Goal: Task Accomplishment & Management: Manage account settings

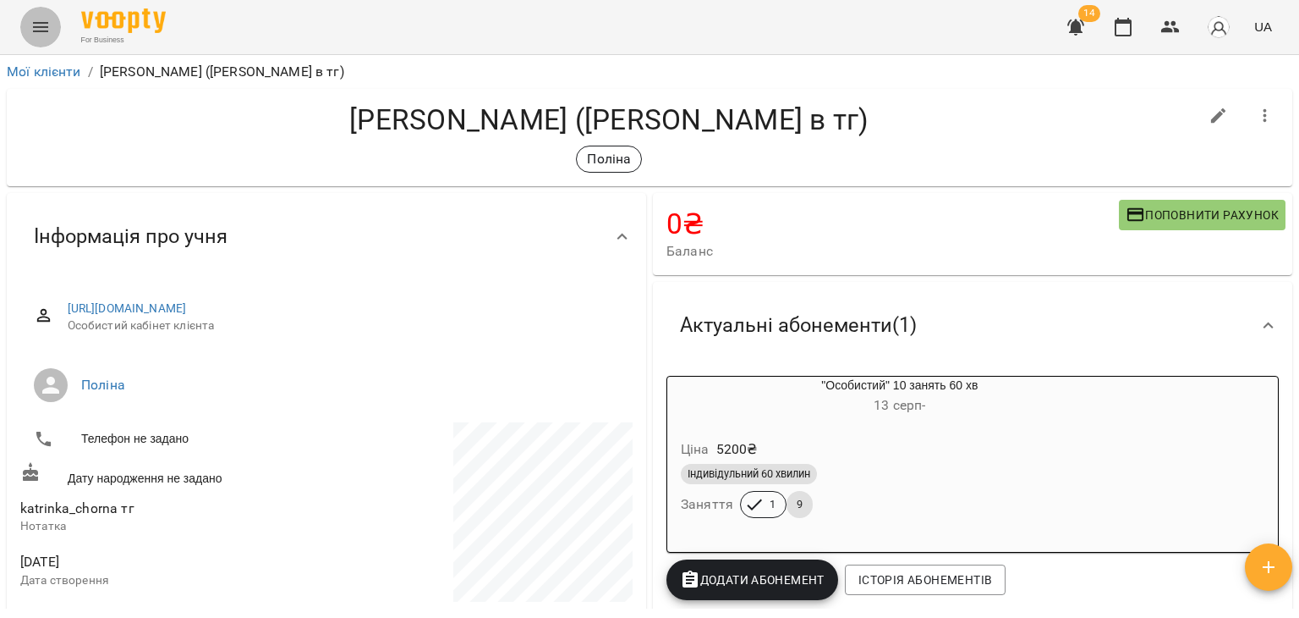
click at [44, 30] on icon "Menu" at bounding box center [40, 27] width 20 height 20
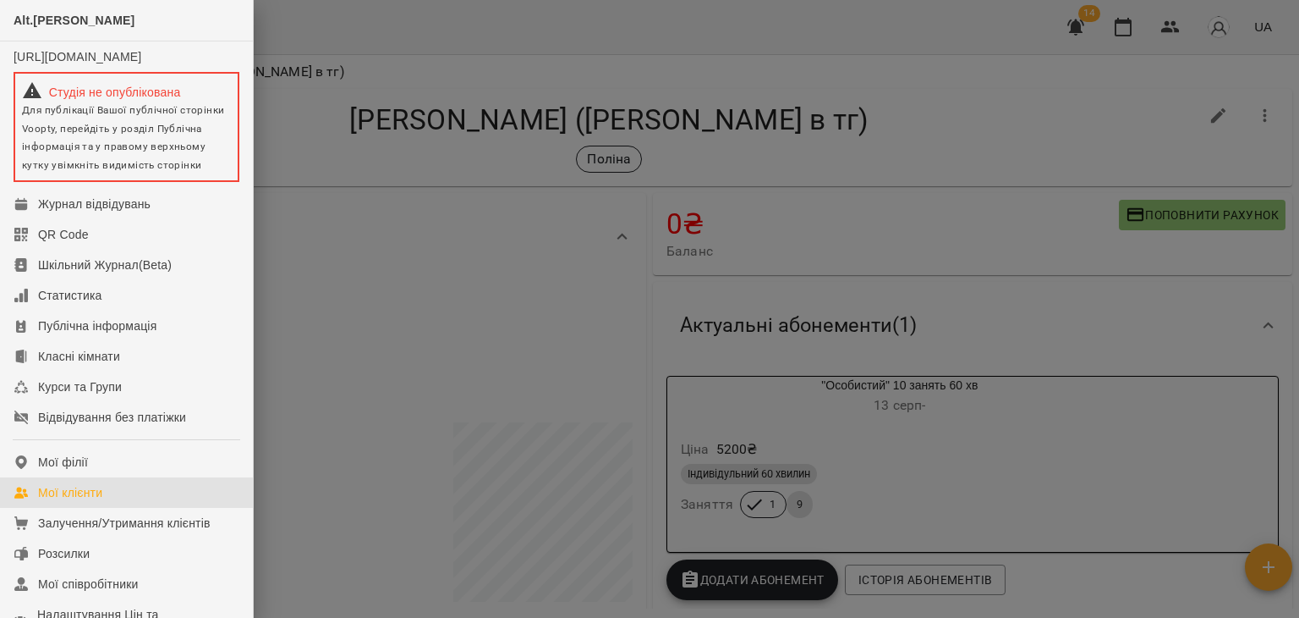
click at [107, 508] on link "Мої клієнти" at bounding box center [126, 492] width 253 height 30
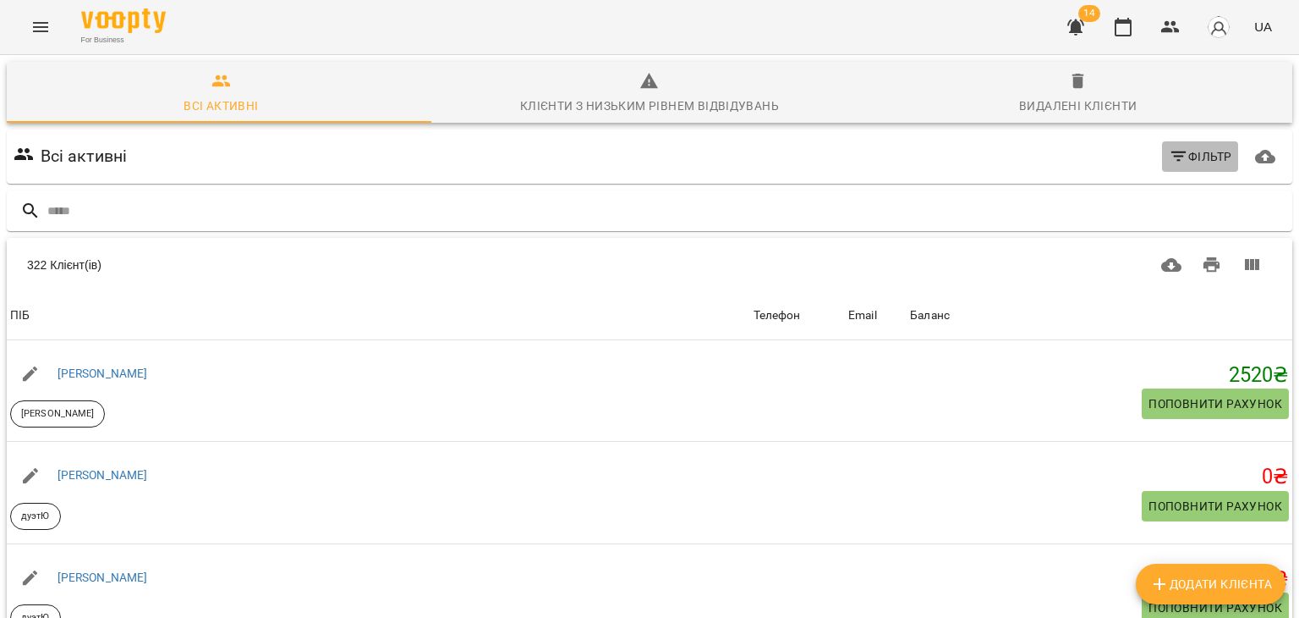
click at [1164, 170] on button "Фільтр" at bounding box center [1200, 156] width 77 height 30
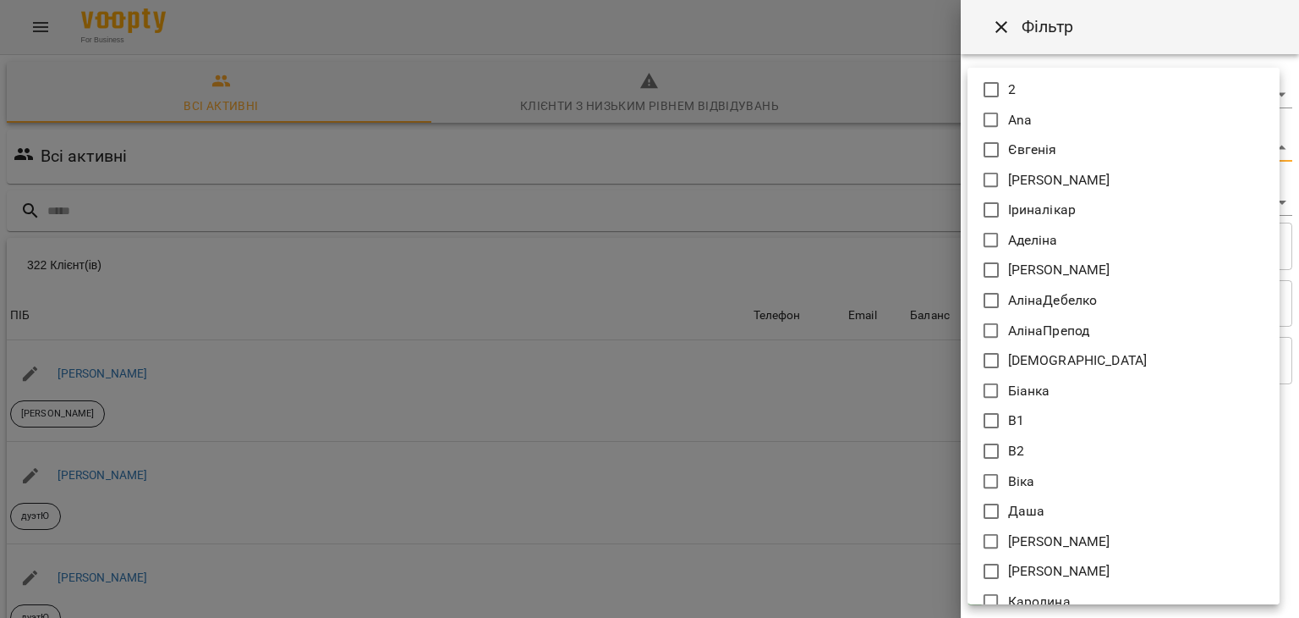
click at [984, 150] on body "For Business 14 UA Всі активні Клієнти з низьким рівнем відвідувань Видалені кл…" at bounding box center [649, 442] width 1299 height 884
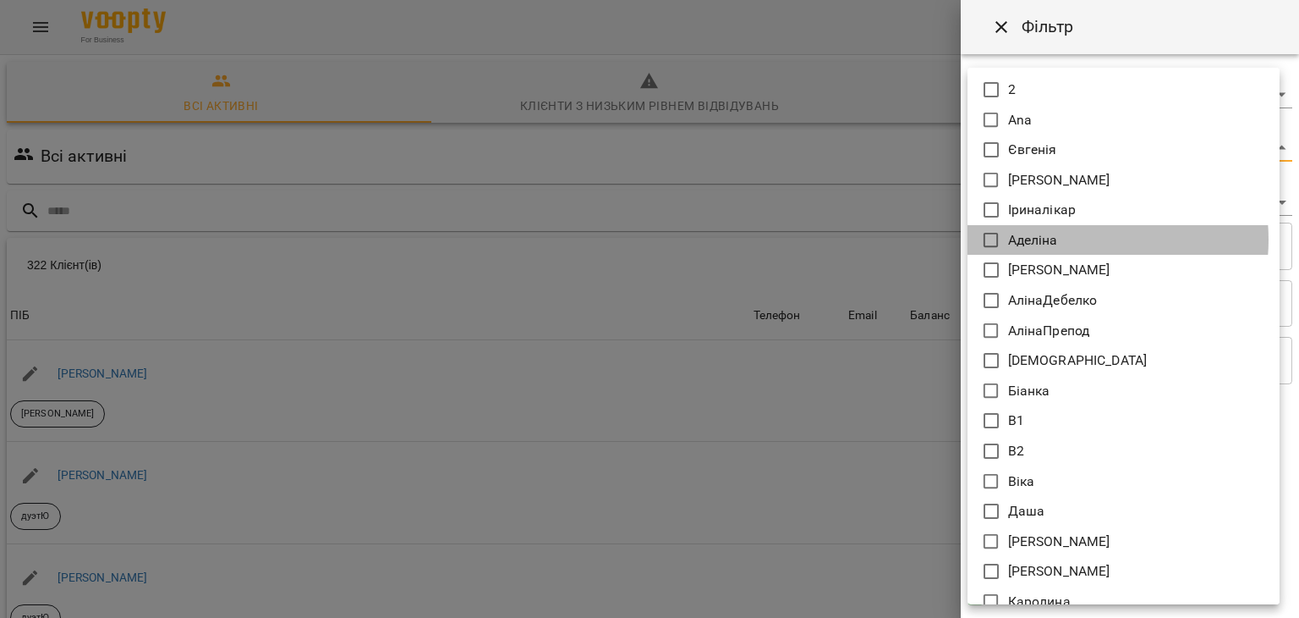
click at [1065, 239] on li "Аделіна" at bounding box center [1124, 240] width 312 height 30
type input "*******"
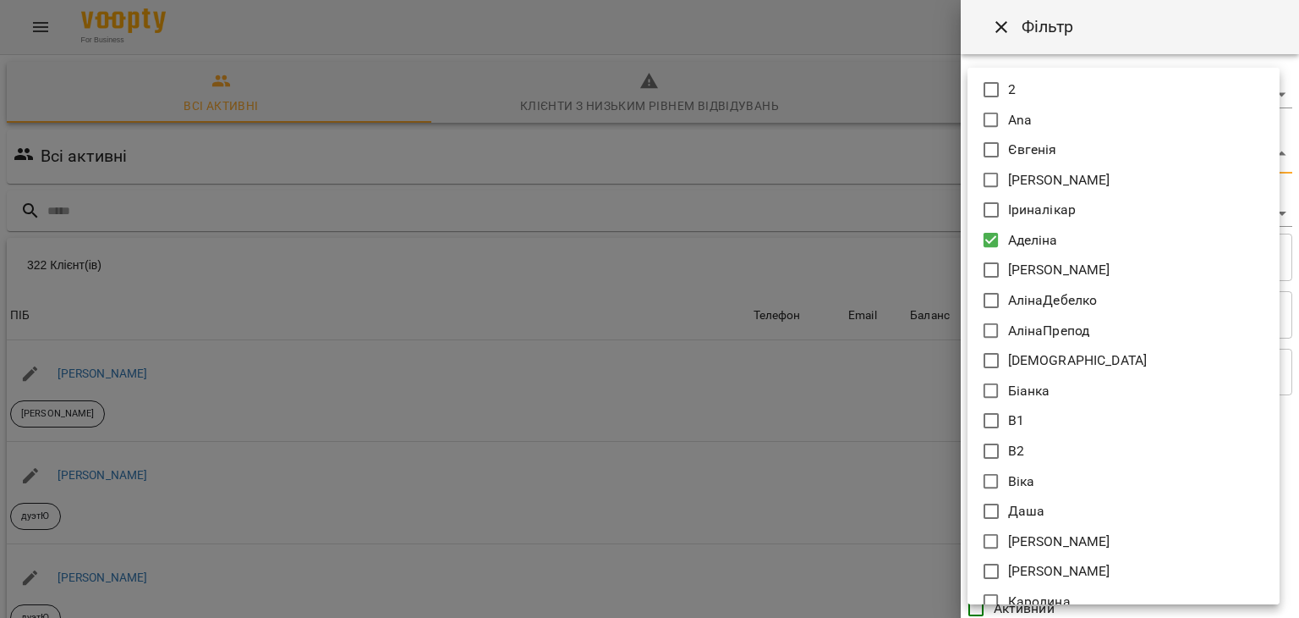
click at [909, 275] on div at bounding box center [649, 309] width 1299 height 618
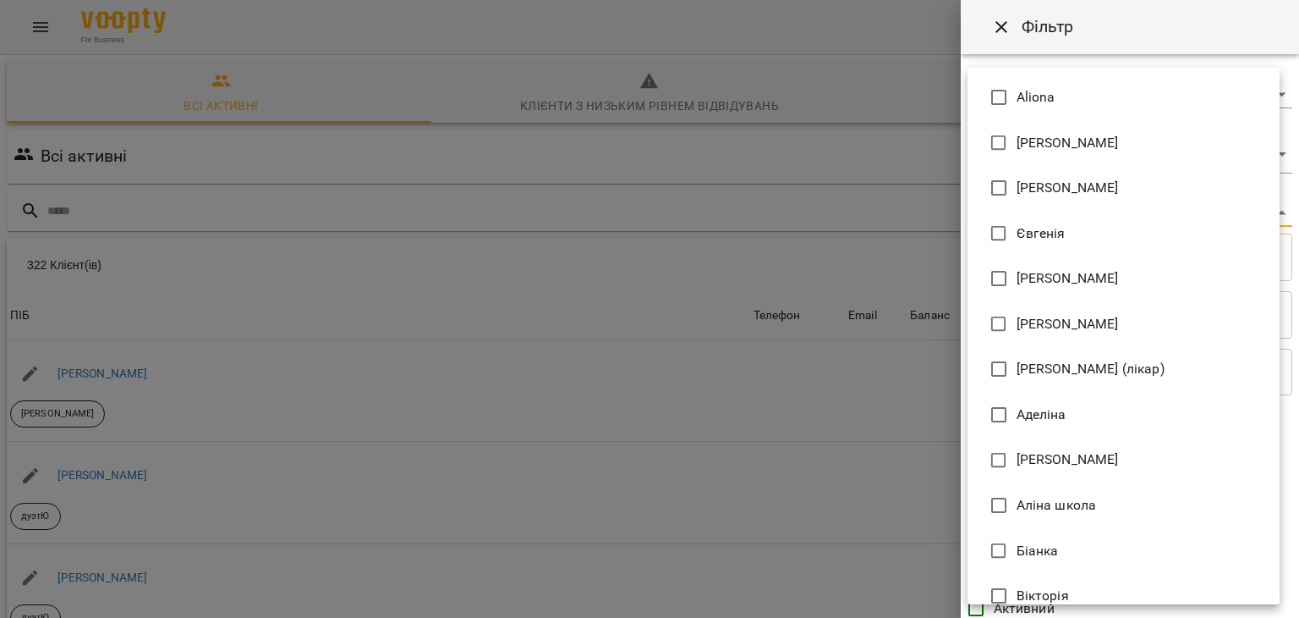
click at [1021, 214] on body "For Business 14 UA Всі активні Клієнти з низьким рівнем відвідувань Видалені кл…" at bounding box center [649, 442] width 1299 height 884
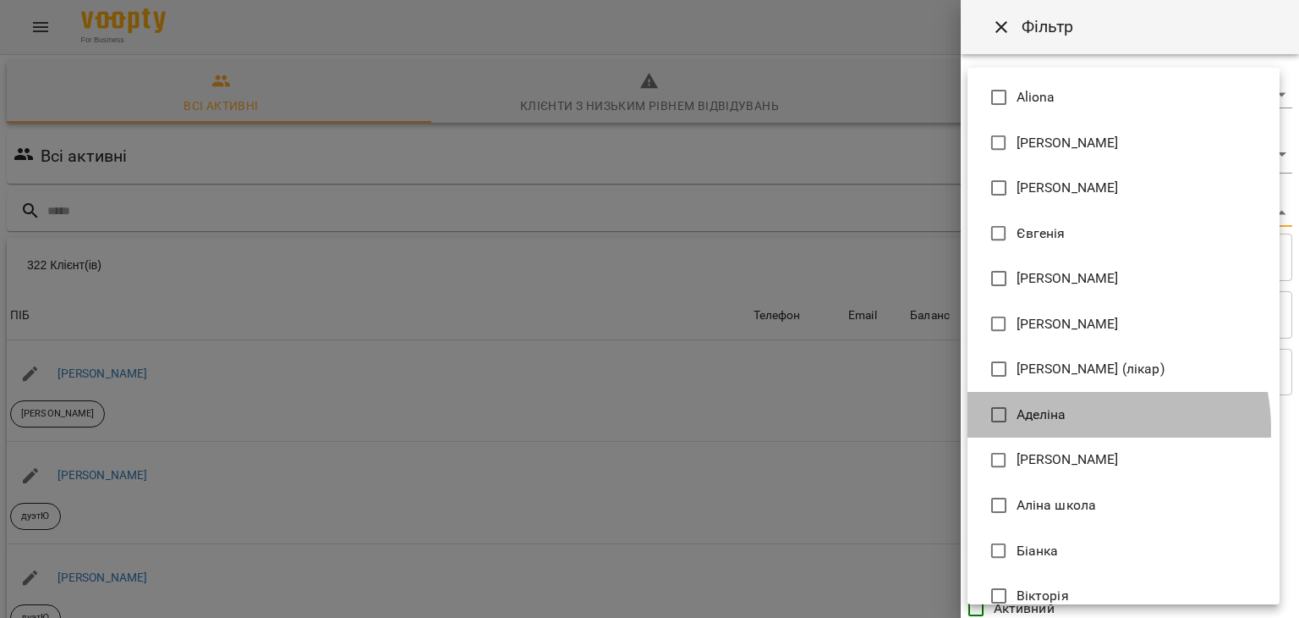
click at [1063, 429] on li "Аделіна" at bounding box center [1124, 415] width 312 height 46
type input "**********"
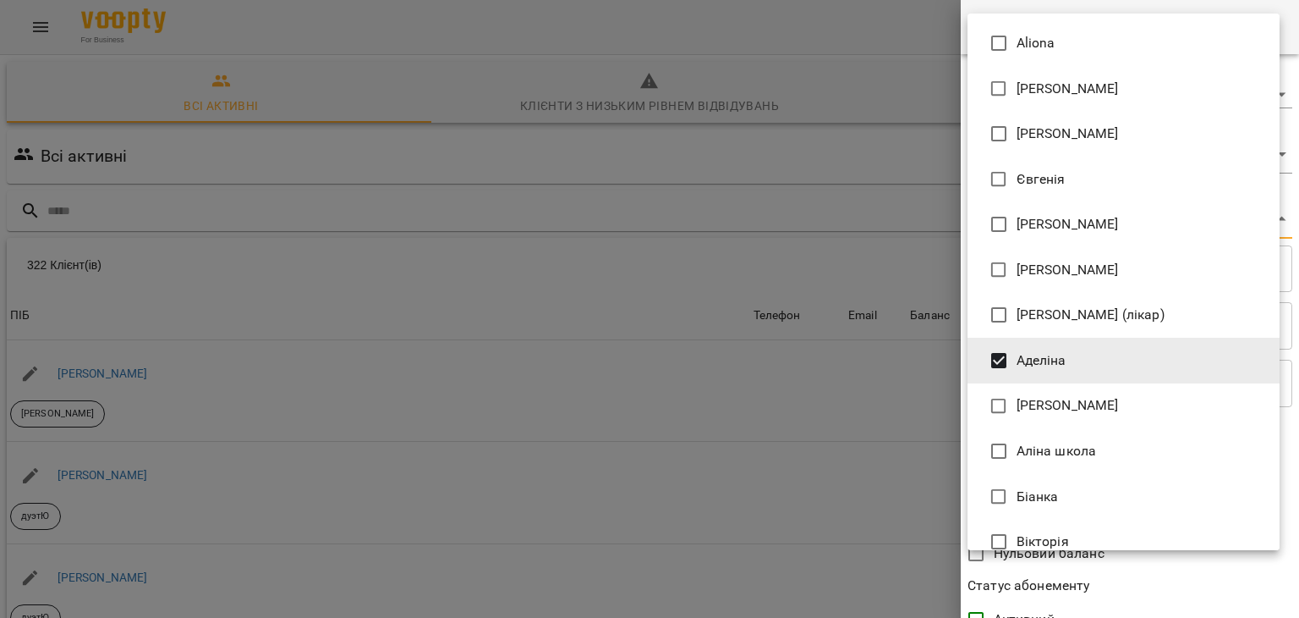
click at [820, 442] on div at bounding box center [649, 309] width 1299 height 618
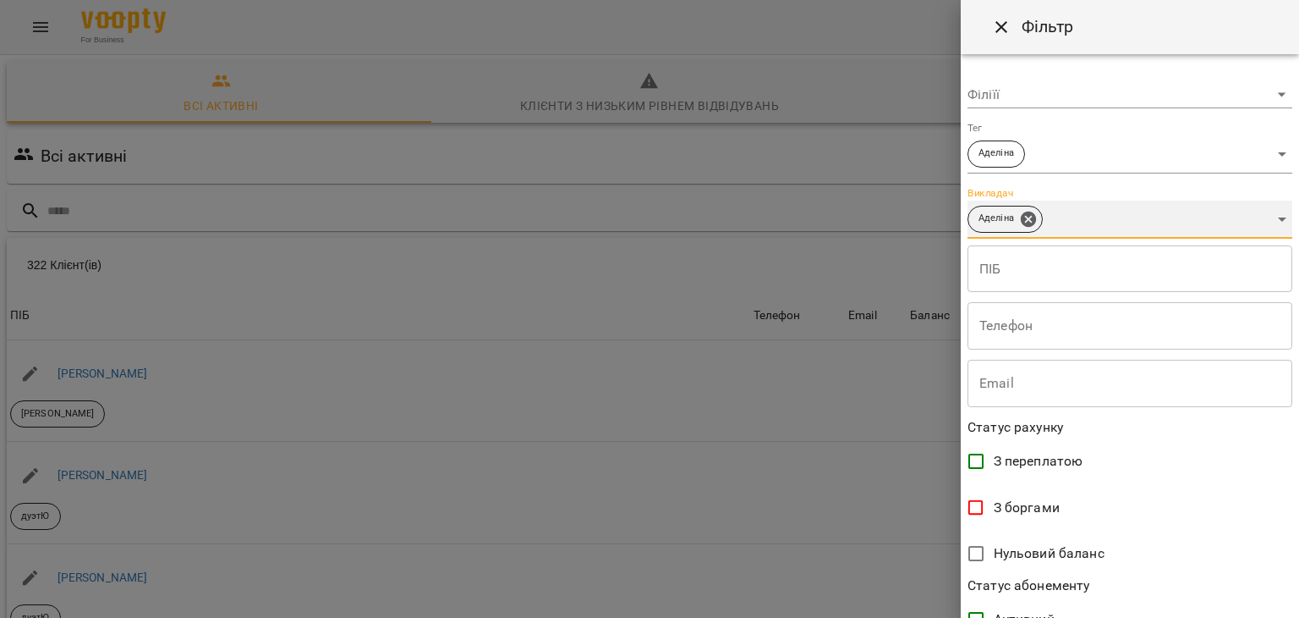
scroll to position [347, 0]
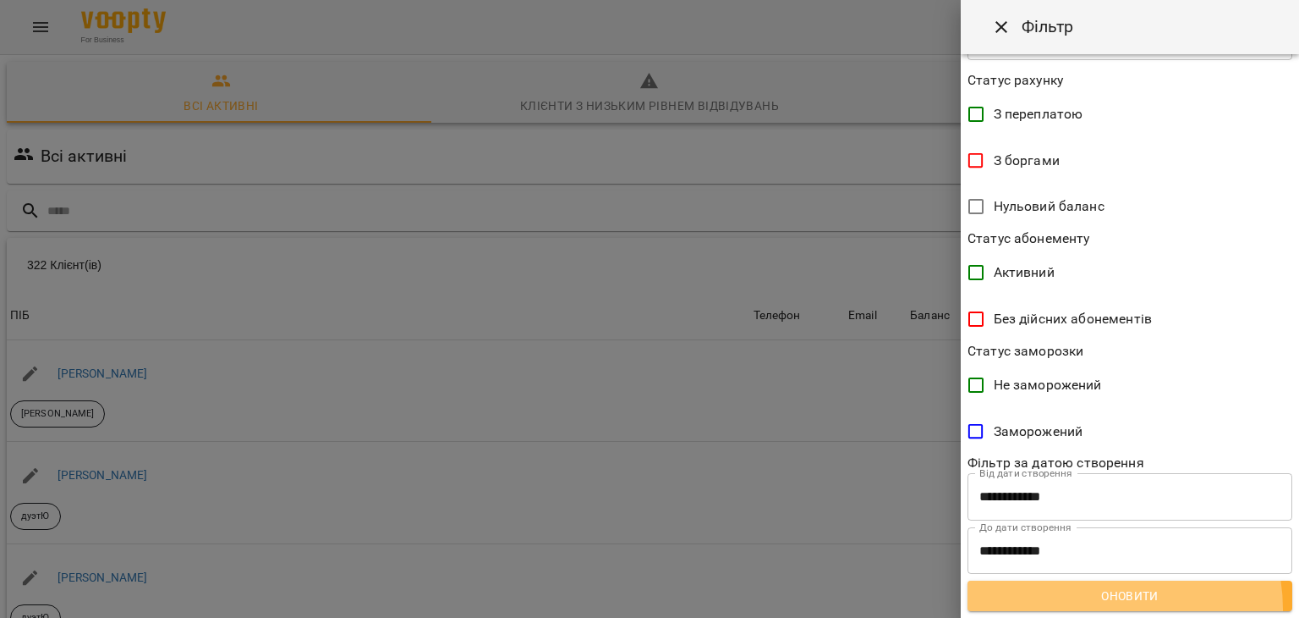
click at [1096, 608] on button "Оновити" at bounding box center [1130, 595] width 325 height 30
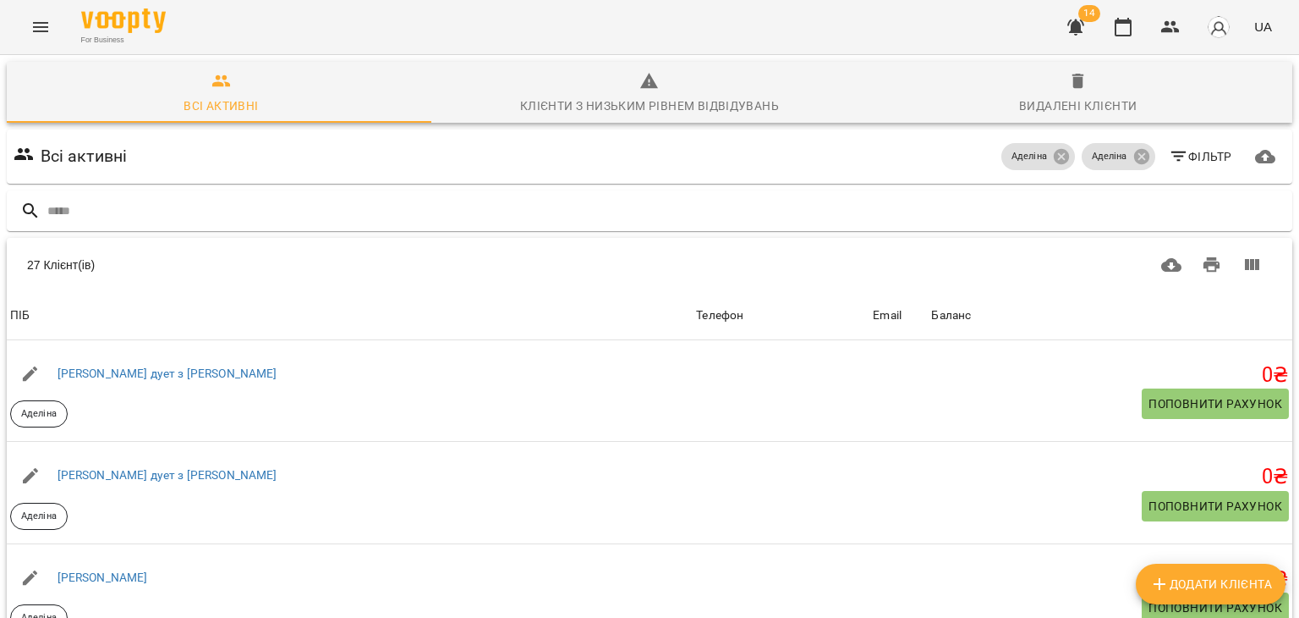
scroll to position [0, 0]
click at [1179, 151] on span "Фільтр" at bounding box center [1200, 156] width 63 height 20
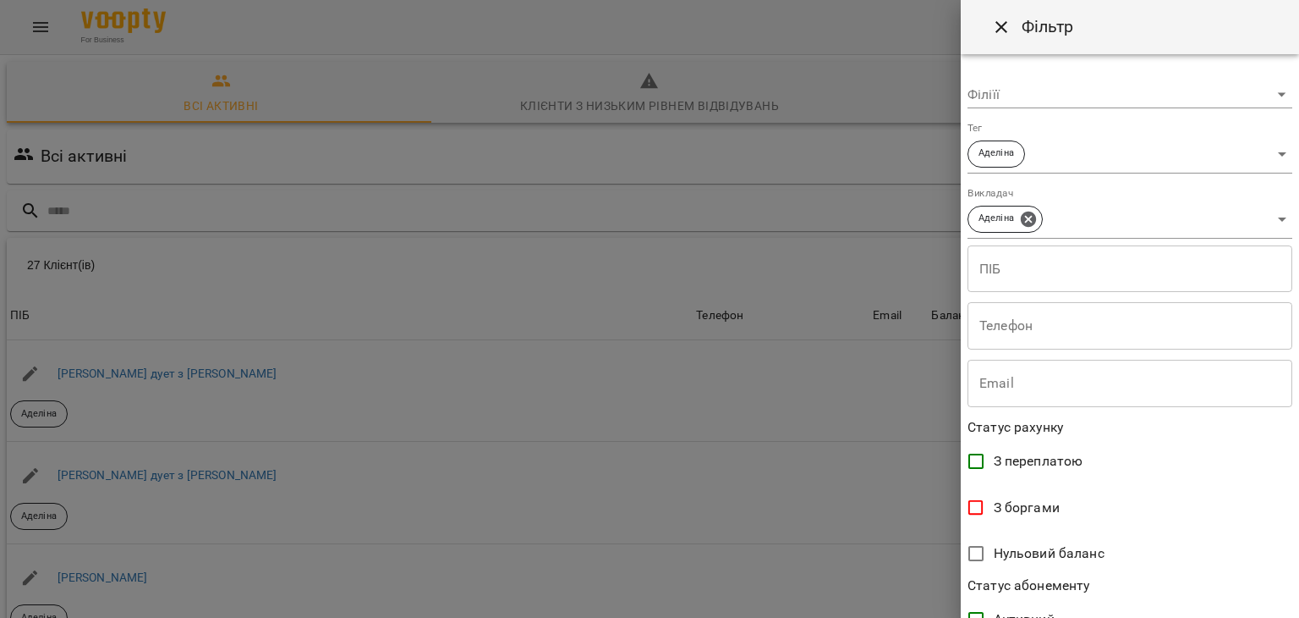
click at [1068, 162] on body "For Business 14 UA Всі активні Клієнти з низьким рівнем відвідувань Видалені кл…" at bounding box center [649, 442] width 1299 height 884
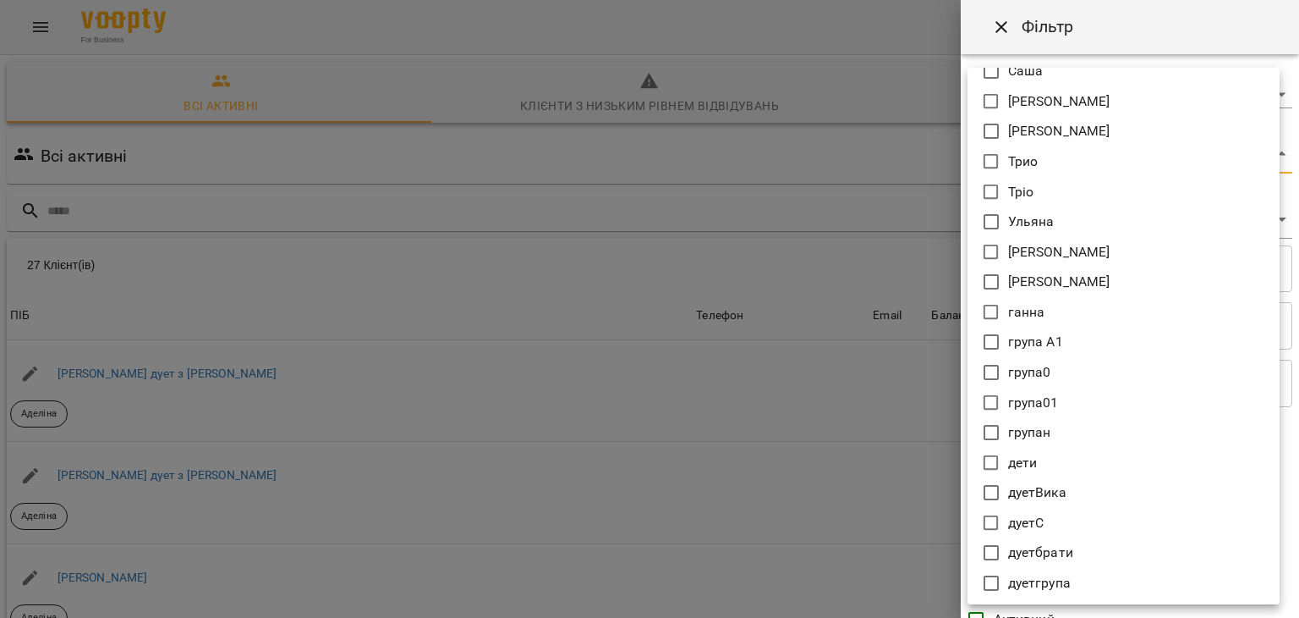
scroll to position [1072, 0]
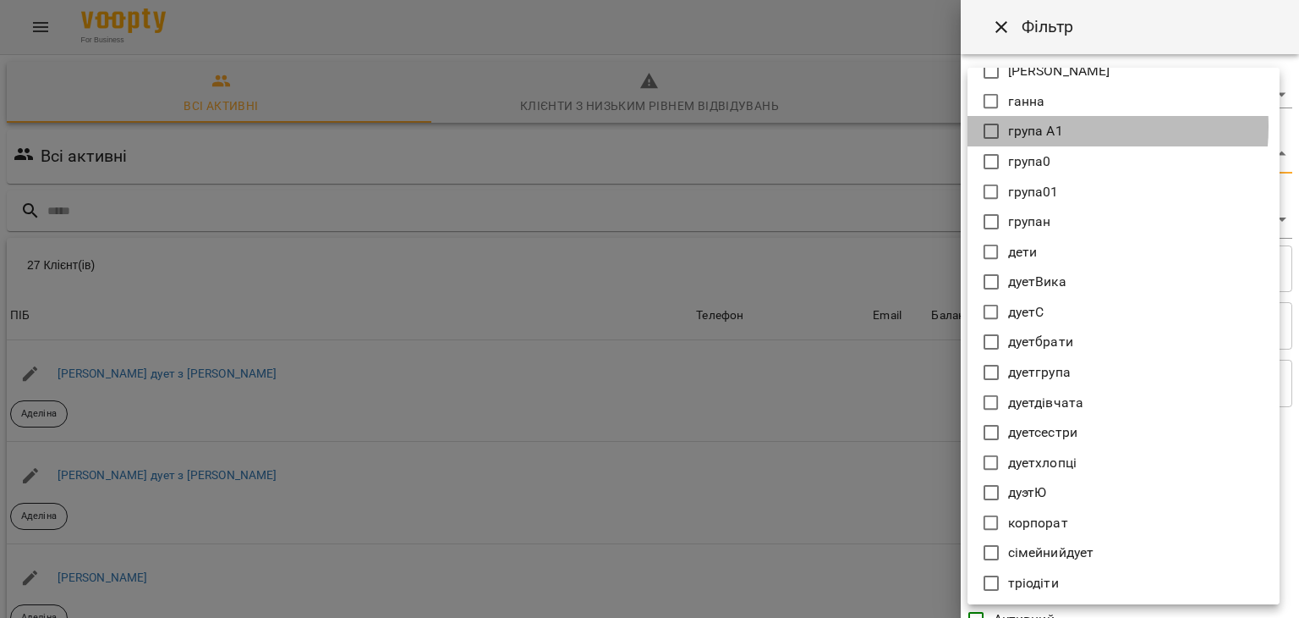
click at [1054, 126] on p "група А1" at bounding box center [1035, 131] width 55 height 20
type input "**********"
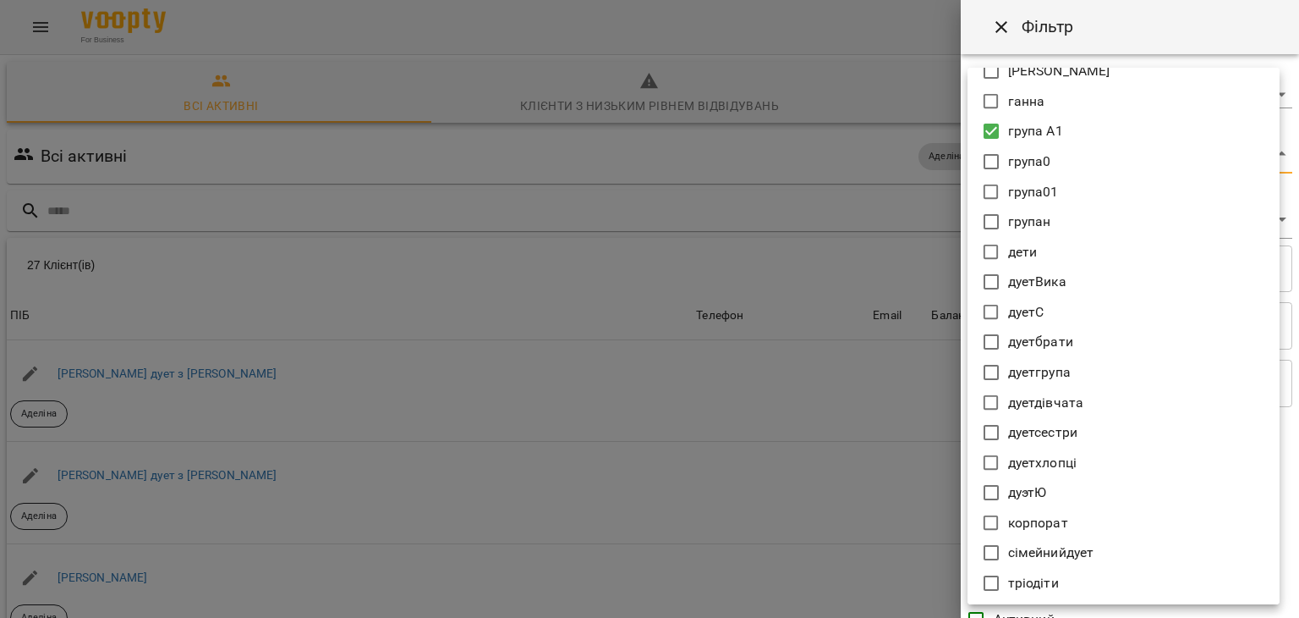
click at [812, 370] on div at bounding box center [649, 309] width 1299 height 618
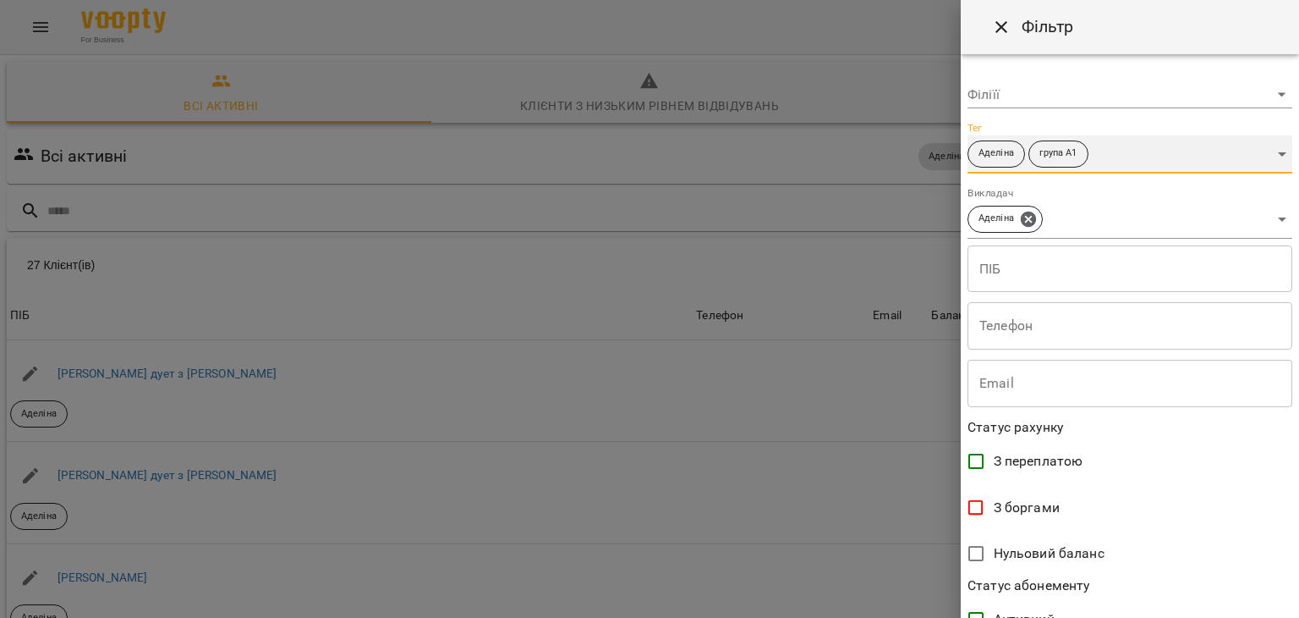
scroll to position [347, 0]
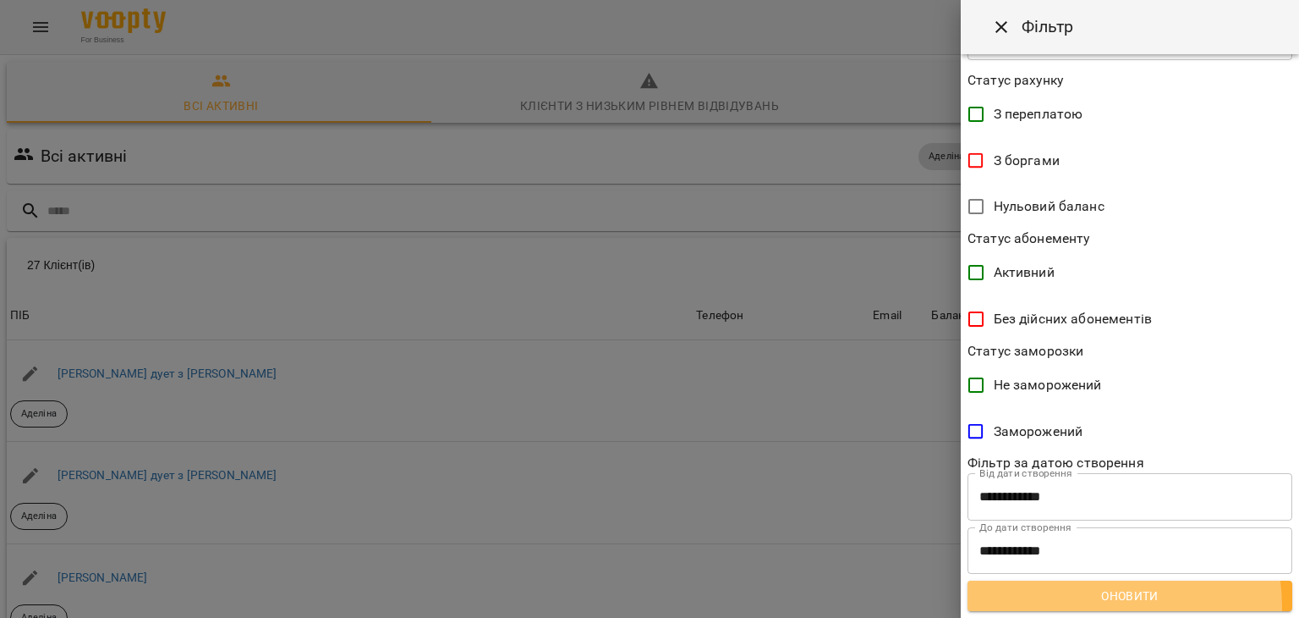
click at [1069, 607] on button "Оновити" at bounding box center [1130, 595] width 325 height 30
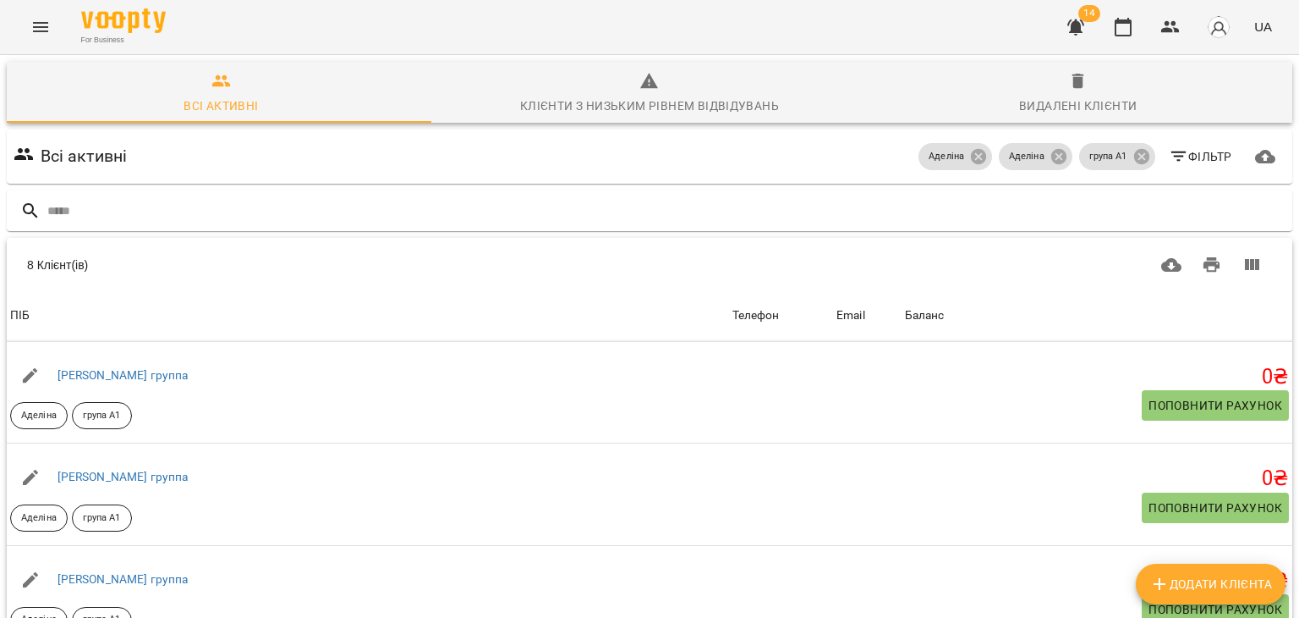
scroll to position [201, 0]
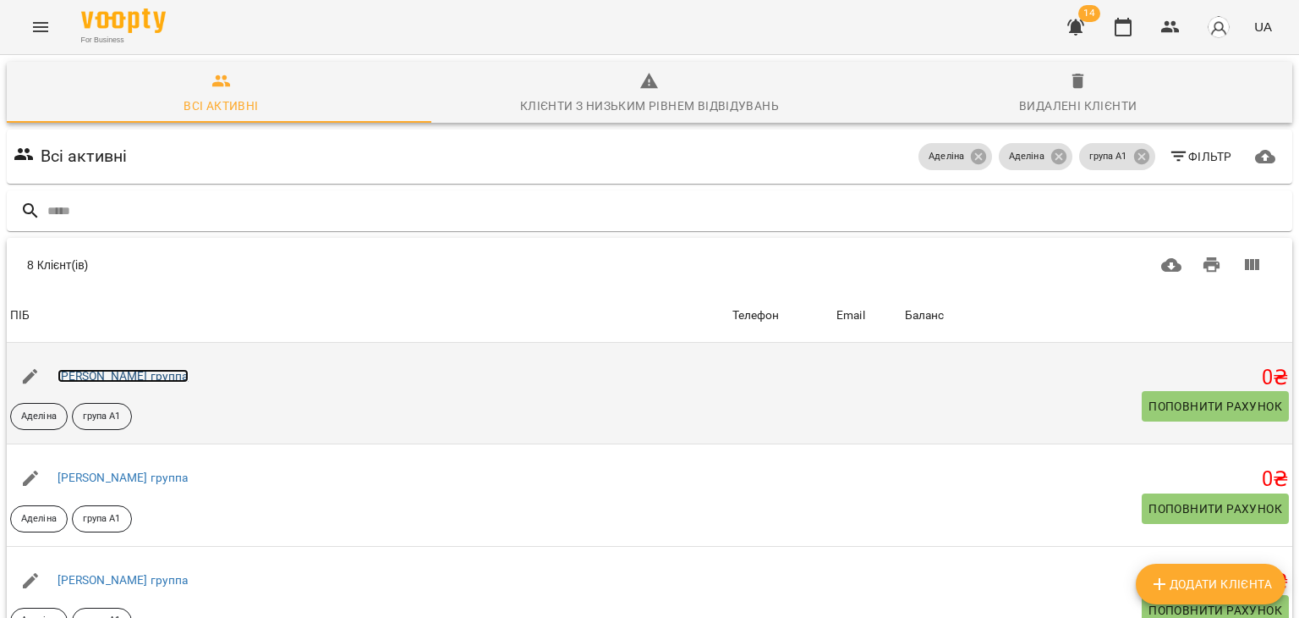
click at [85, 374] on link "Инна группа" at bounding box center [123, 376] width 131 height 14
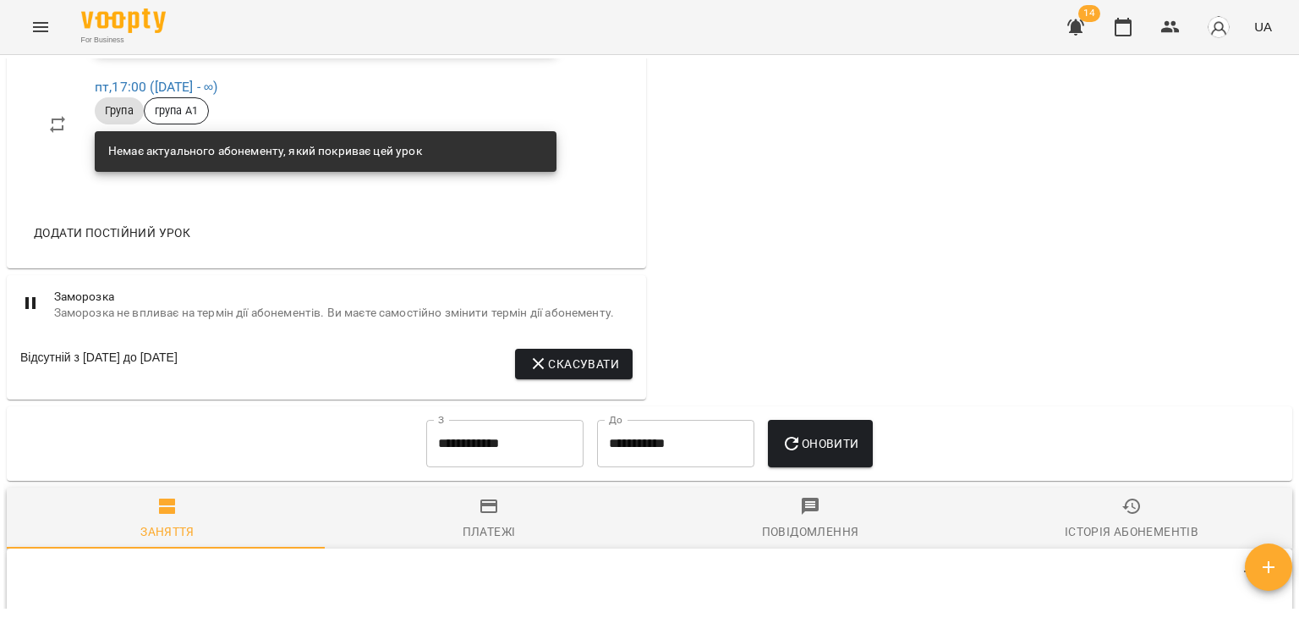
scroll to position [1188, 0]
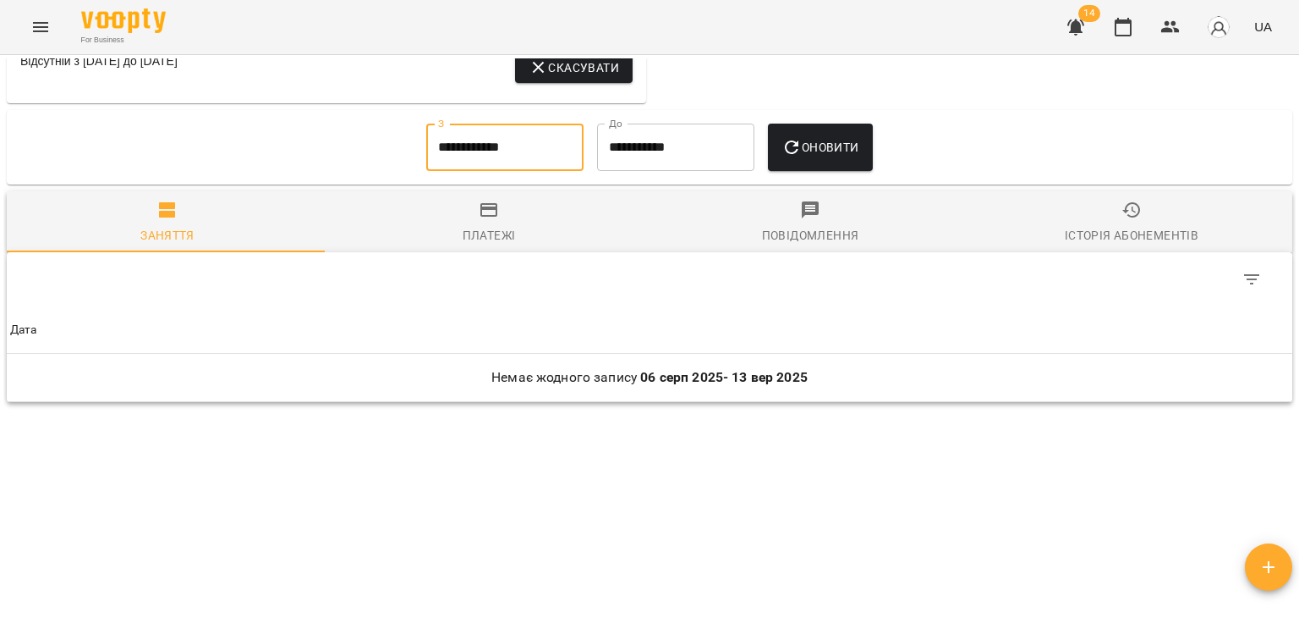
click at [484, 162] on input "**********" at bounding box center [504, 147] width 157 height 47
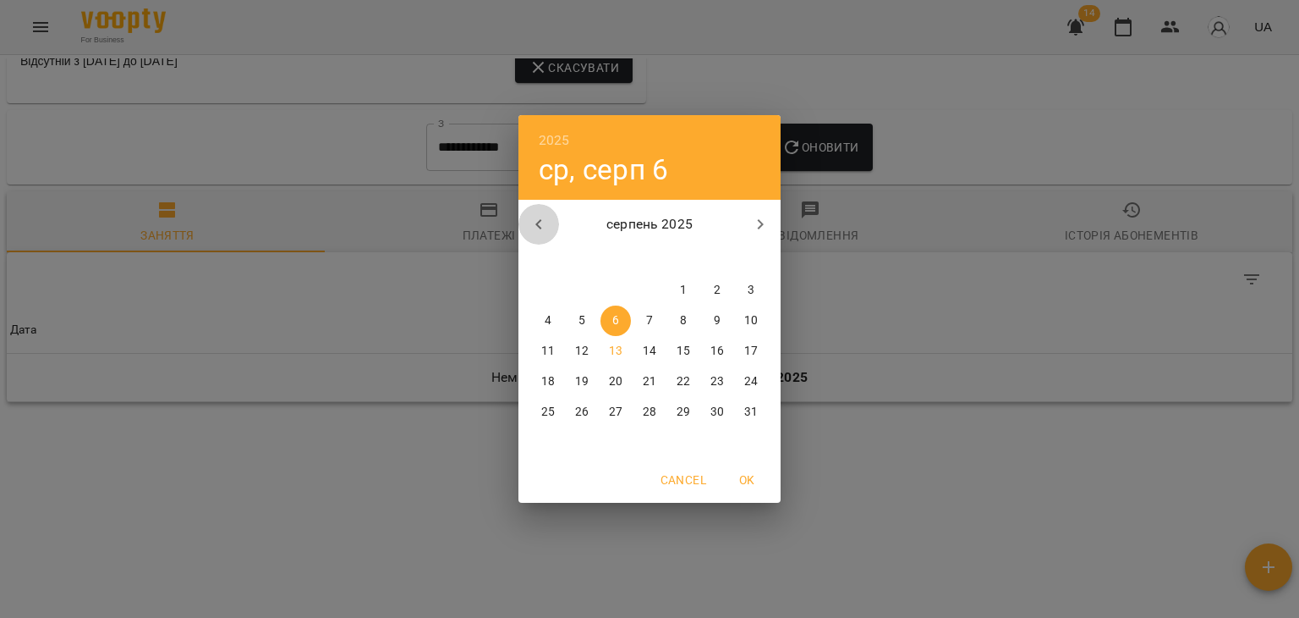
click at [531, 222] on icon "button" at bounding box center [539, 224] width 20 height 20
click at [584, 293] on p "1" at bounding box center [582, 290] width 7 height 17
type input "**********"
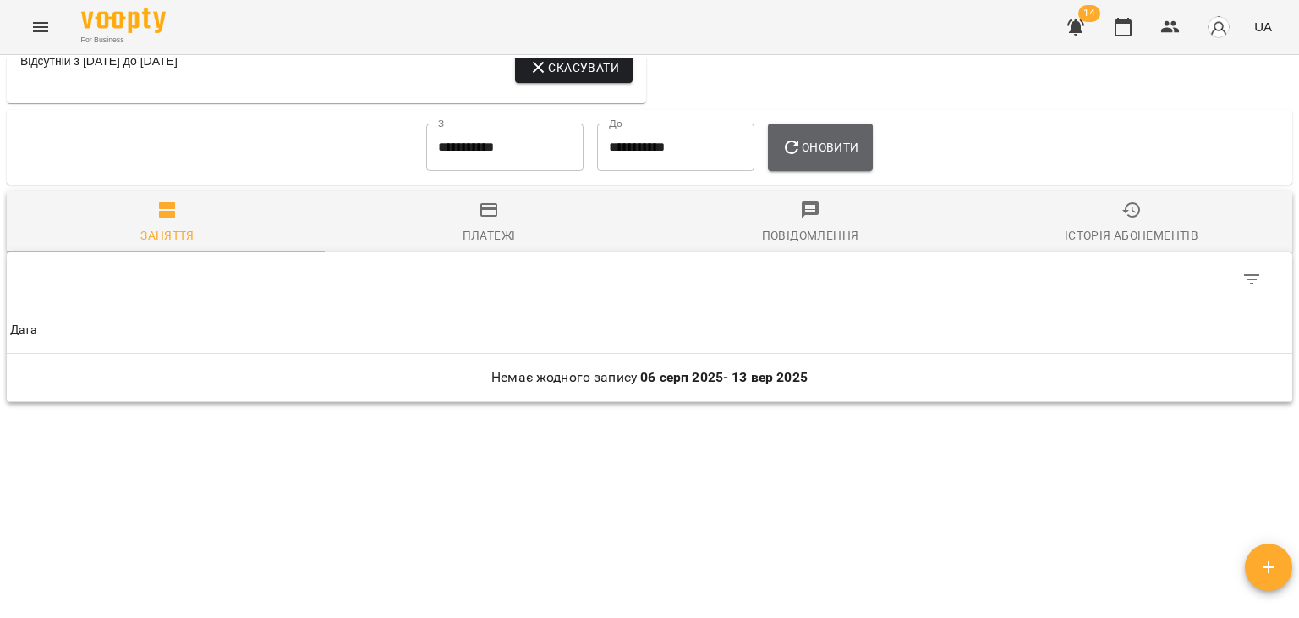
click at [802, 141] on icon "button" at bounding box center [792, 147] width 20 height 20
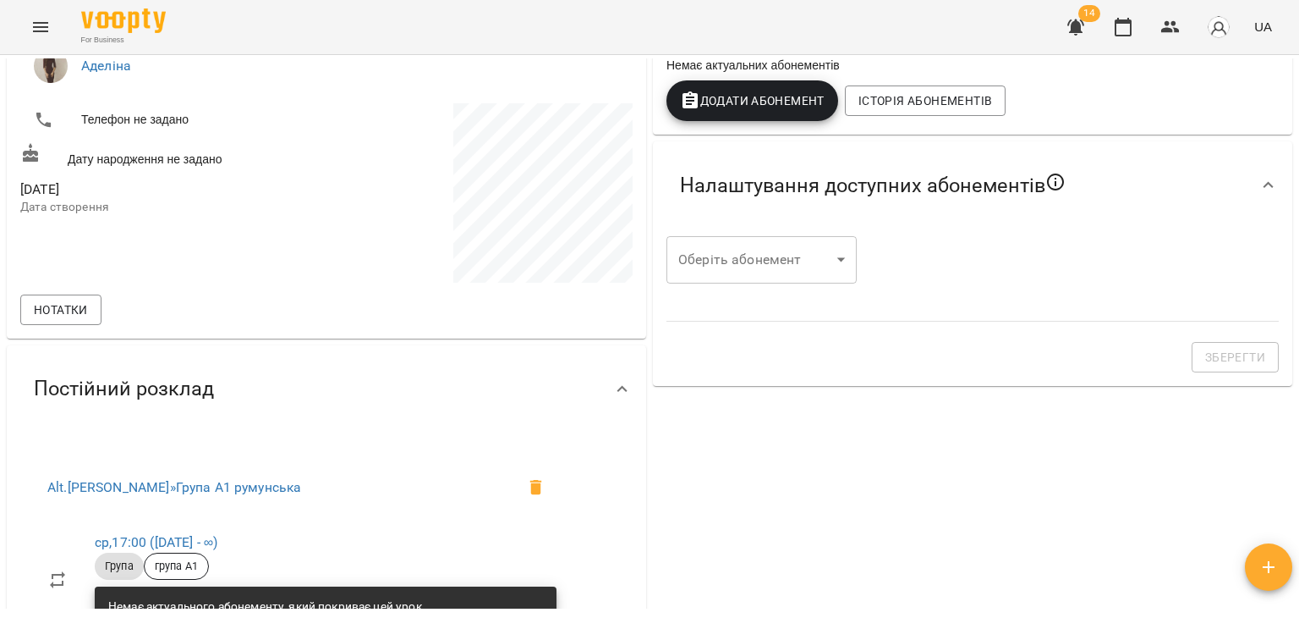
scroll to position [0, 0]
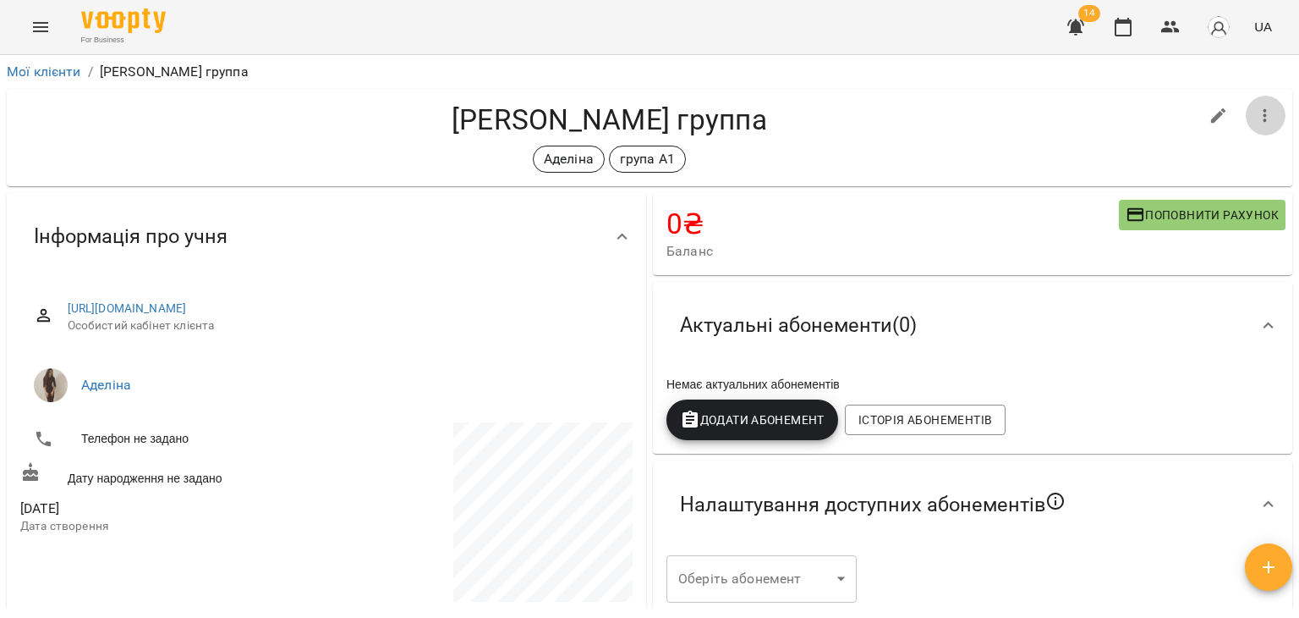
click at [1262, 118] on button "button" at bounding box center [1265, 116] width 41 height 41
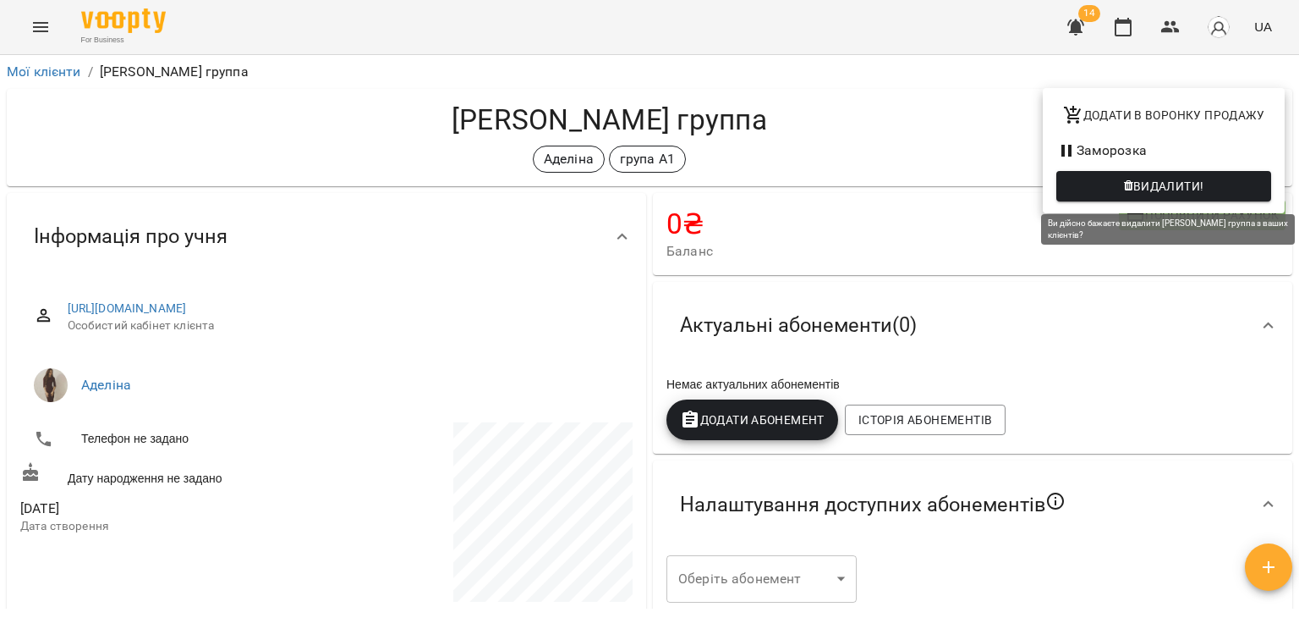
click at [1127, 184] on icon "button" at bounding box center [1128, 186] width 9 height 12
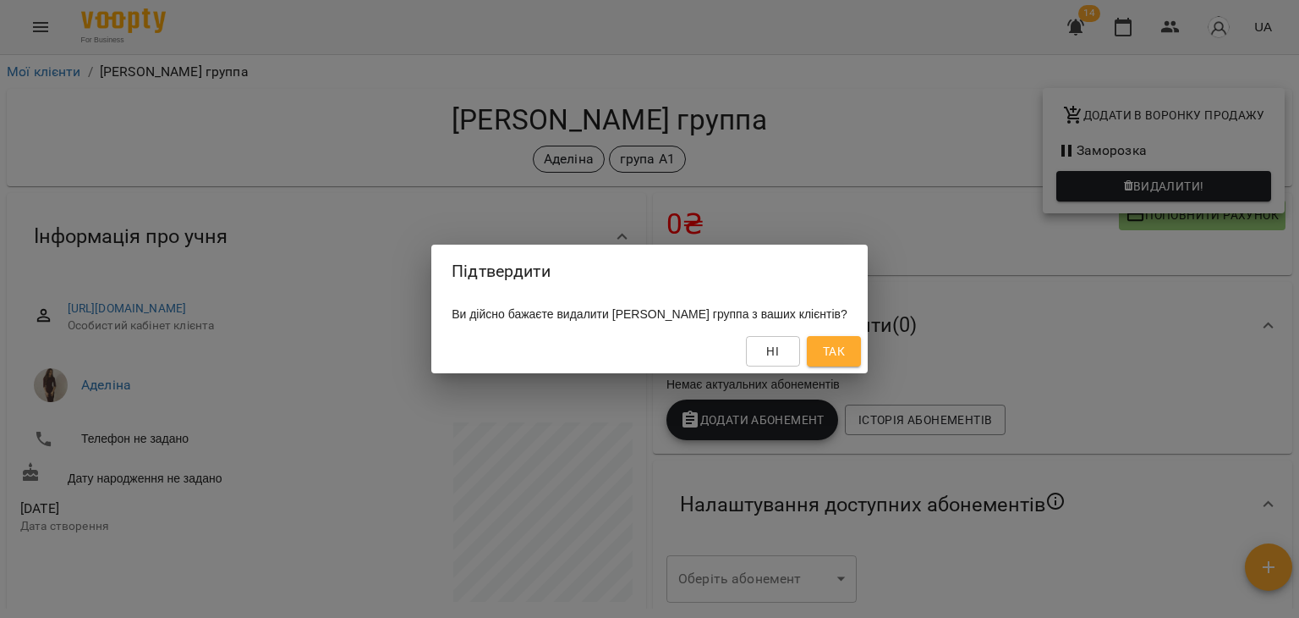
click at [837, 350] on span "Так" at bounding box center [834, 351] width 27 height 20
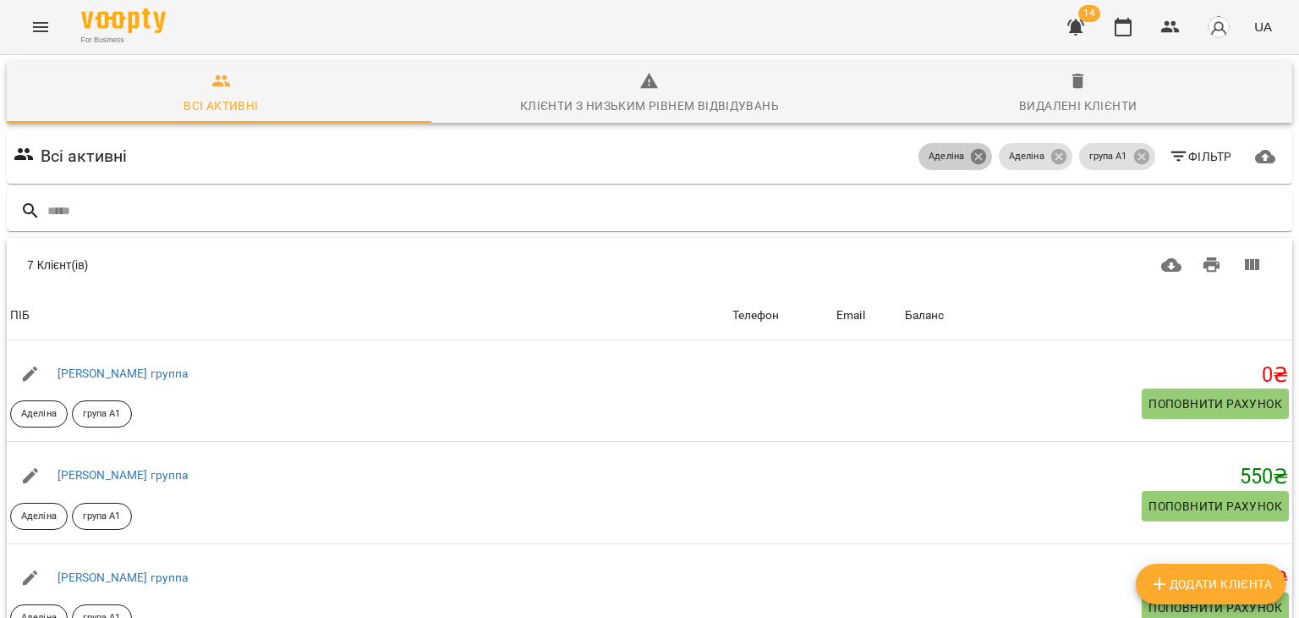
click at [971, 149] on icon at bounding box center [978, 156] width 15 height 15
click at [1054, 160] on icon at bounding box center [1059, 156] width 19 height 19
click at [1134, 160] on icon at bounding box center [1141, 156] width 15 height 15
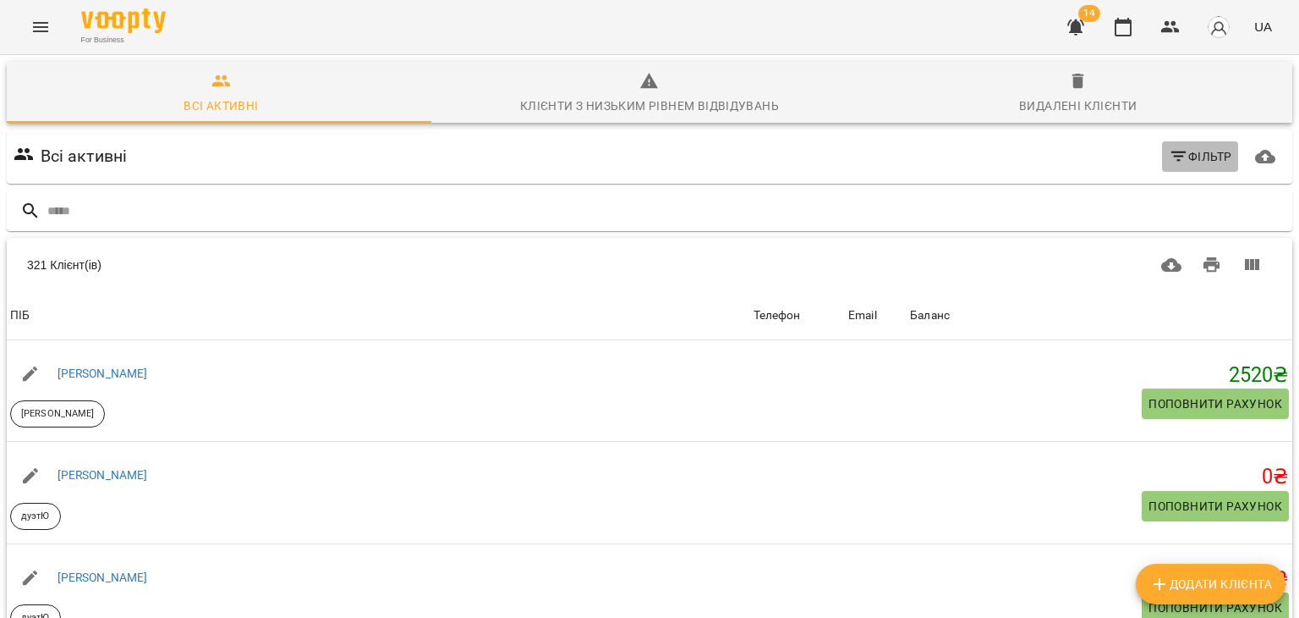
click at [1162, 166] on button "Фільтр" at bounding box center [1200, 156] width 77 height 30
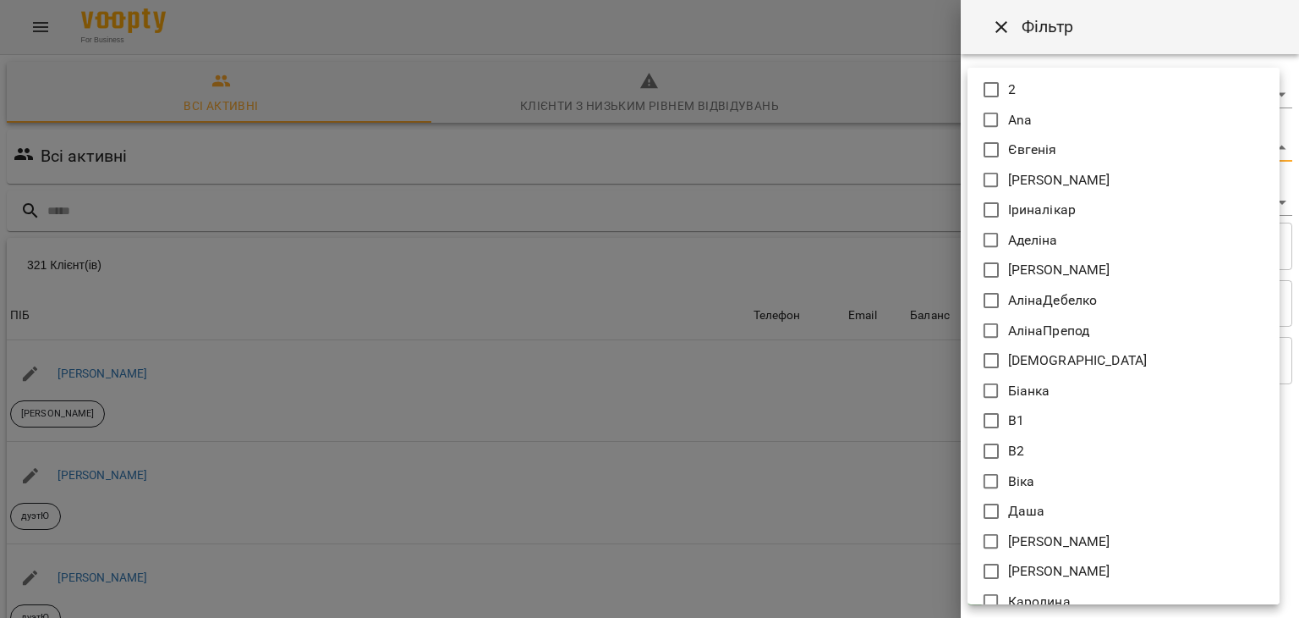
click at [978, 142] on body "For Business 14 UA Всі активні Клієнти з низьким рівнем відвідувань Видалені кл…" at bounding box center [649, 442] width 1299 height 884
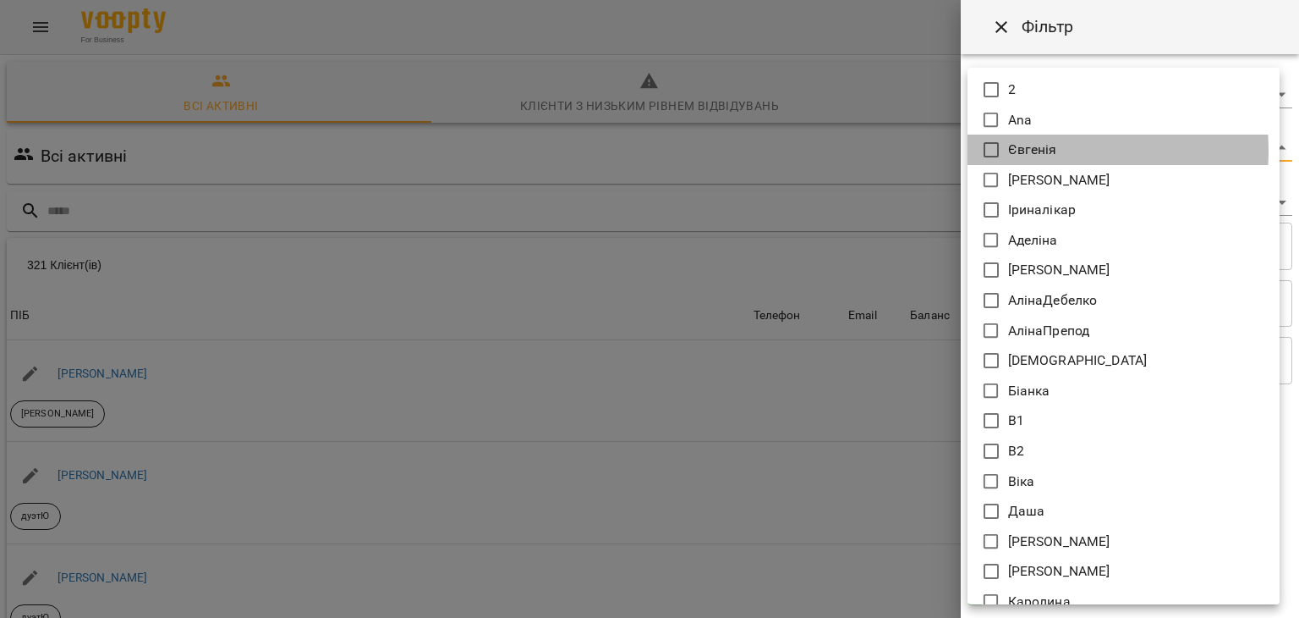
click at [1020, 151] on p "Євгенія" at bounding box center [1032, 150] width 49 height 20
type input "*******"
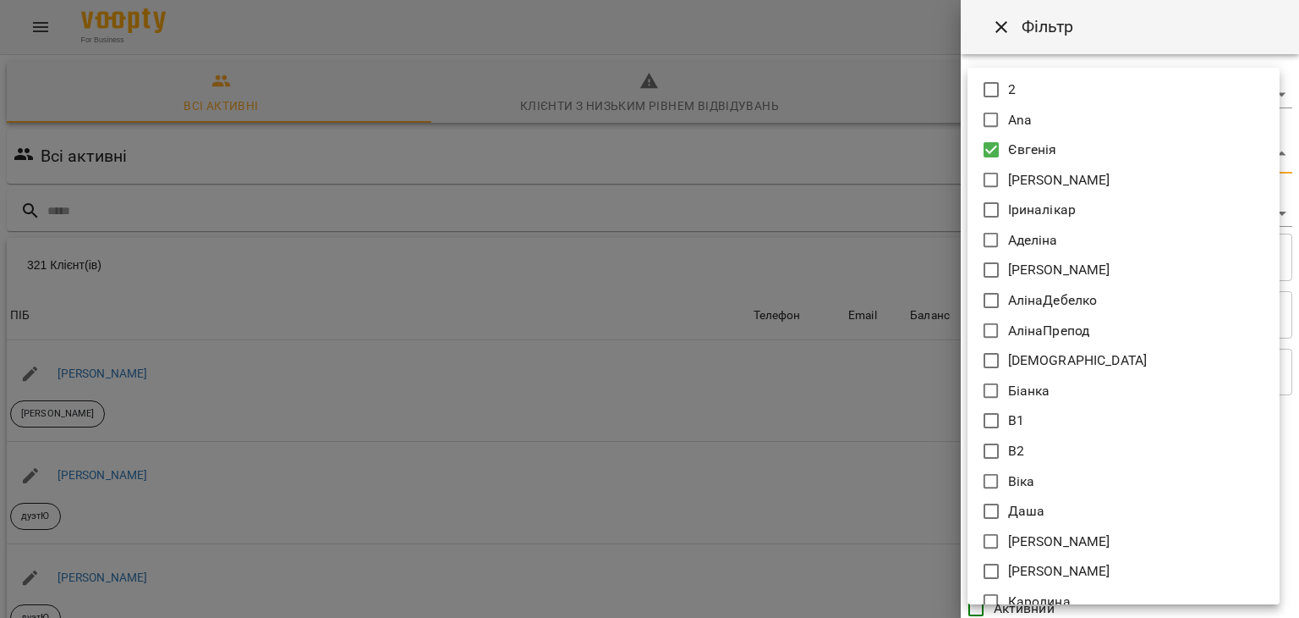
click at [865, 175] on div at bounding box center [649, 309] width 1299 height 618
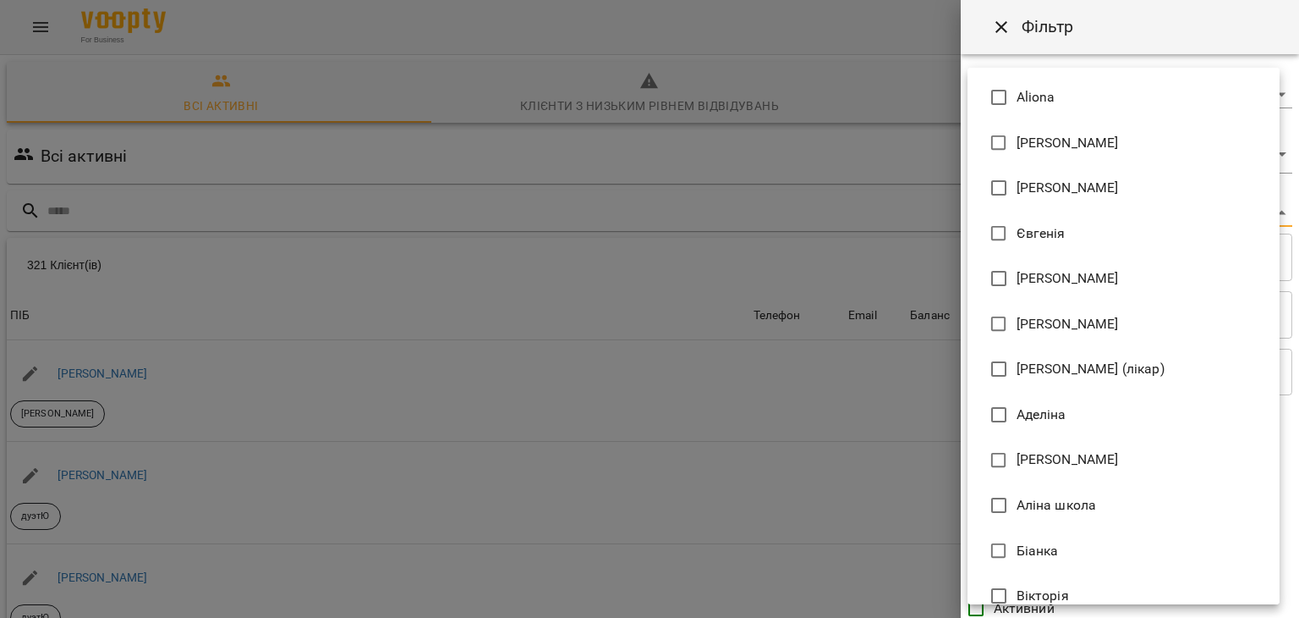
click at [1002, 208] on body "For Business 14 UA Всі активні Клієнти з низьким рівнем відвідувань Видалені кл…" at bounding box center [649, 442] width 1299 height 884
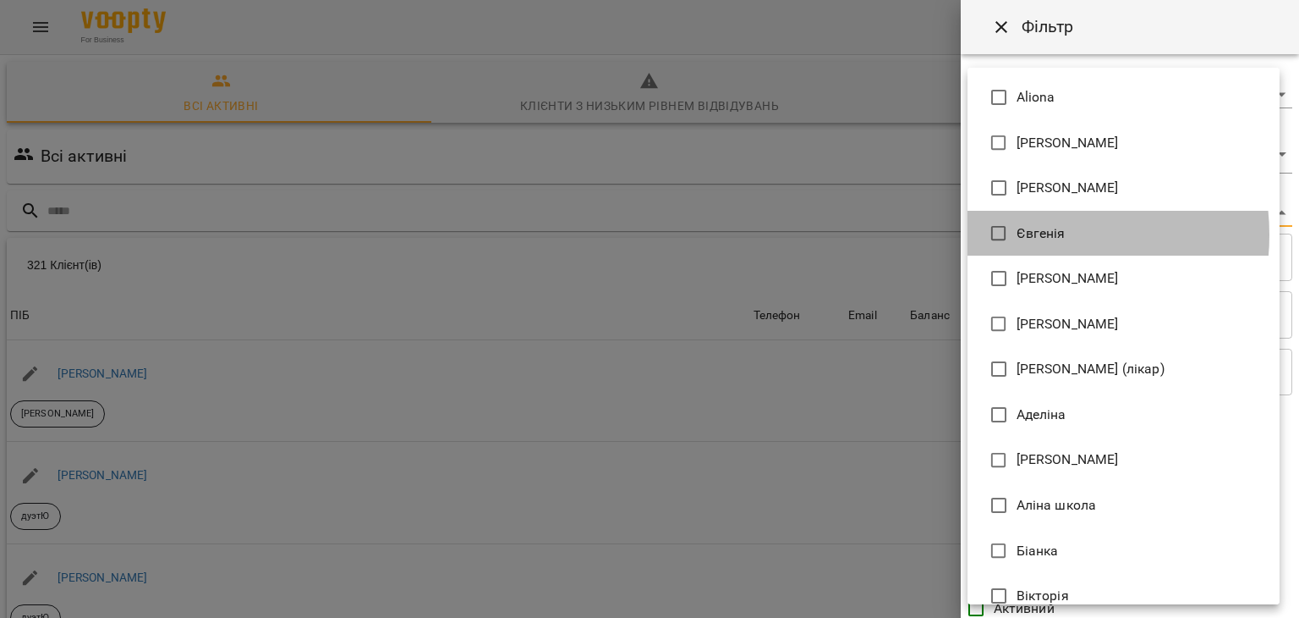
click at [1028, 235] on span "Євгенія" at bounding box center [1041, 233] width 49 height 20
type input "**********"
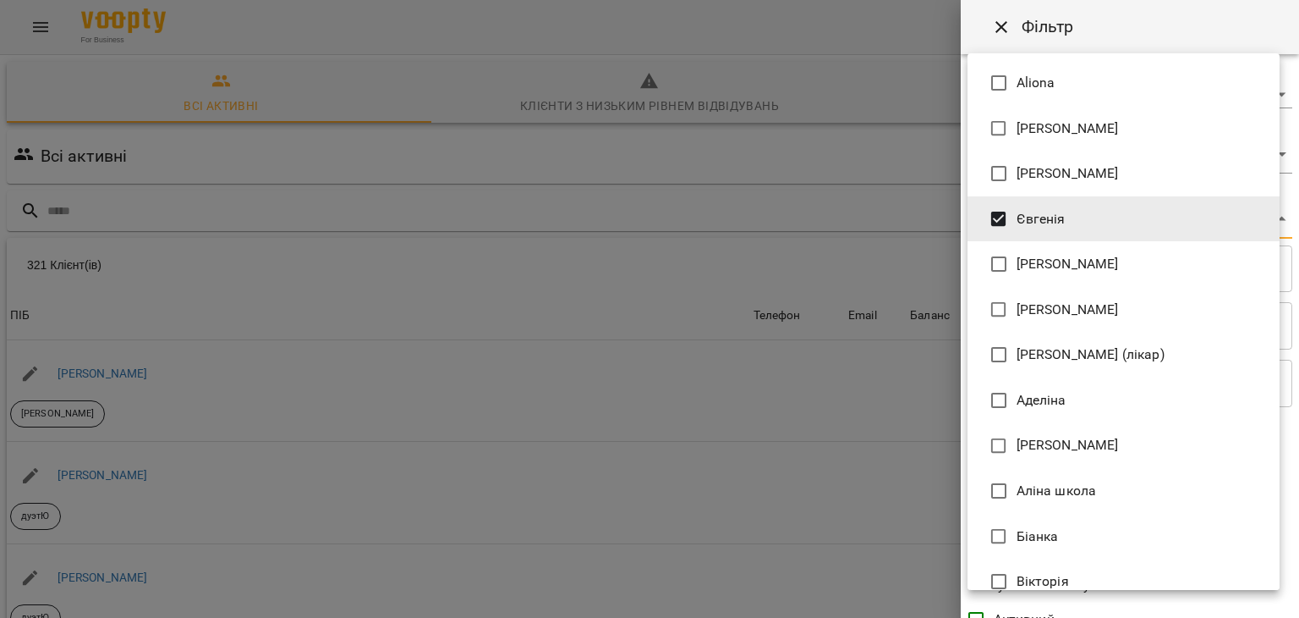
click at [851, 327] on div at bounding box center [649, 309] width 1299 height 618
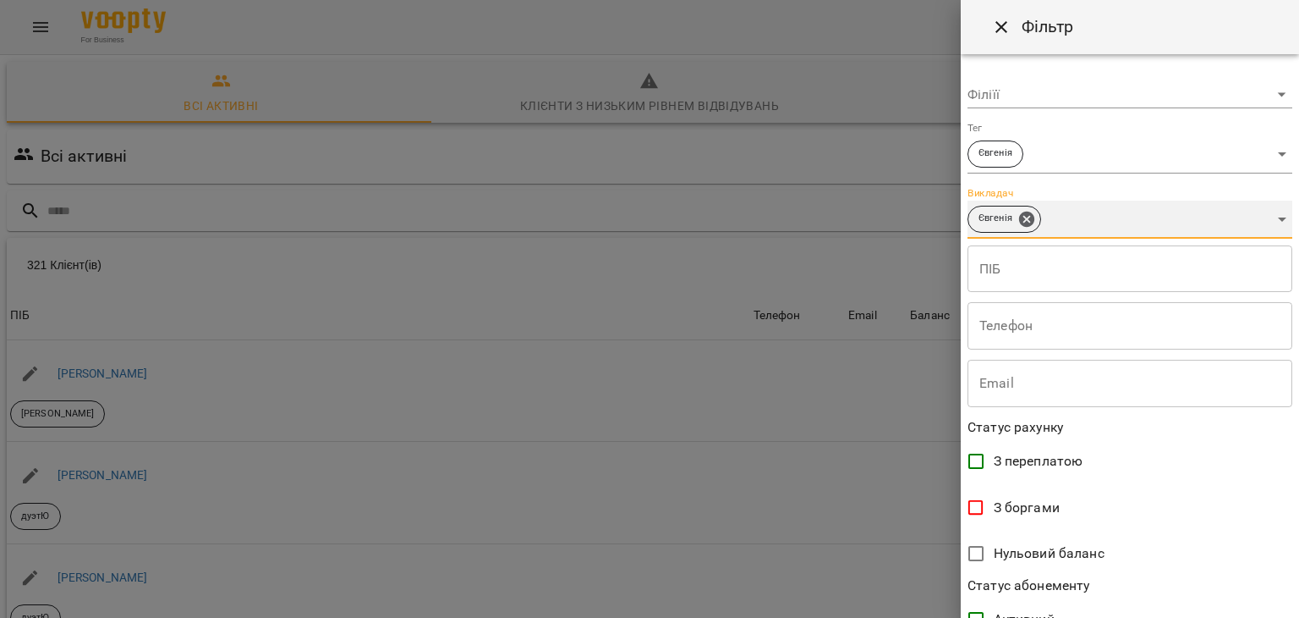
scroll to position [347, 0]
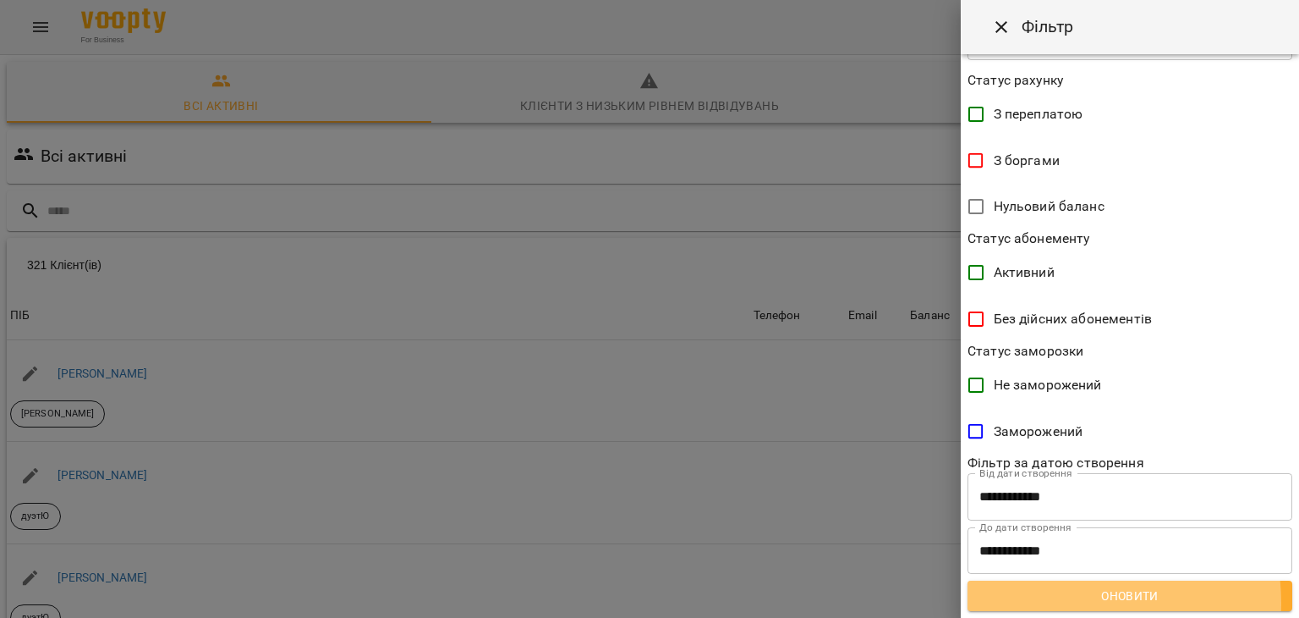
click at [1067, 602] on span "Оновити" at bounding box center [1130, 595] width 298 height 20
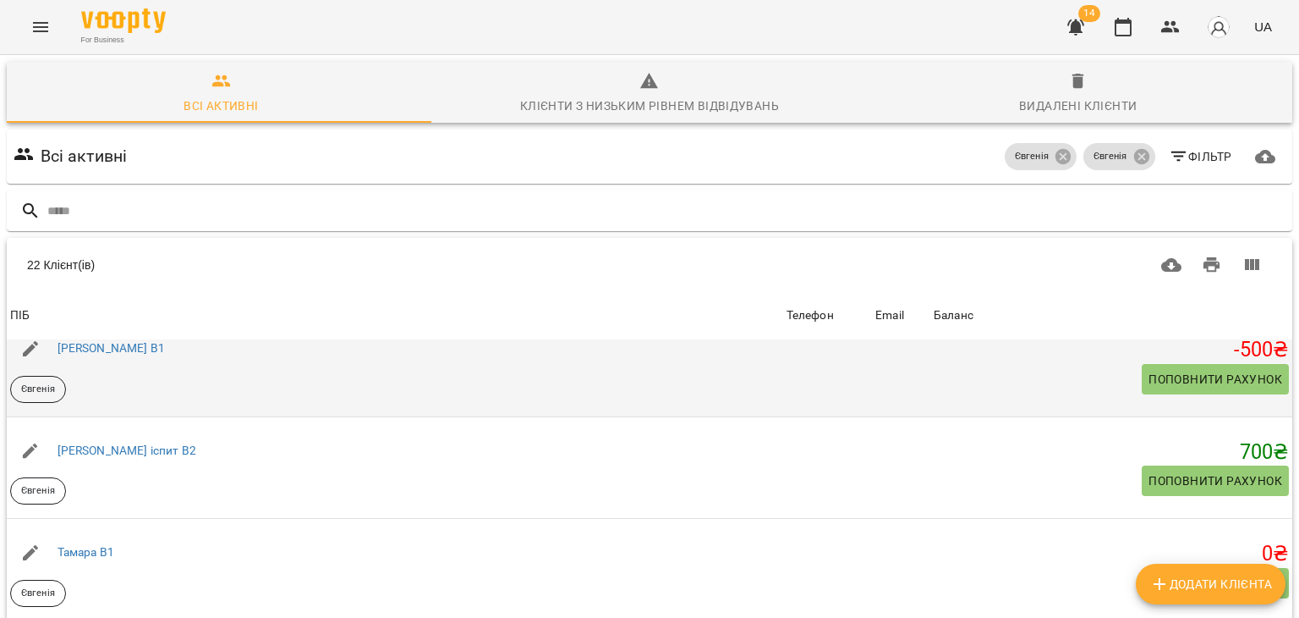
scroll to position [58, 0]
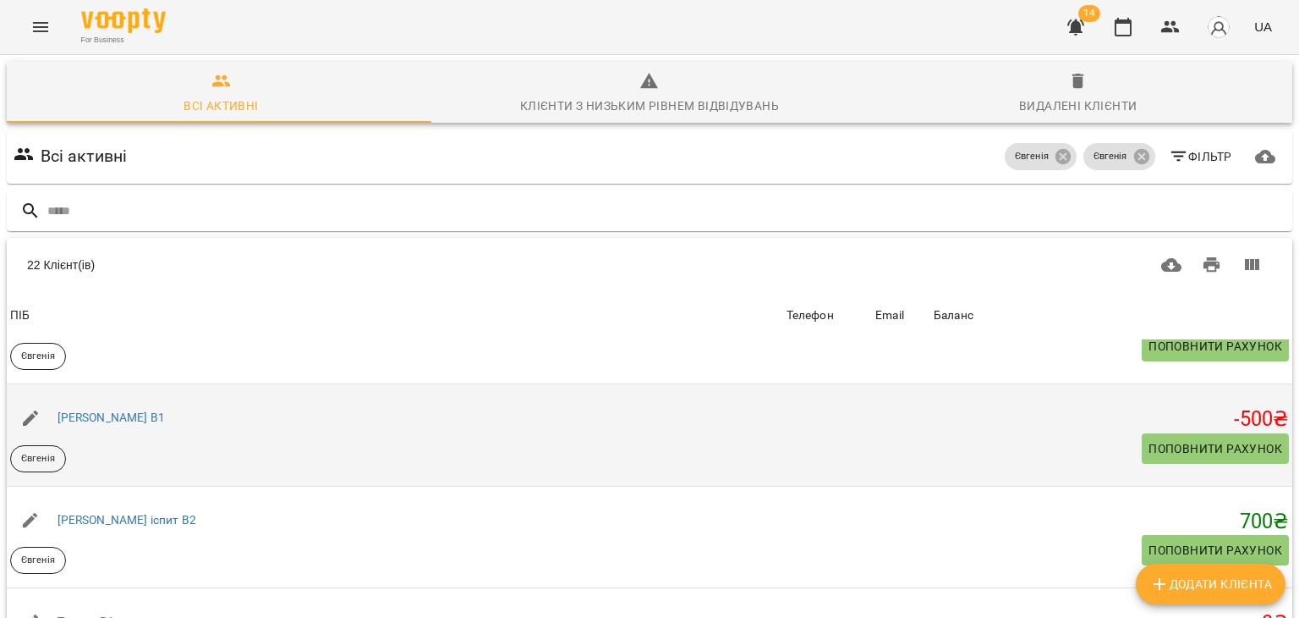
click at [103, 409] on div "Анастасія В1" at bounding box center [111, 418] width 114 height 24
click at [108, 423] on link "Анастасія В1" at bounding box center [111, 417] width 107 height 14
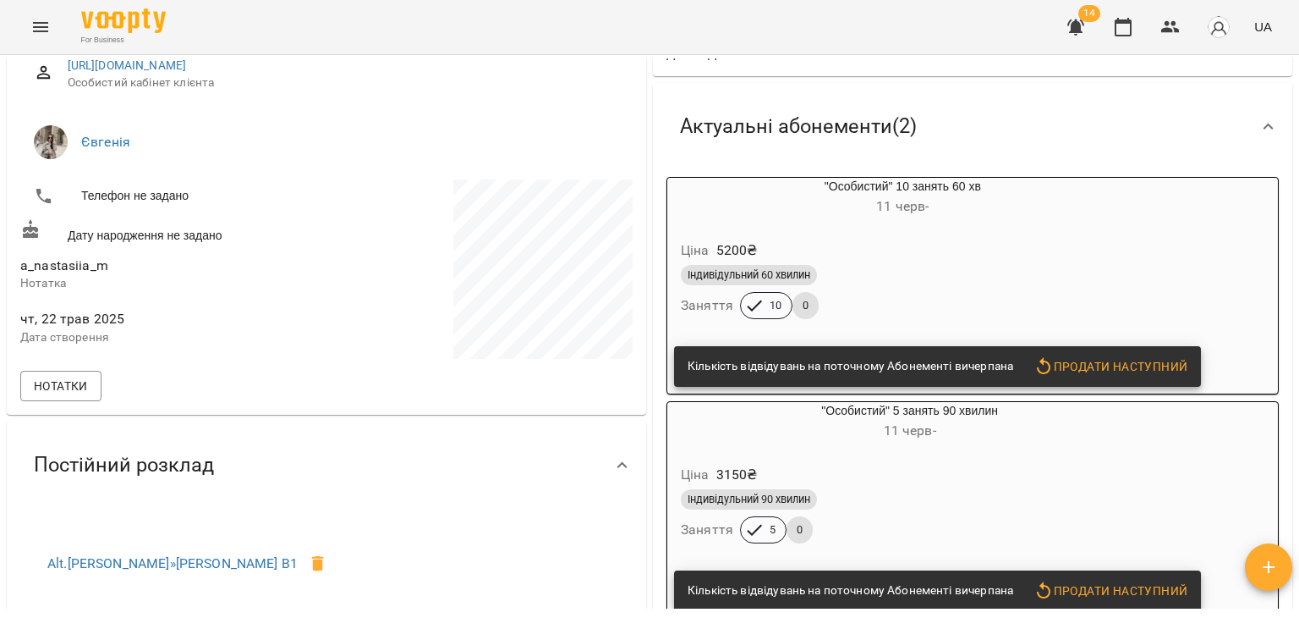
scroll to position [244, 0]
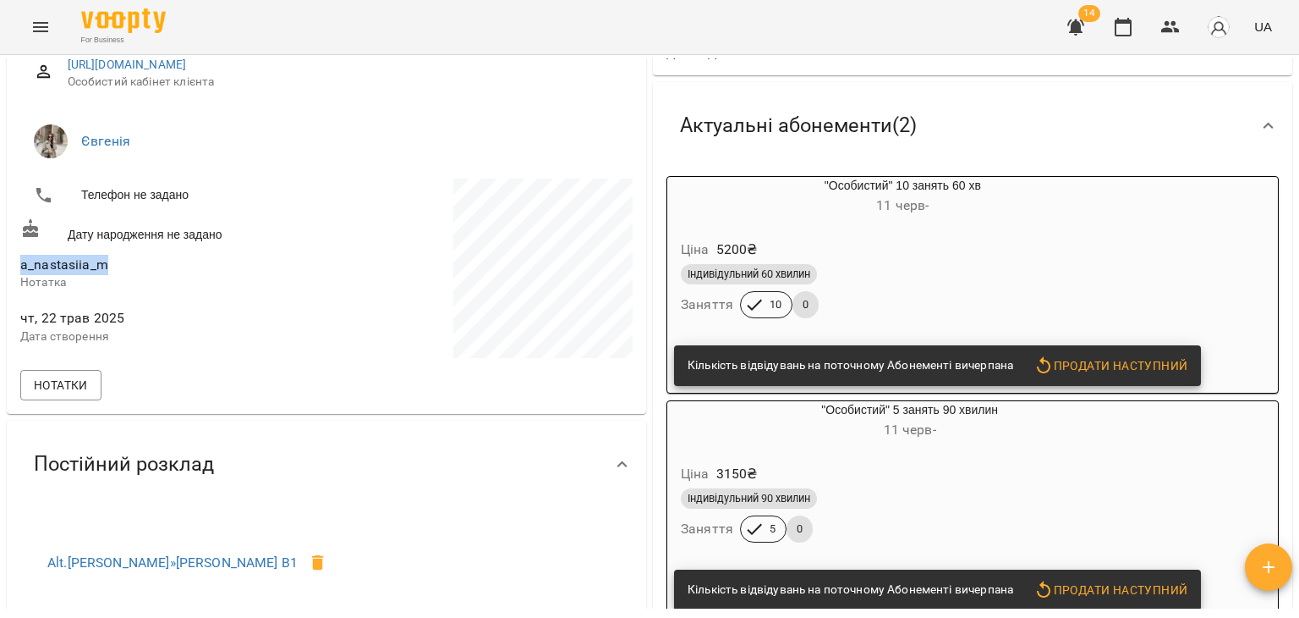
drag, startPoint x: 14, startPoint y: 261, endPoint x: 125, endPoint y: 274, distance: 111.5
click at [125, 274] on div "https://www.voopty.com.ua/client/656766f3ddaf11bb9858a1a9/682f00d9212f5f2d506a5…" at bounding box center [327, 224] width 640 height 377
click at [172, 262] on span "a_nastasiia_m" at bounding box center [171, 265] width 303 height 20
drag, startPoint x: 18, startPoint y: 266, endPoint x: 124, endPoint y: 266, distance: 105.7
click at [124, 266] on div "a_nastasiia_m Нотатка" at bounding box center [172, 272] width 310 height 53
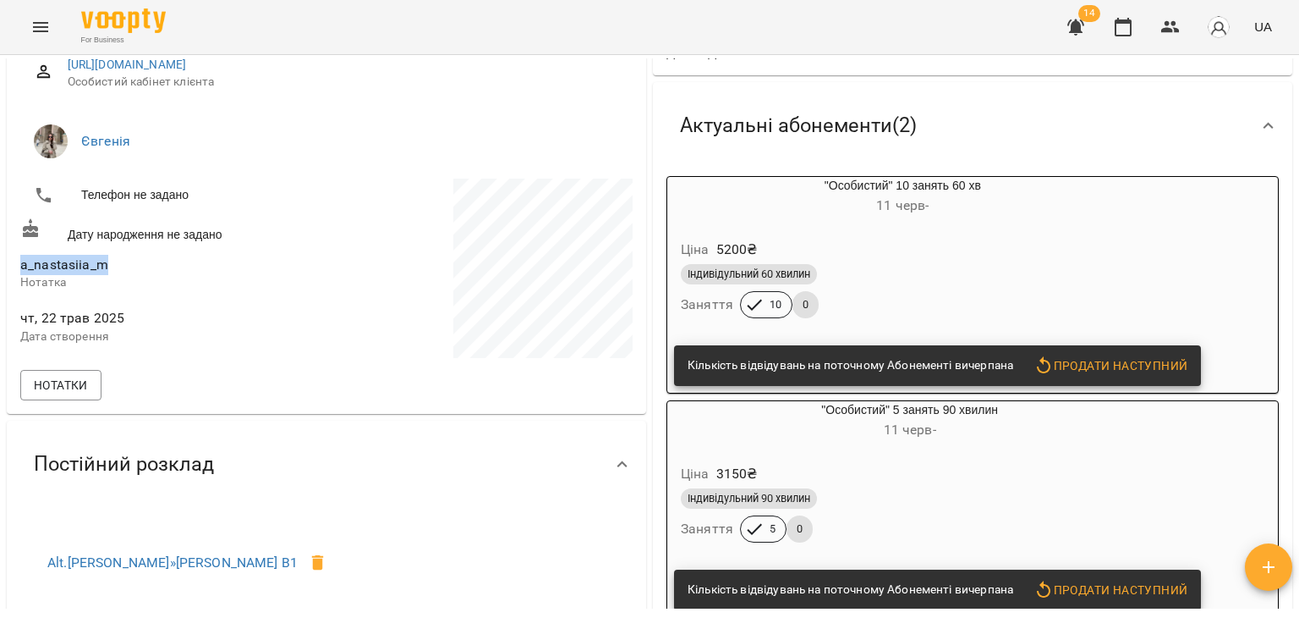
copy span "a_nastasiia_m"
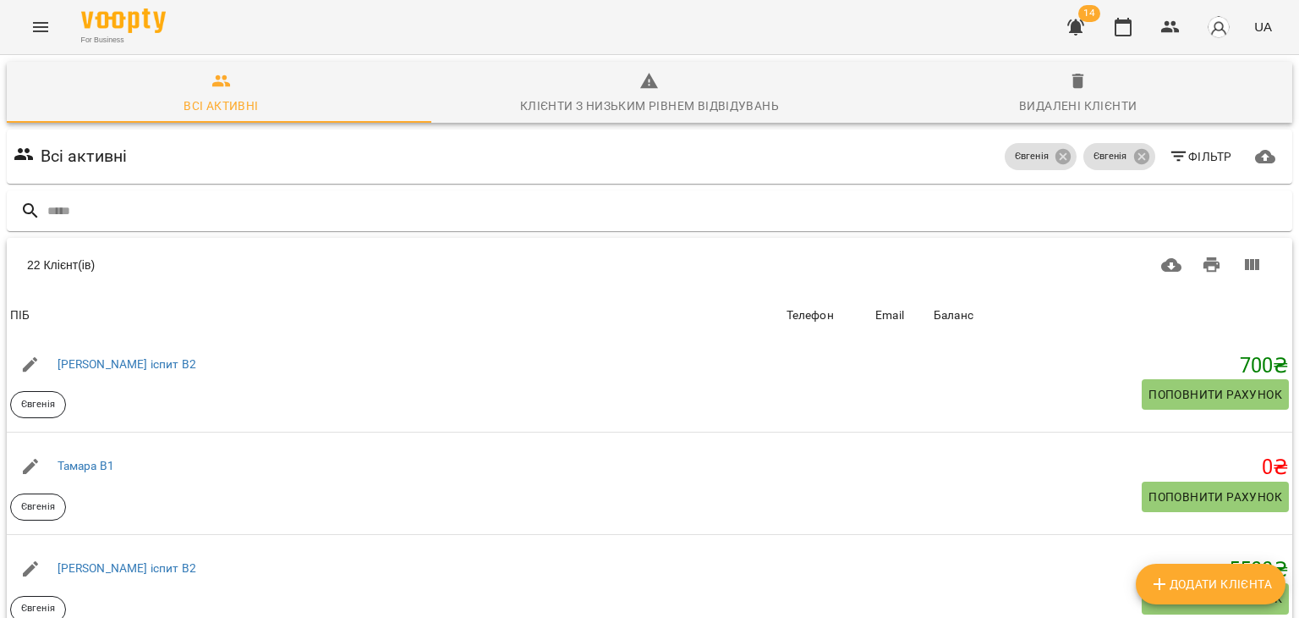
scroll to position [256, 0]
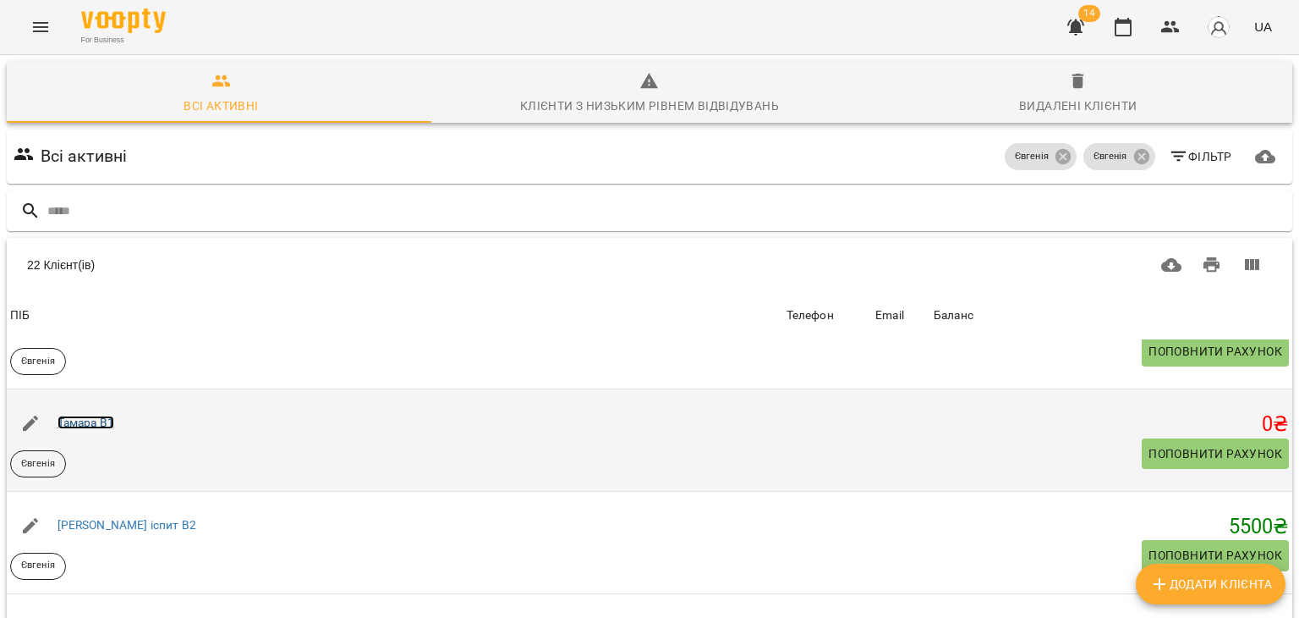
click at [102, 425] on link "Тамара В1" at bounding box center [86, 422] width 57 height 14
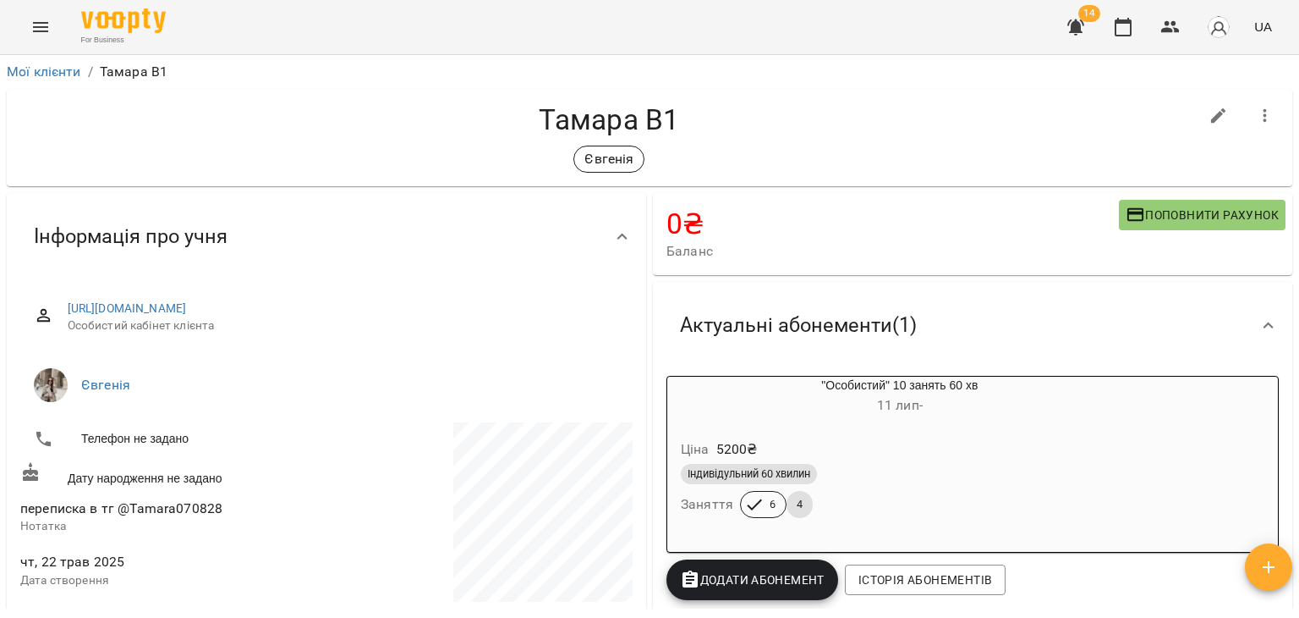
scroll to position [233, 0]
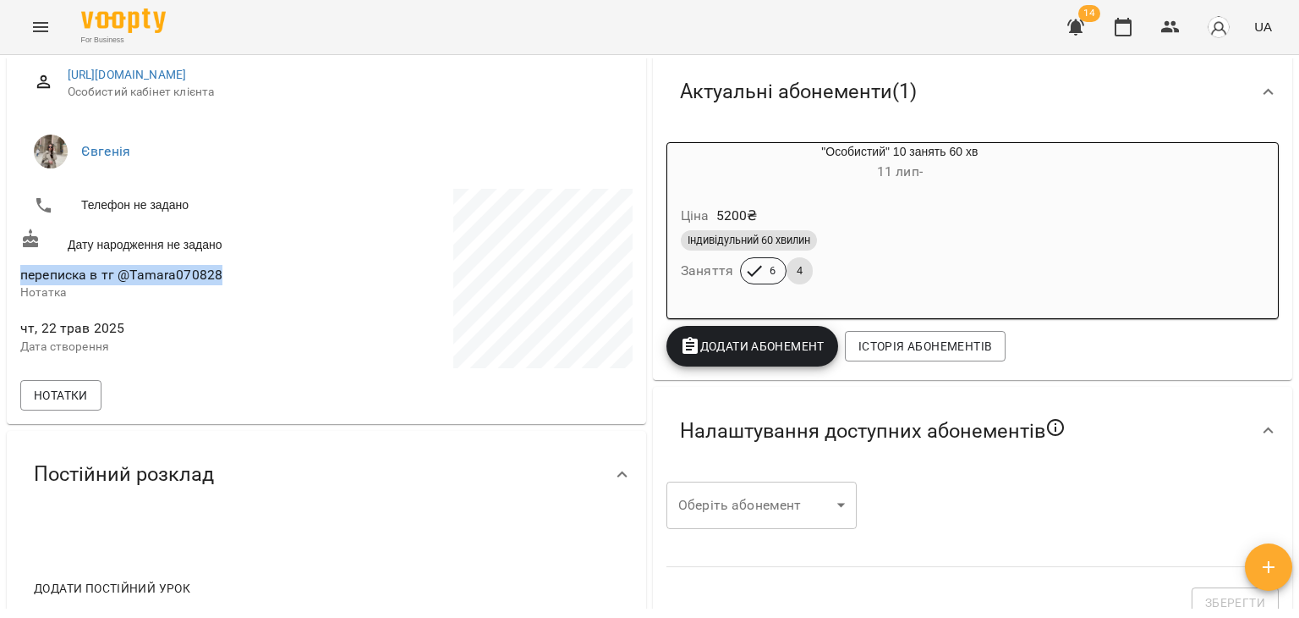
drag, startPoint x: 19, startPoint y: 280, endPoint x: 223, endPoint y: 282, distance: 203.9
click at [223, 282] on div "переписка в тг @Tamara070828 Нотатка" at bounding box center [172, 282] width 310 height 53
copy span "переписка в тг @Tamara070828"
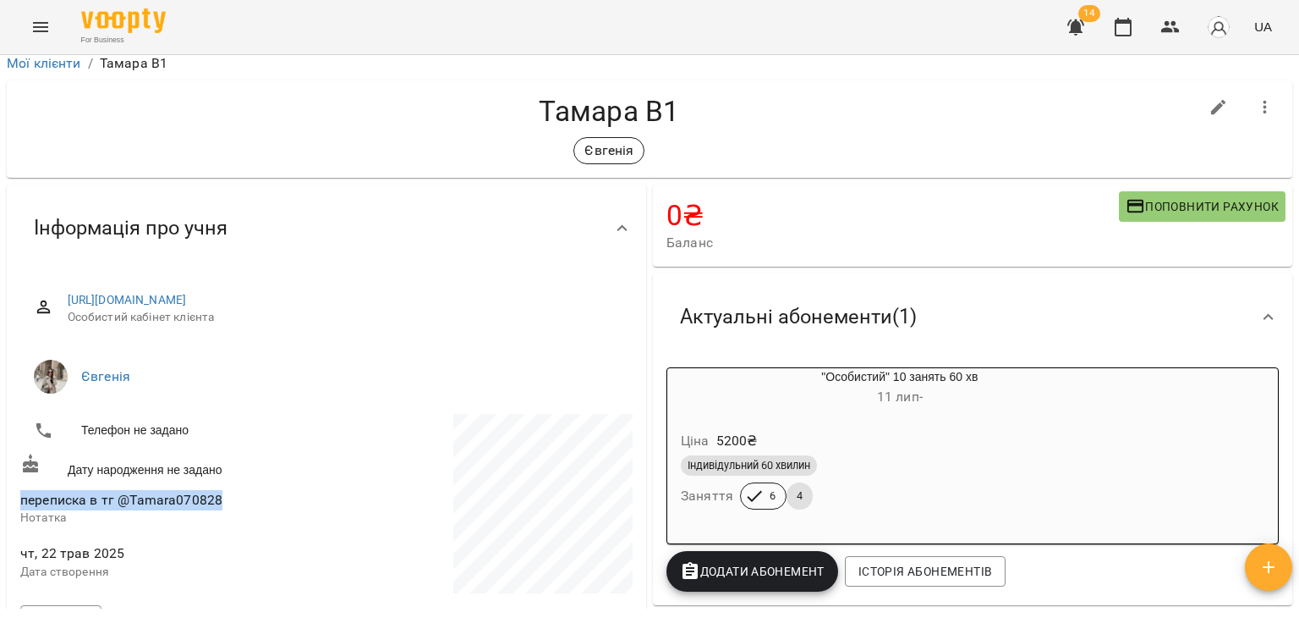
scroll to position [7, 0]
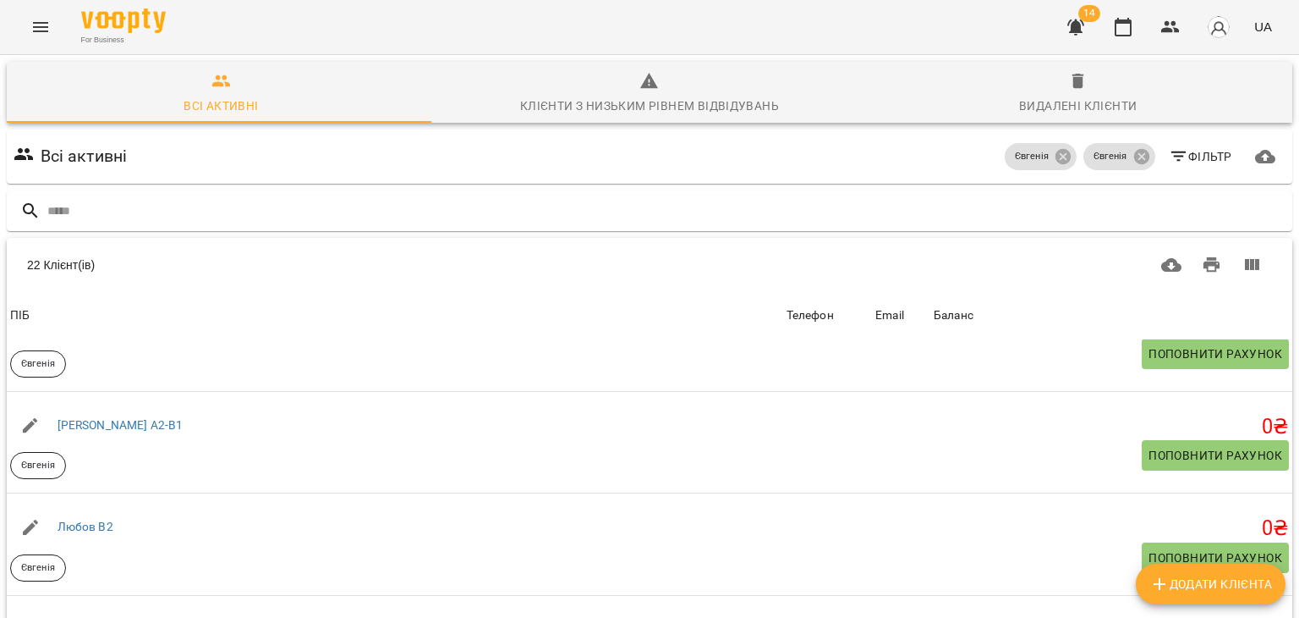
scroll to position [868, 0]
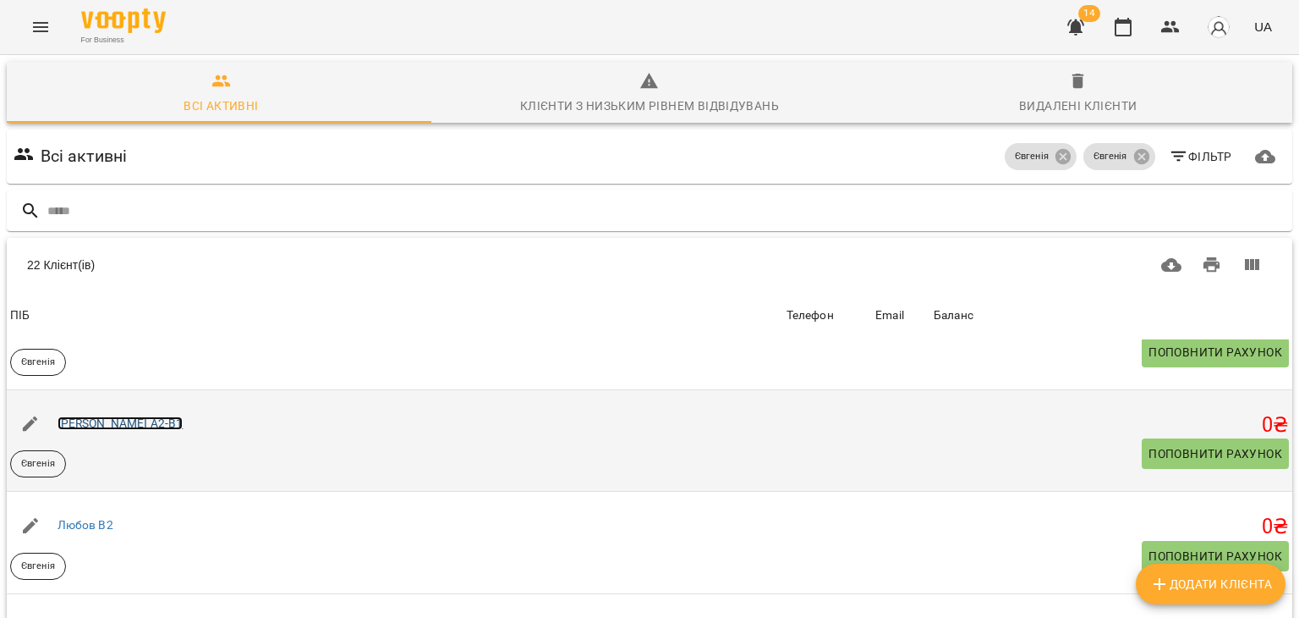
click at [129, 426] on link "Анастасія А2-В1" at bounding box center [121, 423] width 126 height 14
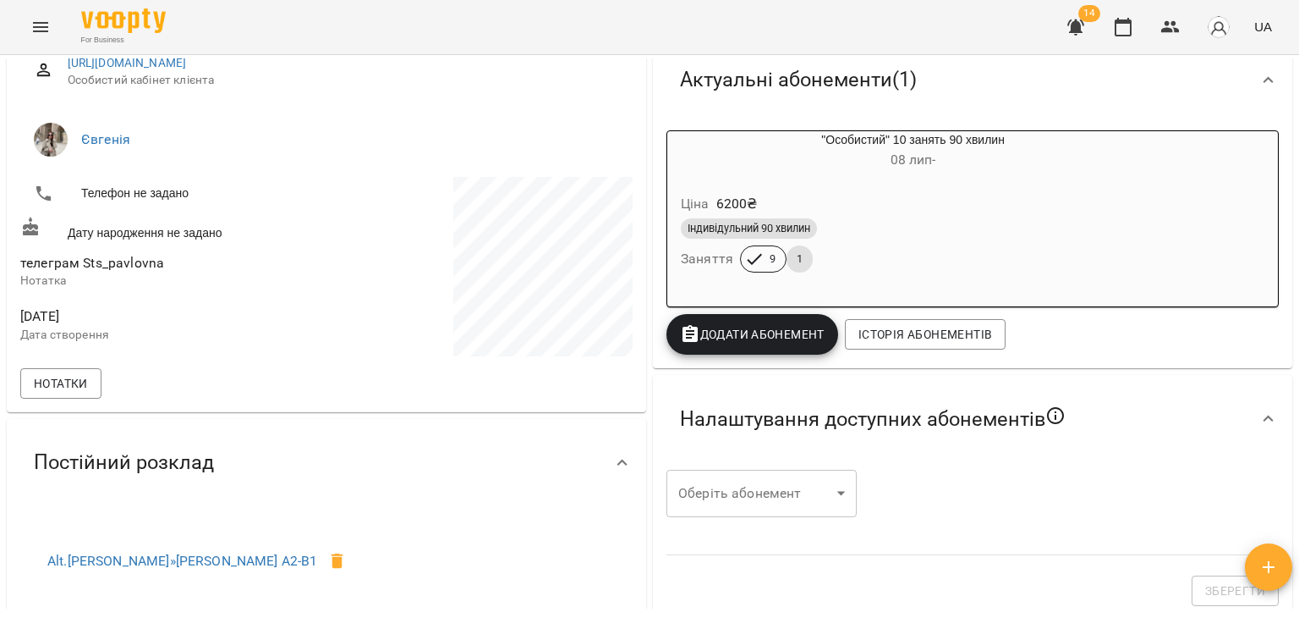
scroll to position [246, 0]
drag, startPoint x: 20, startPoint y: 261, endPoint x: 176, endPoint y: 268, distance: 155.8
click at [176, 268] on span "телеграм Sts_pavlovna" at bounding box center [171, 262] width 303 height 20
copy span "телеграм Sts_pavlovna"
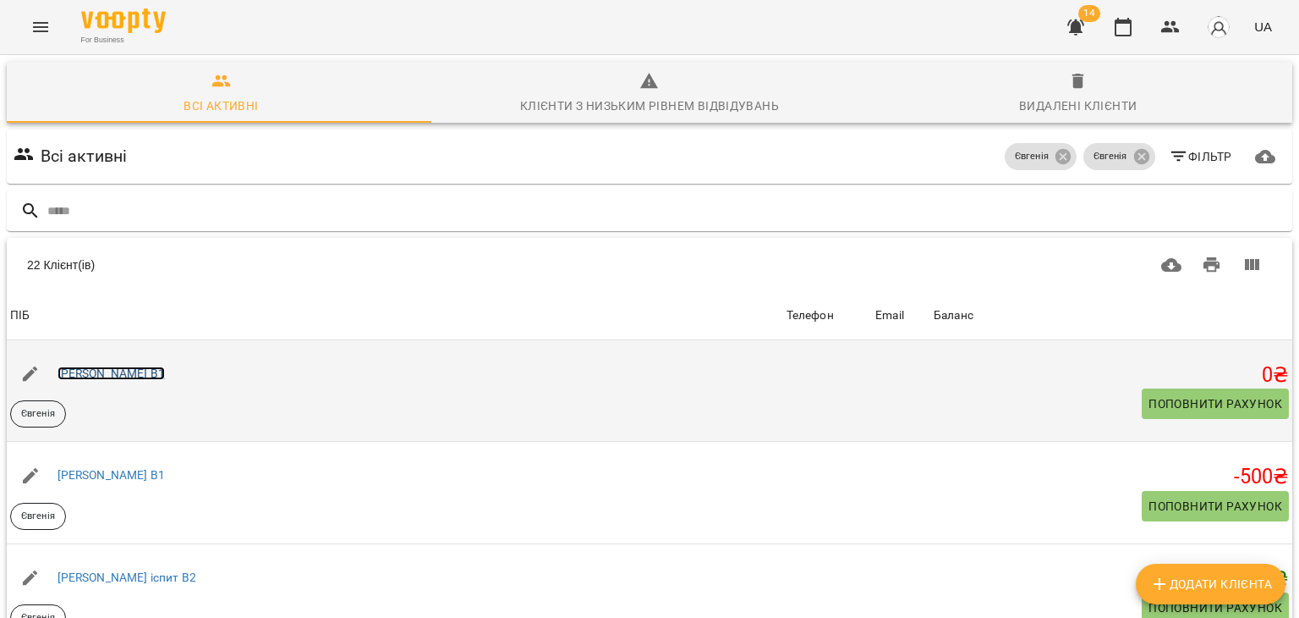
click at [96, 376] on link "Марія В1" at bounding box center [111, 373] width 107 height 14
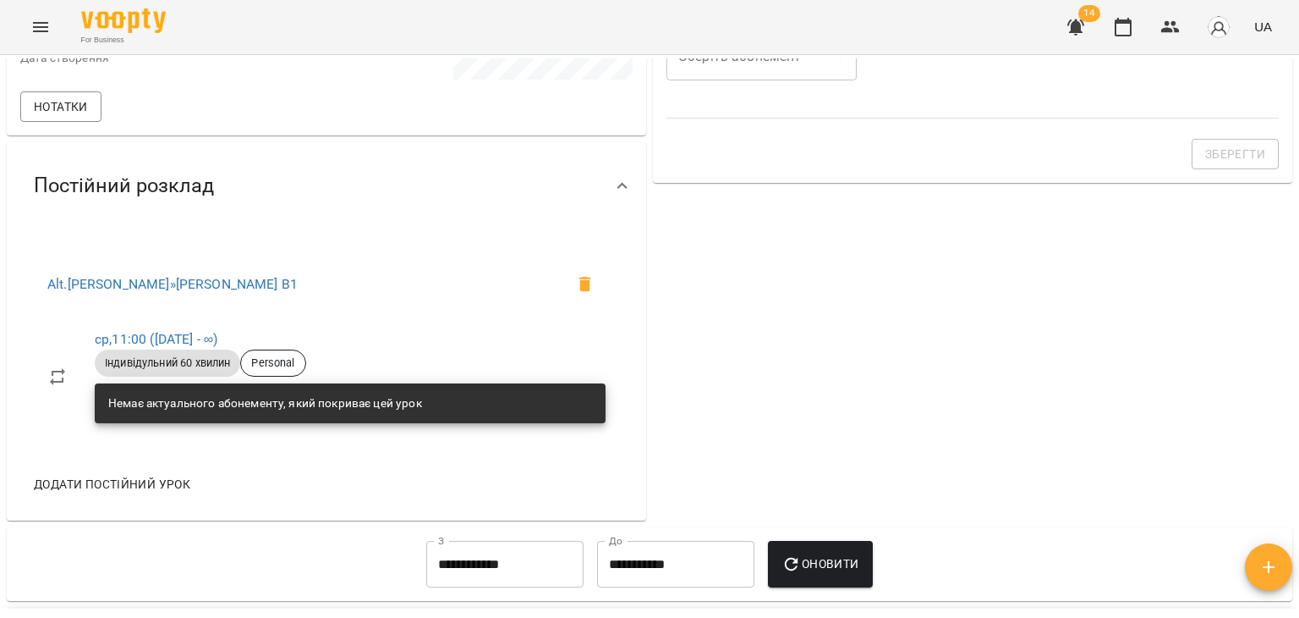
scroll to position [321, 0]
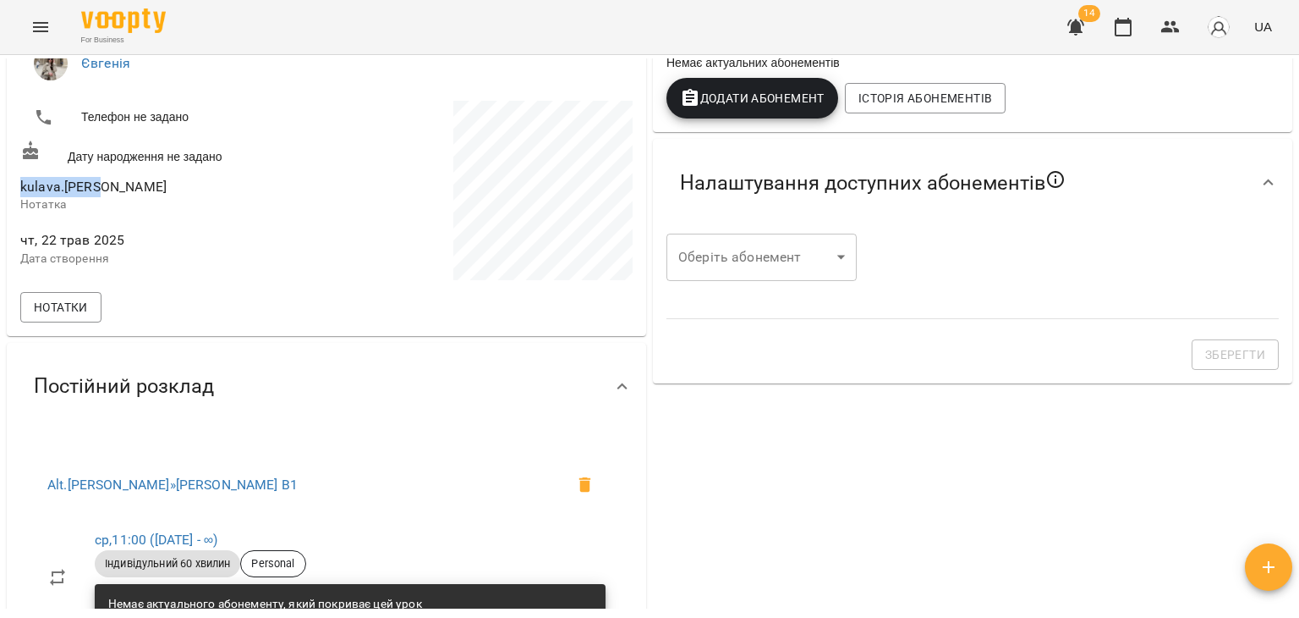
drag, startPoint x: 21, startPoint y: 178, endPoint x: 115, endPoint y: 188, distance: 94.4
click at [115, 188] on span "kulava.masha" at bounding box center [171, 187] width 303 height 20
copy span "kulava.masha"
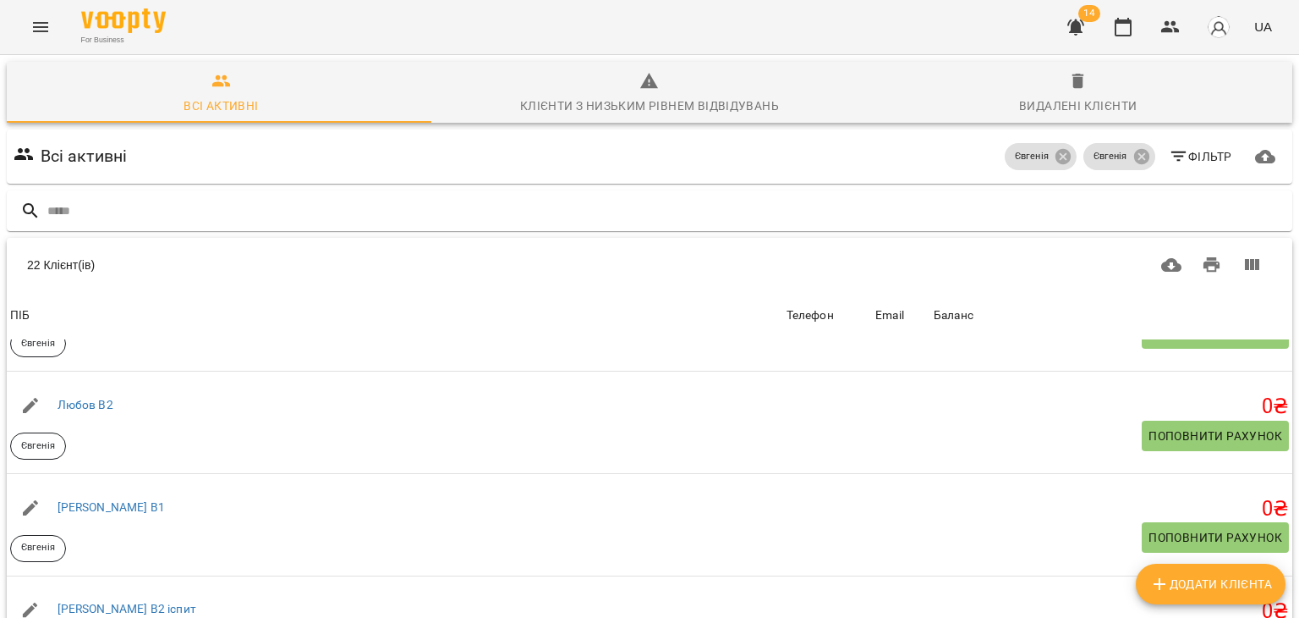
scroll to position [1057, 0]
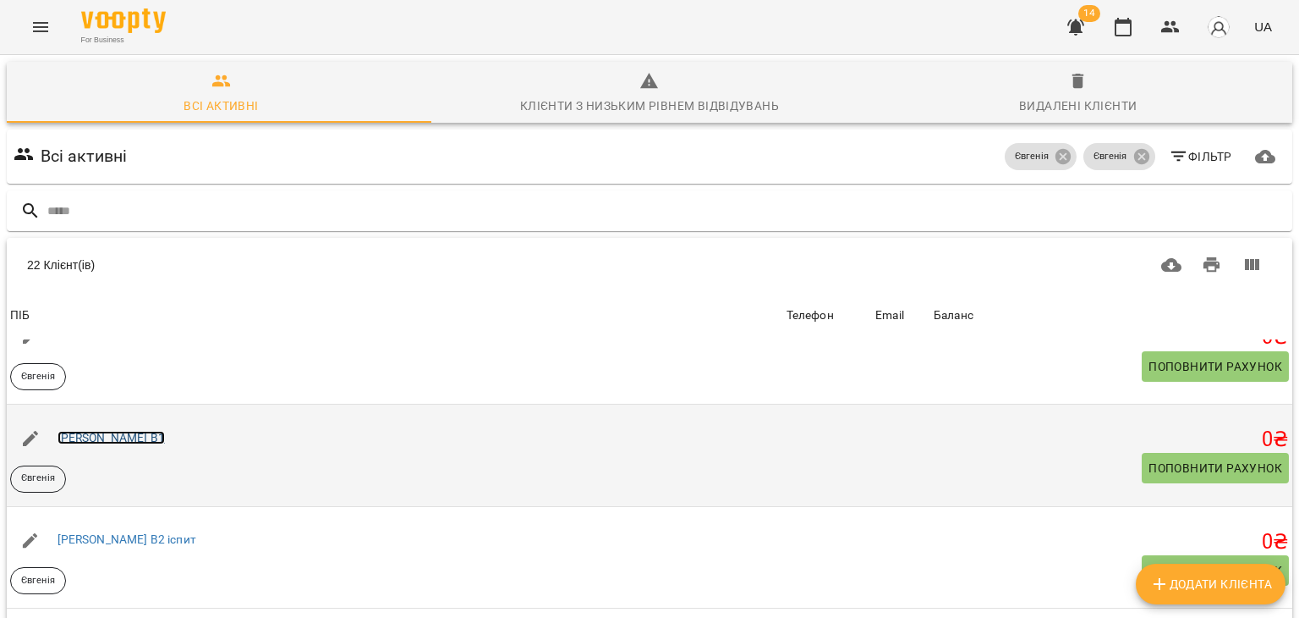
click at [98, 431] on link "Василь В1" at bounding box center [111, 438] width 107 height 14
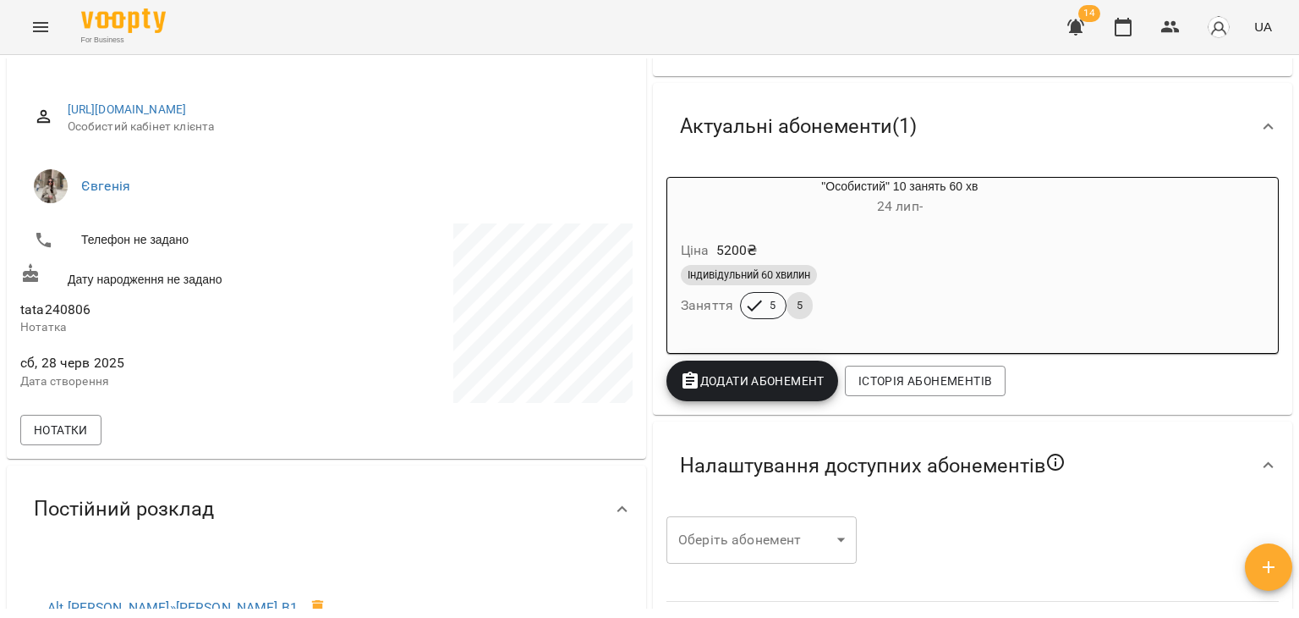
scroll to position [200, 0]
drag, startPoint x: 20, startPoint y: 310, endPoint x: 126, endPoint y: 309, distance: 105.8
click at [126, 309] on span "tata240806" at bounding box center [171, 309] width 303 height 20
copy span "tata240806"
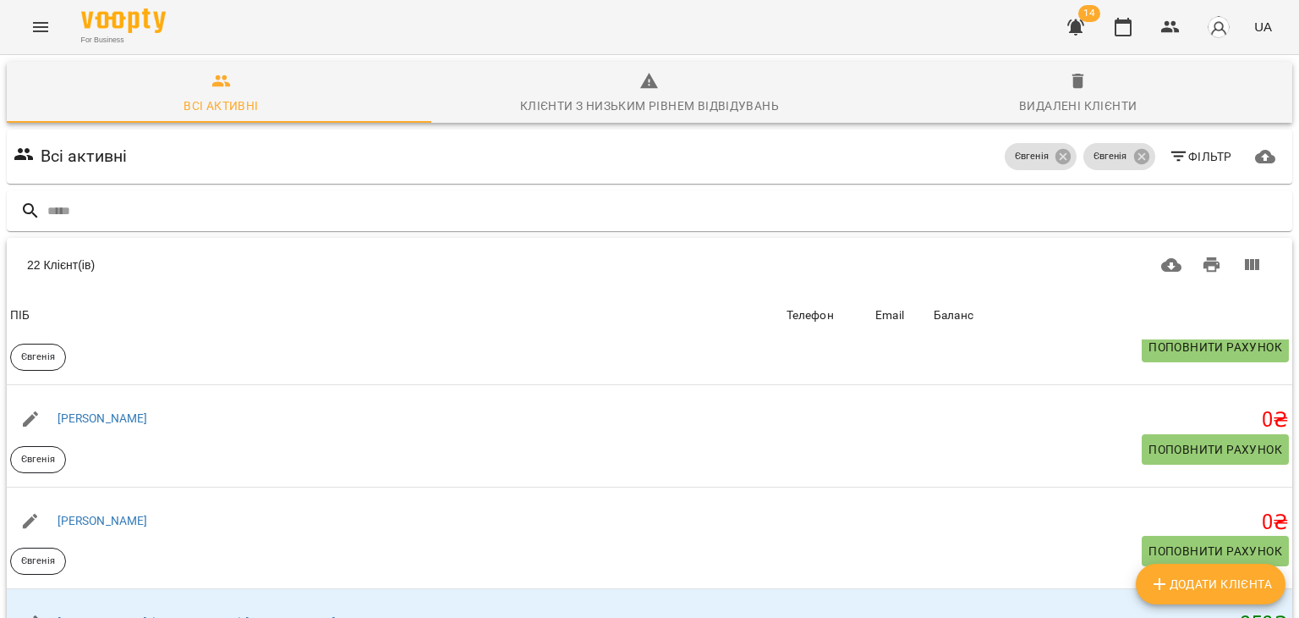
scroll to position [1800, 0]
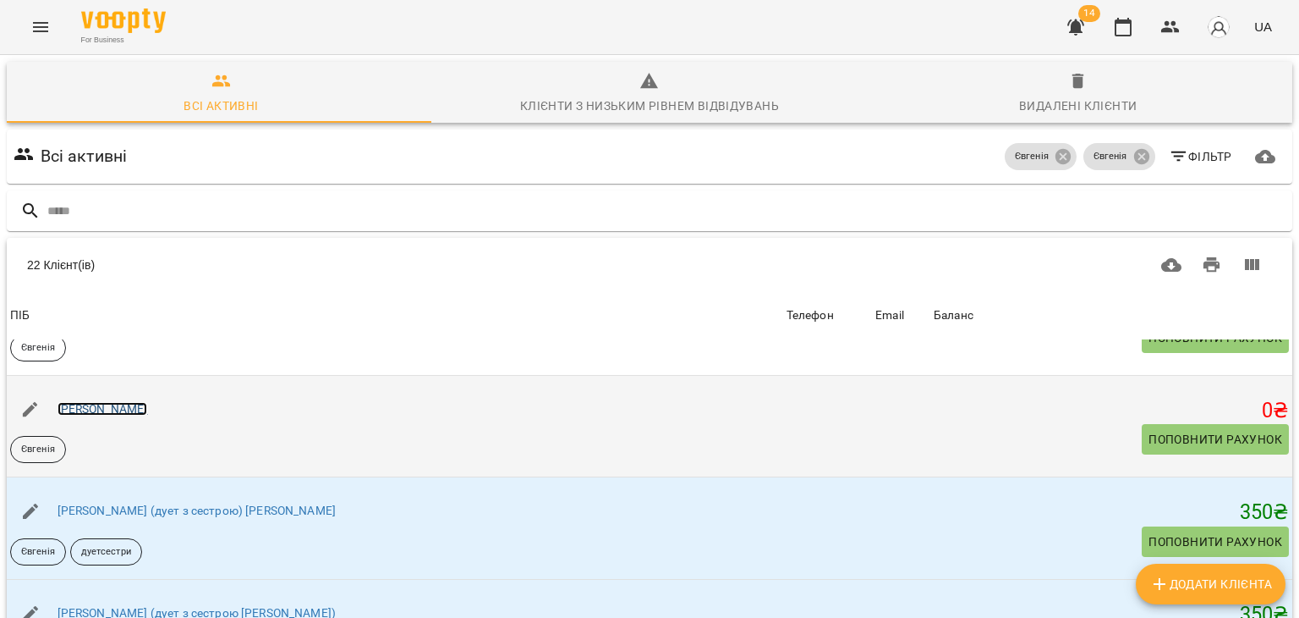
click at [145, 409] on link "[PERSON_NAME]" at bounding box center [103, 409] width 91 height 14
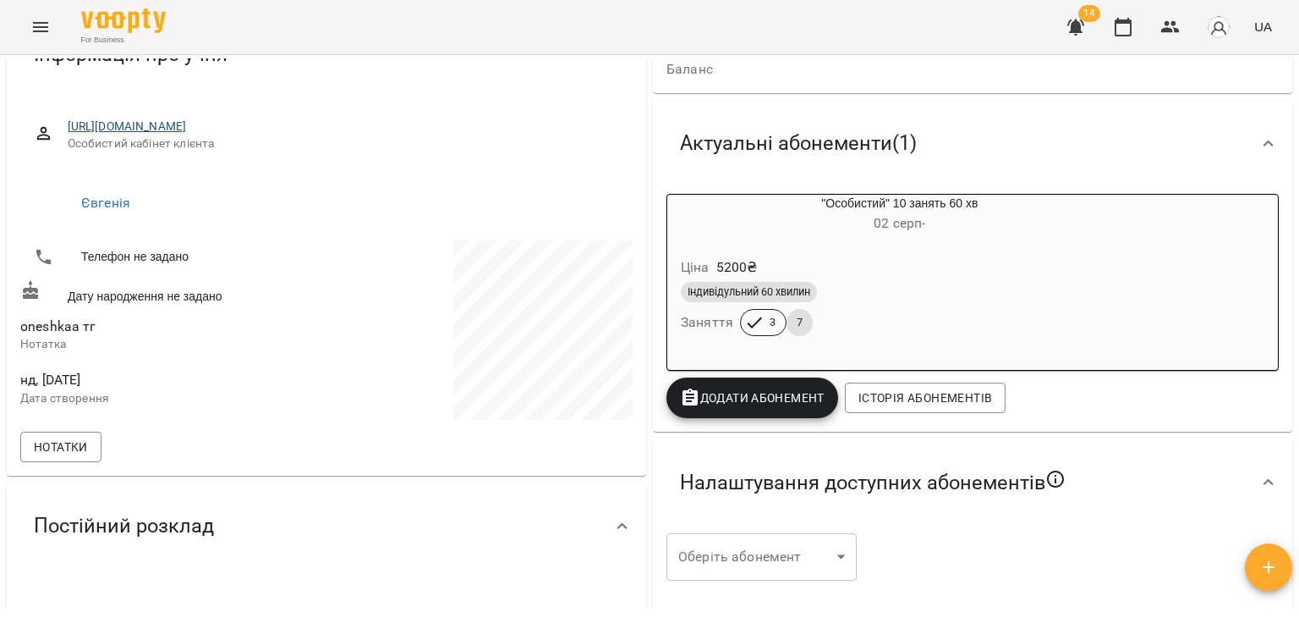
scroll to position [189, 0]
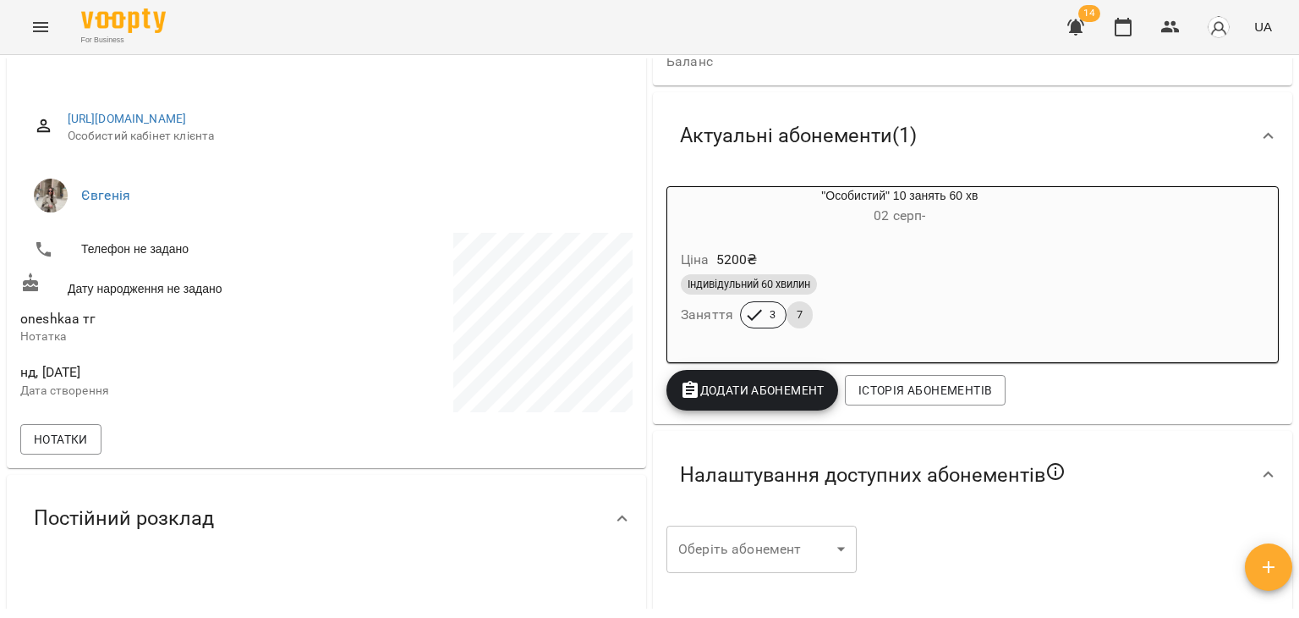
drag, startPoint x: 19, startPoint y: 321, endPoint x: 140, endPoint y: 305, distance: 121.9
click at [140, 305] on div "oneshkaa тг Нотатка" at bounding box center [172, 326] width 310 height 53
copy span "oneshkaa тг"
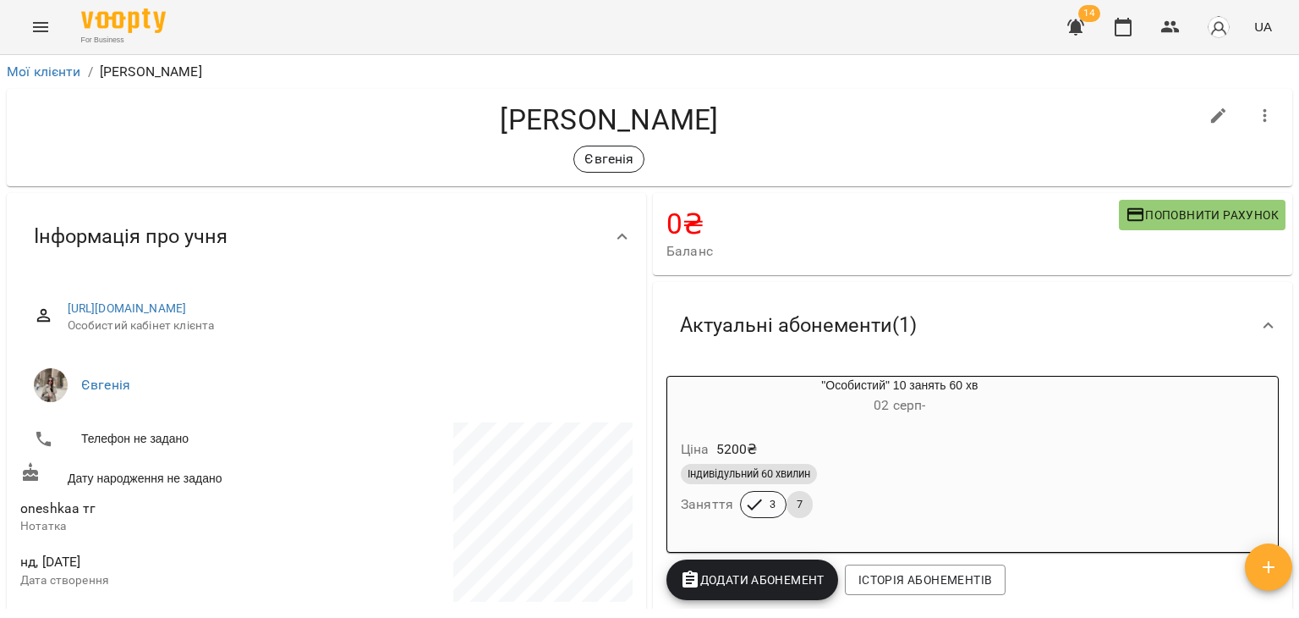
scroll to position [0, 0]
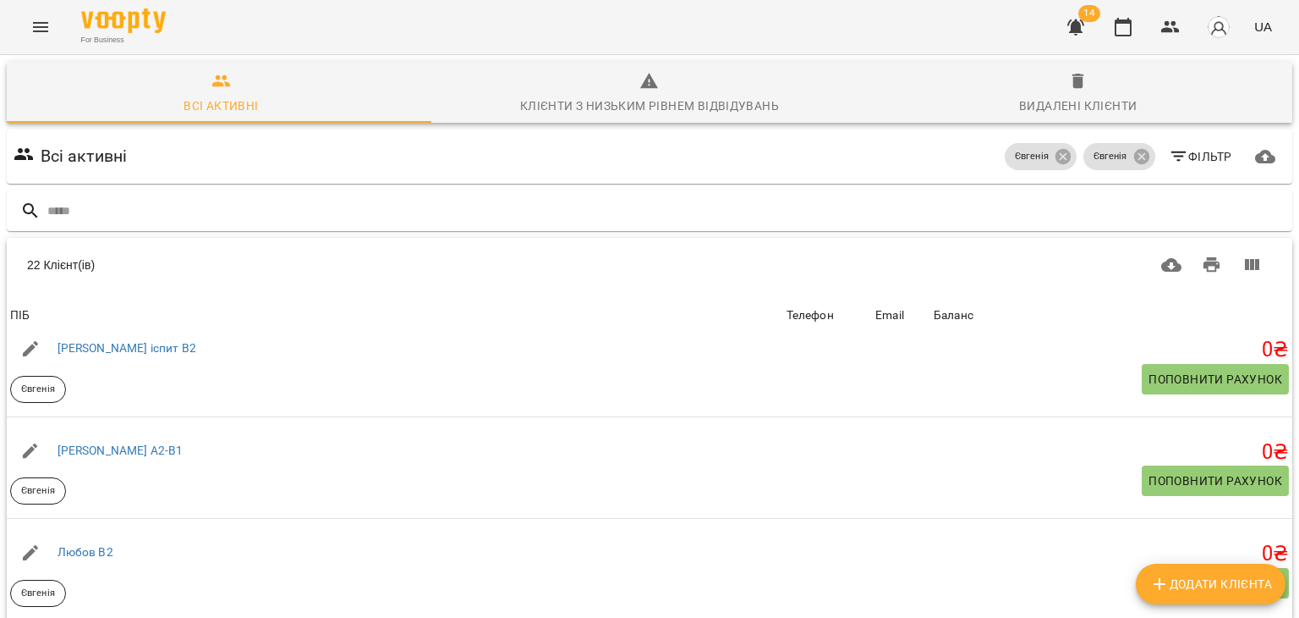
scroll to position [931, 0]
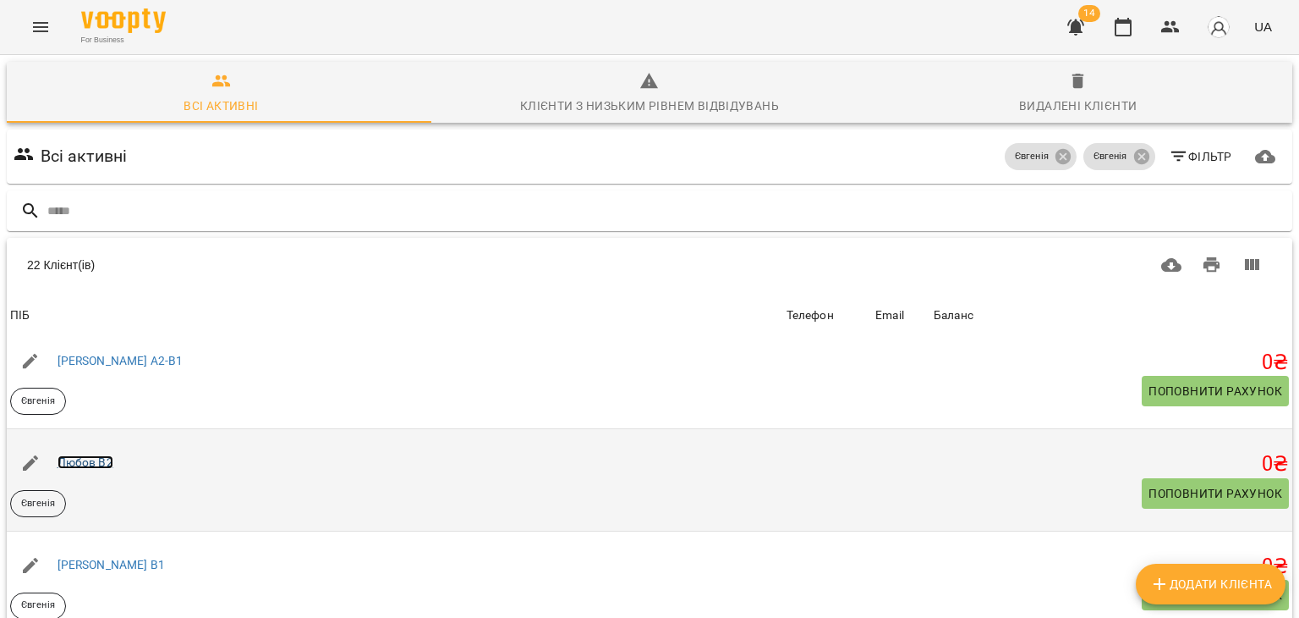
click at [101, 464] on link "Любов В2" at bounding box center [86, 462] width 56 height 14
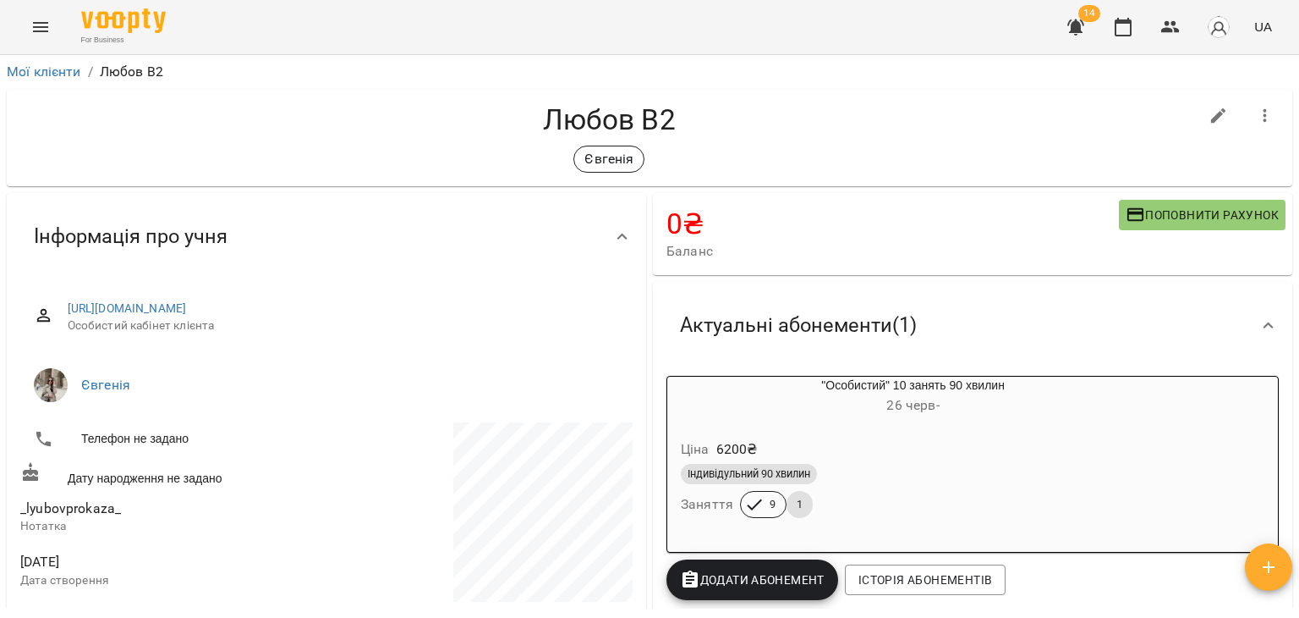
scroll to position [148, 0]
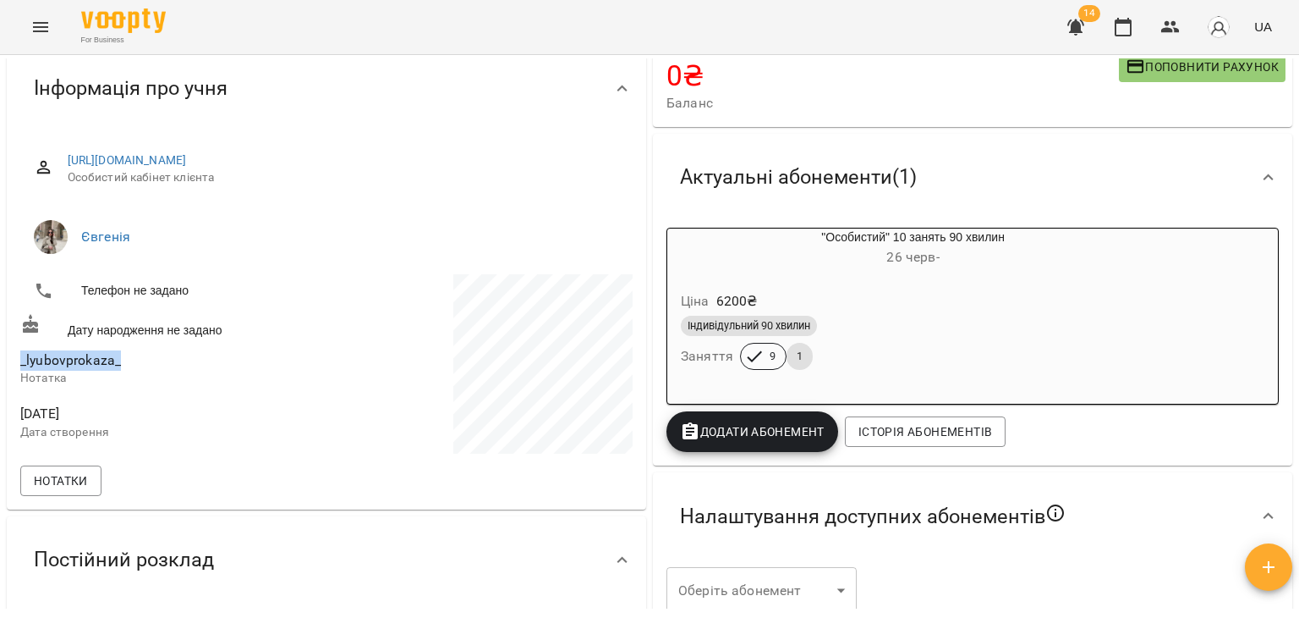
drag, startPoint x: 22, startPoint y: 364, endPoint x: 151, endPoint y: 360, distance: 128.7
click at [151, 360] on span "_lyubovprokaza_" at bounding box center [171, 360] width 303 height 20
copy span "_lyubovprokaza_"
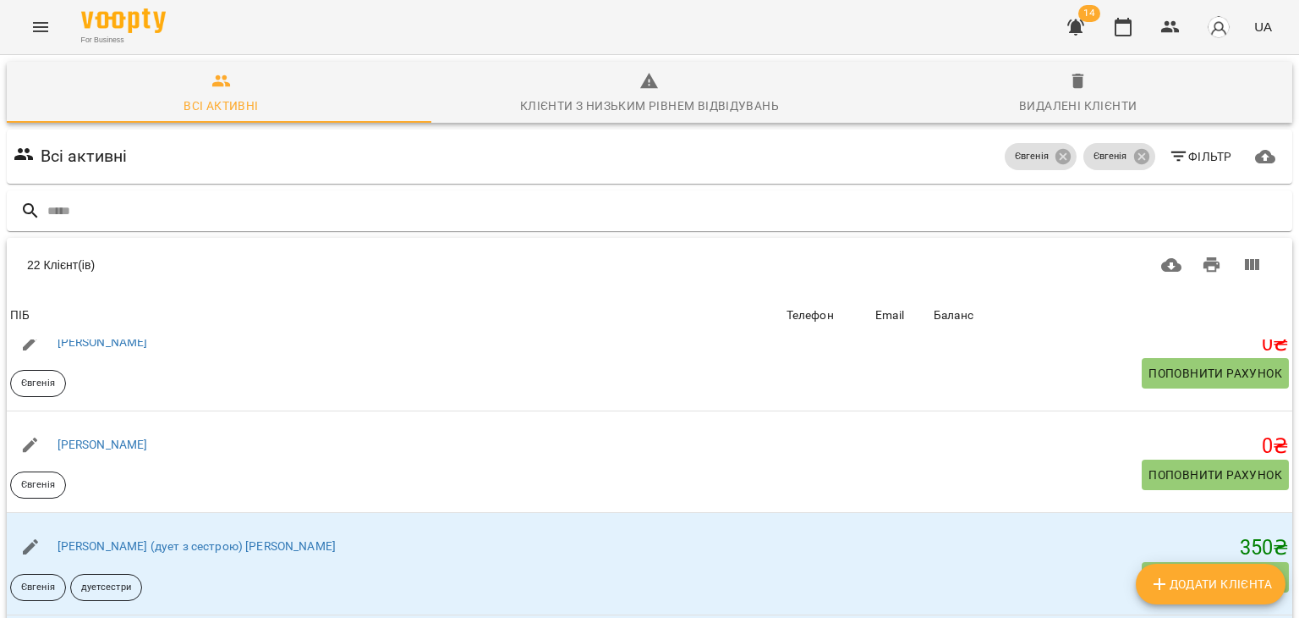
scroll to position [1864, 0]
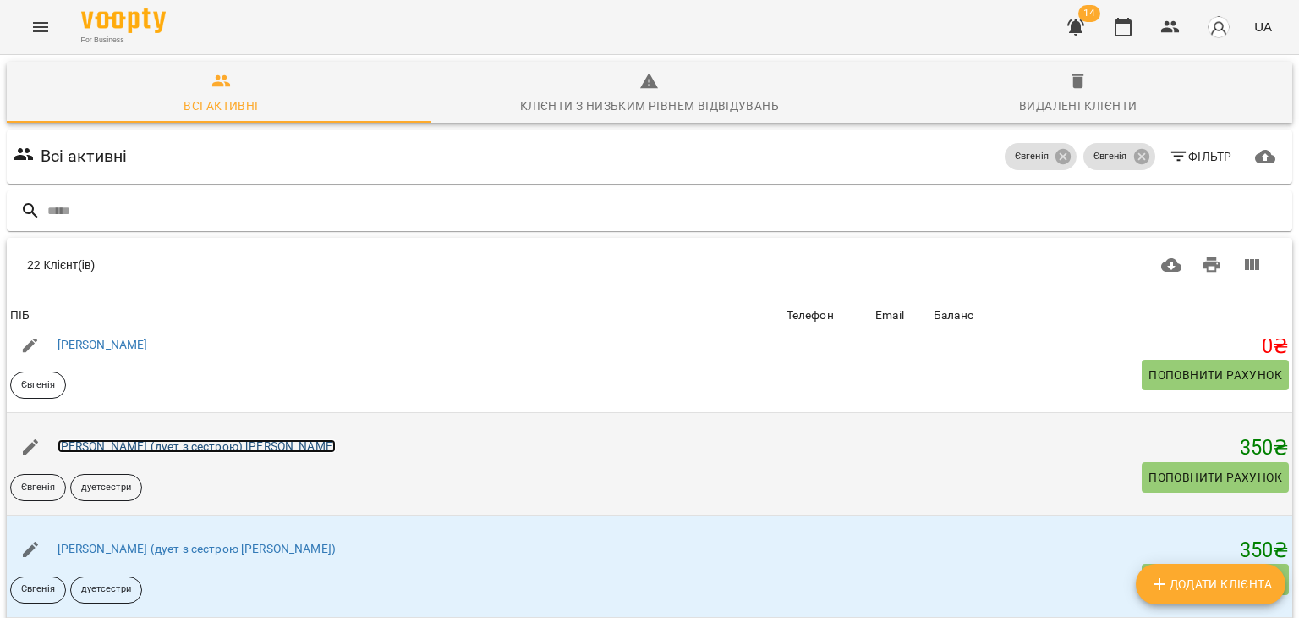
click at [167, 442] on link "[PERSON_NAME] (дует з сестрою) [PERSON_NAME]" at bounding box center [197, 446] width 278 height 14
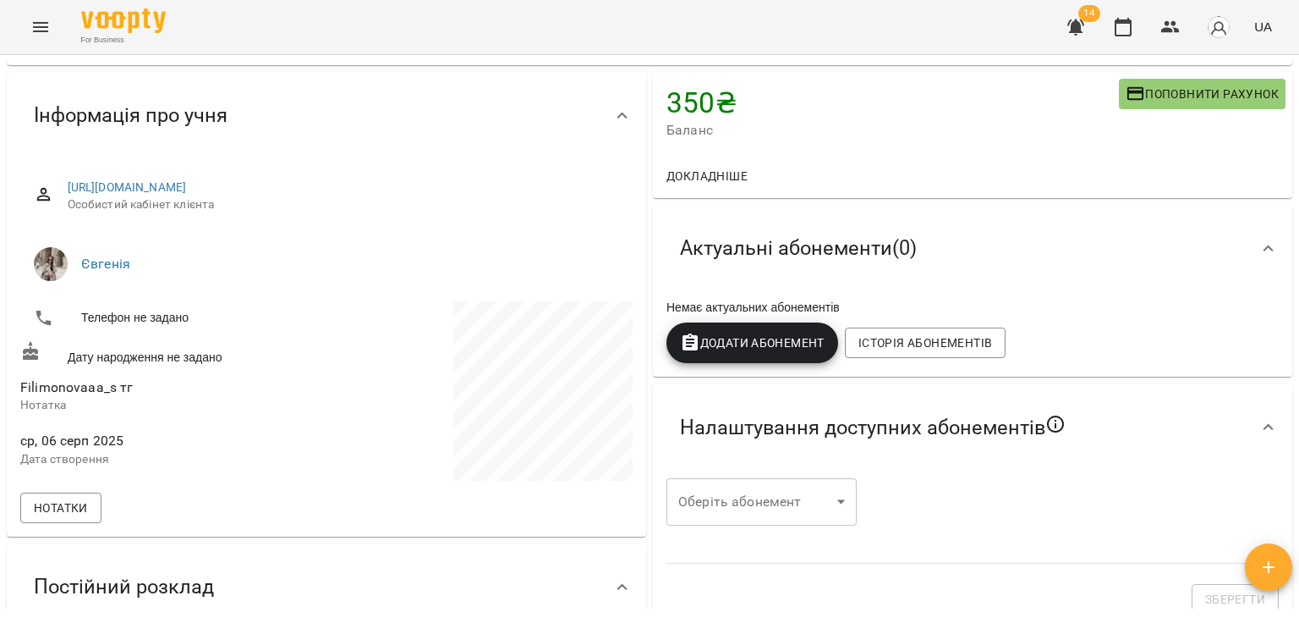
scroll to position [124, 0]
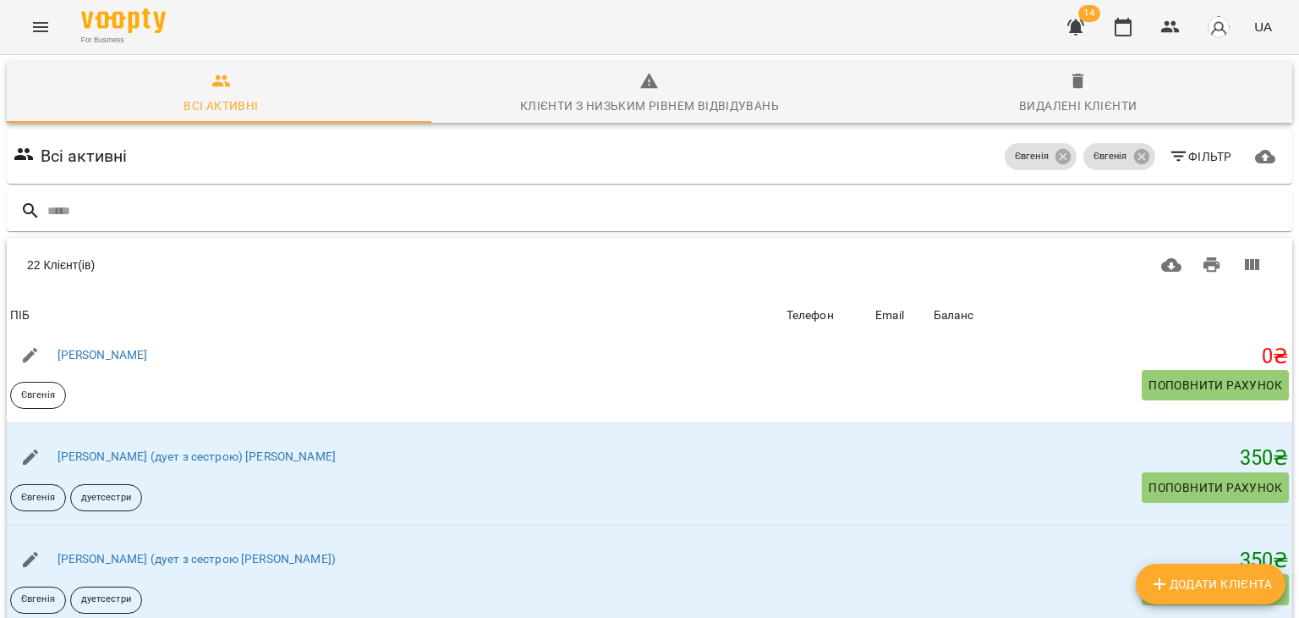
scroll to position [1864, 0]
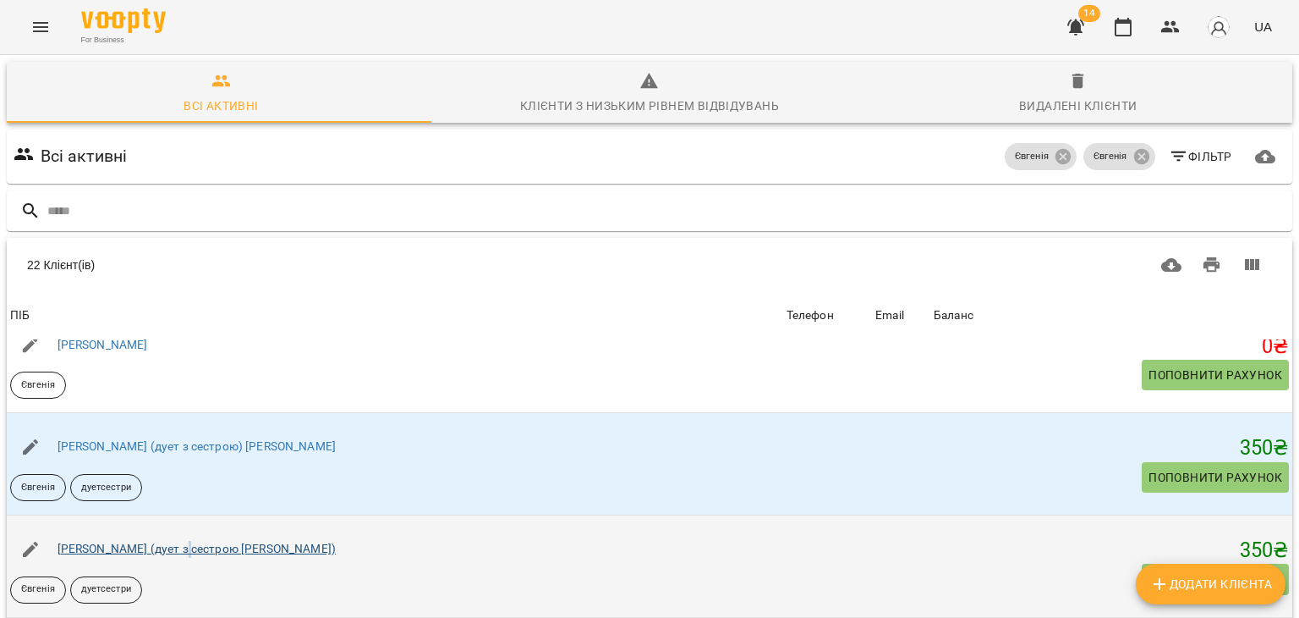
click at [179, 547] on div "[PERSON_NAME] (дует з сестрою [PERSON_NAME])" at bounding box center [196, 549] width 285 height 24
click at [179, 547] on link "[PERSON_NAME] (дует з сестрою [PERSON_NAME])" at bounding box center [197, 548] width 278 height 14
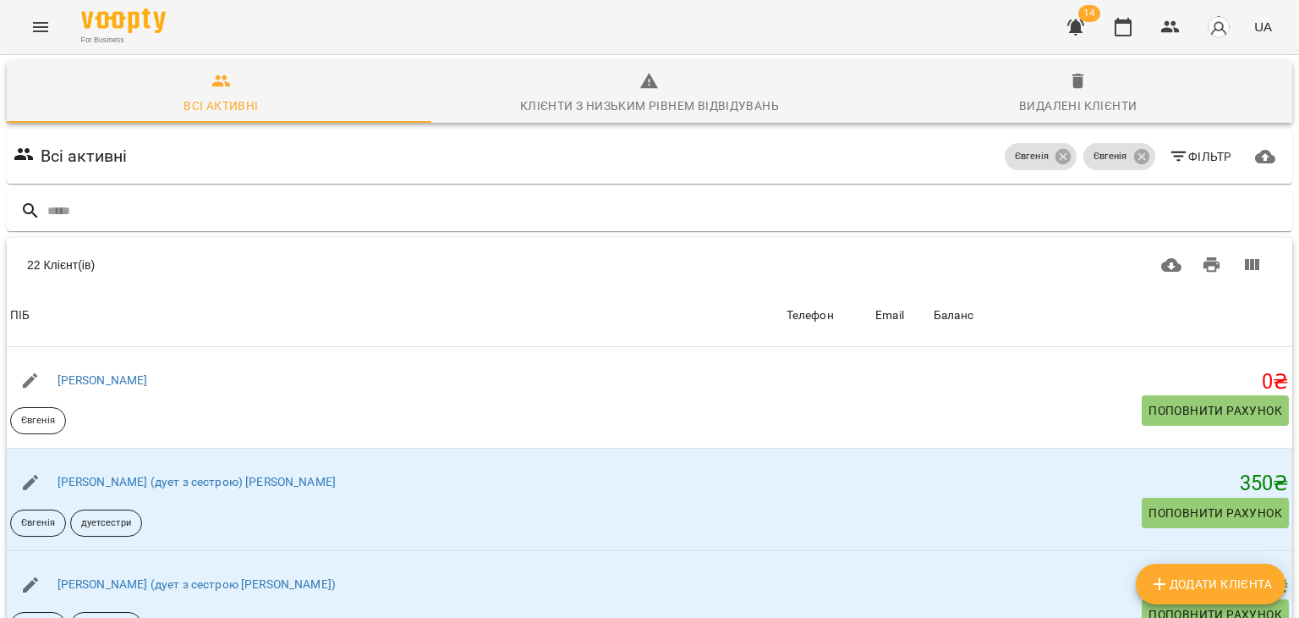
scroll to position [1864, 0]
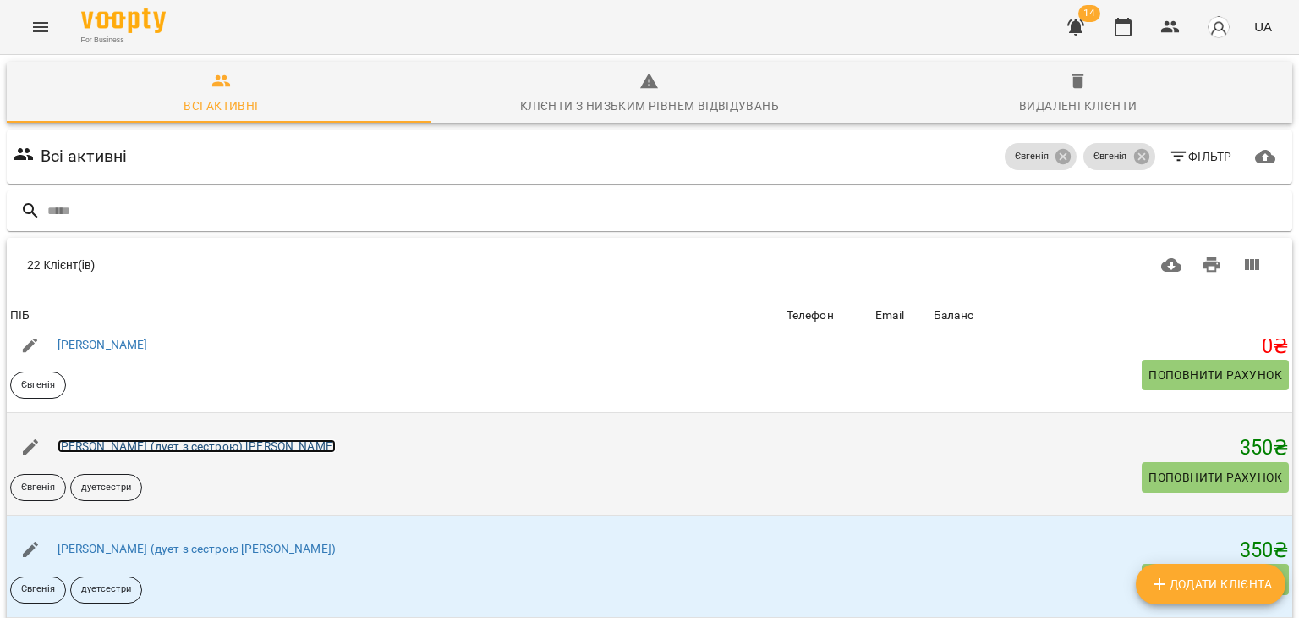
click at [197, 442] on link "[PERSON_NAME] (дует з сестрою) [PERSON_NAME]" at bounding box center [197, 446] width 278 height 14
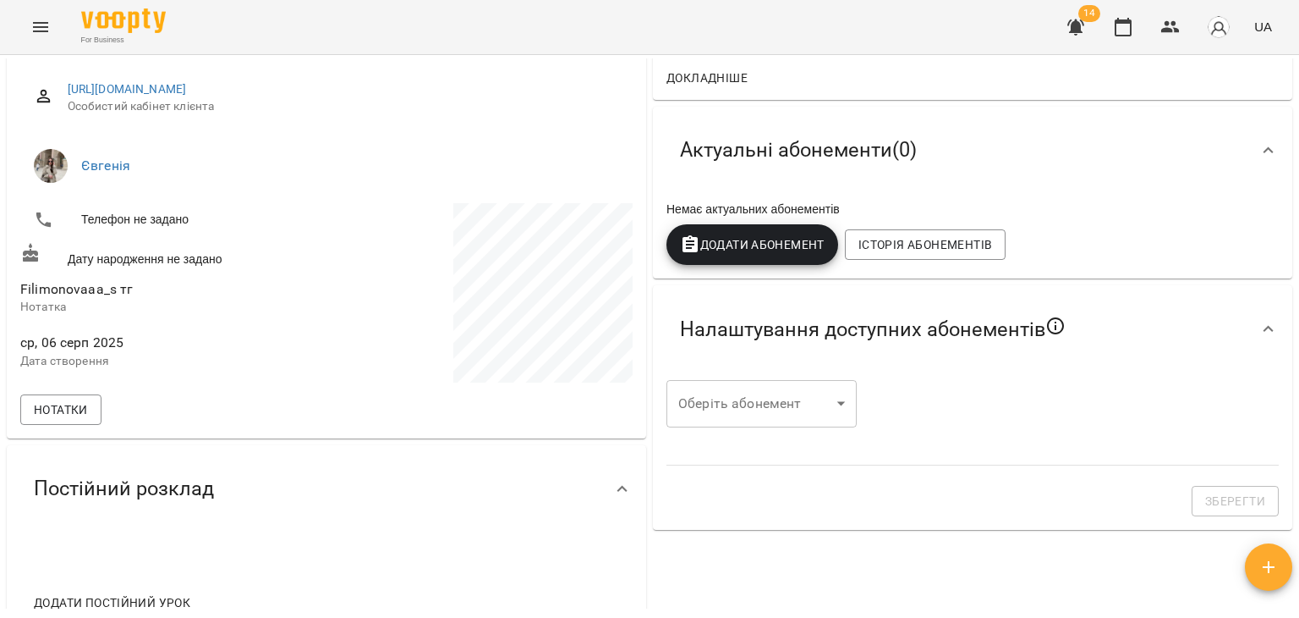
scroll to position [220, 0]
drag, startPoint x: 18, startPoint y: 286, endPoint x: 145, endPoint y: 283, distance: 126.9
click at [145, 283] on div "Filimonovaaa_s тг Нотатка" at bounding box center [172, 296] width 310 height 53
copy span "Filimonovaaa_s тг"
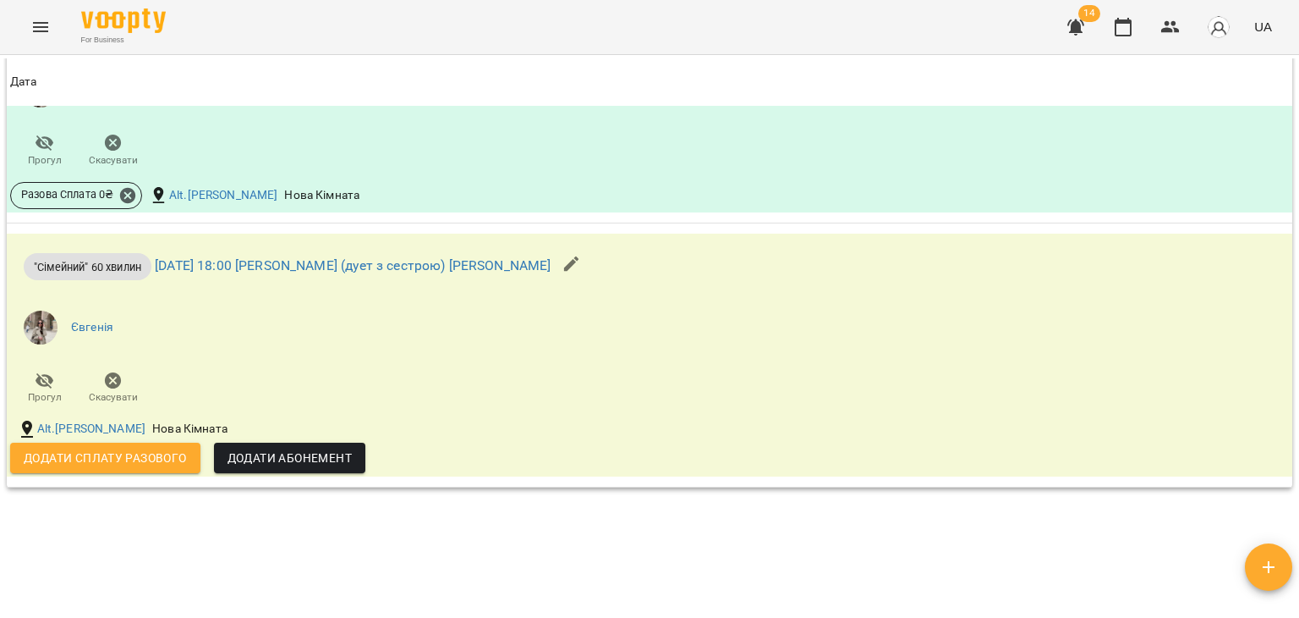
scroll to position [1206, 0]
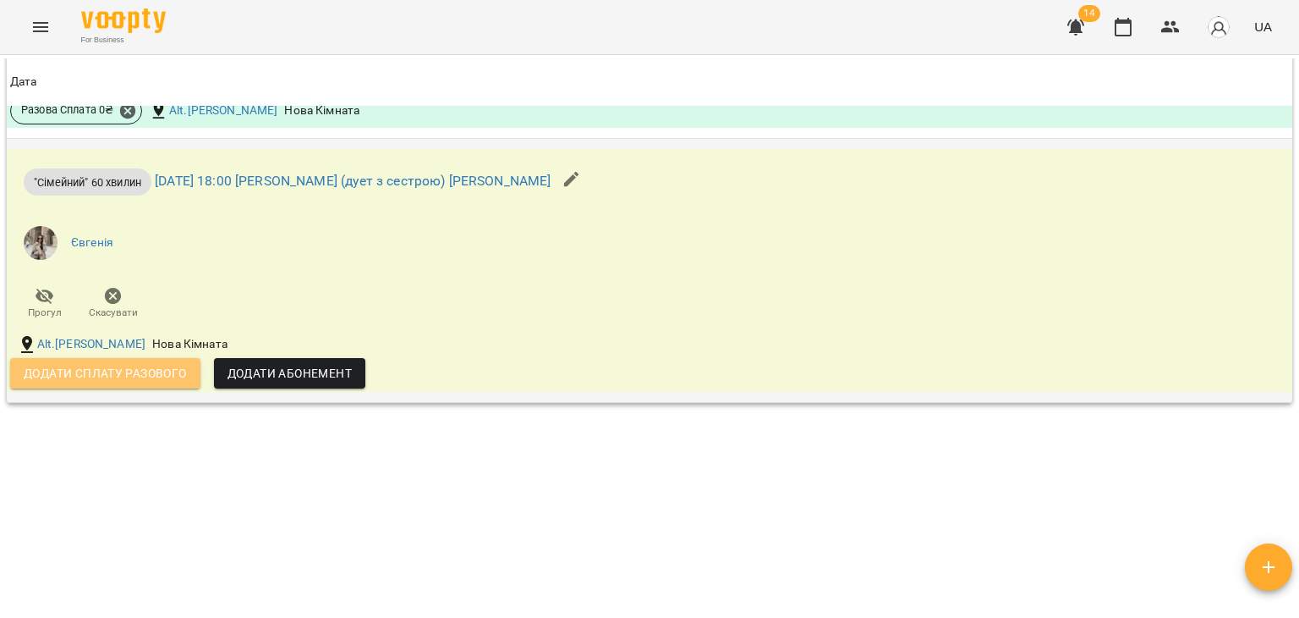
click at [156, 366] on span "Додати сплату разового" at bounding box center [105, 373] width 163 height 20
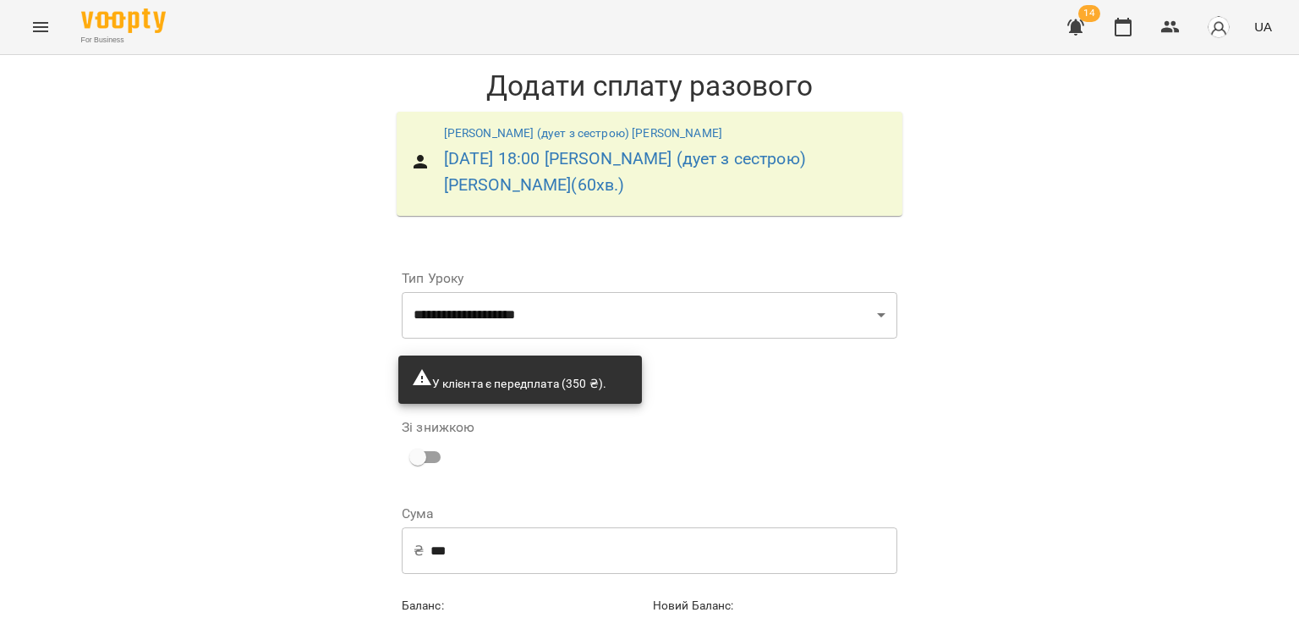
scroll to position [86, 0]
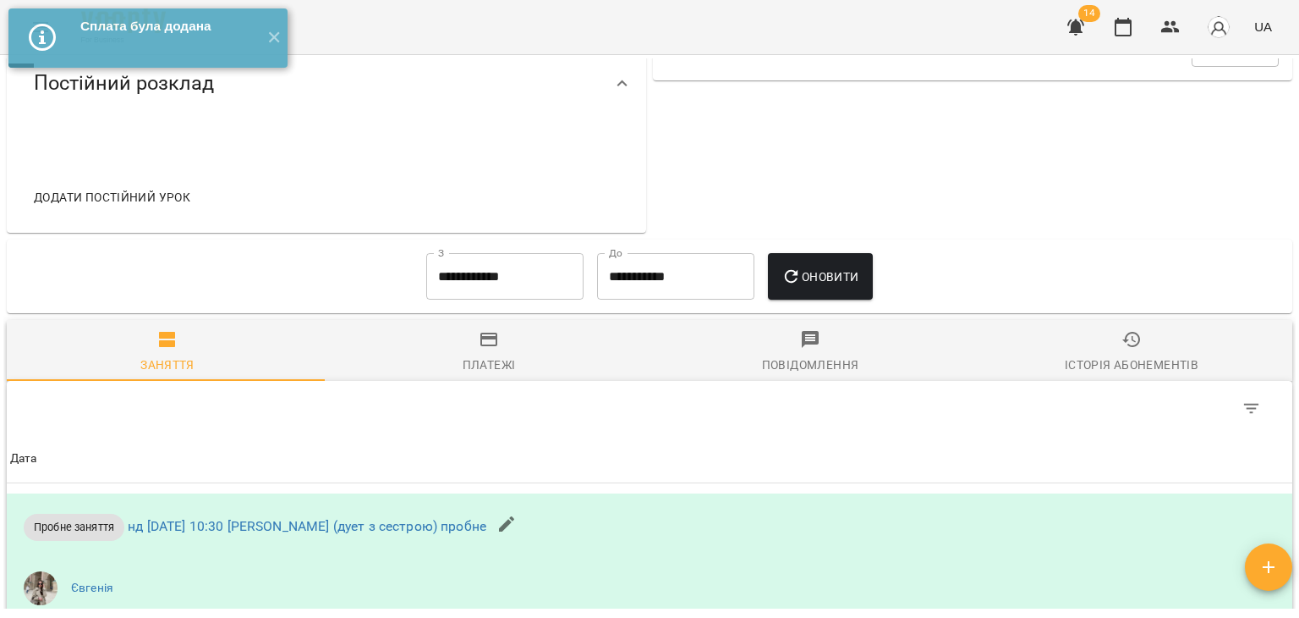
scroll to position [618, 0]
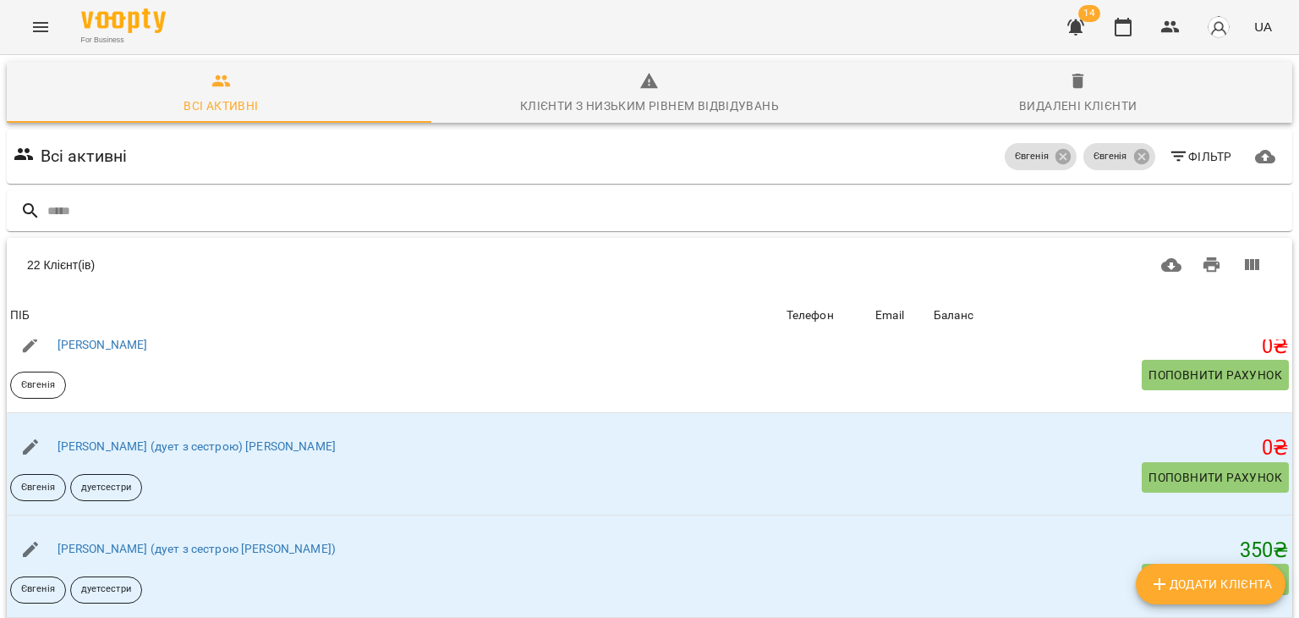
scroll to position [200, 0]
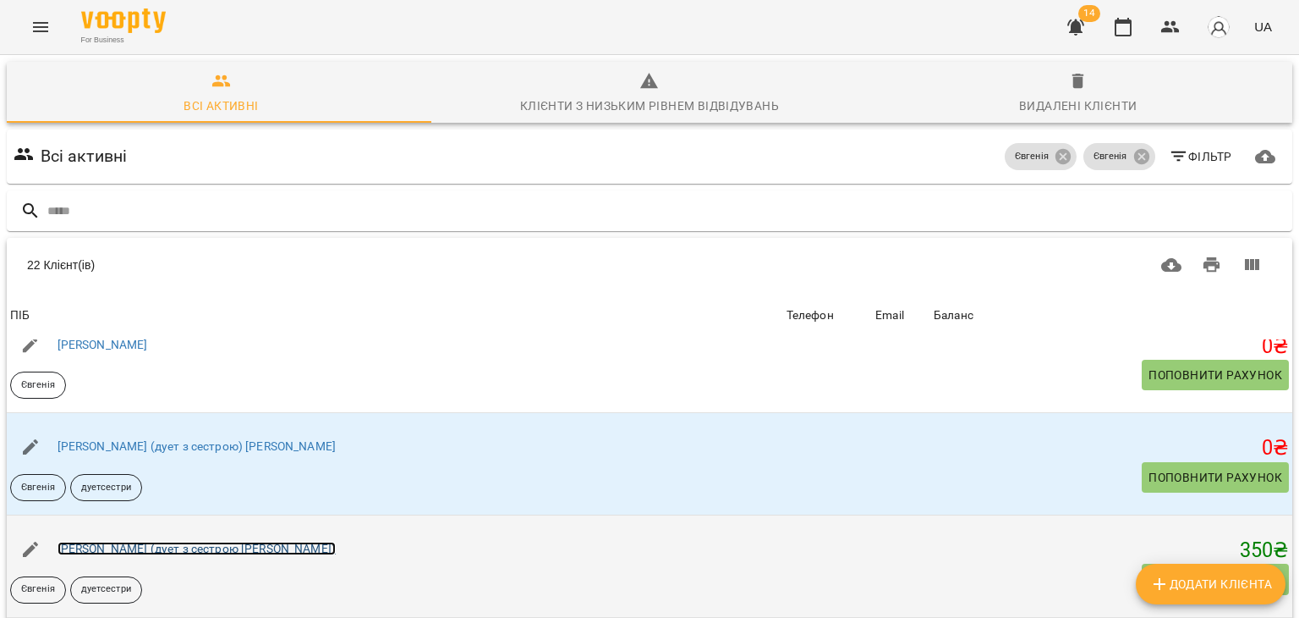
click at [153, 541] on link "[PERSON_NAME] (дует з сестрою [PERSON_NAME])" at bounding box center [197, 548] width 278 height 14
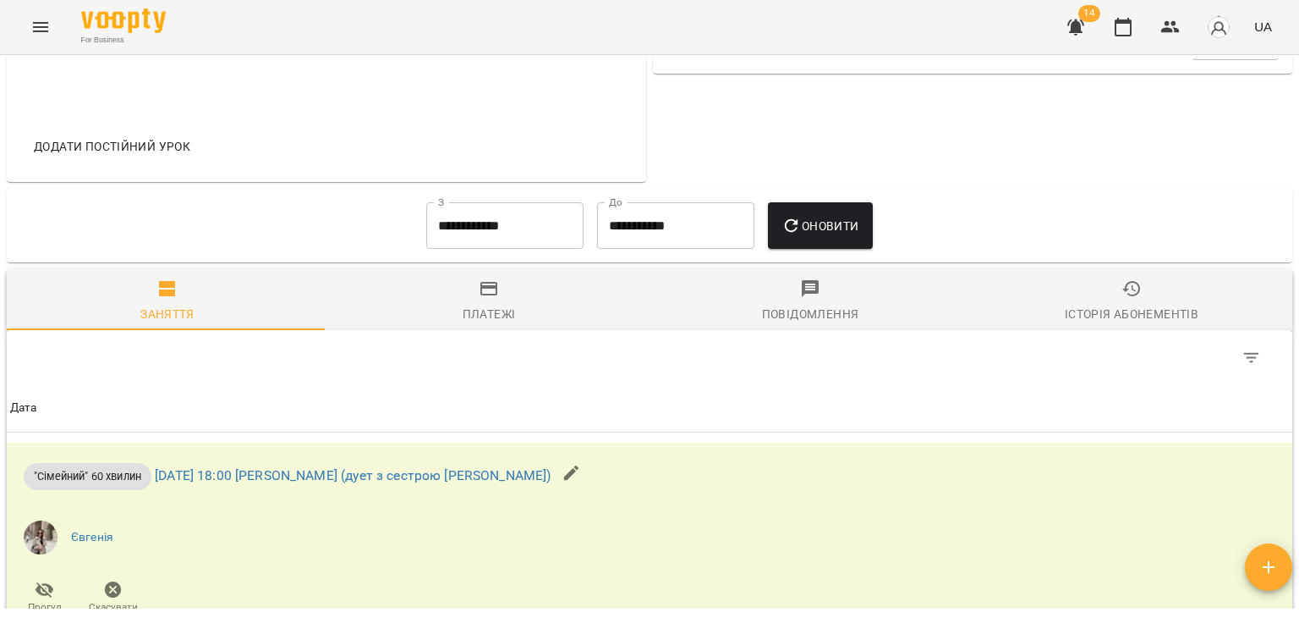
scroll to position [969, 0]
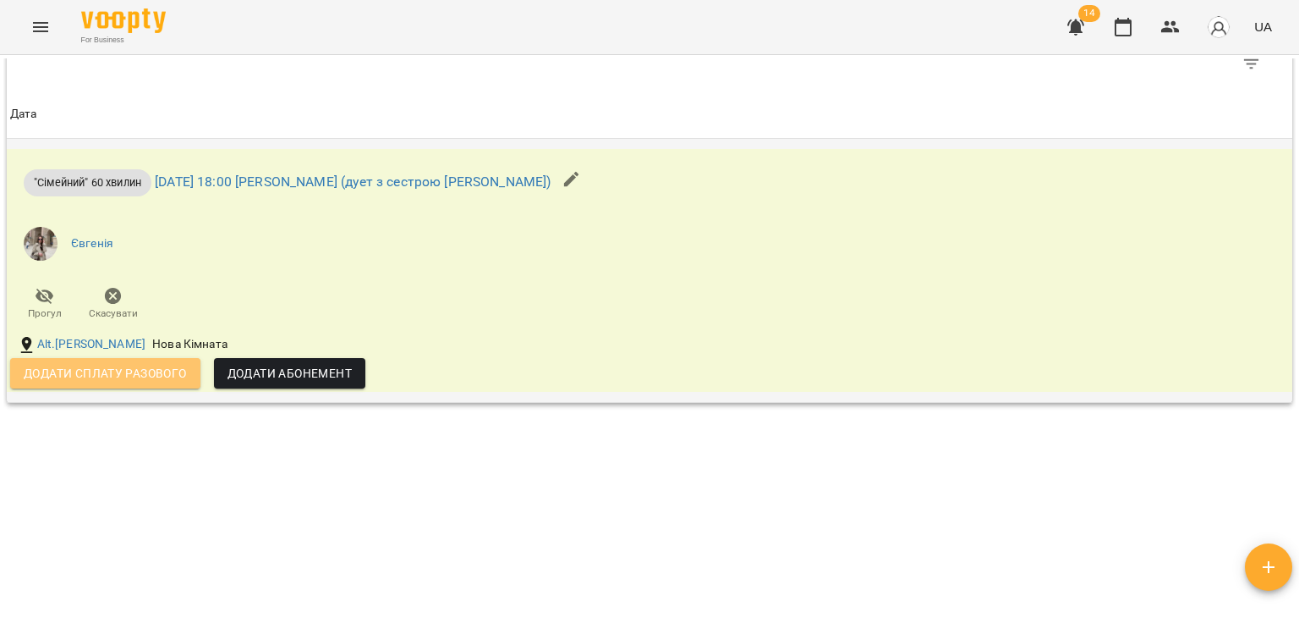
click at [166, 376] on span "Додати сплату разового" at bounding box center [105, 373] width 163 height 20
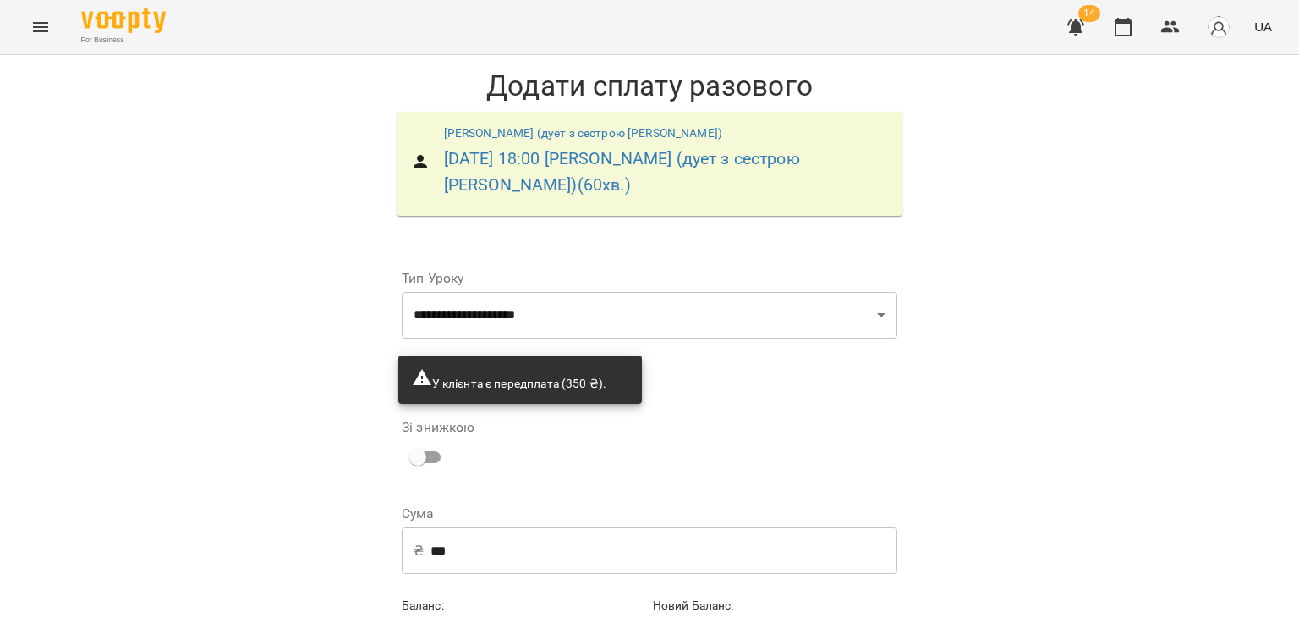
scroll to position [86, 0]
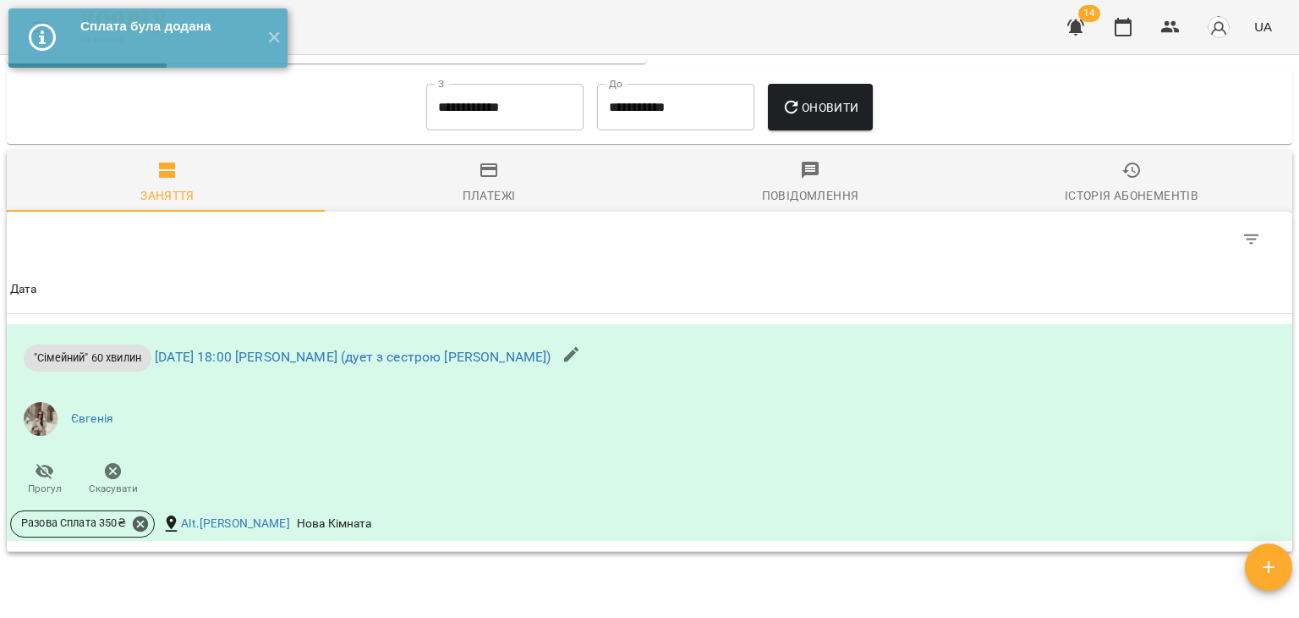
scroll to position [942, 0]
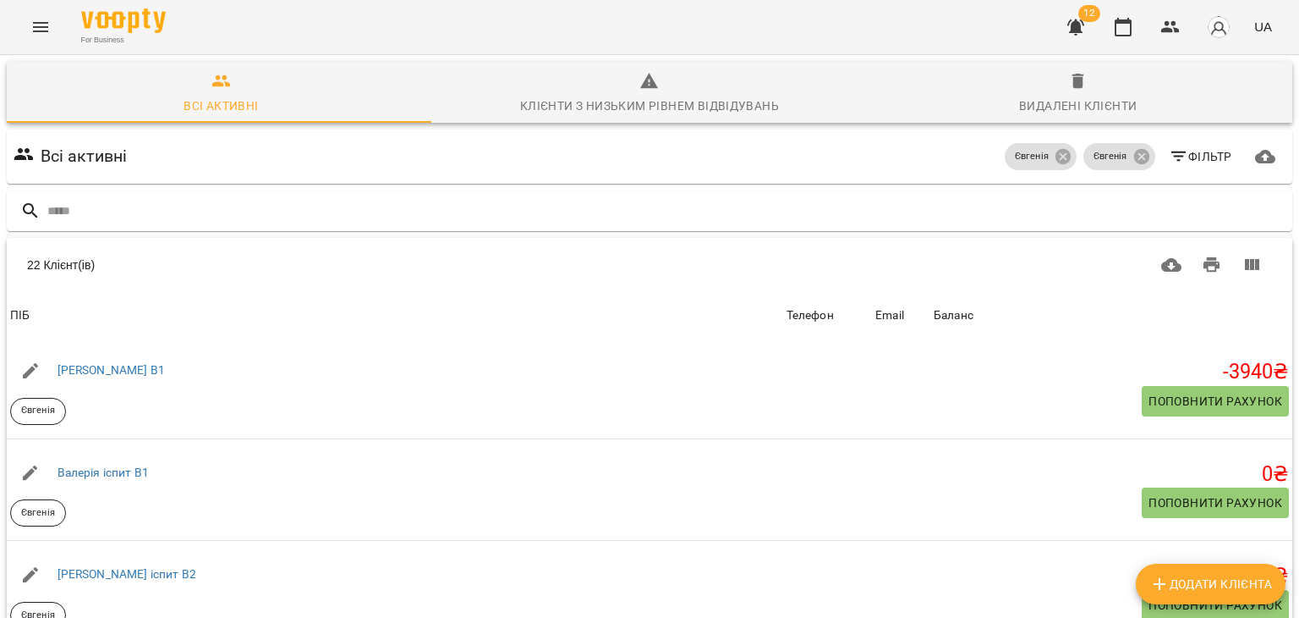
scroll to position [609, 0]
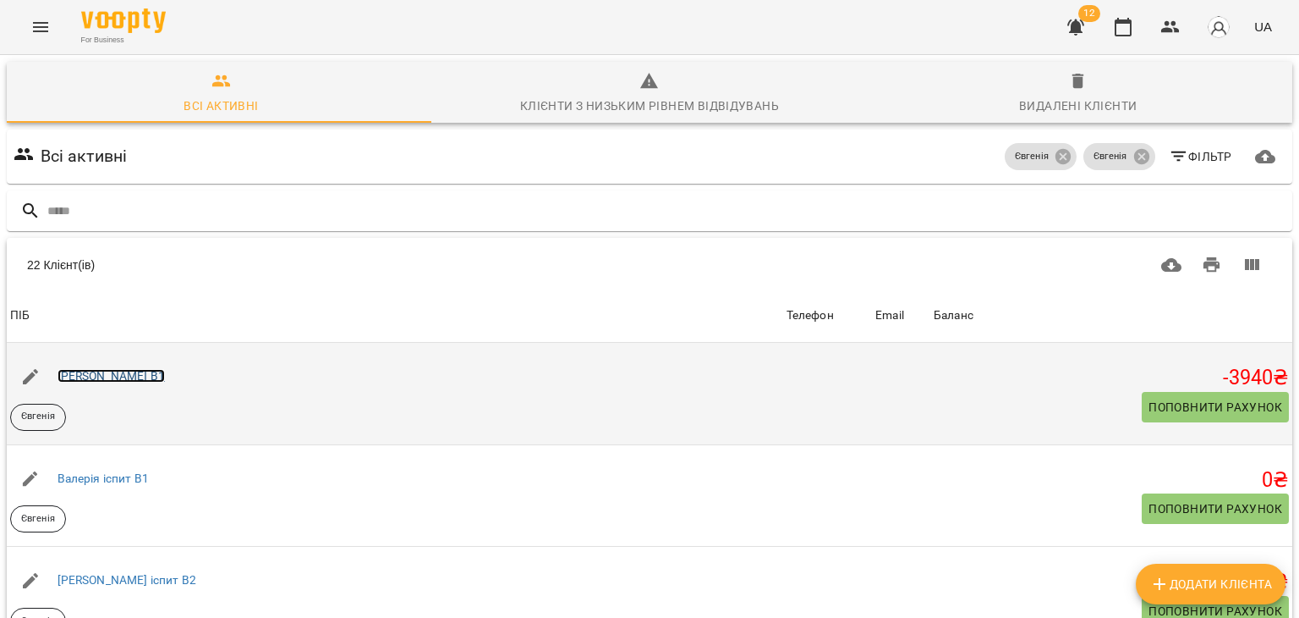
click at [91, 373] on link "[PERSON_NAME] В1" at bounding box center [111, 376] width 107 height 14
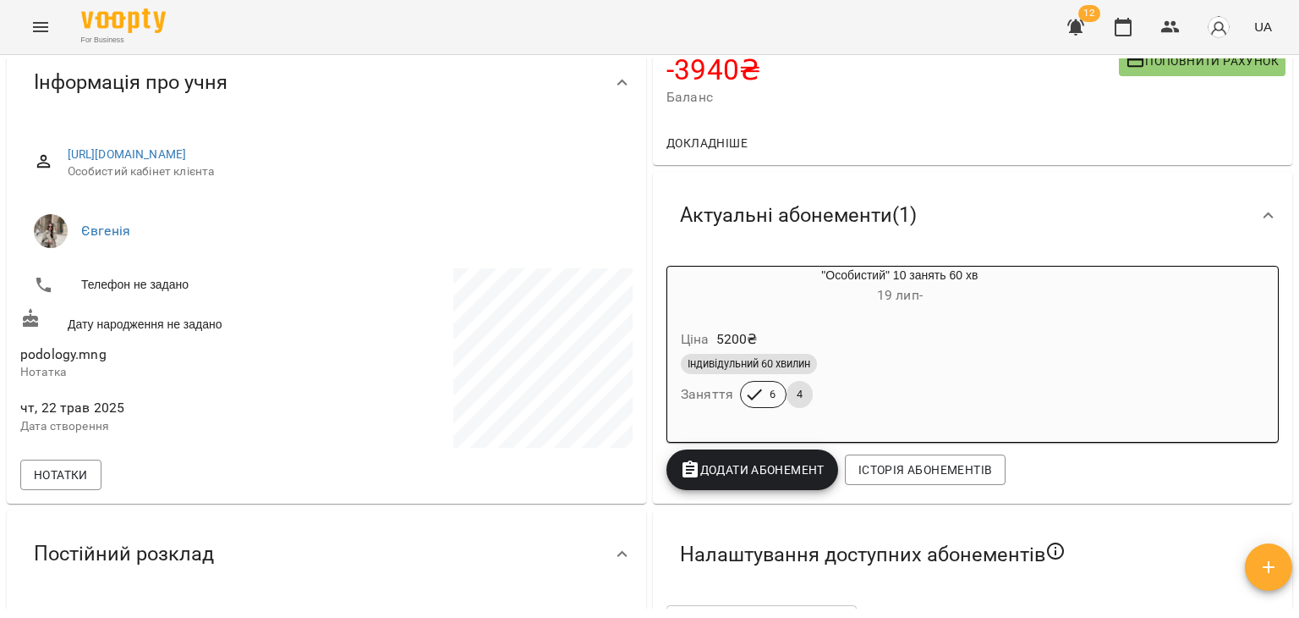
scroll to position [155, 0]
drag, startPoint x: 14, startPoint y: 356, endPoint x: 139, endPoint y: 351, distance: 125.3
click at [139, 351] on div "https://www.voopty.com.ua/client/656766f3ddaf11bb9858a1a9/682f282c212f5f2d50a12…" at bounding box center [327, 313] width 640 height 377
copy span "podology.mng"
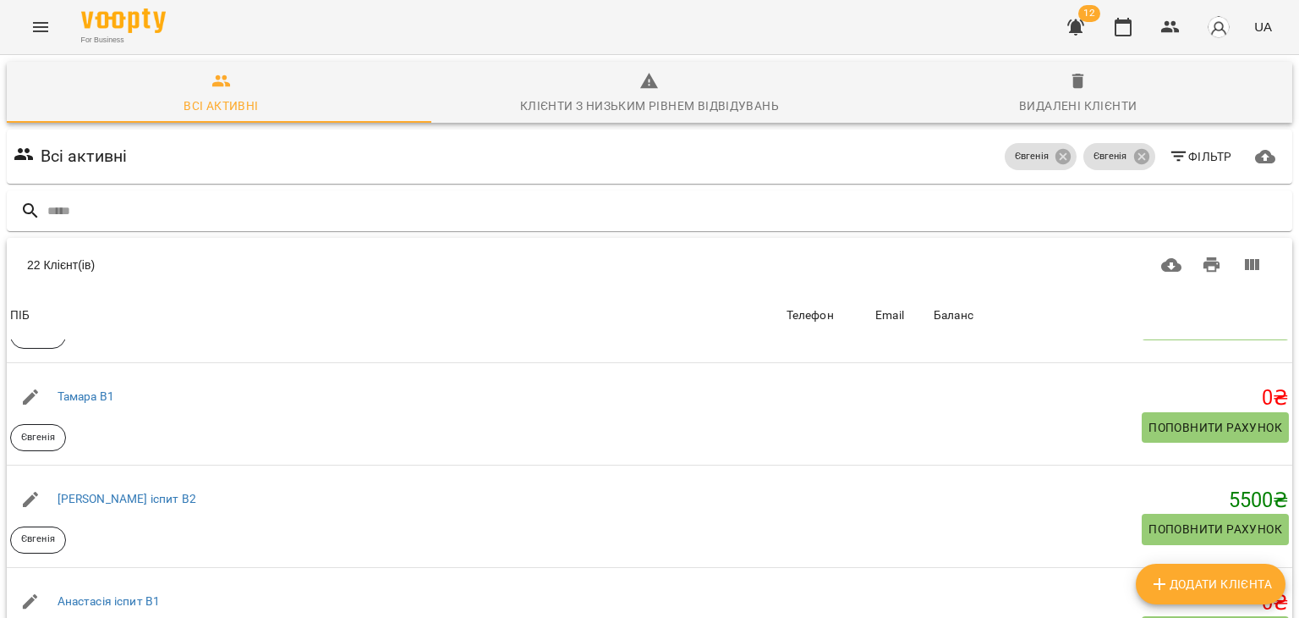
scroll to position [453, 0]
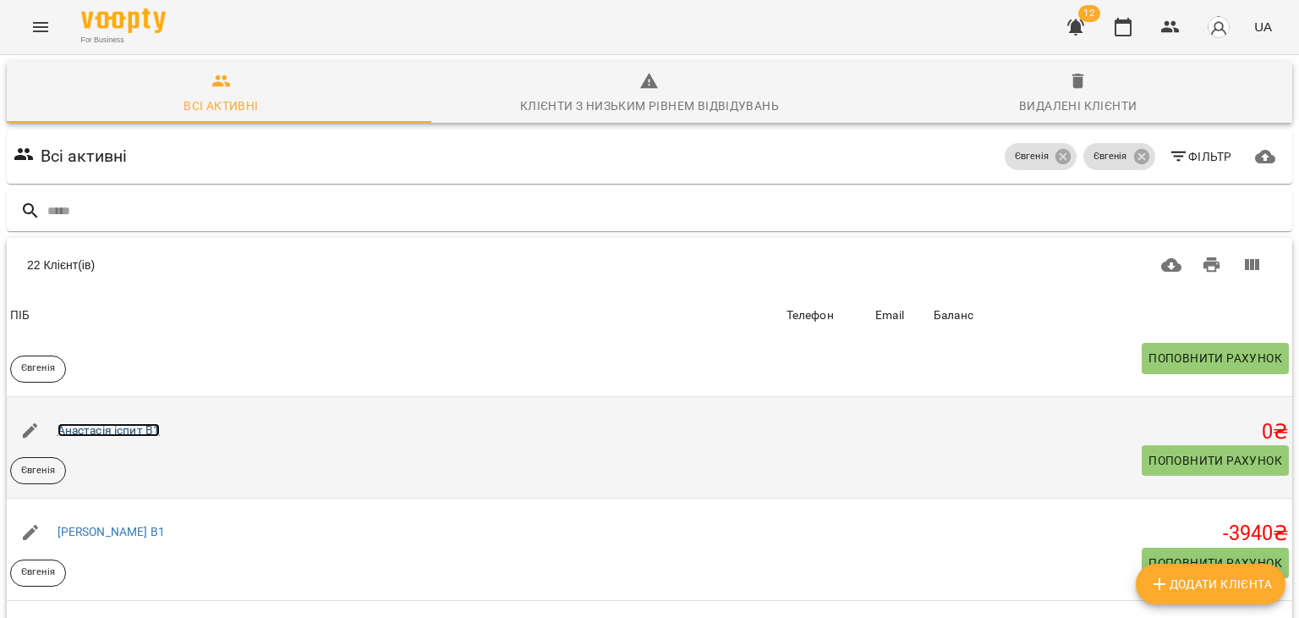
click at [145, 427] on link "Анастасія іспит В1" at bounding box center [109, 430] width 103 height 14
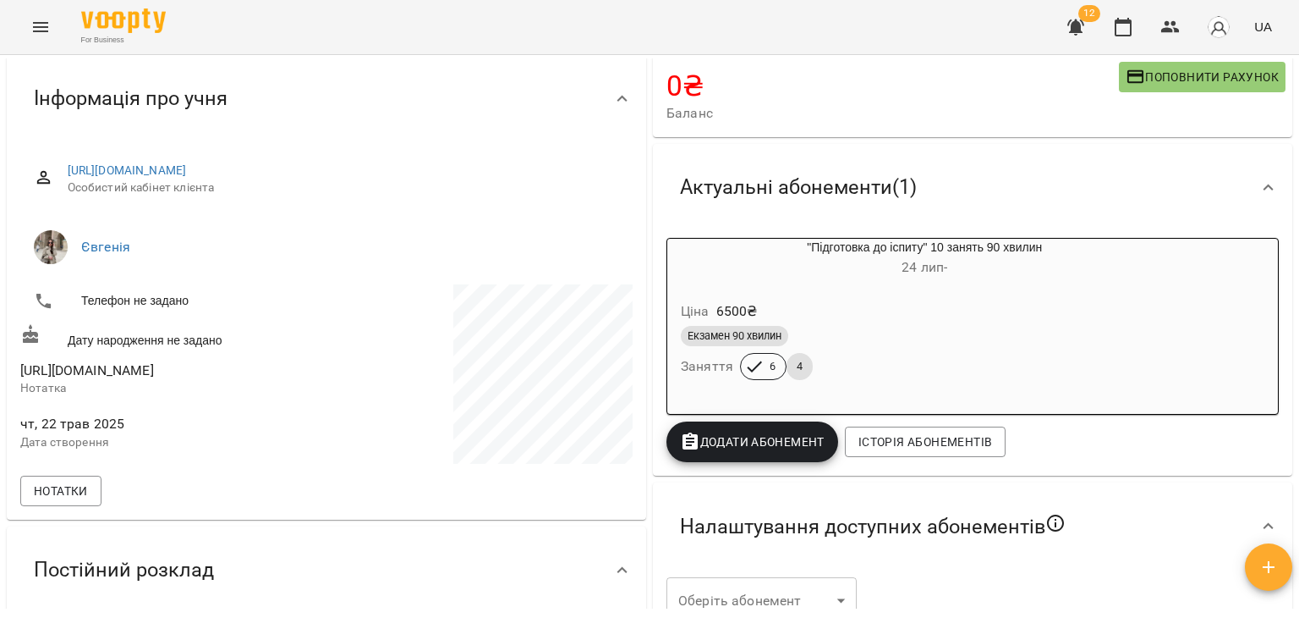
scroll to position [156, 0]
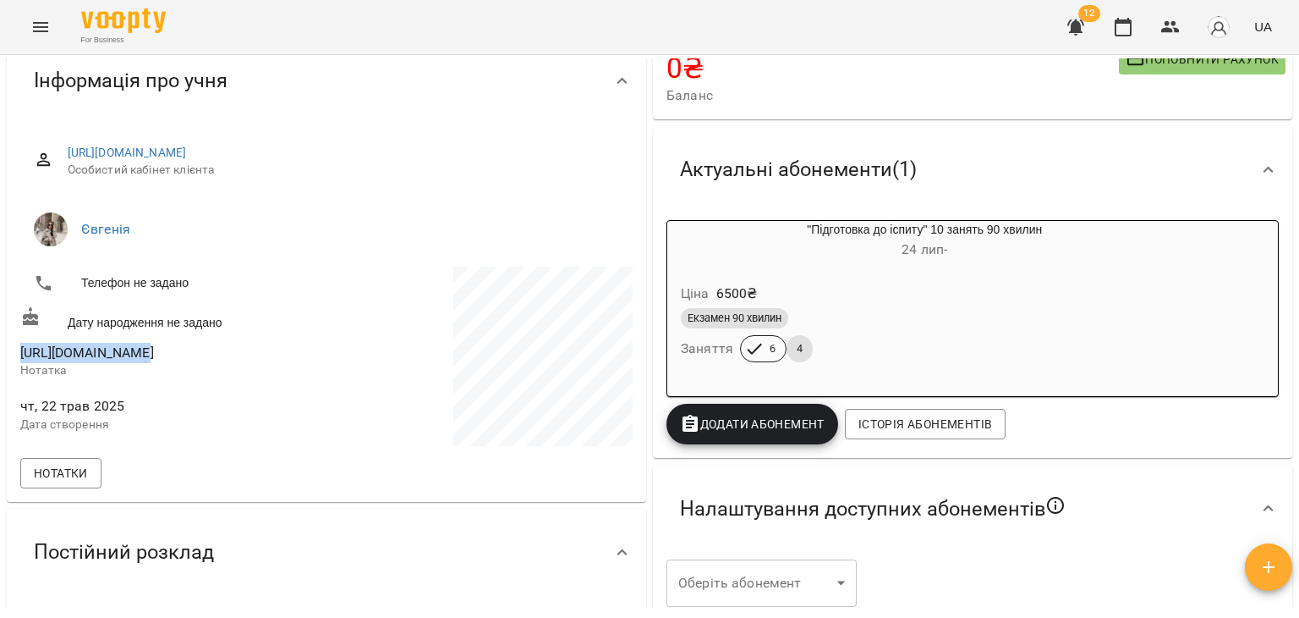
drag, startPoint x: 17, startPoint y: 353, endPoint x: 181, endPoint y: 348, distance: 164.2
click at [181, 348] on div "17_04anastasia.ro Нотатка" at bounding box center [172, 360] width 310 height 53
copy span "17_04anastasia.ro"
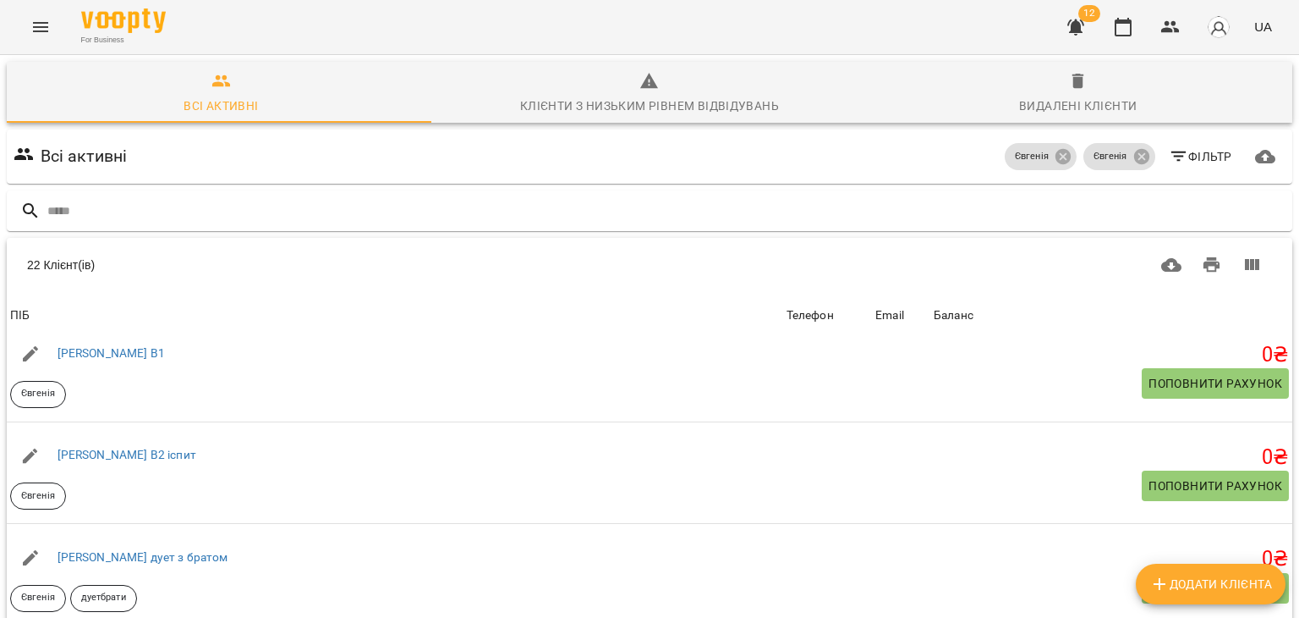
scroll to position [1143, 0]
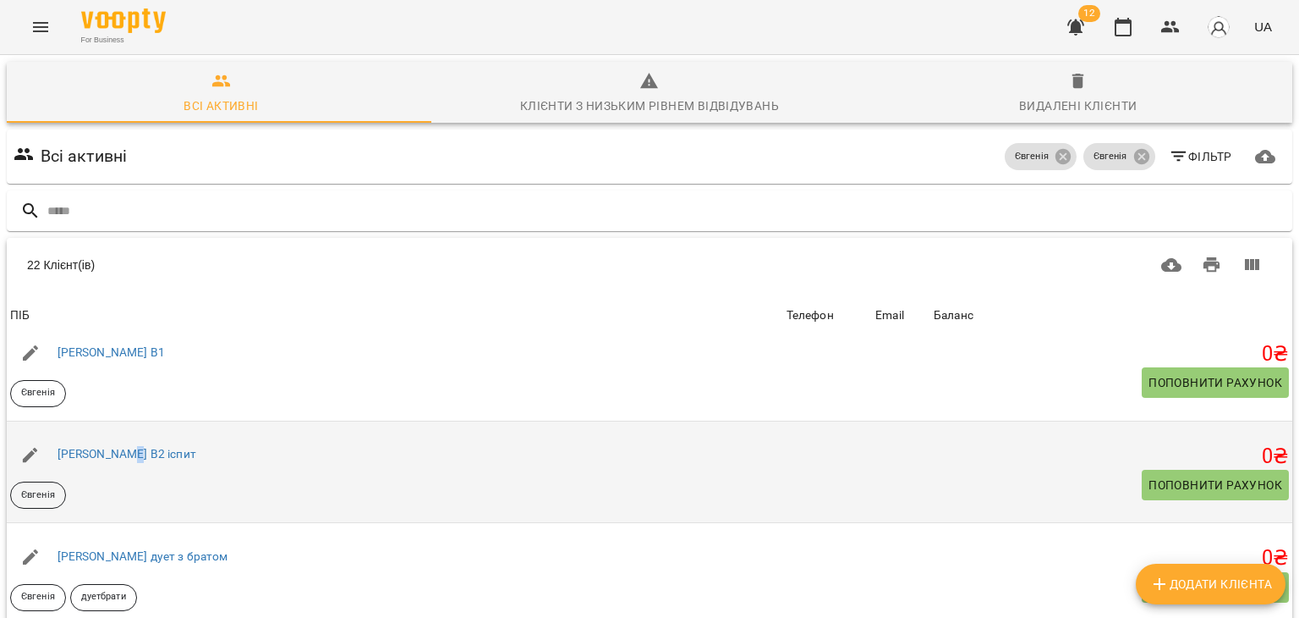
click at [117, 461] on div "[PERSON_NAME] В2 іспит" at bounding box center [395, 454] width 777 height 47
click at [117, 461] on div "[PERSON_NAME] В2 іспит" at bounding box center [127, 454] width 146 height 24
click at [112, 454] on link "[PERSON_NAME] В2 іспит" at bounding box center [127, 454] width 139 height 14
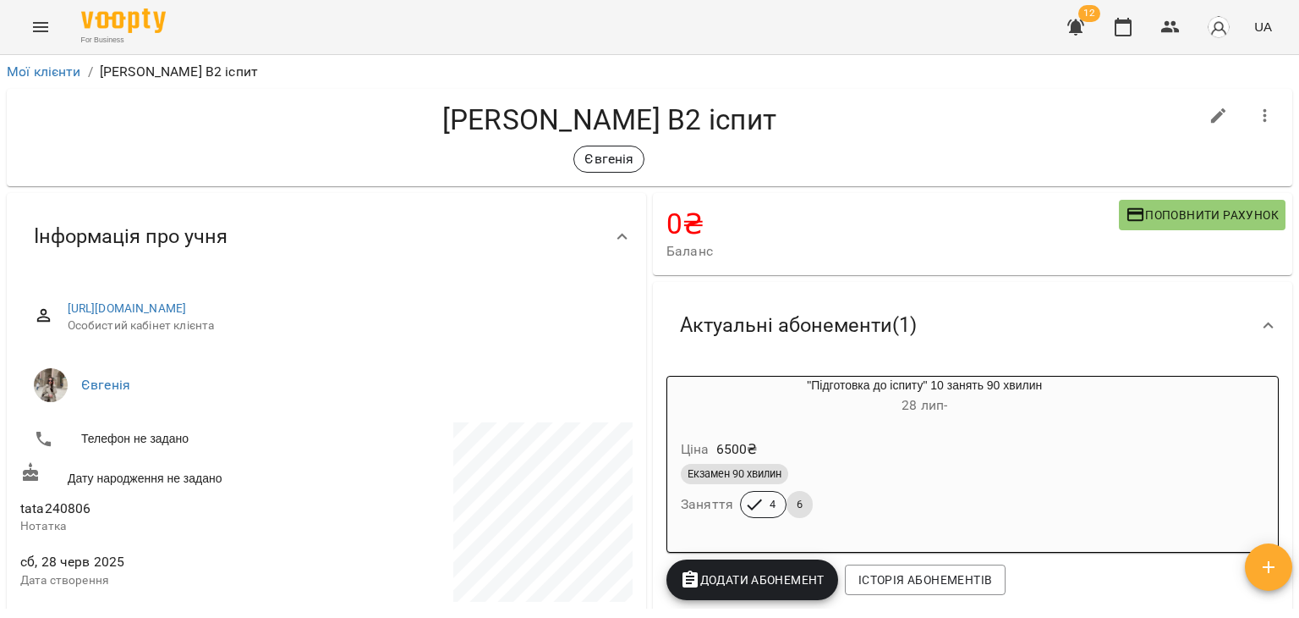
scroll to position [189, 0]
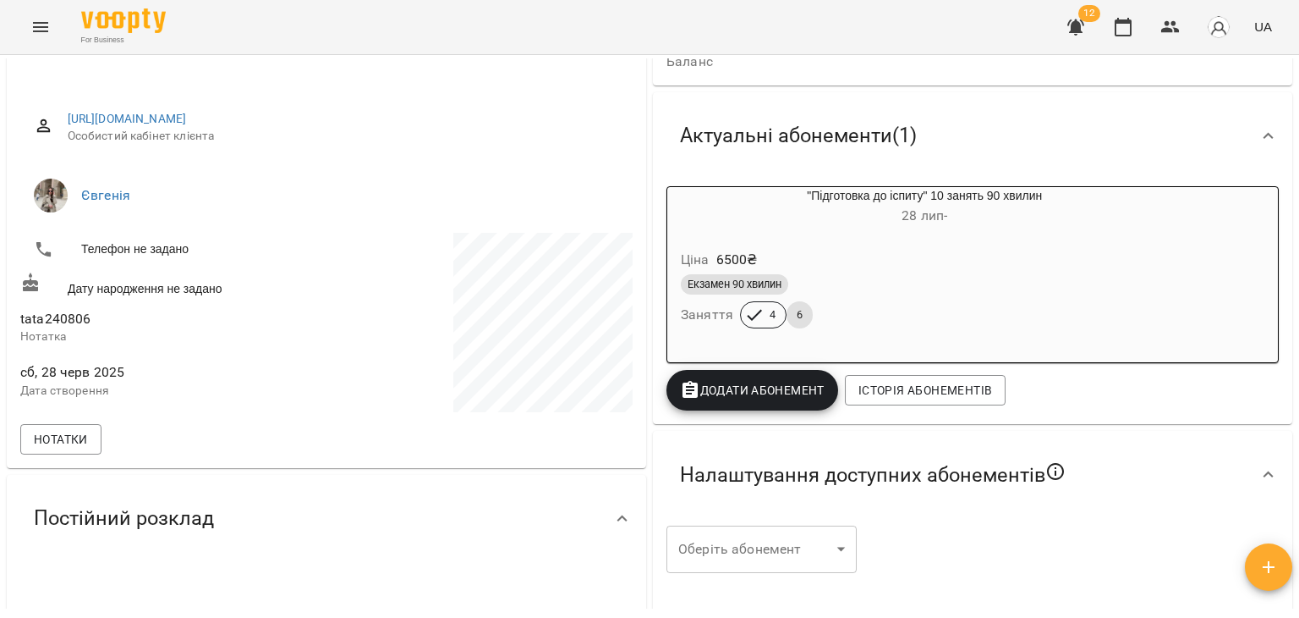
drag, startPoint x: 17, startPoint y: 321, endPoint x: 127, endPoint y: 321, distance: 110.0
click at [127, 321] on div "tata240806 Нотатка" at bounding box center [172, 326] width 310 height 53
copy span "tata240806"
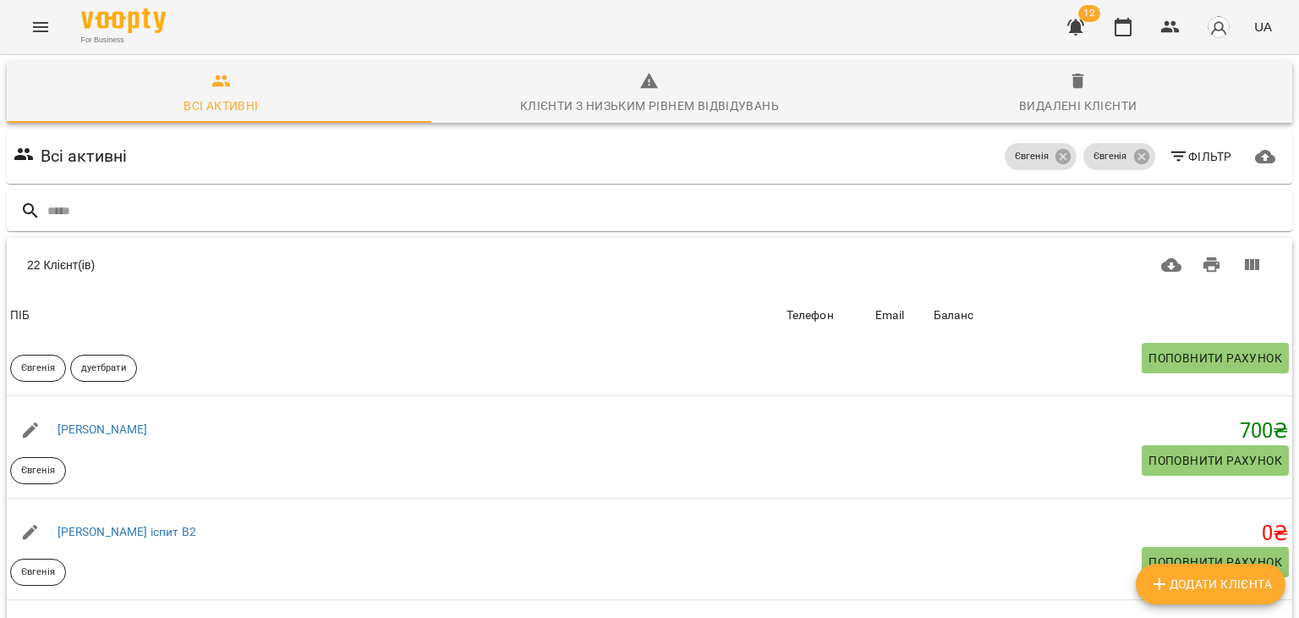
scroll to position [1463, 0]
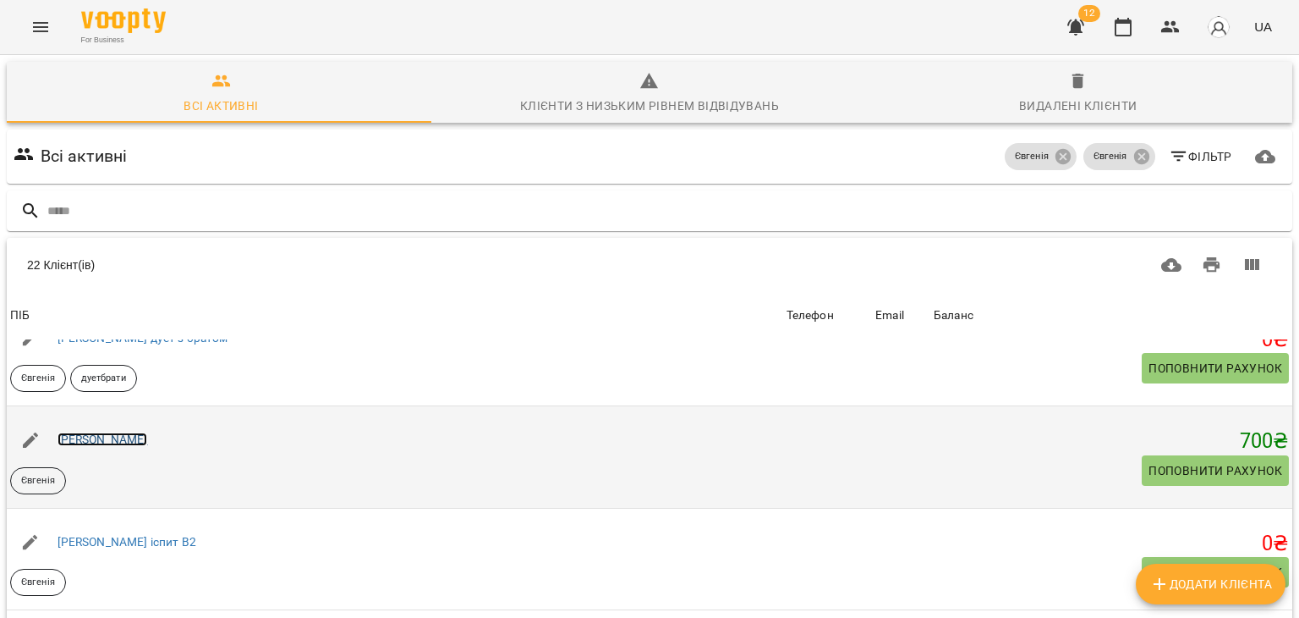
click at [135, 437] on link "Катерина Бугай" at bounding box center [103, 439] width 91 height 14
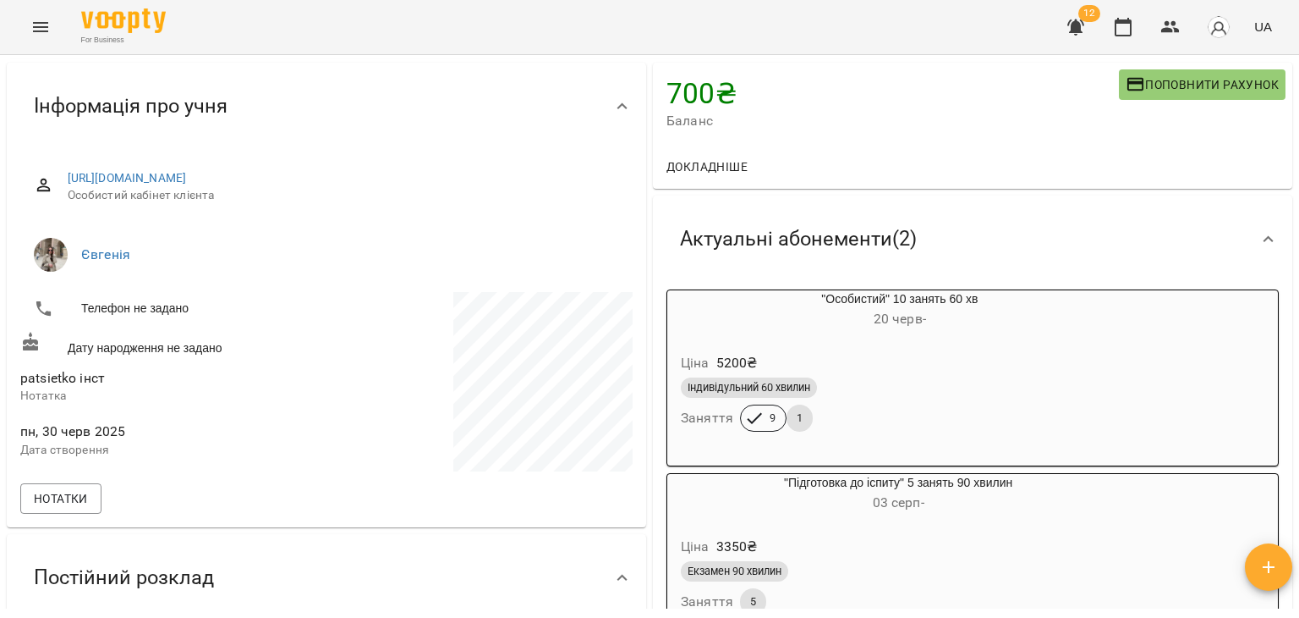
scroll to position [105, 0]
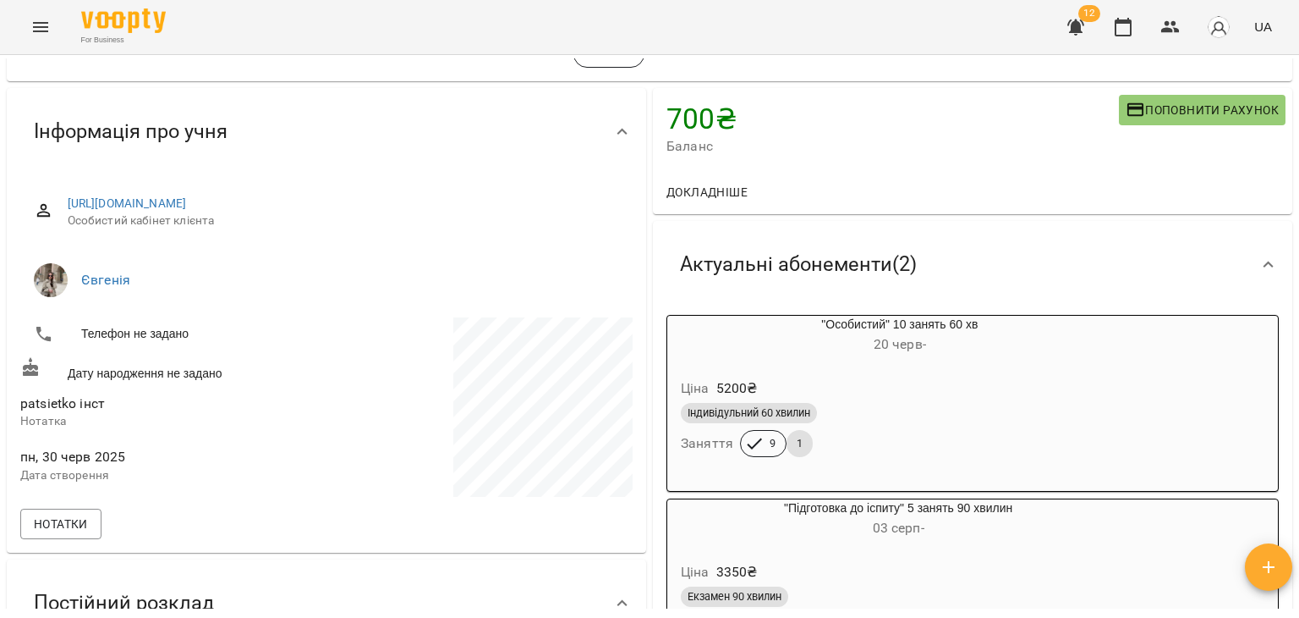
drag, startPoint x: 18, startPoint y: 404, endPoint x: 142, endPoint y: 407, distance: 124.4
click at [142, 407] on div "patsietko інст Нотатка" at bounding box center [172, 411] width 310 height 53
copy span "patsietko інст"
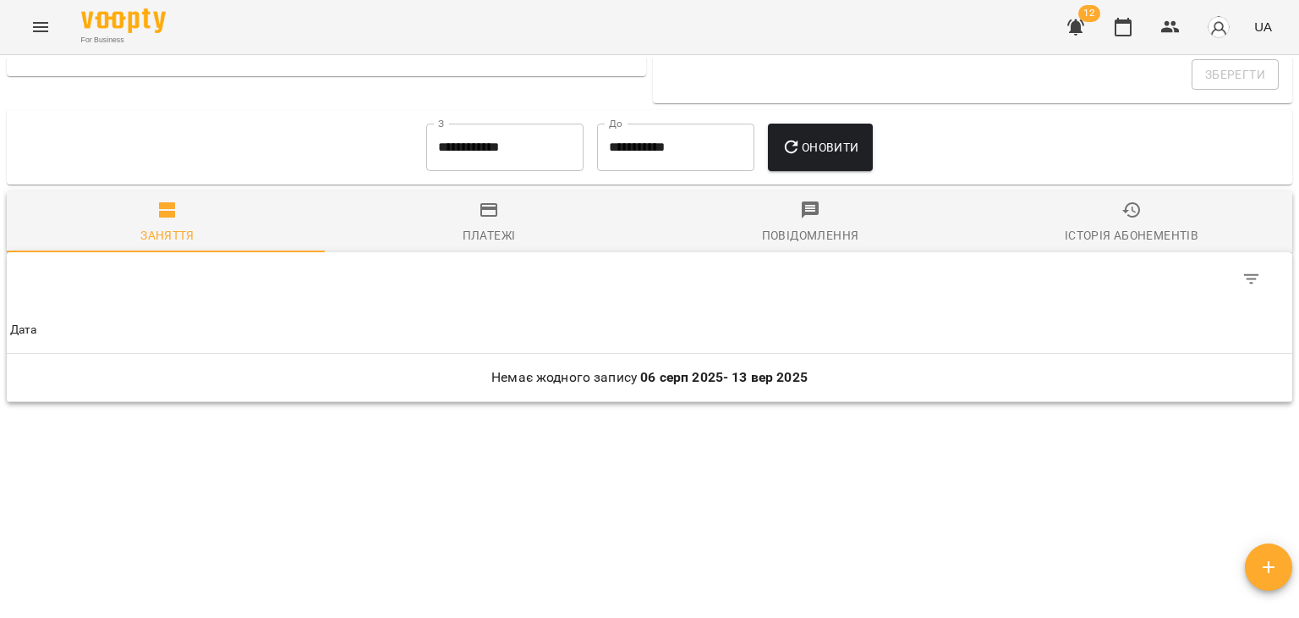
scroll to position [779, 0]
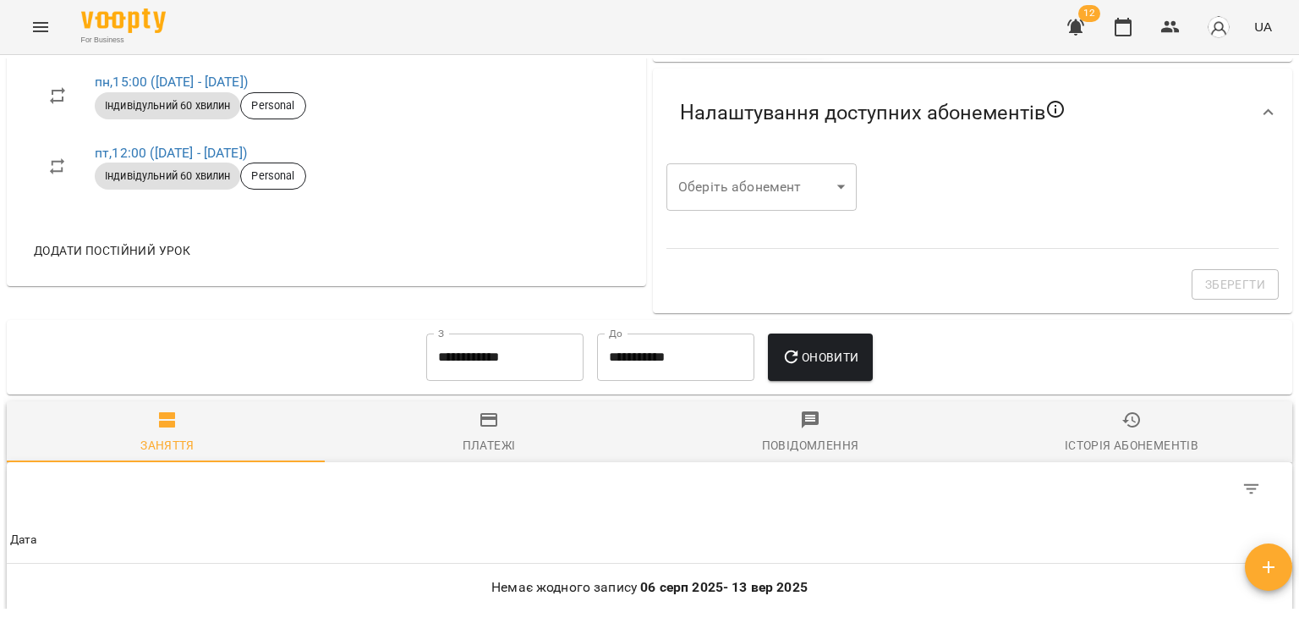
click at [529, 360] on input "**********" at bounding box center [504, 356] width 157 height 47
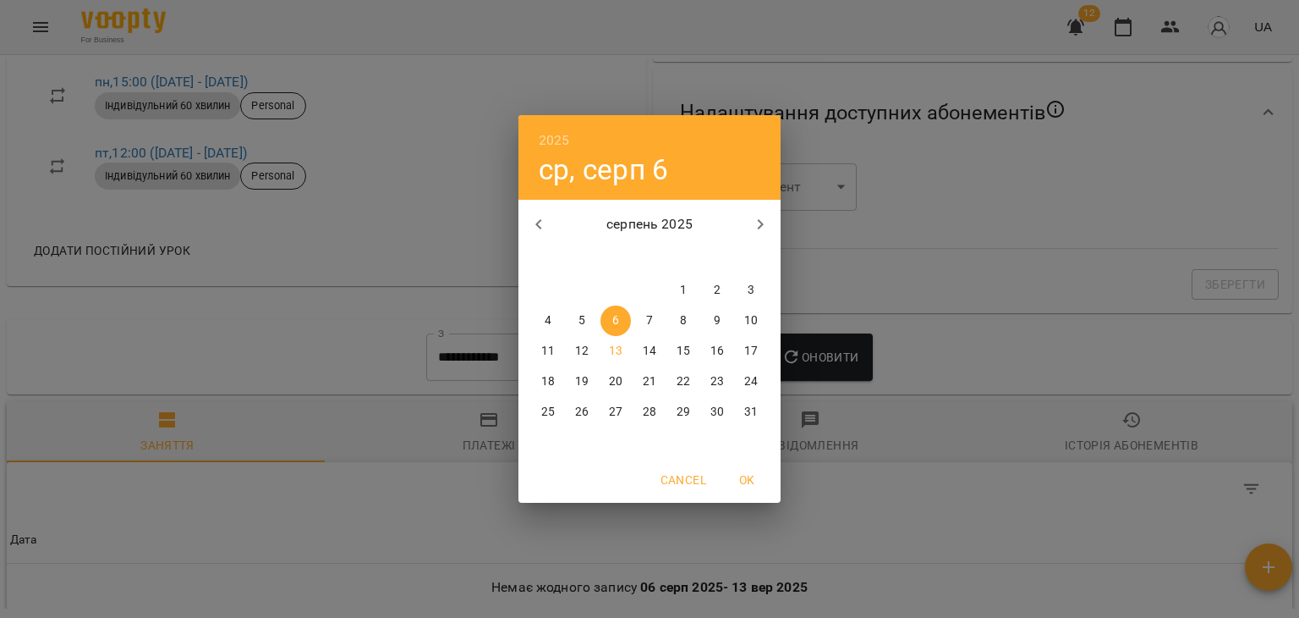
click at [334, 178] on div "2025 ср, серп 6 серпень 2025 пн вт ср чт пт сб нд 28 29 30 31 1 2 3 4 5 6 7 8 9…" at bounding box center [649, 309] width 1299 height 618
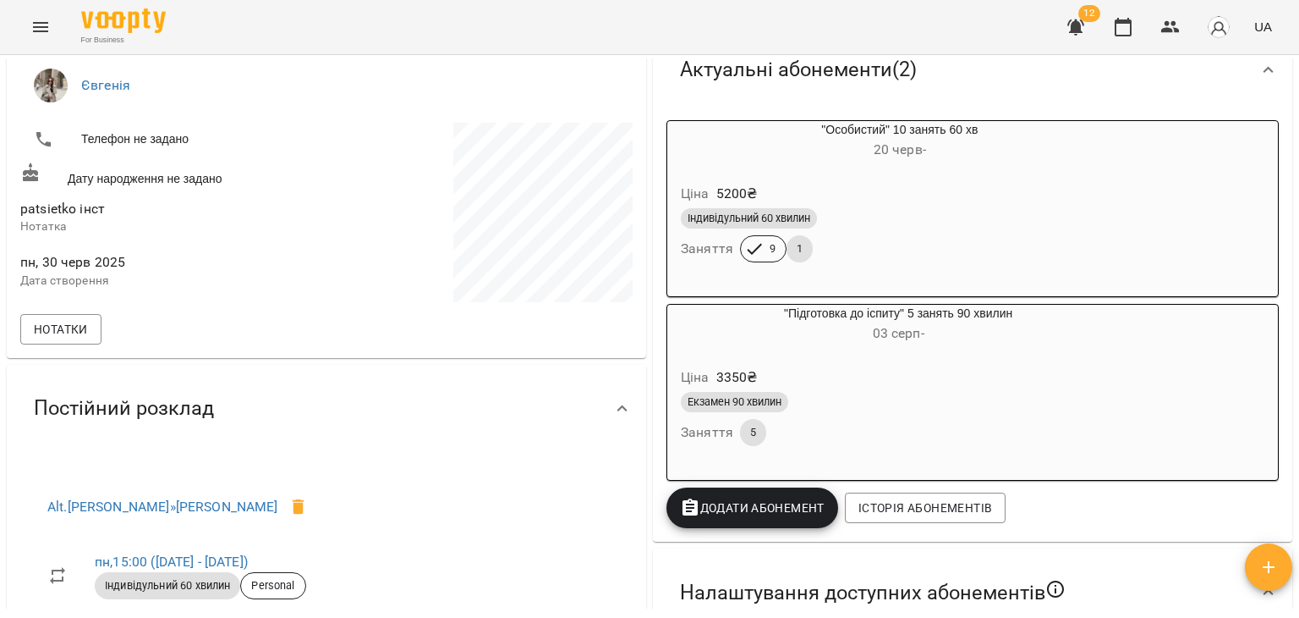
scroll to position [64, 0]
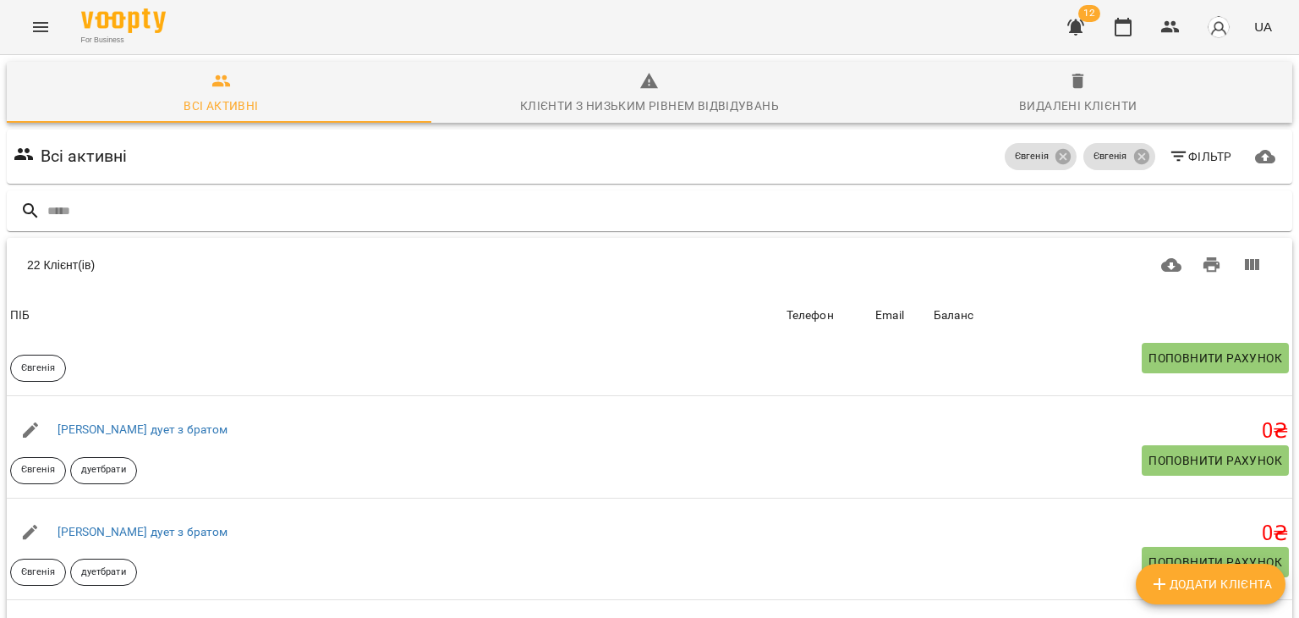
scroll to position [1272, 0]
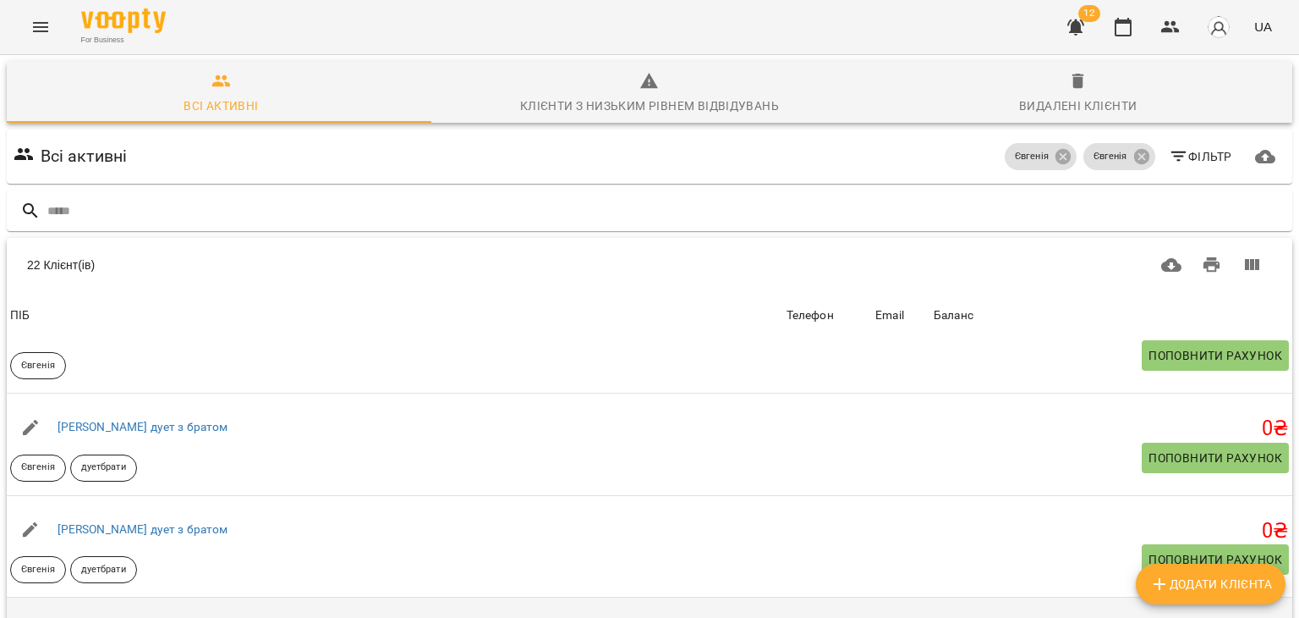
click at [137, 617] on link "Катерина Бугай" at bounding box center [103, 630] width 91 height 14
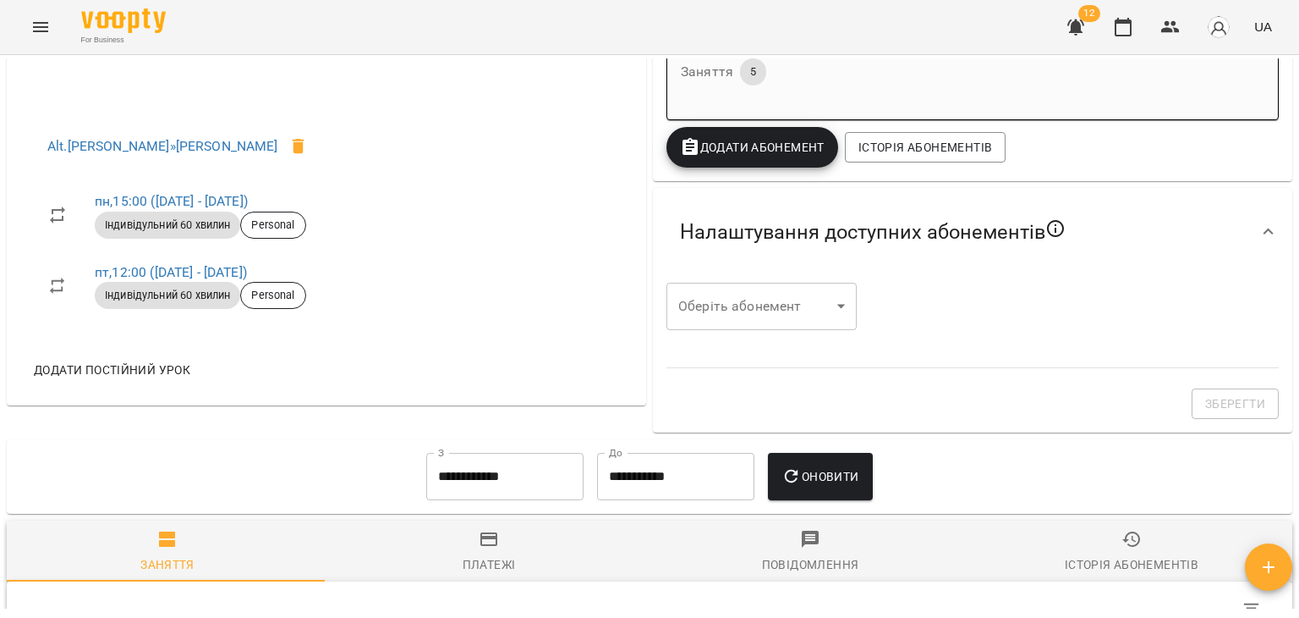
scroll to position [662, 0]
click at [491, 468] on input "**********" at bounding box center [504, 474] width 157 height 47
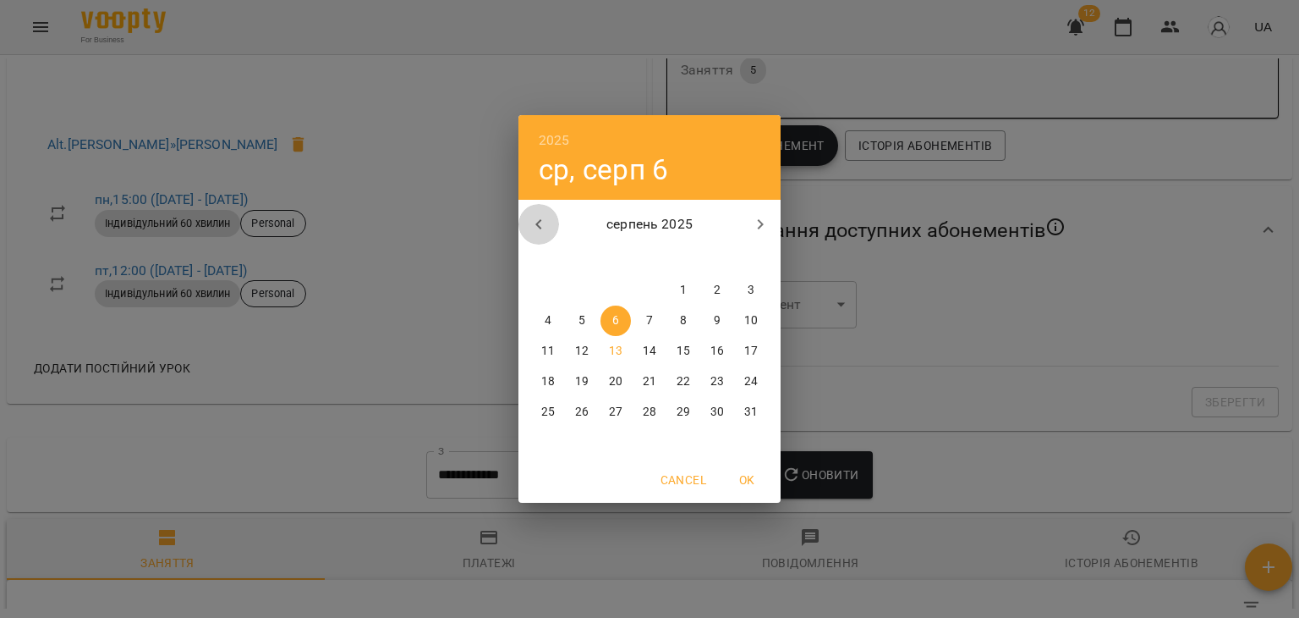
click at [547, 216] on icon "button" at bounding box center [539, 224] width 20 height 20
click at [584, 285] on p "1" at bounding box center [582, 290] width 7 height 17
type input "**********"
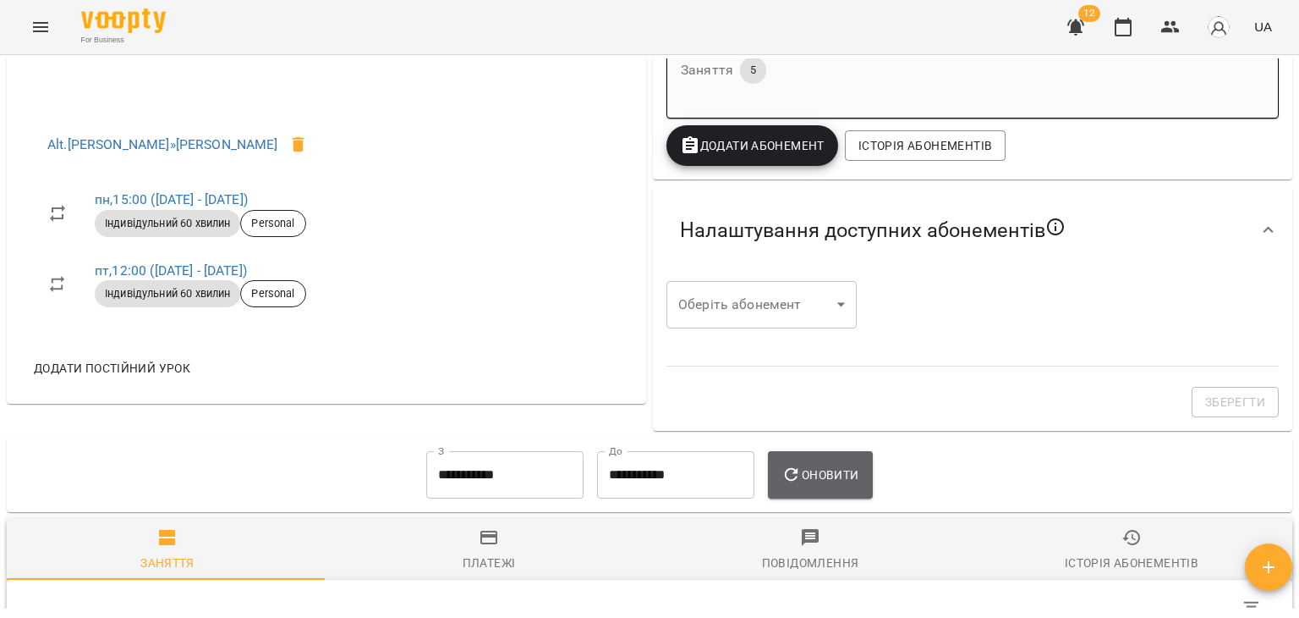
click at [842, 485] on span "Оновити" at bounding box center [820, 474] width 77 height 20
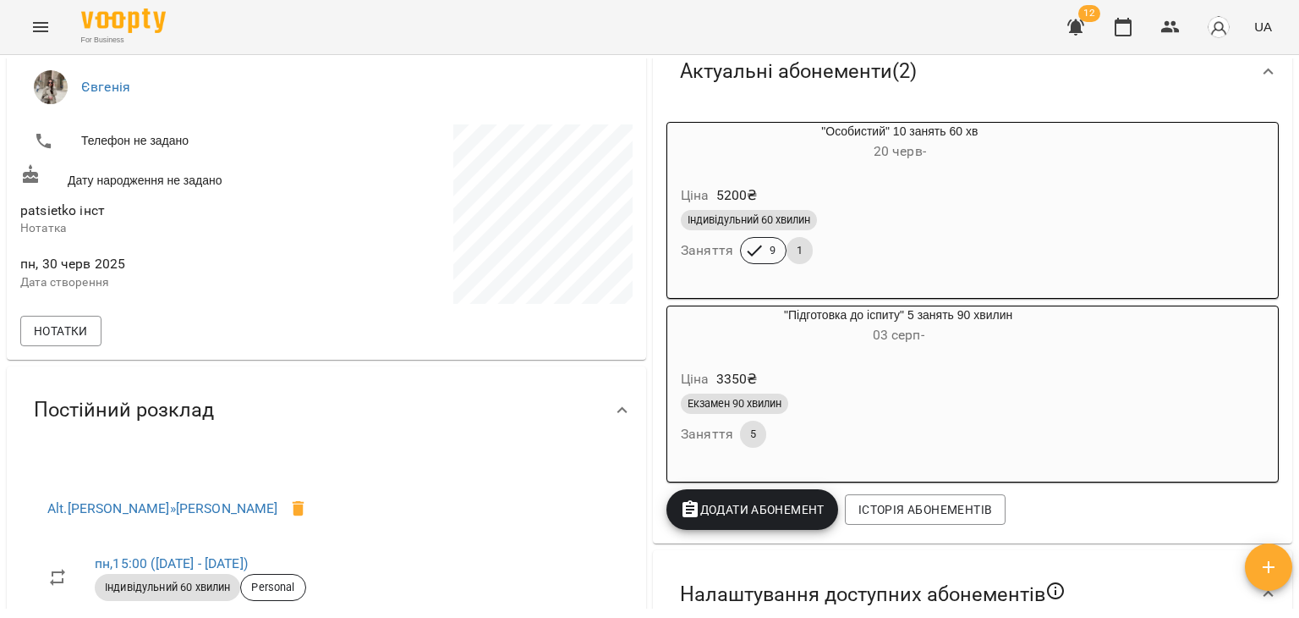
scroll to position [313, 0]
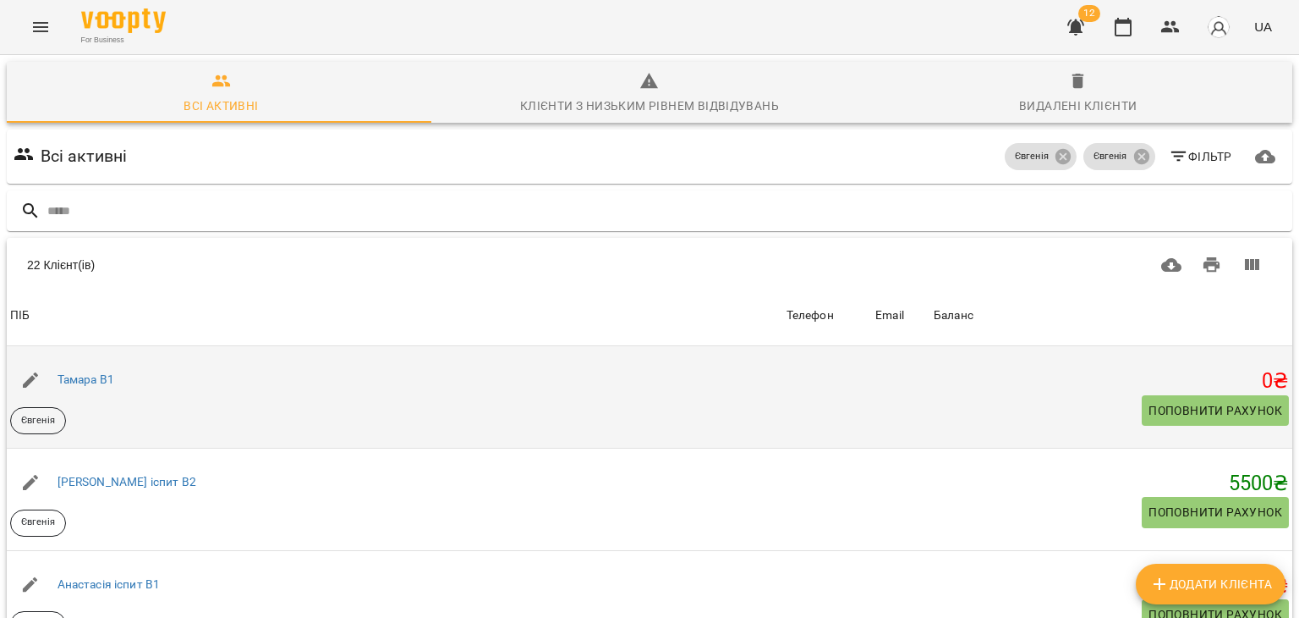
scroll to position [139, 0]
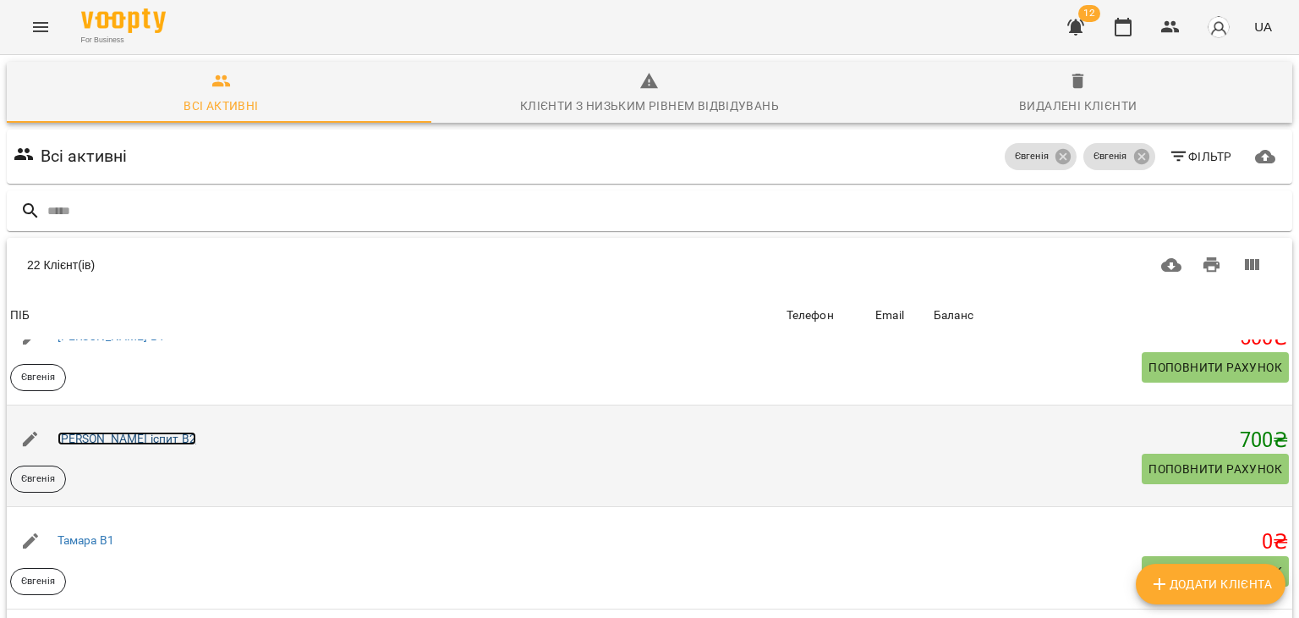
click at [143, 437] on link "Катерина іспит В2" at bounding box center [127, 438] width 139 height 14
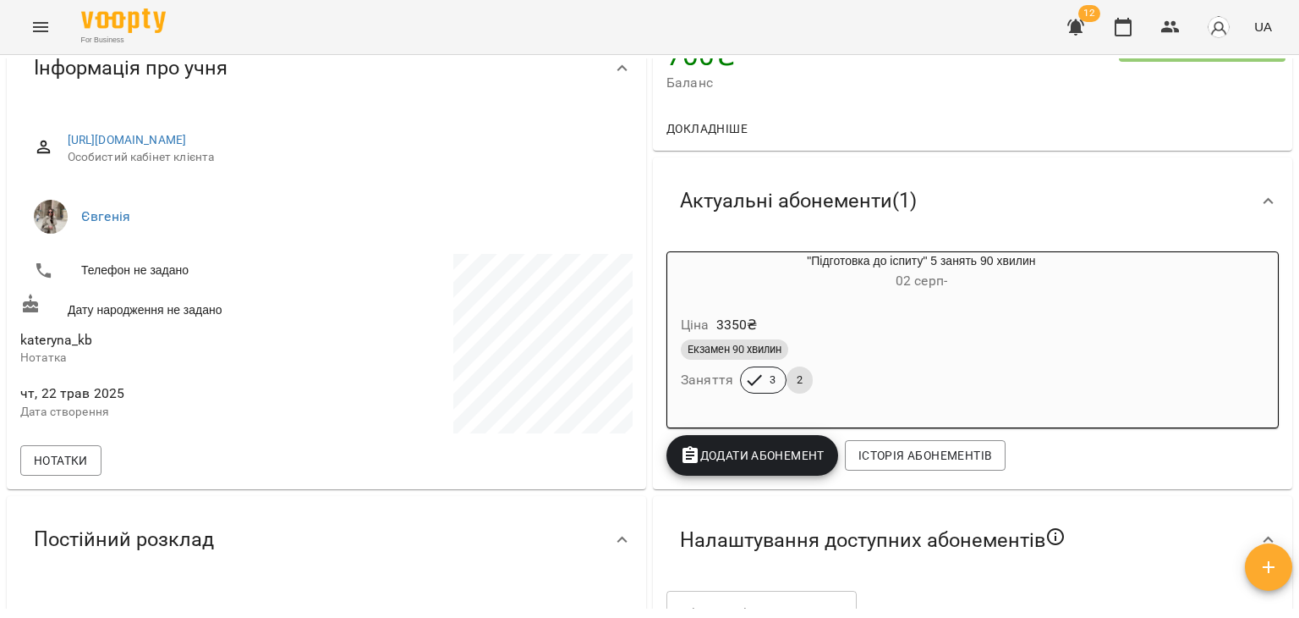
scroll to position [169, 0]
drag, startPoint x: 17, startPoint y: 341, endPoint x: 156, endPoint y: 347, distance: 138.9
click at [156, 347] on div "kateryna_kb Нотатка" at bounding box center [172, 347] width 310 height 53
copy span "kateryna_kb"
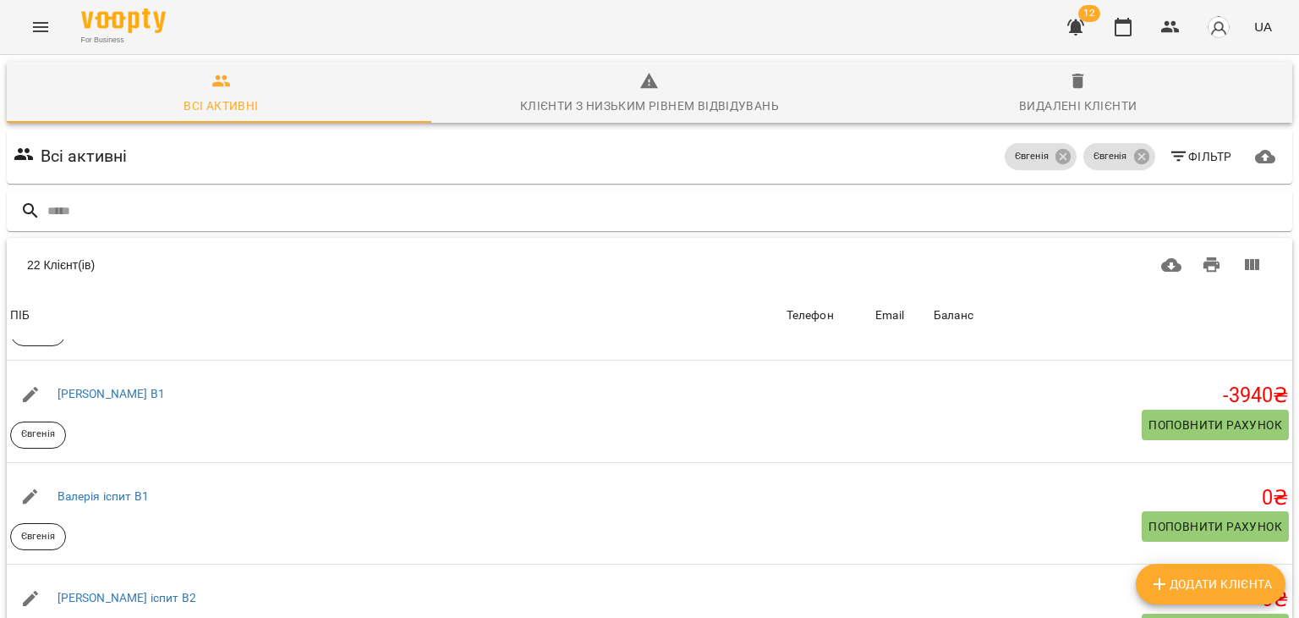
scroll to position [612, 0]
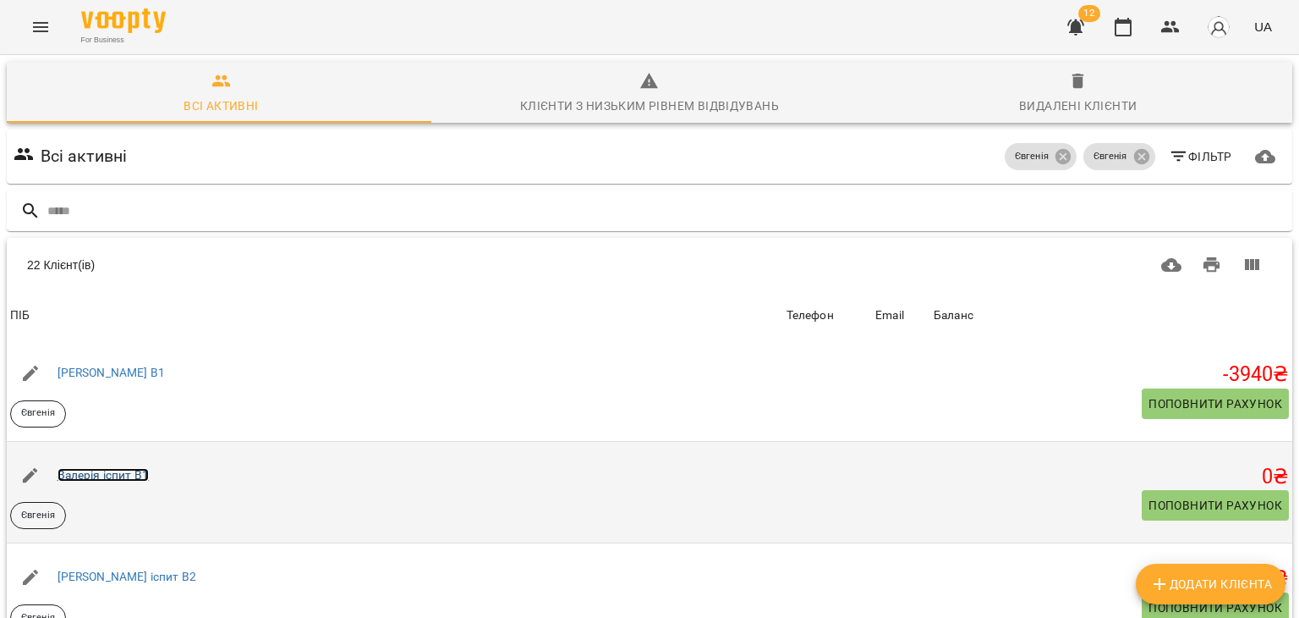
click at [132, 475] on link "Валерія іспит В1" at bounding box center [103, 475] width 91 height 14
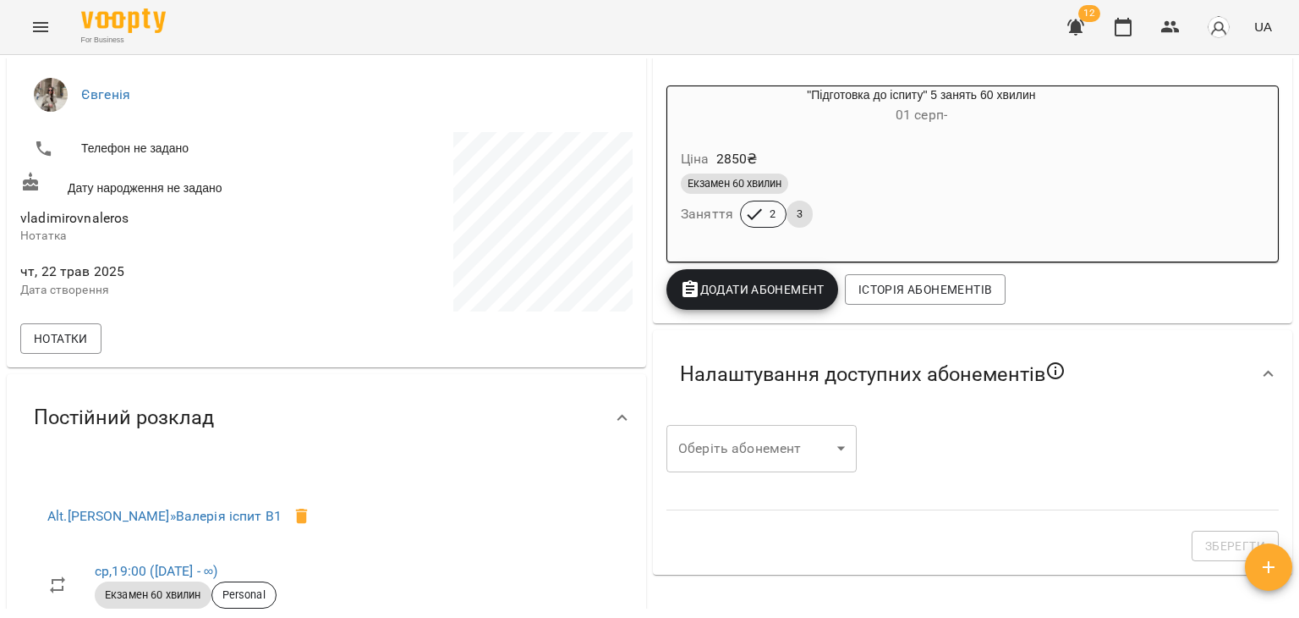
scroll to position [291, 0]
drag, startPoint x: 18, startPoint y: 219, endPoint x: 168, endPoint y: 222, distance: 150.6
click at [168, 222] on div "vladimirovnaleros Нотатка" at bounding box center [172, 225] width 310 height 53
copy span "vladimirovnaleros"
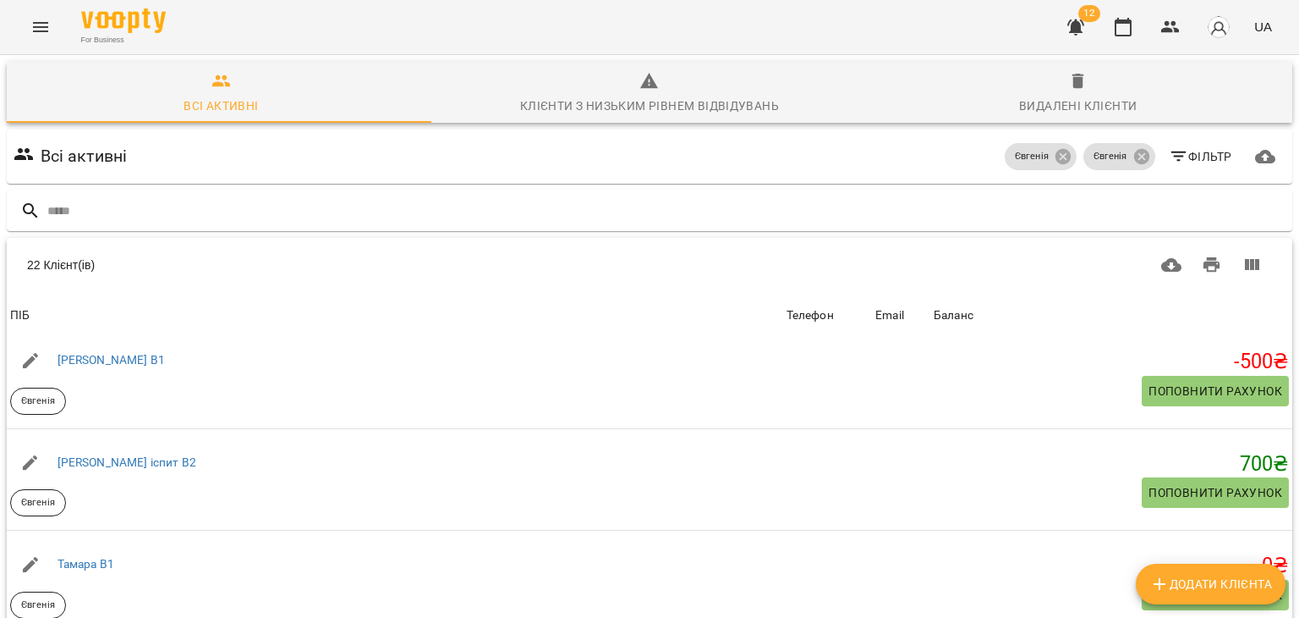
scroll to position [205, 0]
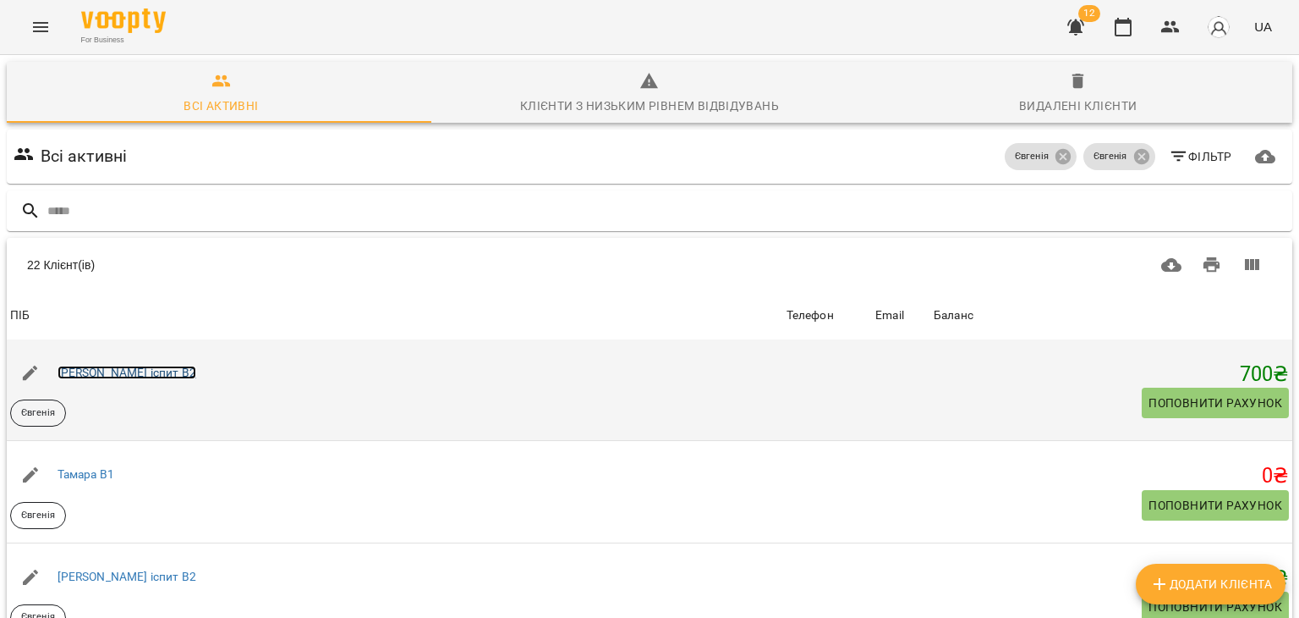
click at [146, 377] on link "Катерина іспит В2" at bounding box center [127, 372] width 139 height 14
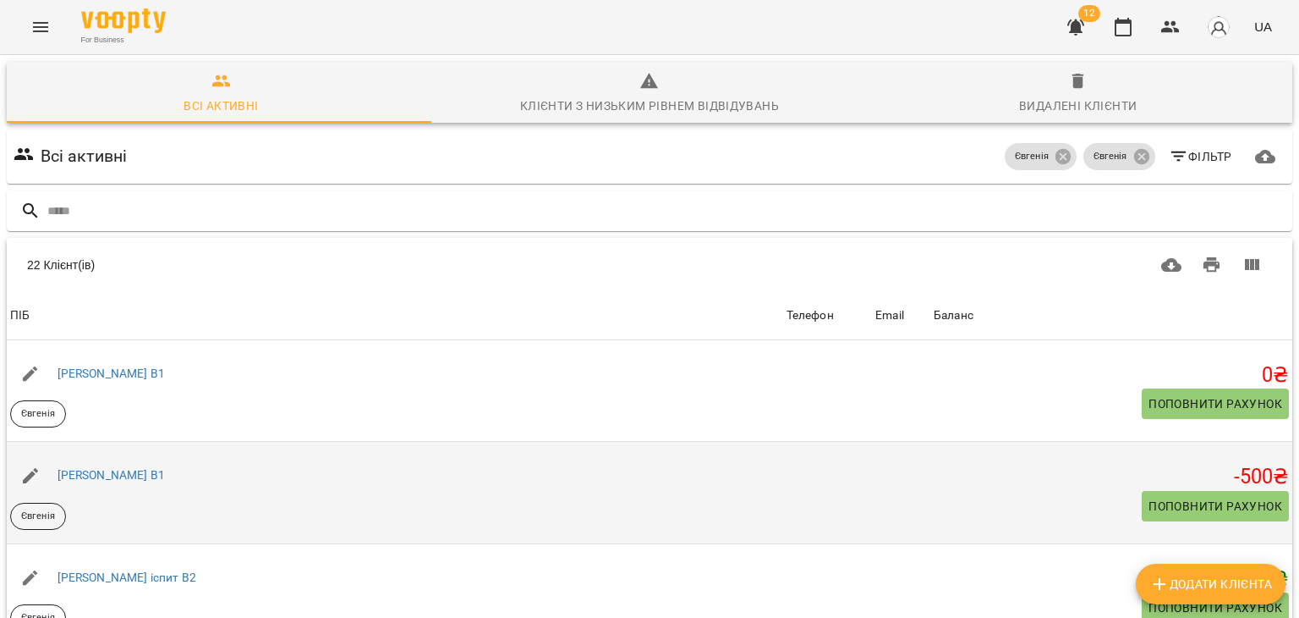
scroll to position [72, 0]
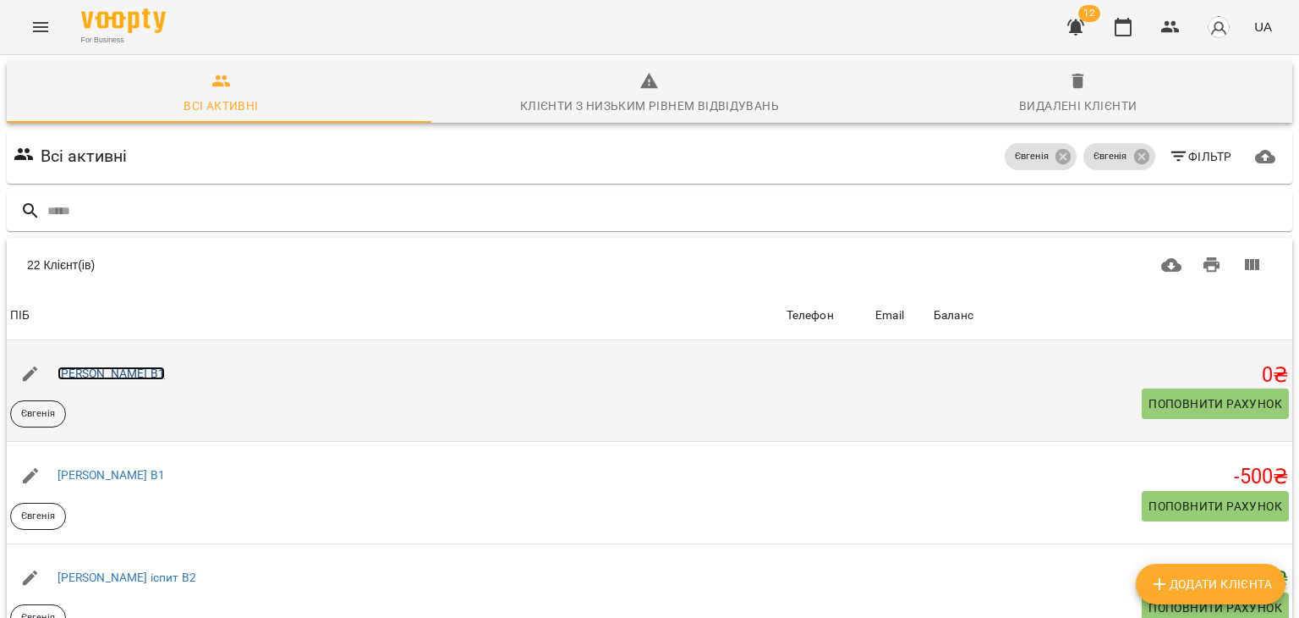
click at [96, 366] on link "Марія В1" at bounding box center [111, 373] width 107 height 14
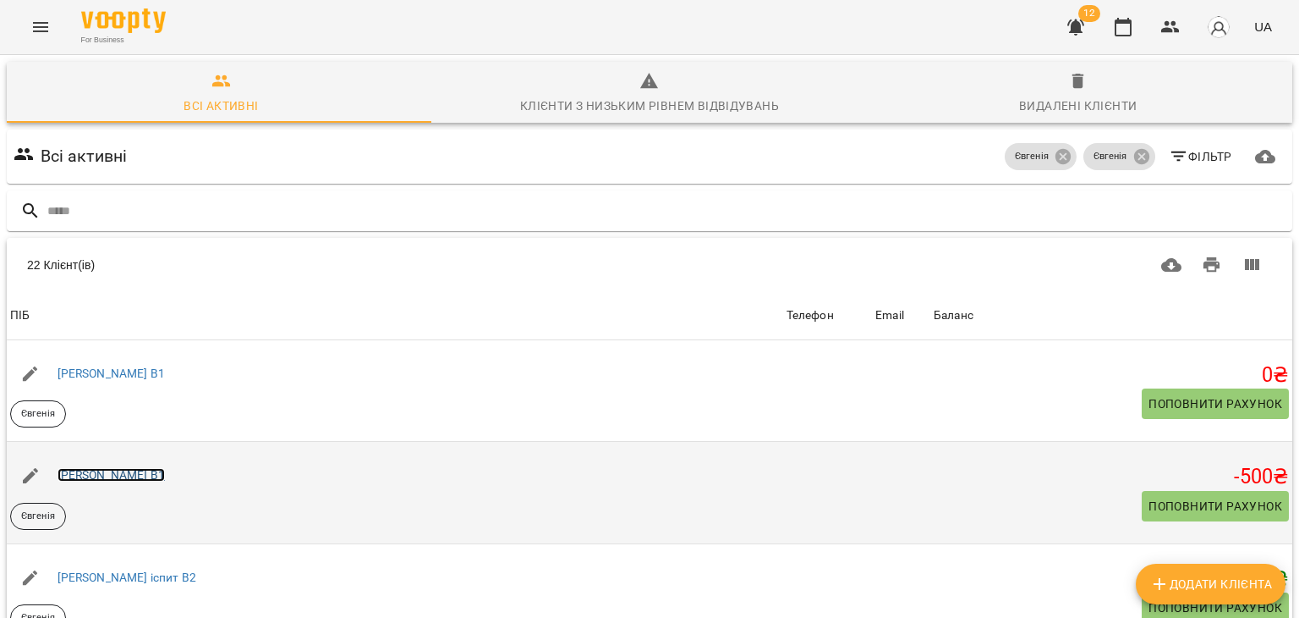
click at [120, 478] on link "Анастасія В1" at bounding box center [111, 475] width 107 height 14
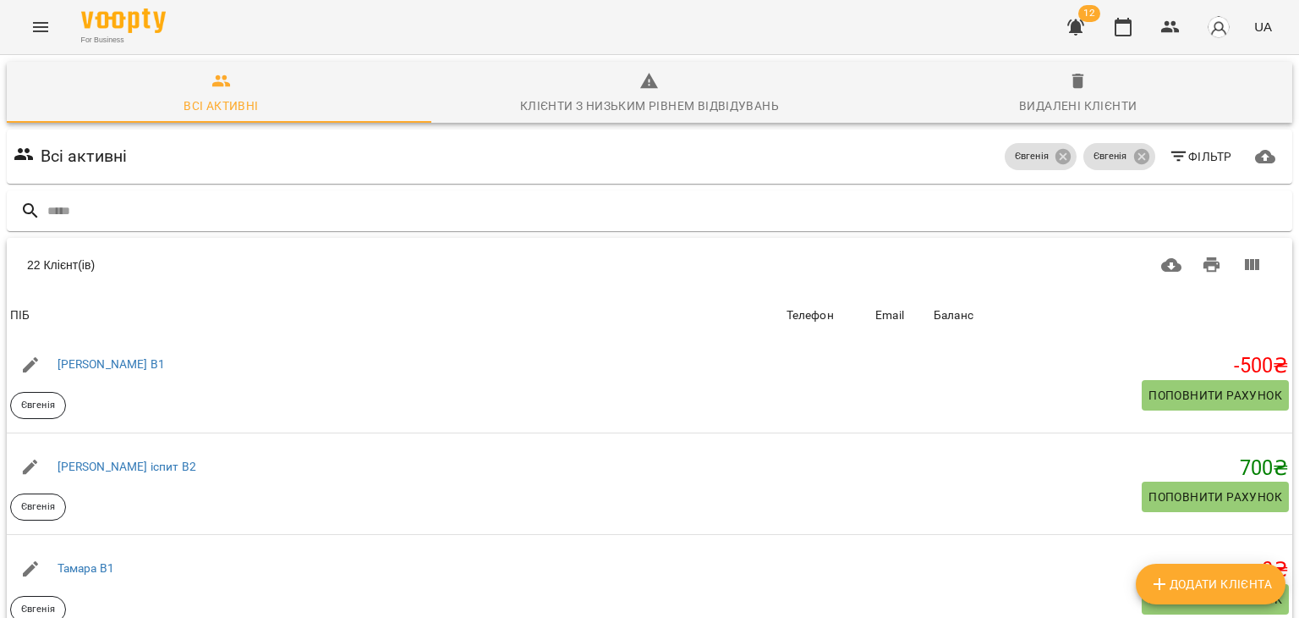
scroll to position [121, 0]
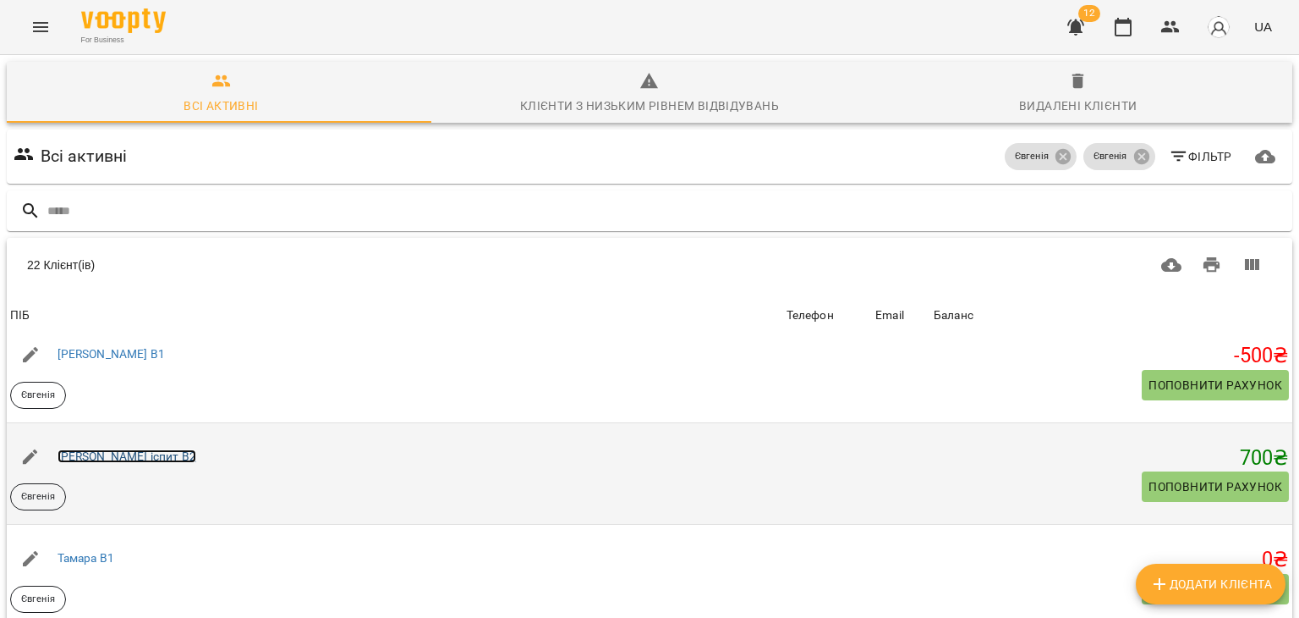
click at [149, 453] on link "Катерина іспит В2" at bounding box center [127, 456] width 139 height 14
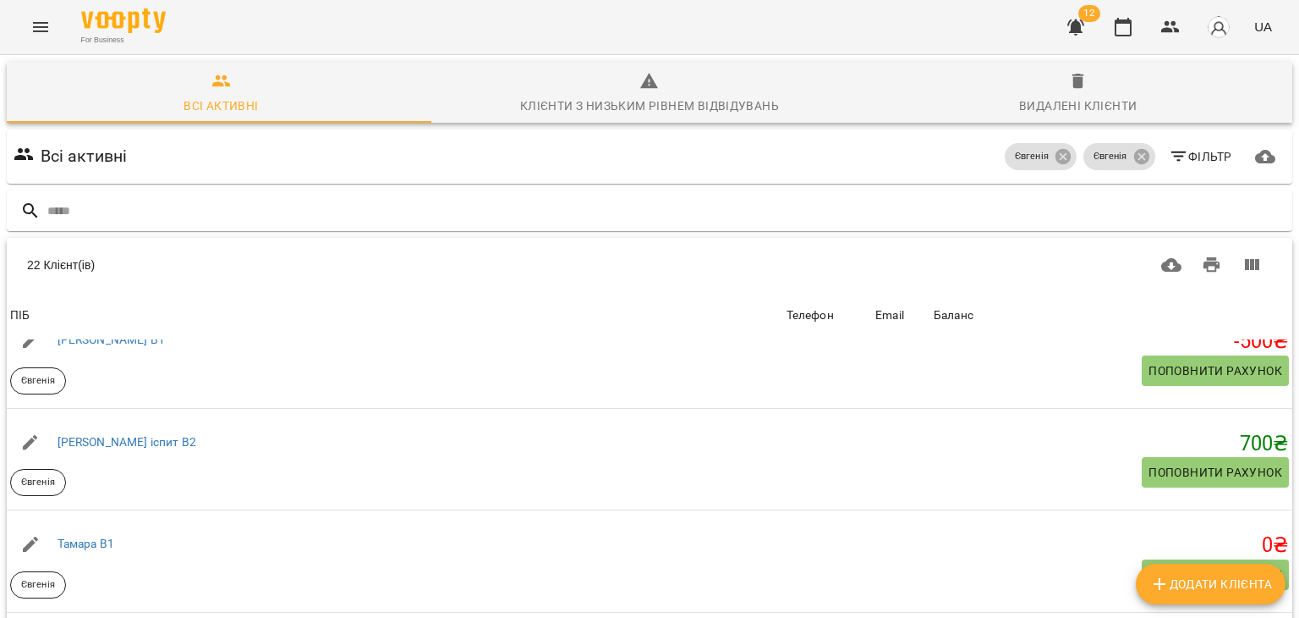
scroll to position [237, 0]
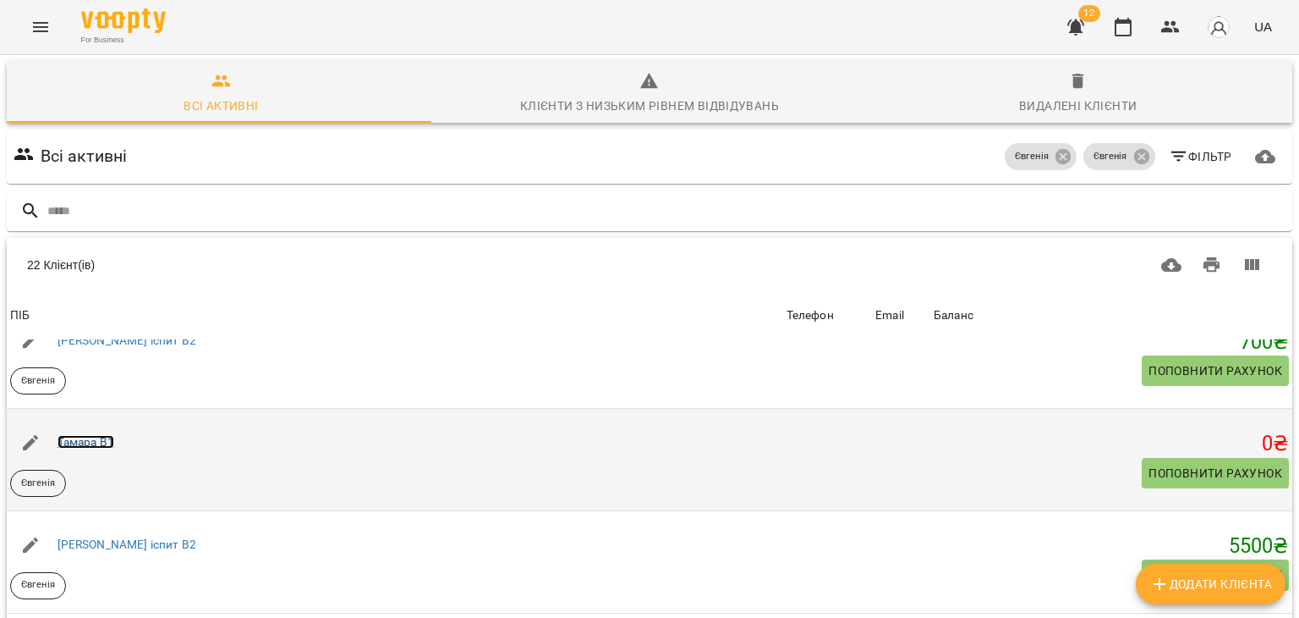
click at [87, 440] on link "Тамара В1" at bounding box center [86, 442] width 57 height 14
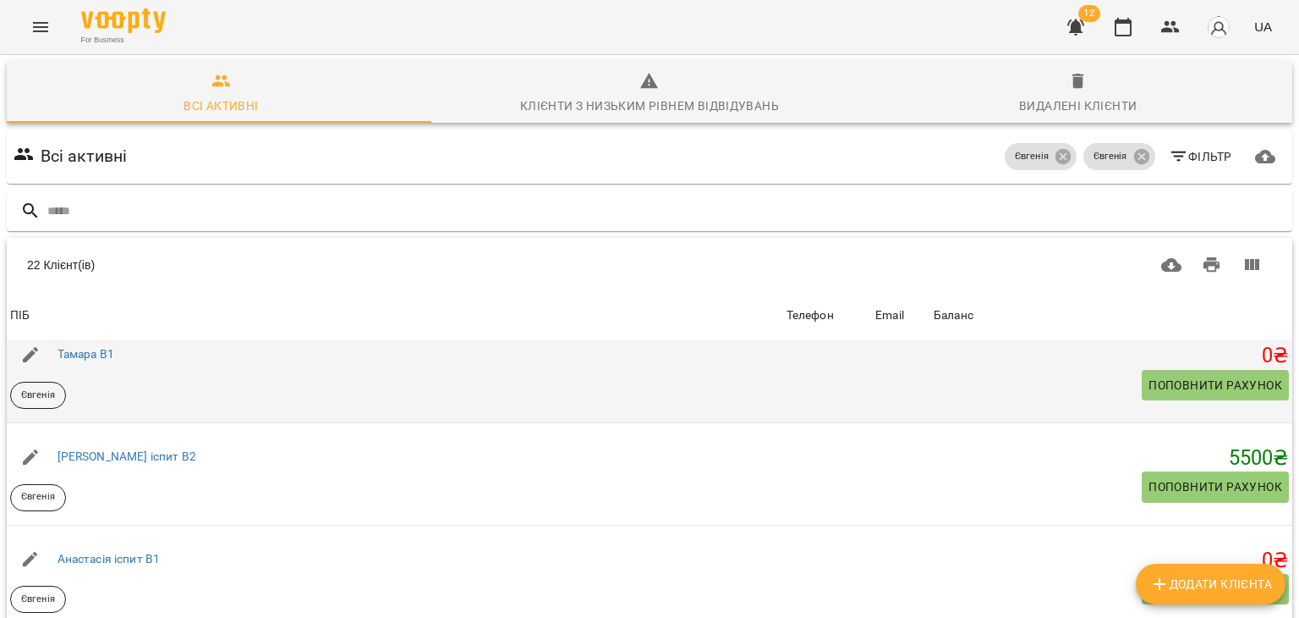
scroll to position [325, 0]
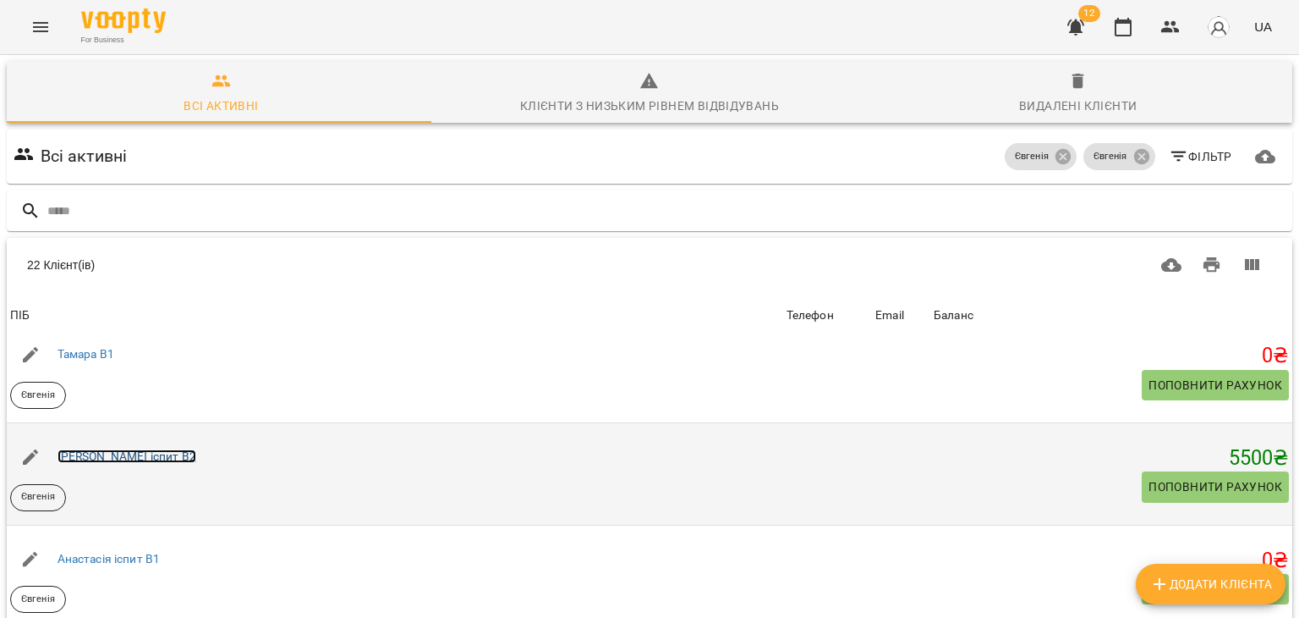
click at [106, 449] on link "Еля іспит В2" at bounding box center [127, 456] width 139 height 14
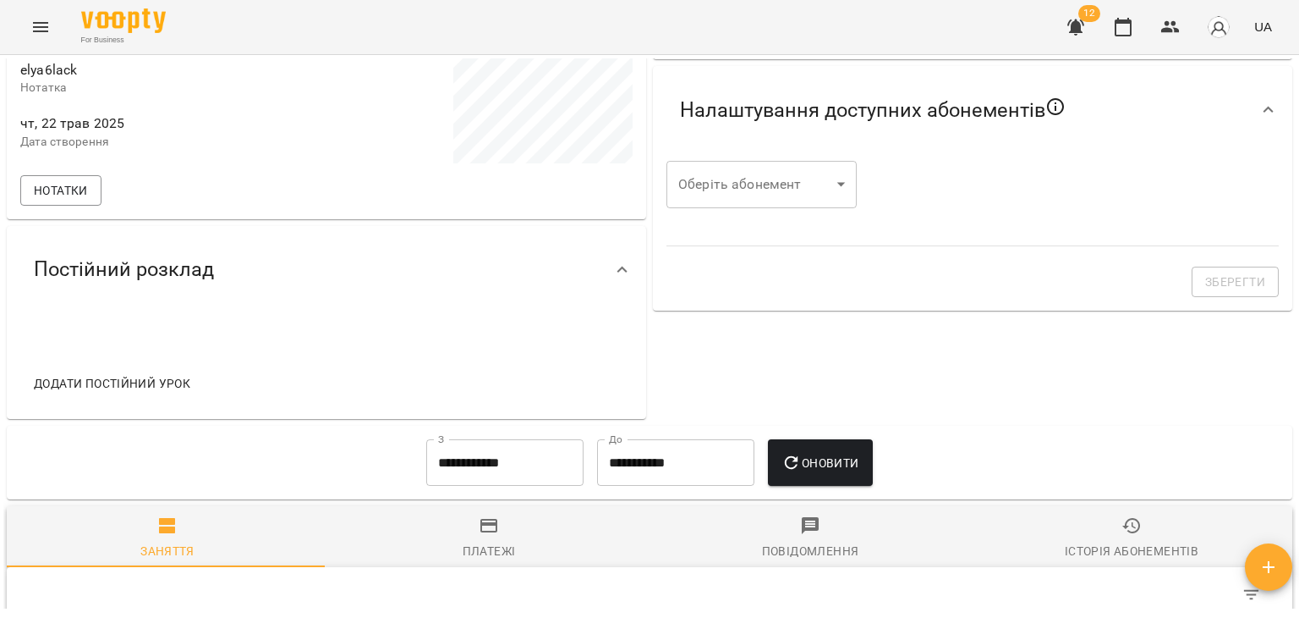
scroll to position [440, 0]
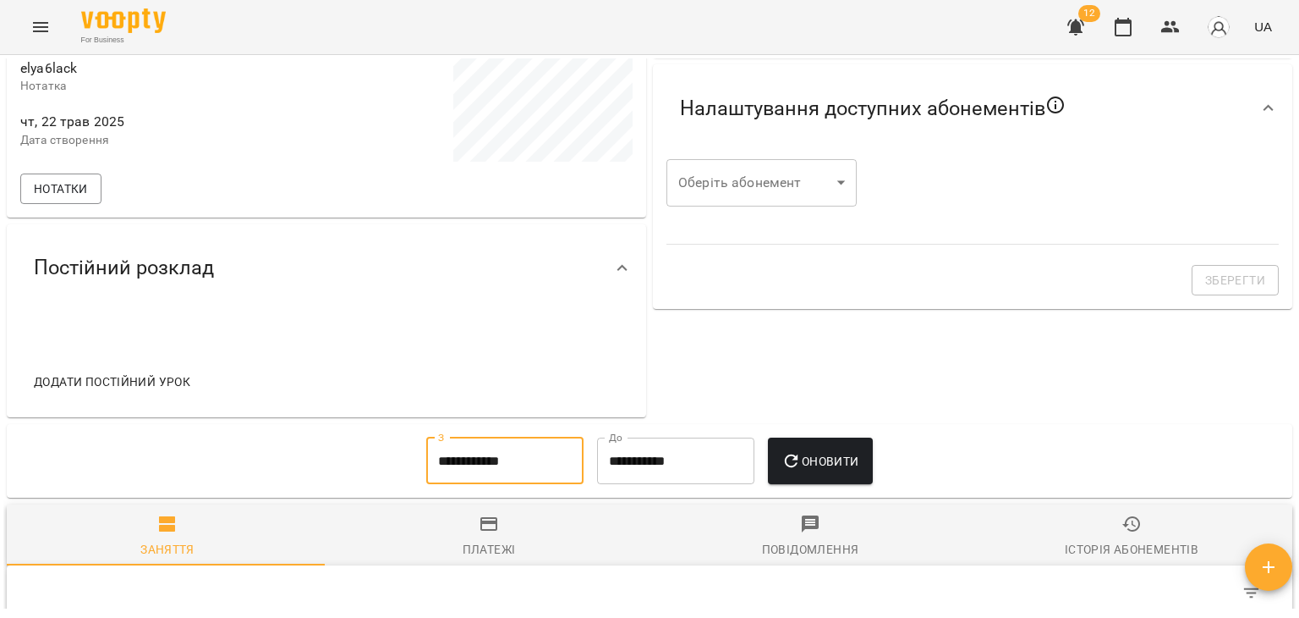
click at [460, 481] on input "**********" at bounding box center [504, 460] width 157 height 47
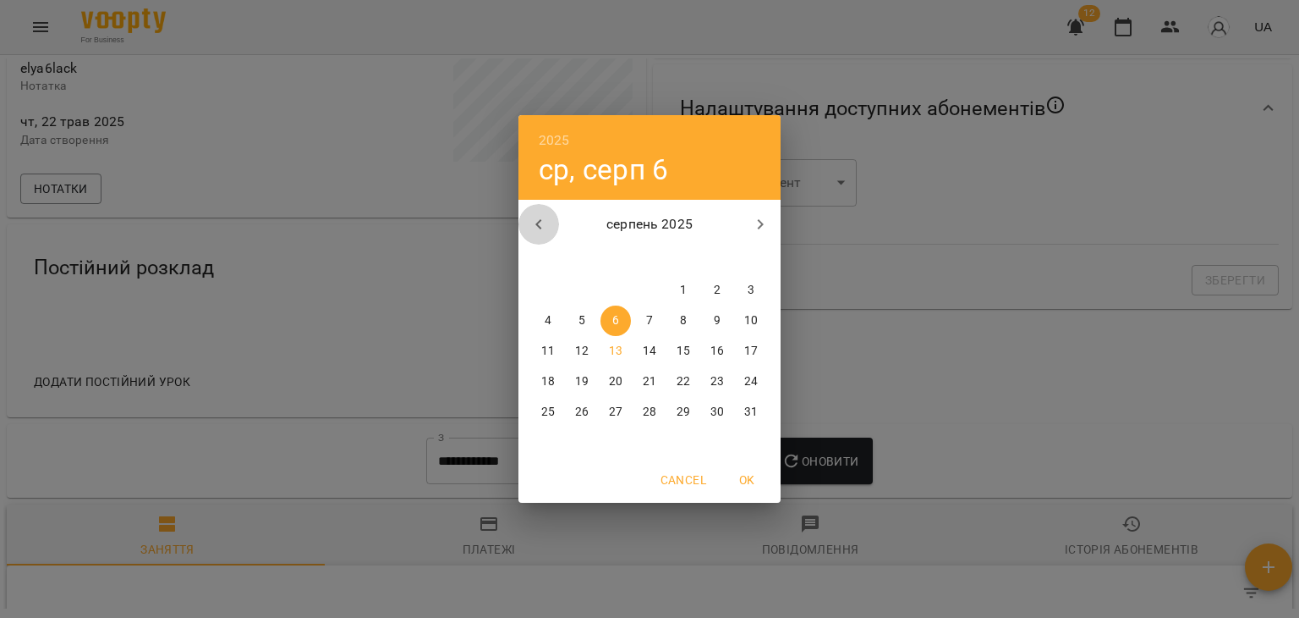
click at [546, 222] on icon "button" at bounding box center [539, 224] width 20 height 20
click at [593, 288] on span "1" at bounding box center [582, 290] width 30 height 17
type input "**********"
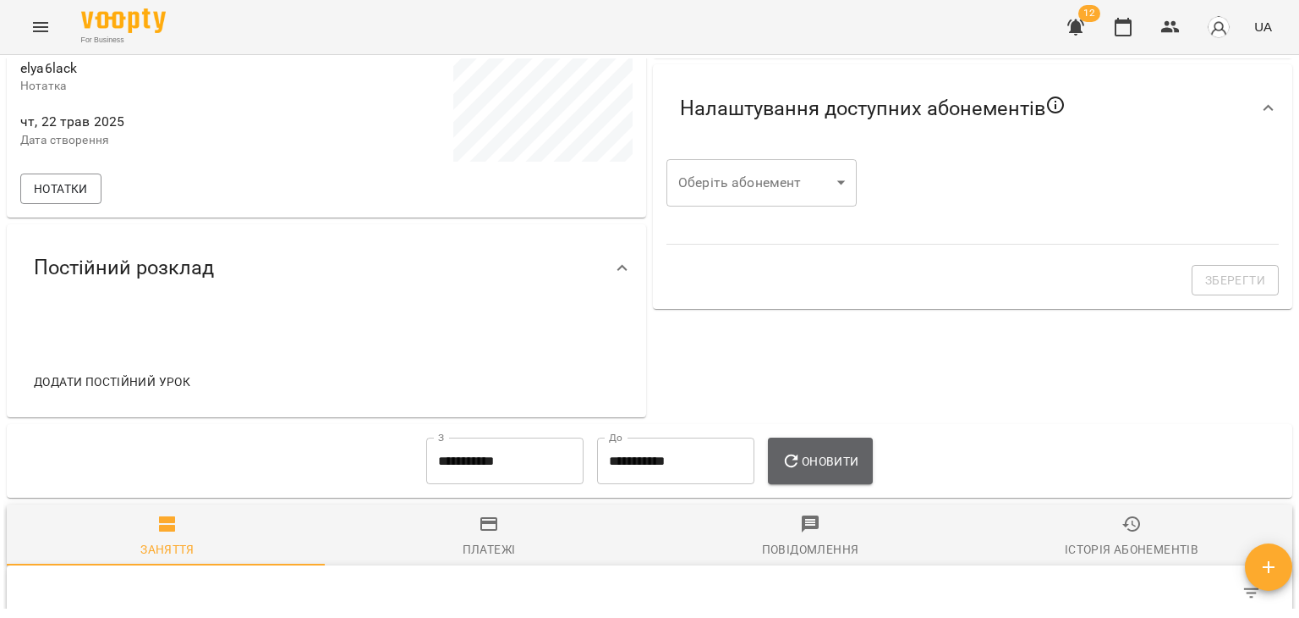
click at [819, 478] on button "Оновити" at bounding box center [820, 460] width 104 height 47
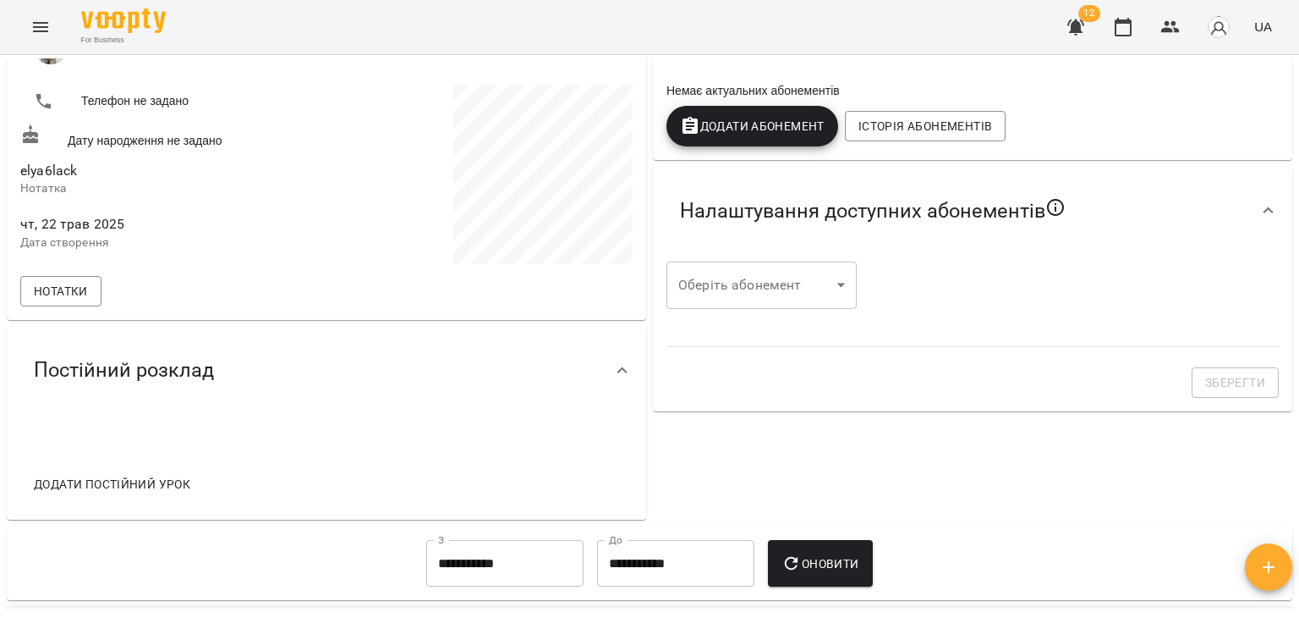
scroll to position [0, 0]
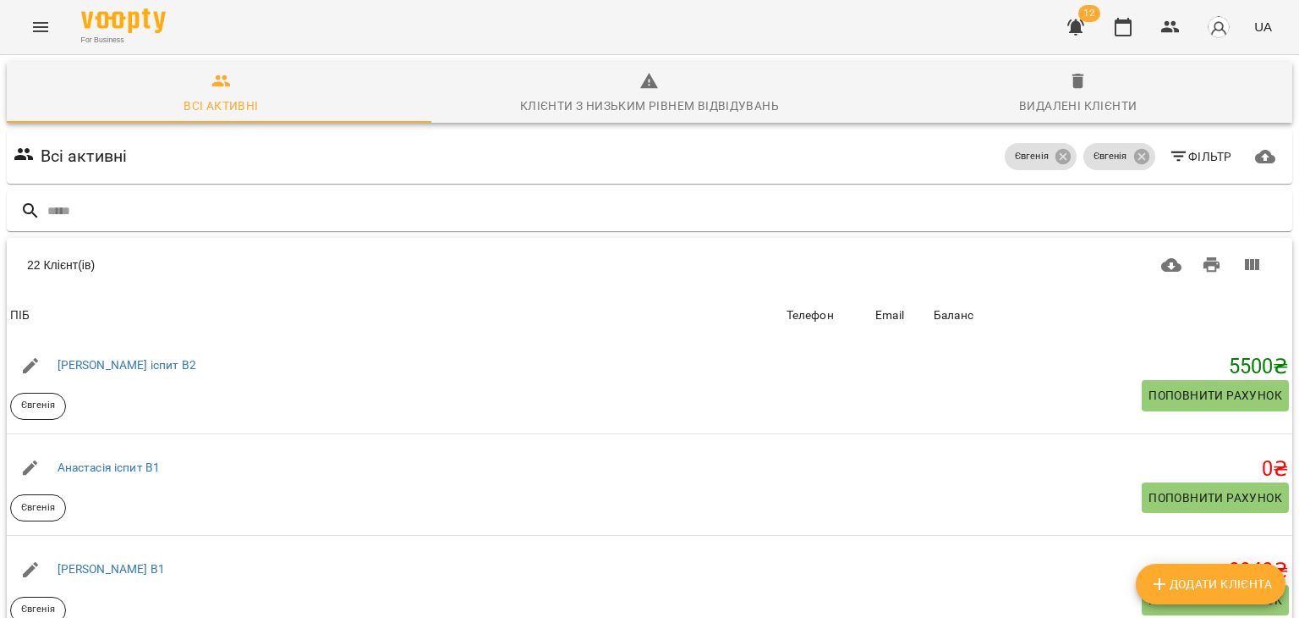
scroll to position [418, 0]
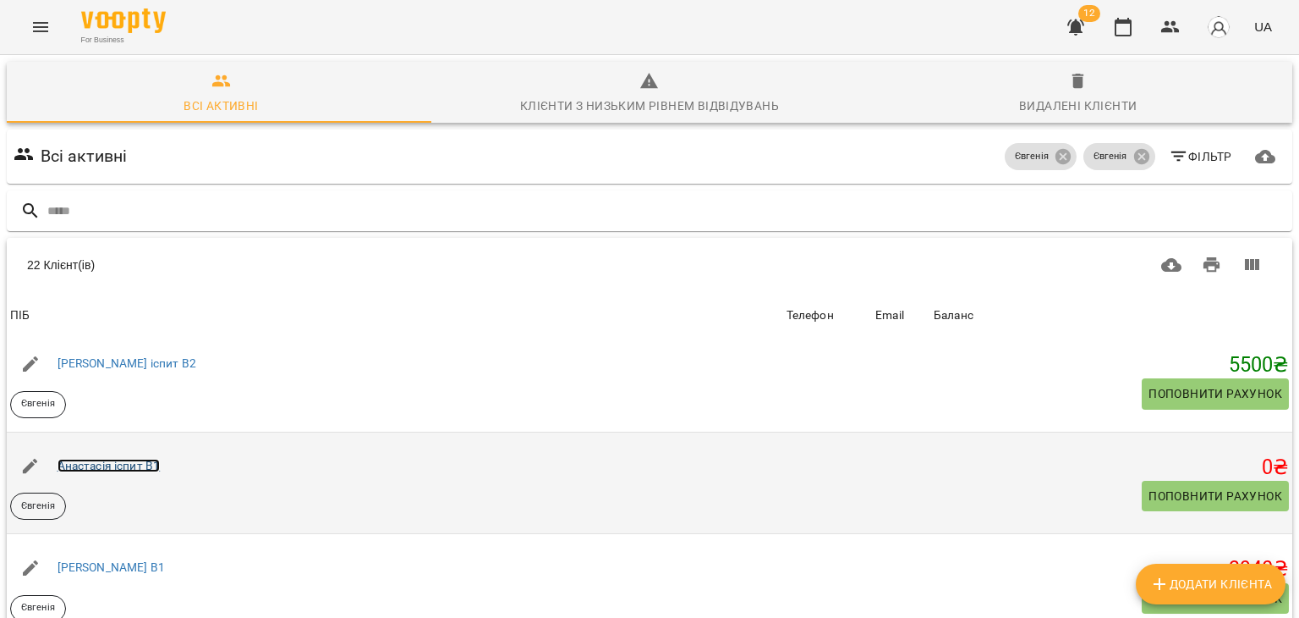
click at [147, 464] on link "Анастасія іспит В1" at bounding box center [109, 466] width 103 height 14
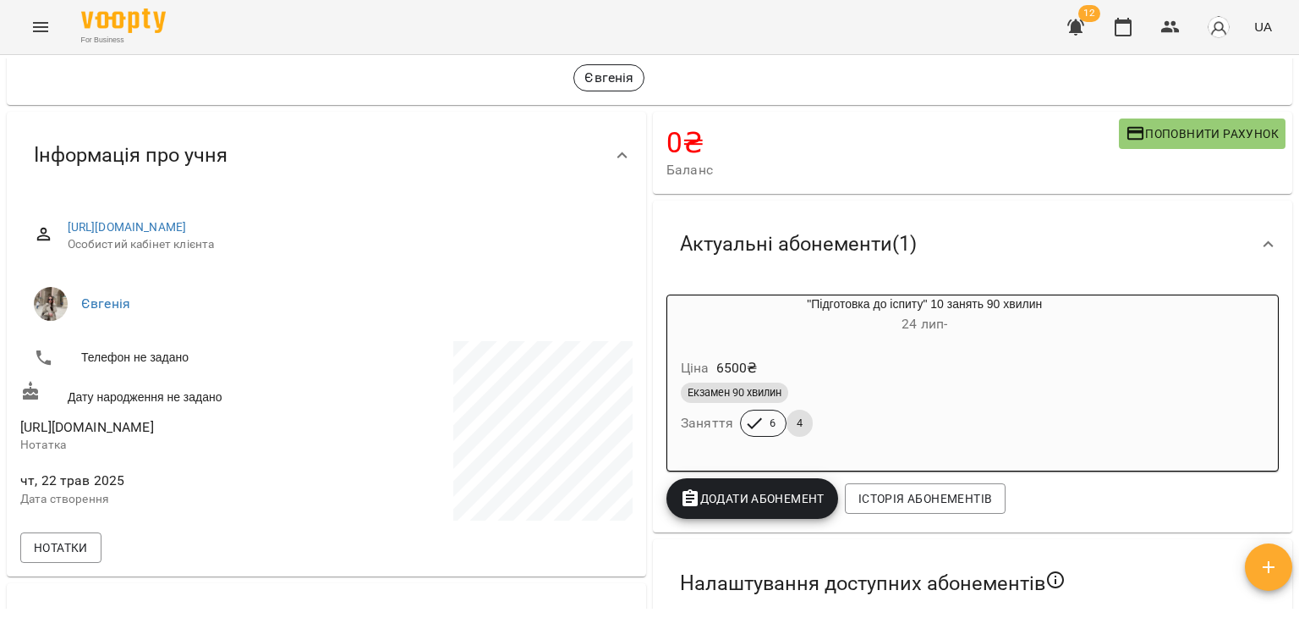
scroll to position [83, 0]
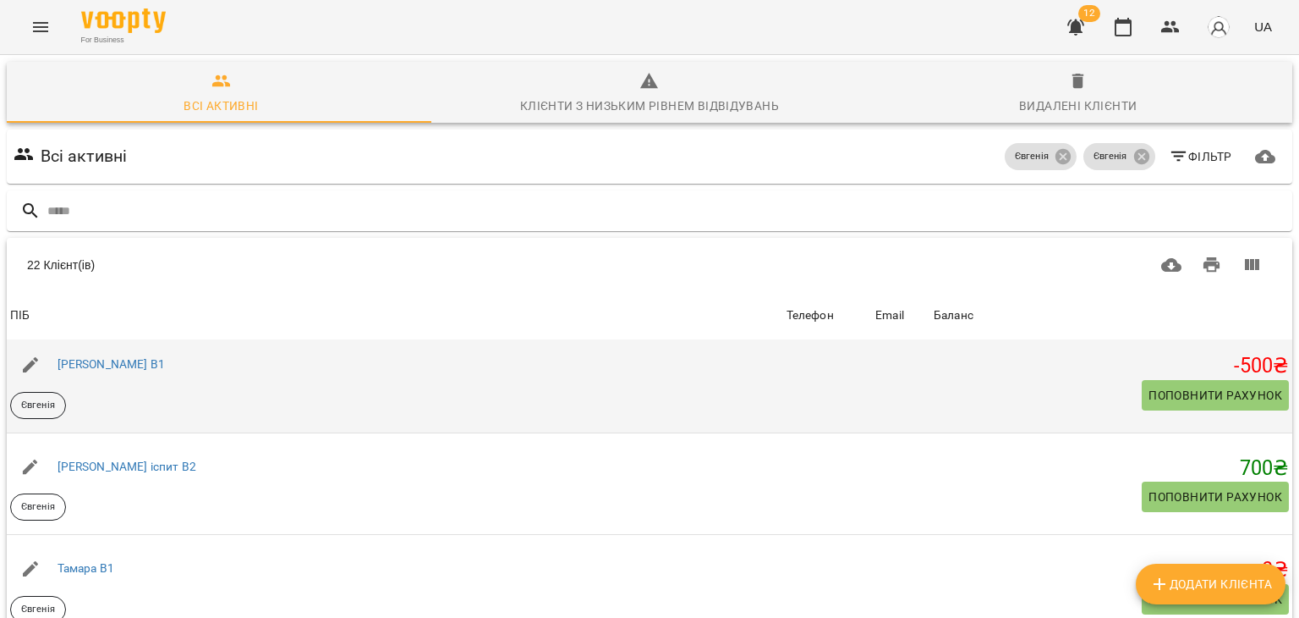
scroll to position [111, 0]
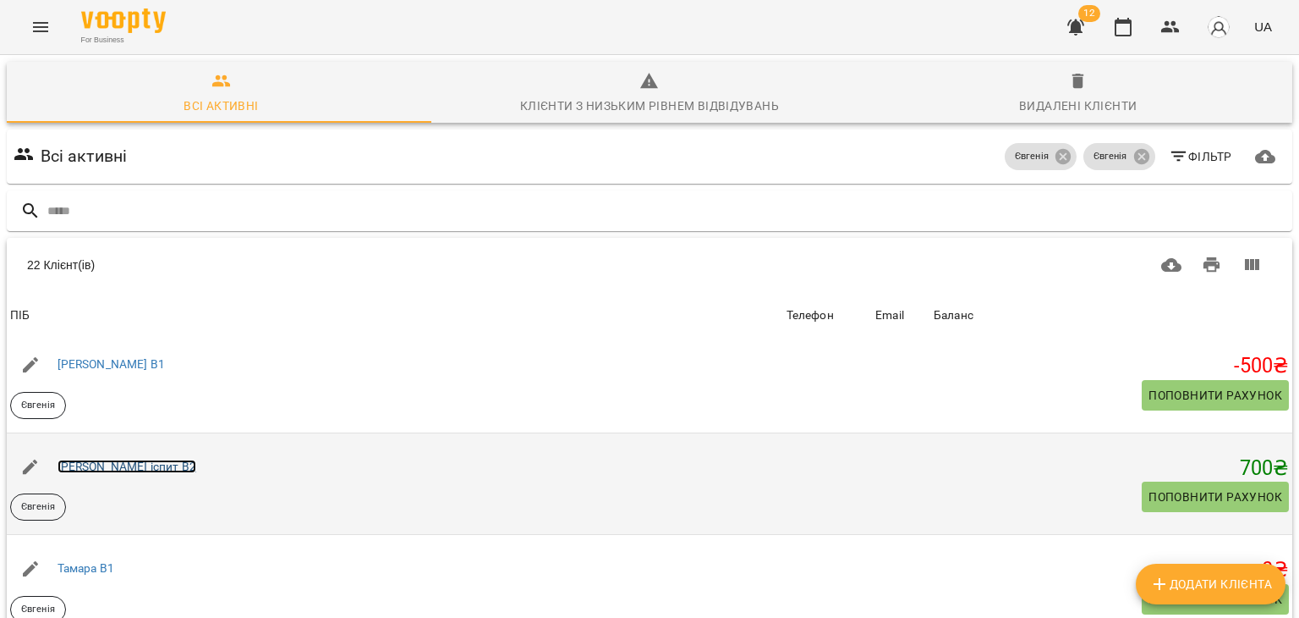
click at [124, 468] on link "Катерина іспит В2" at bounding box center [127, 466] width 139 height 14
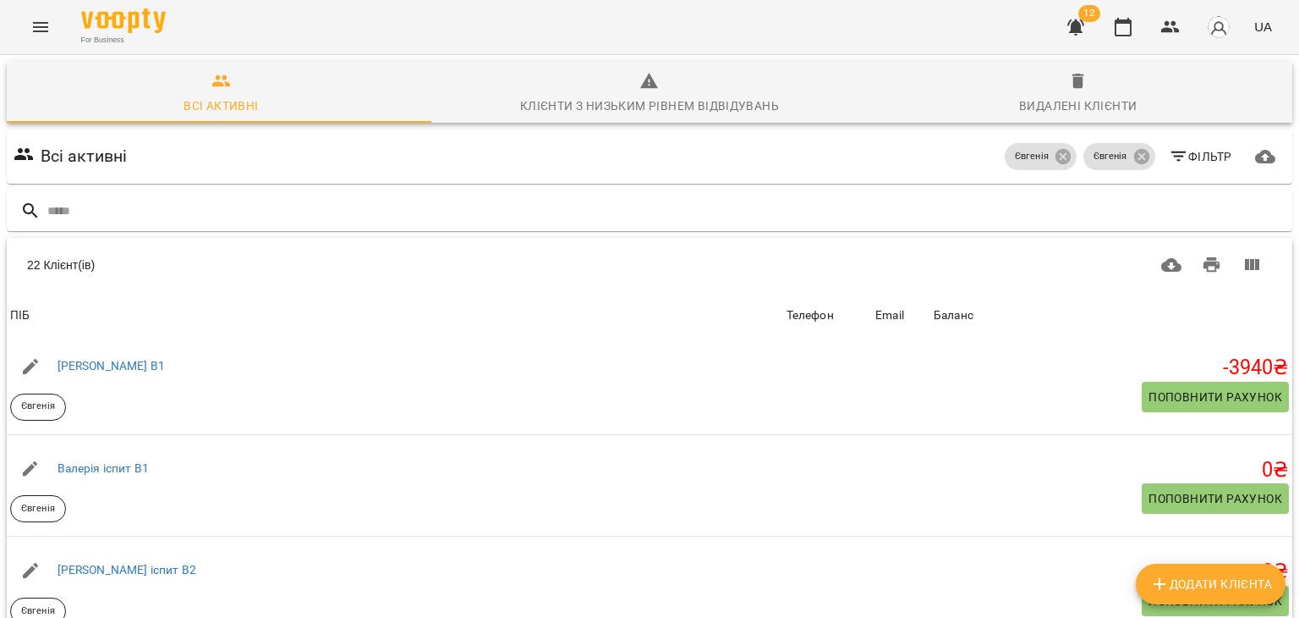
scroll to position [623, 0]
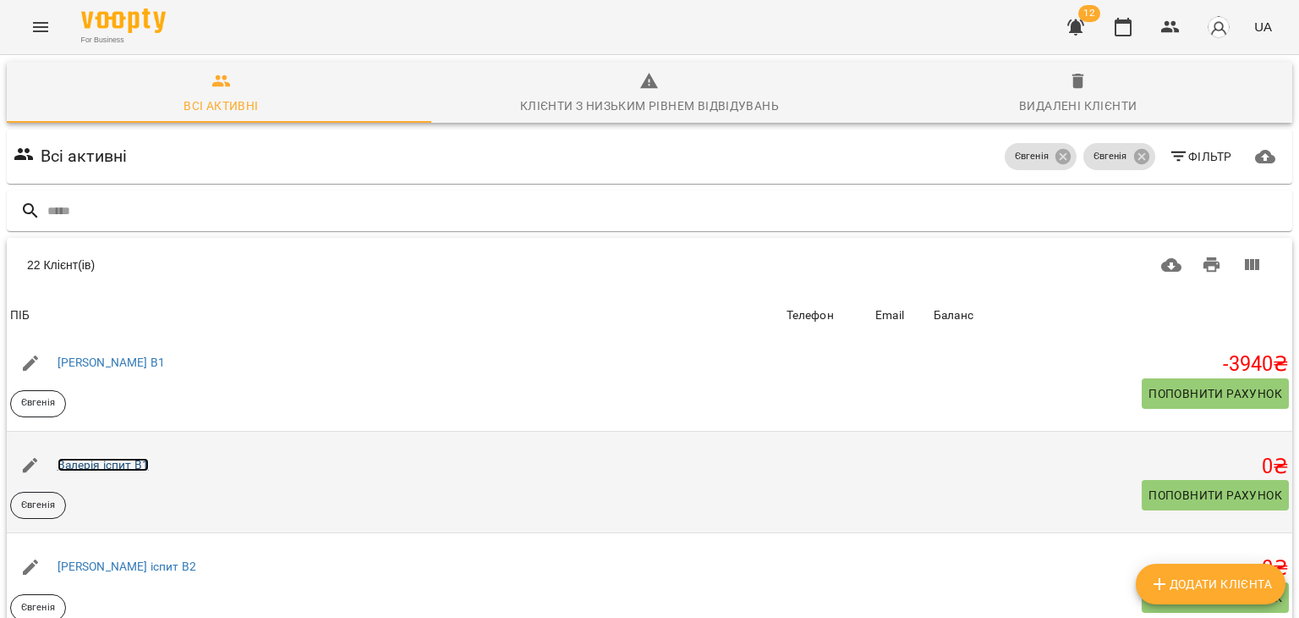
click at [123, 464] on link "Валерія іспит В1" at bounding box center [103, 465] width 91 height 14
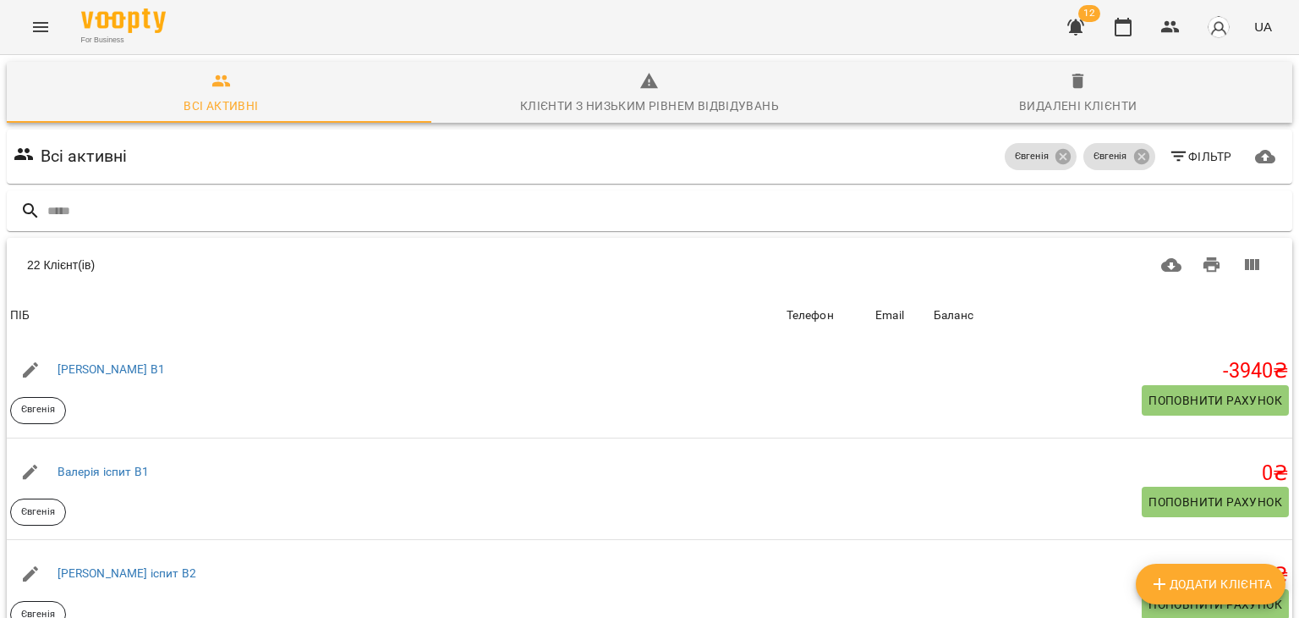
scroll to position [717, 0]
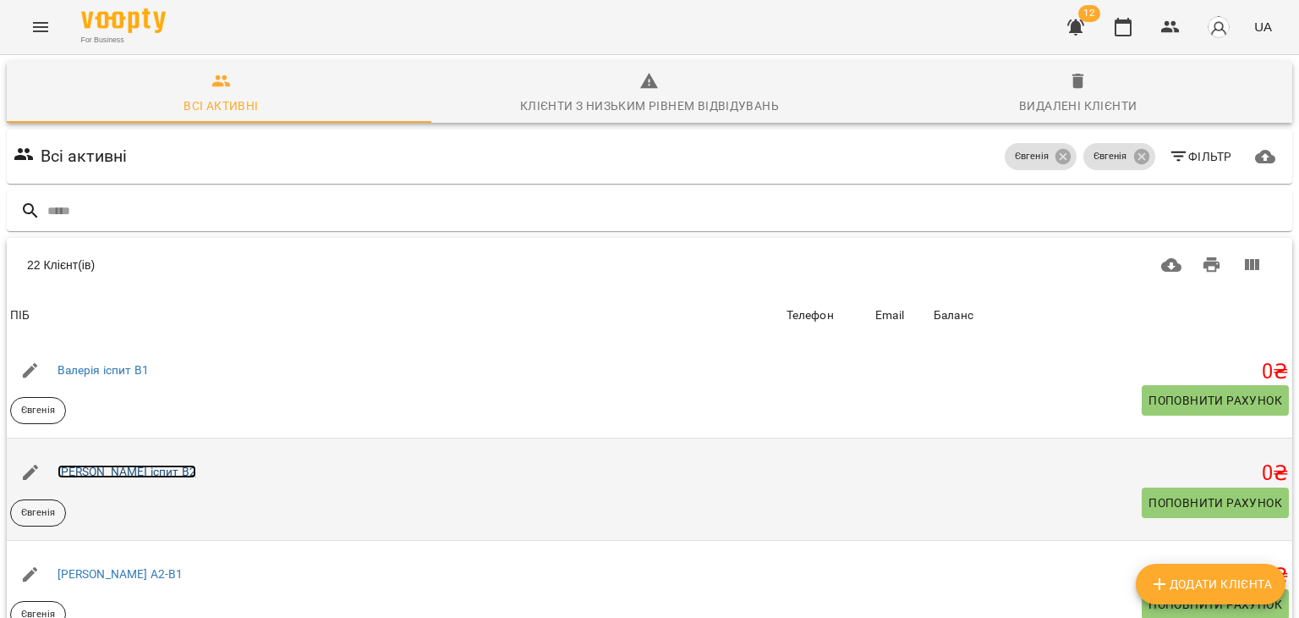
click at [118, 471] on link "Ірина іспит В2" at bounding box center [127, 471] width 139 height 14
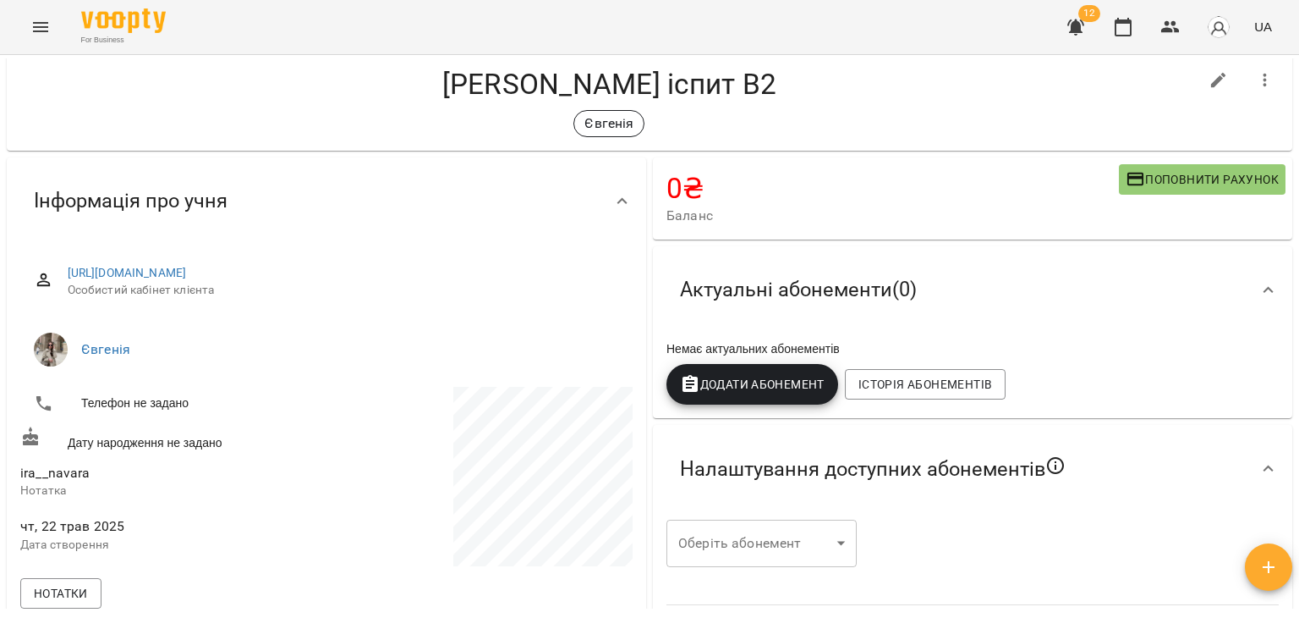
scroll to position [30, 0]
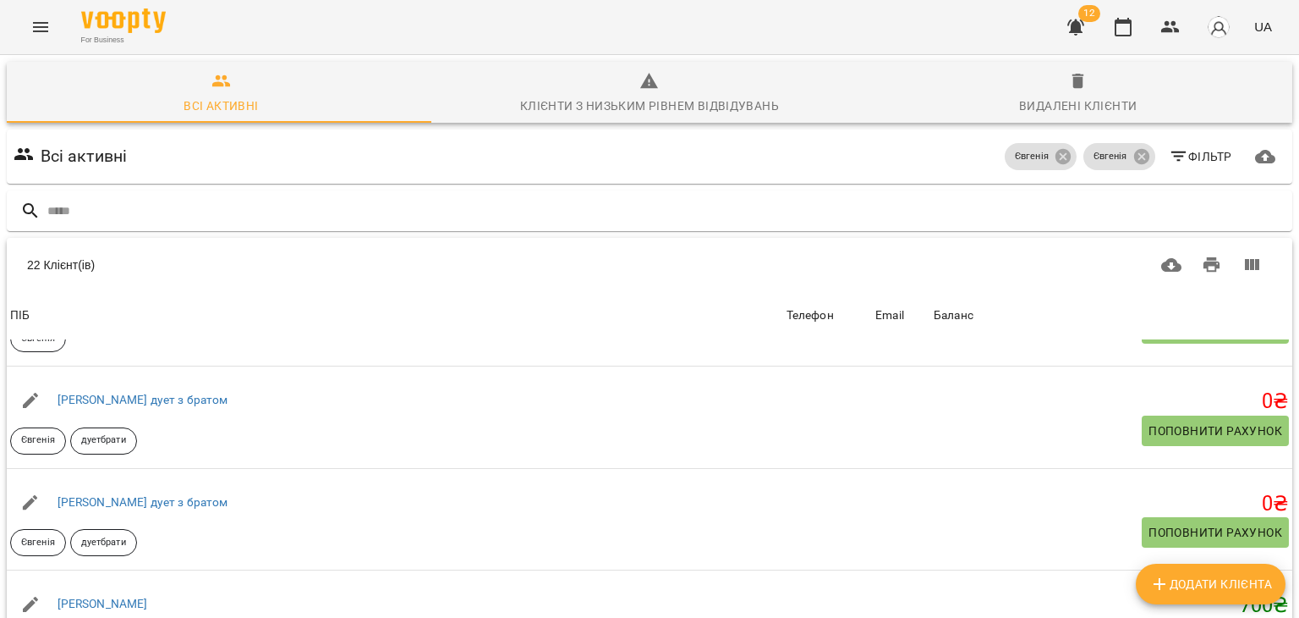
scroll to position [1299, 0]
click at [155, 485] on div "Вадим дует з братом" at bounding box center [395, 503] width 777 height 47
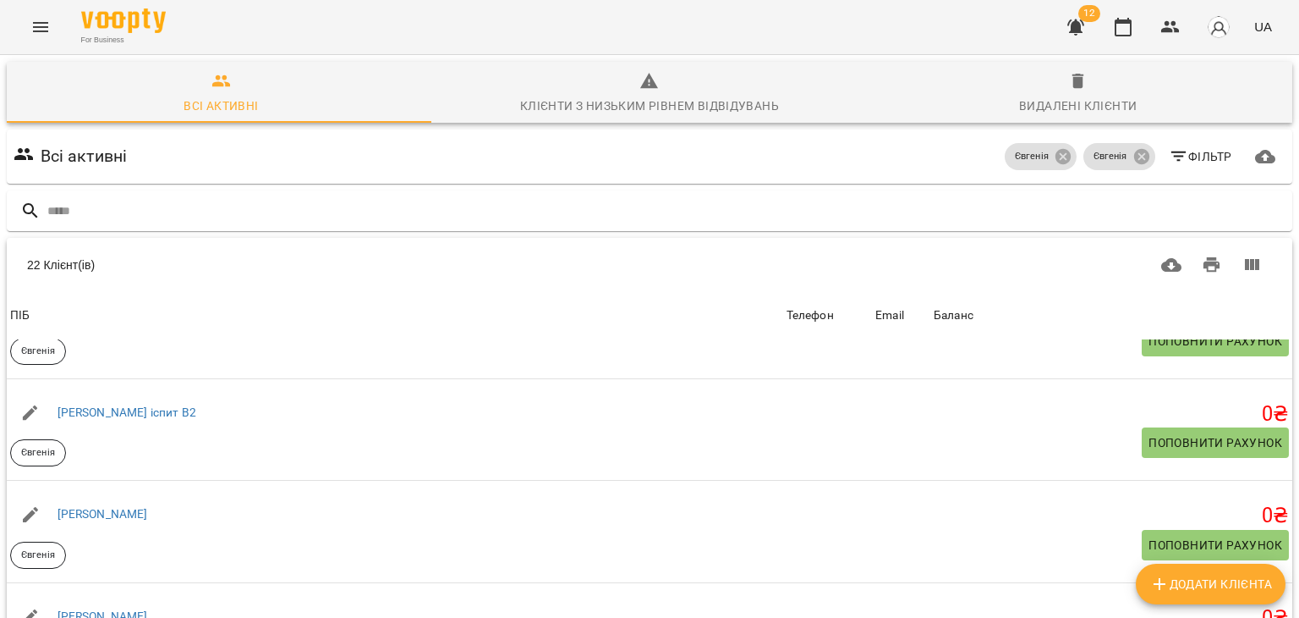
scroll to position [1593, 0]
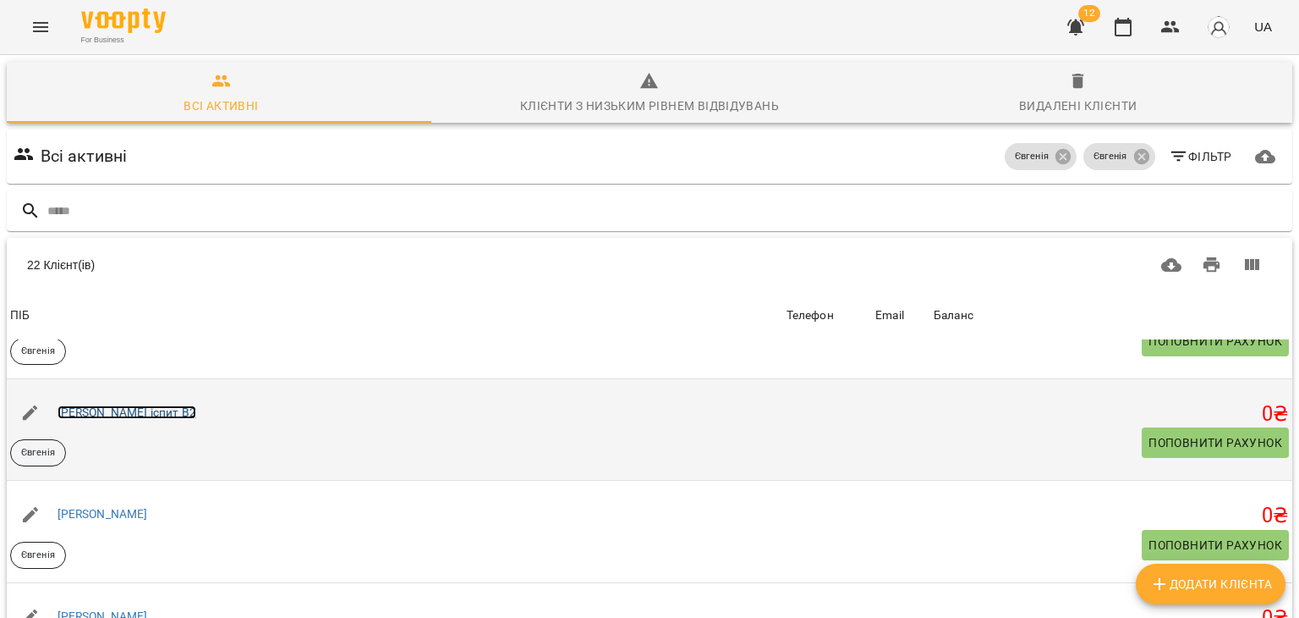
click at [102, 409] on link "Марія іспит В2" at bounding box center [127, 412] width 139 height 14
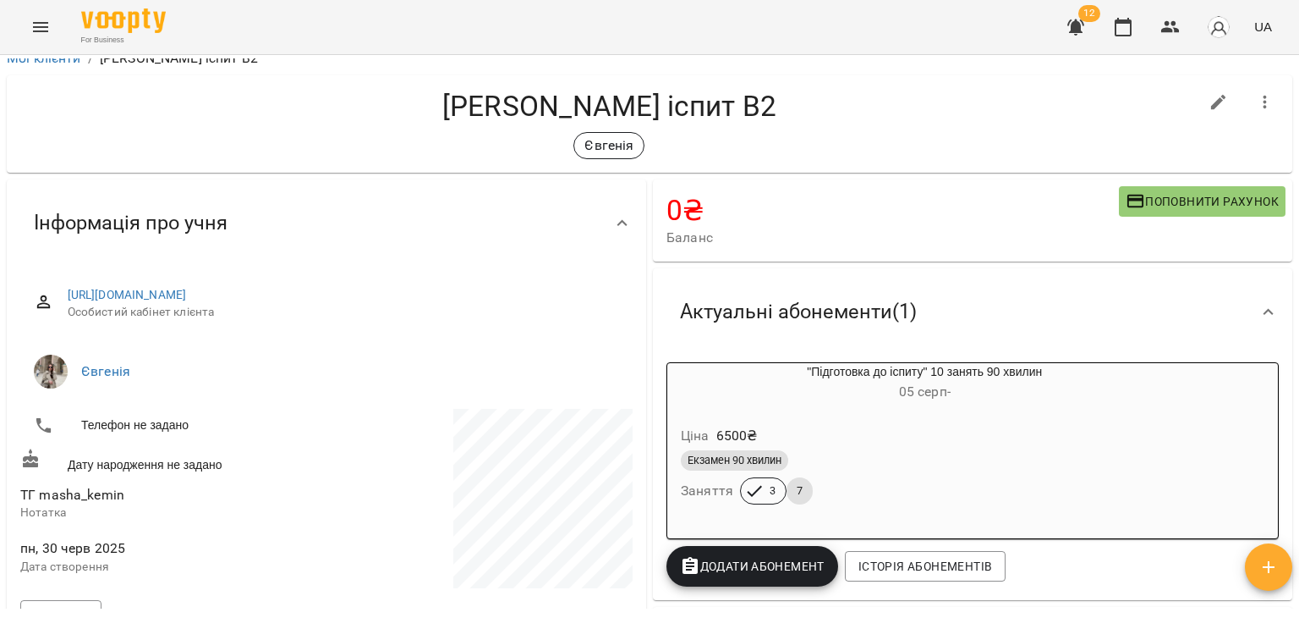
scroll to position [27, 0]
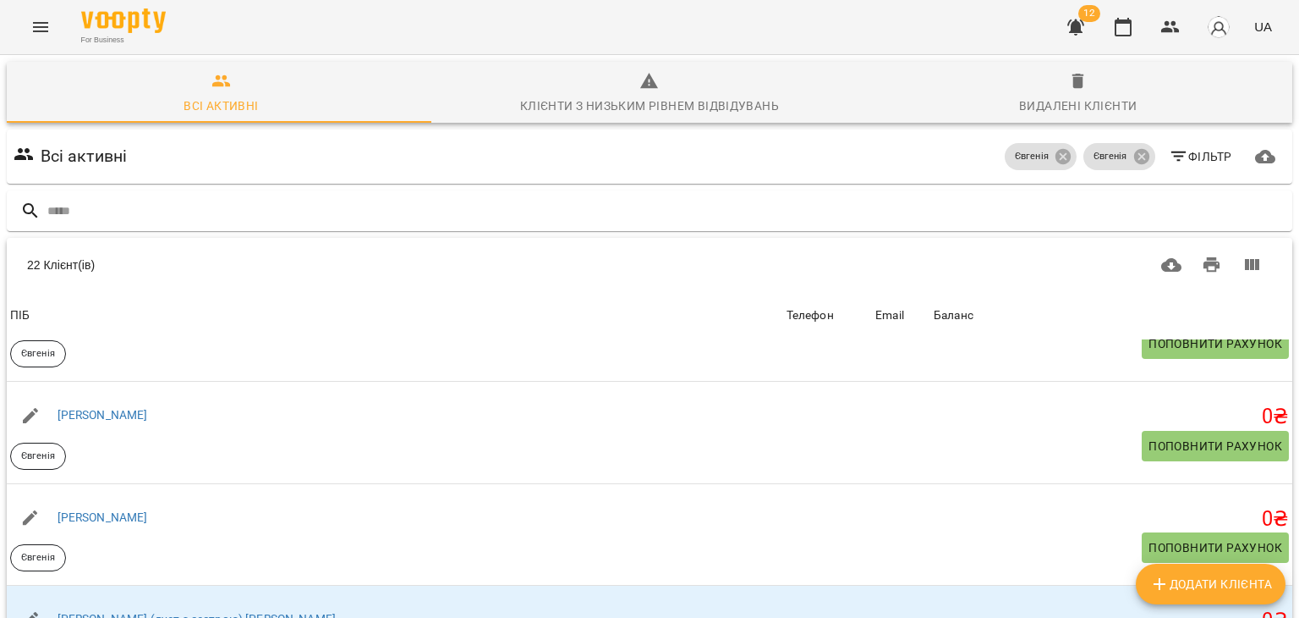
scroll to position [1692, 0]
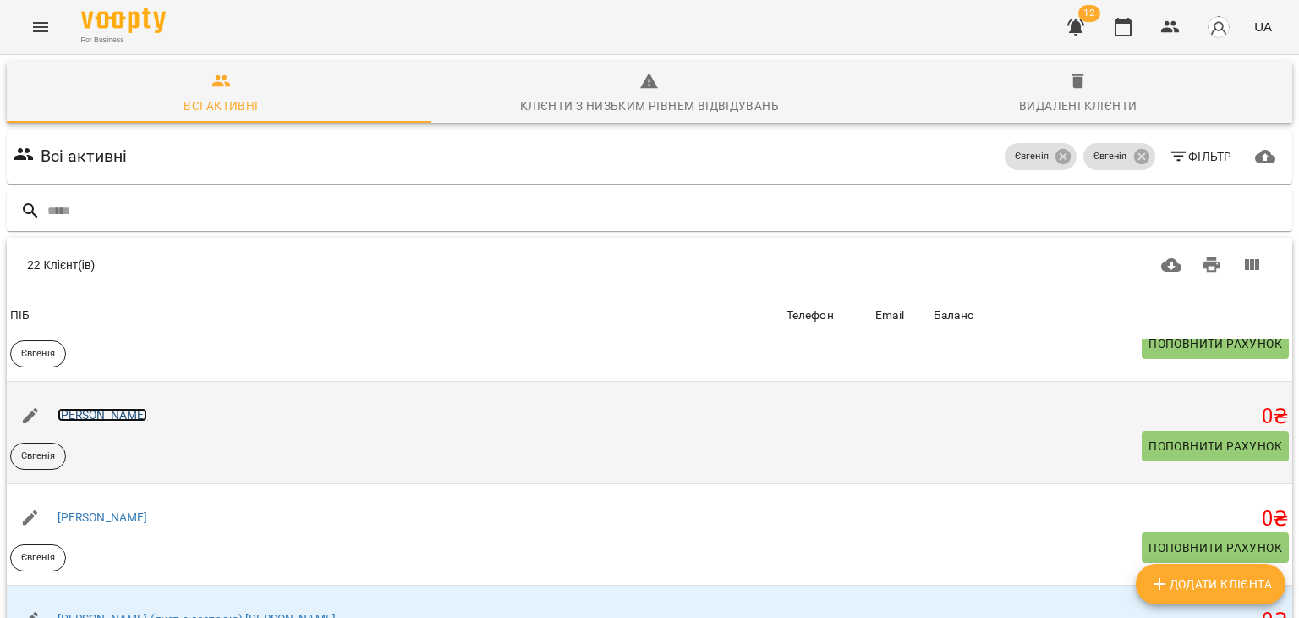
click at [76, 413] on link "Софія" at bounding box center [103, 415] width 91 height 14
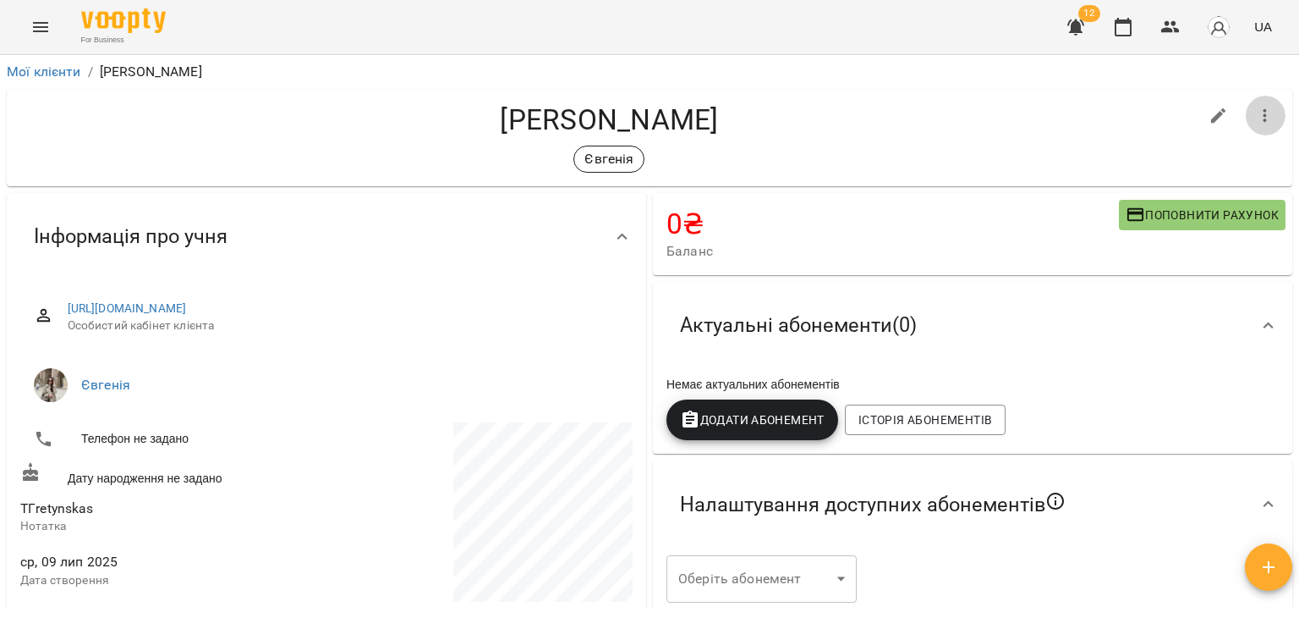
click at [1264, 116] on icon "button" at bounding box center [1265, 116] width 3 height 14
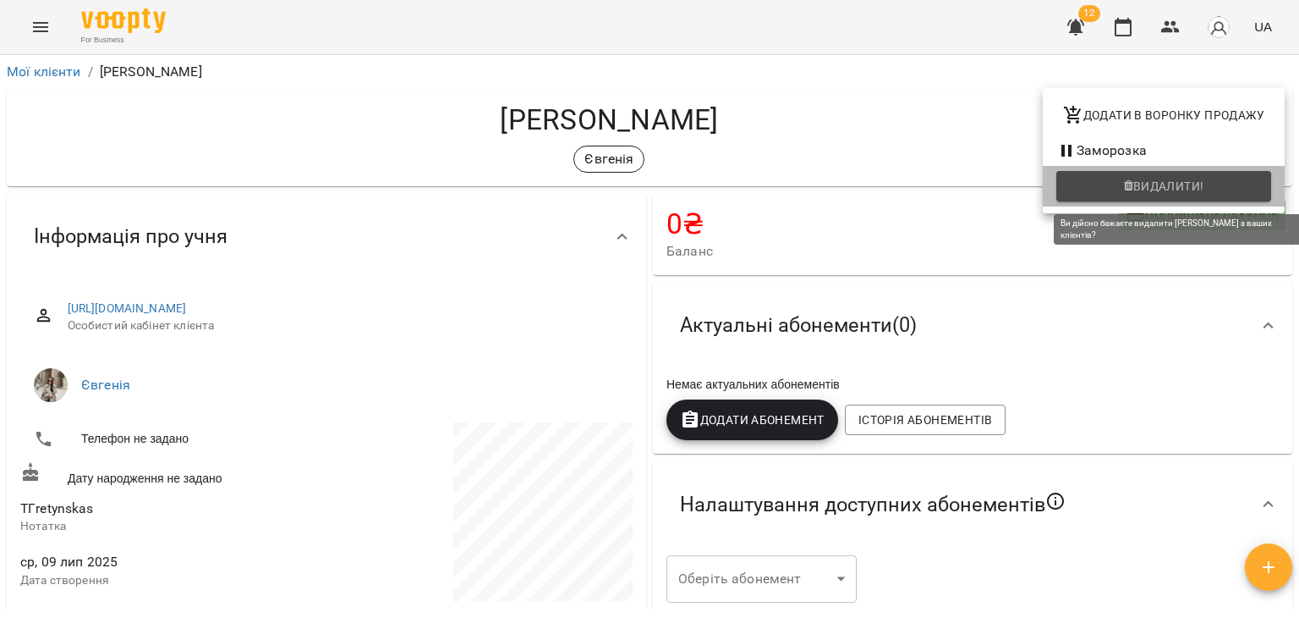
click at [1125, 198] on button "Видалити!" at bounding box center [1164, 186] width 215 height 30
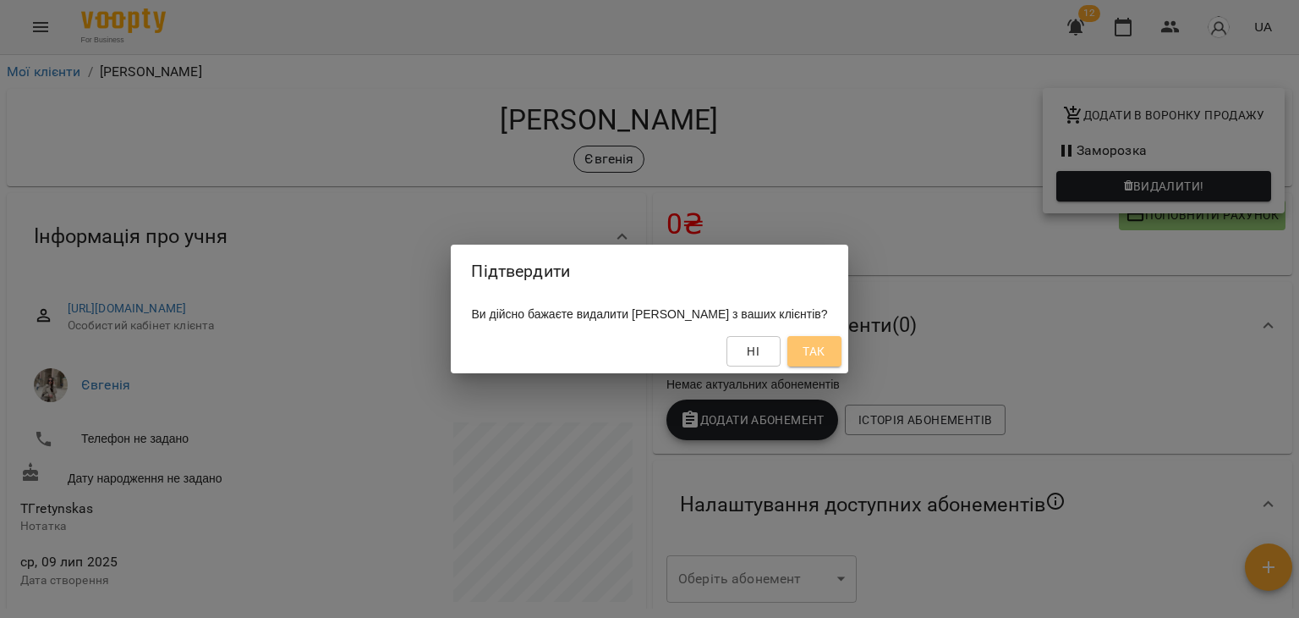
click at [811, 352] on span "Так" at bounding box center [814, 351] width 22 height 20
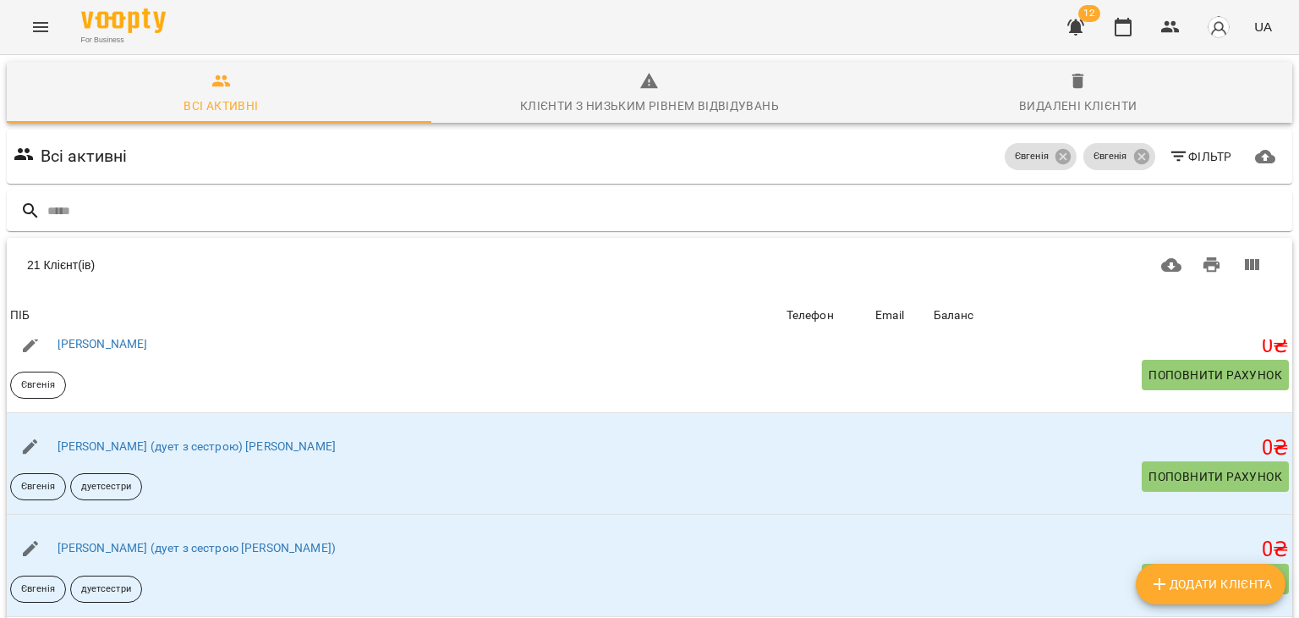
scroll to position [200, 0]
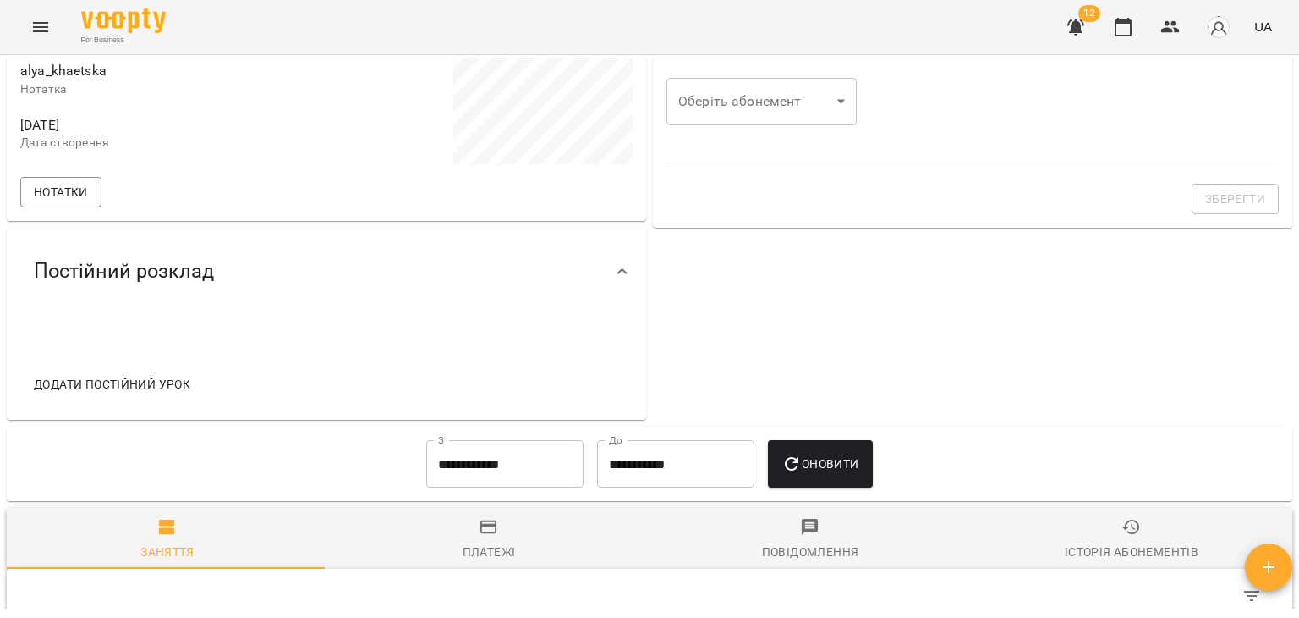
scroll to position [493, 0]
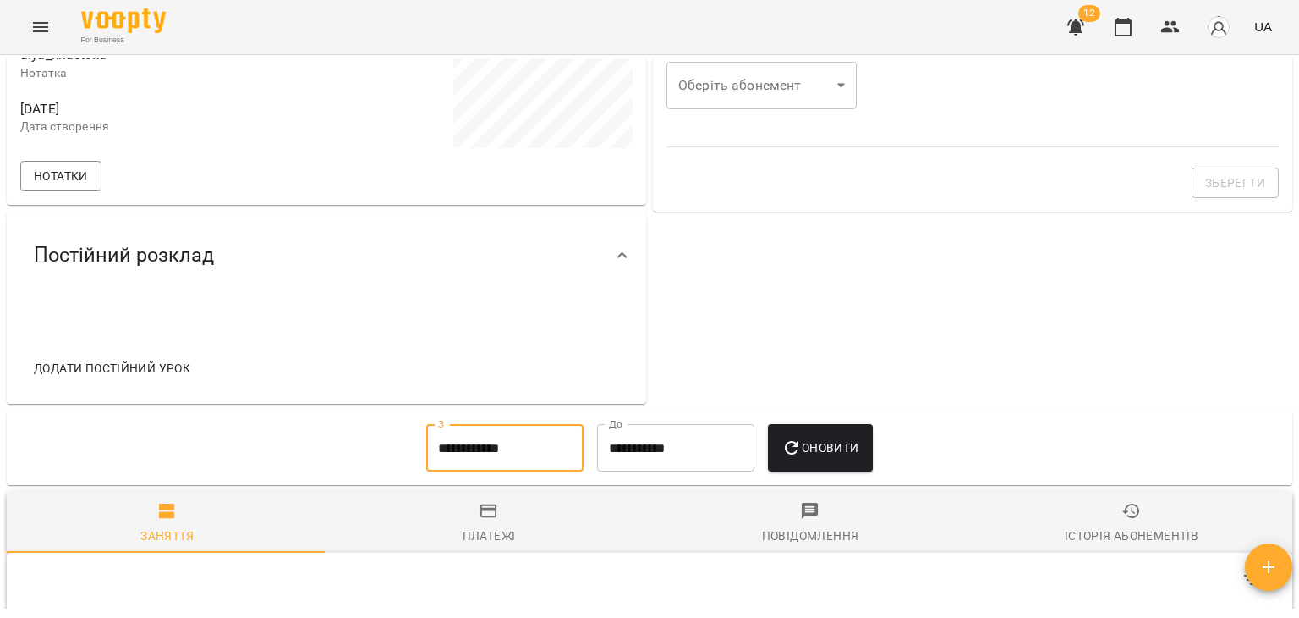
click at [464, 434] on input "**********" at bounding box center [504, 447] width 157 height 47
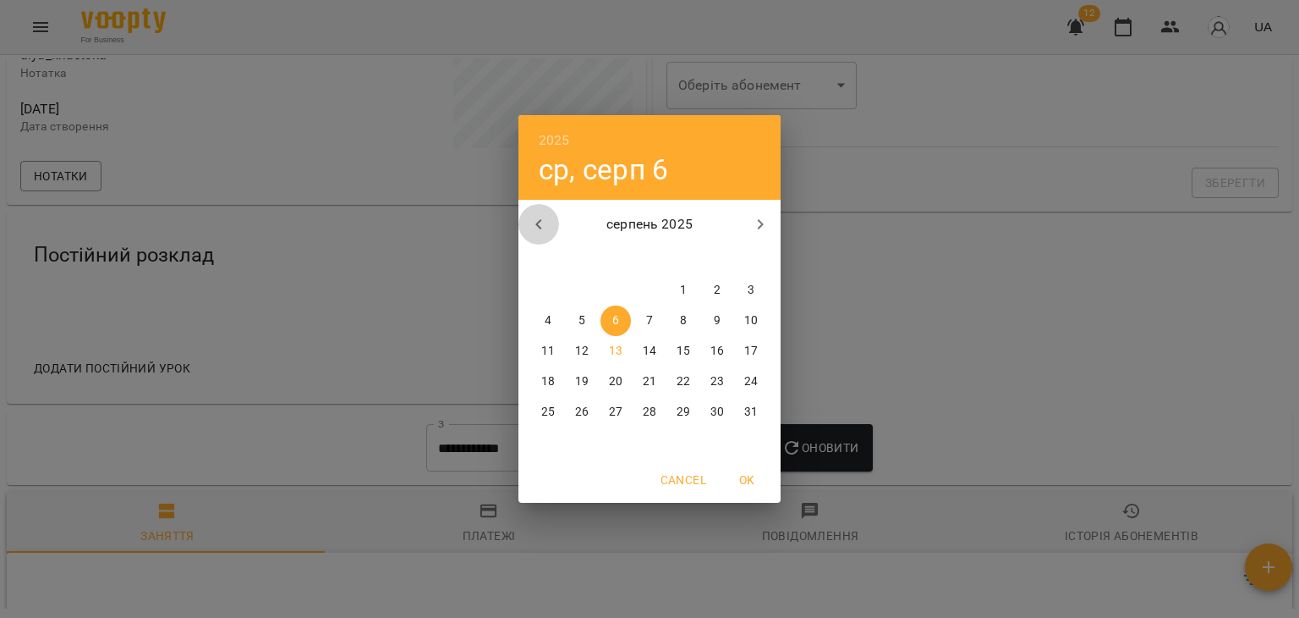
click at [533, 223] on icon "button" at bounding box center [539, 224] width 20 height 20
click at [744, 288] on span "1" at bounding box center [751, 290] width 30 height 17
type input "**********"
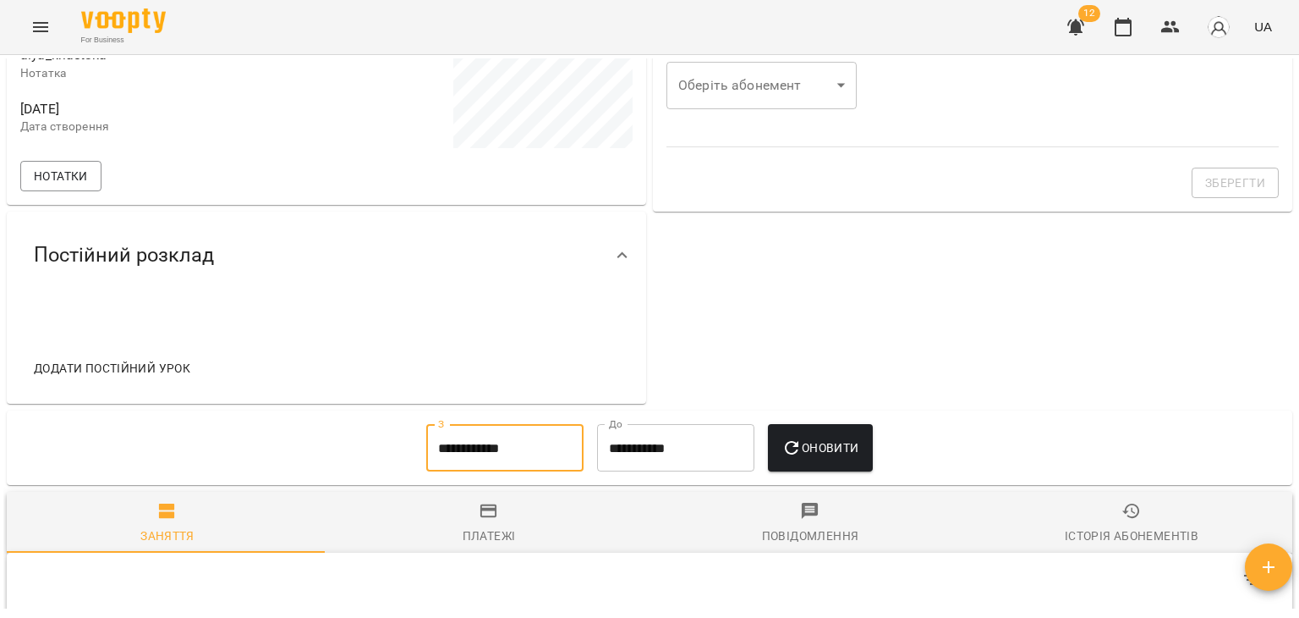
click at [821, 422] on div "Оновити" at bounding box center [820, 447] width 118 height 61
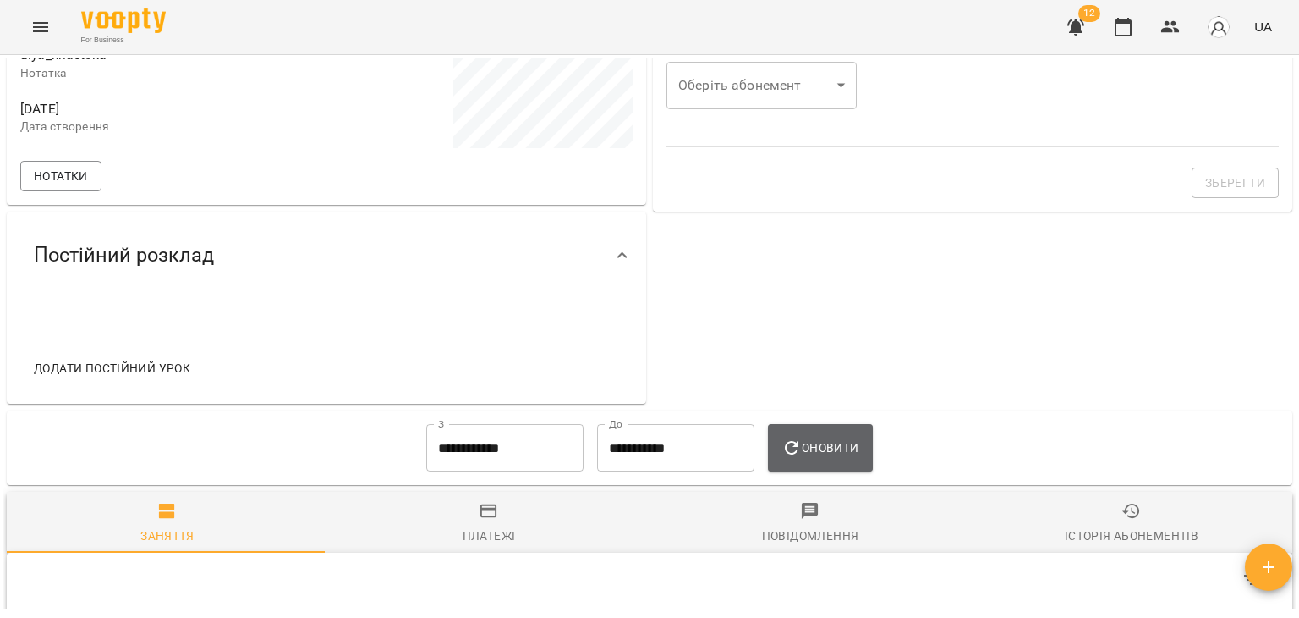
click at [823, 433] on button "Оновити" at bounding box center [820, 447] width 104 height 47
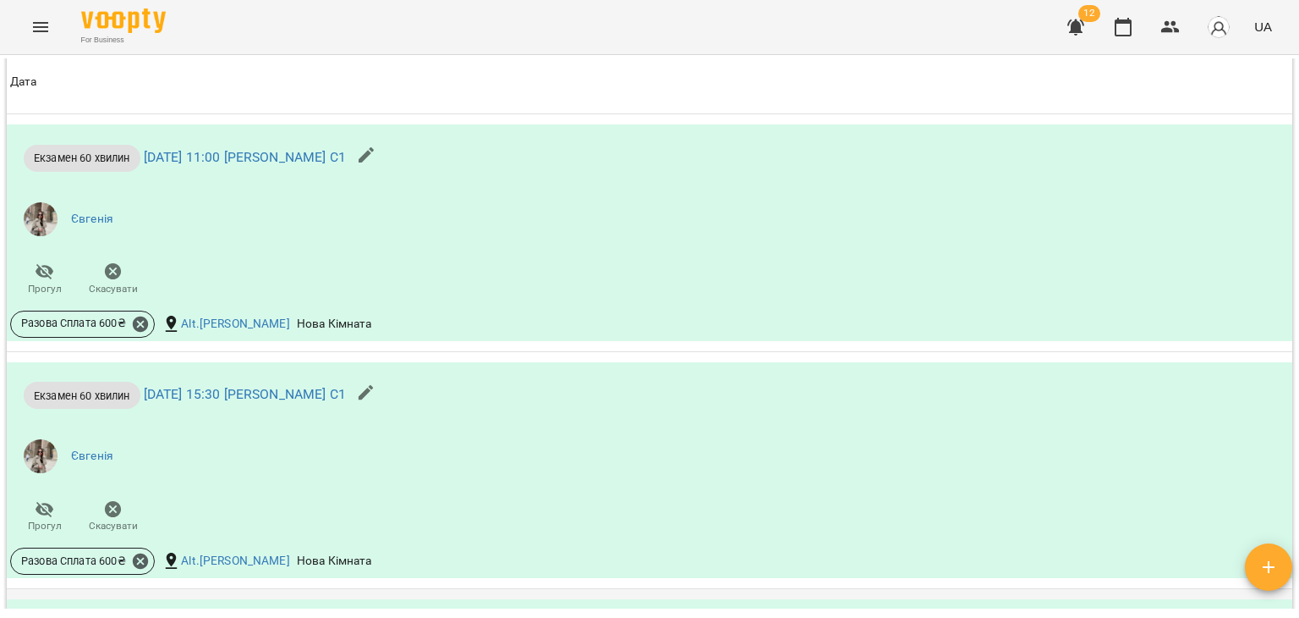
scroll to position [3092, 0]
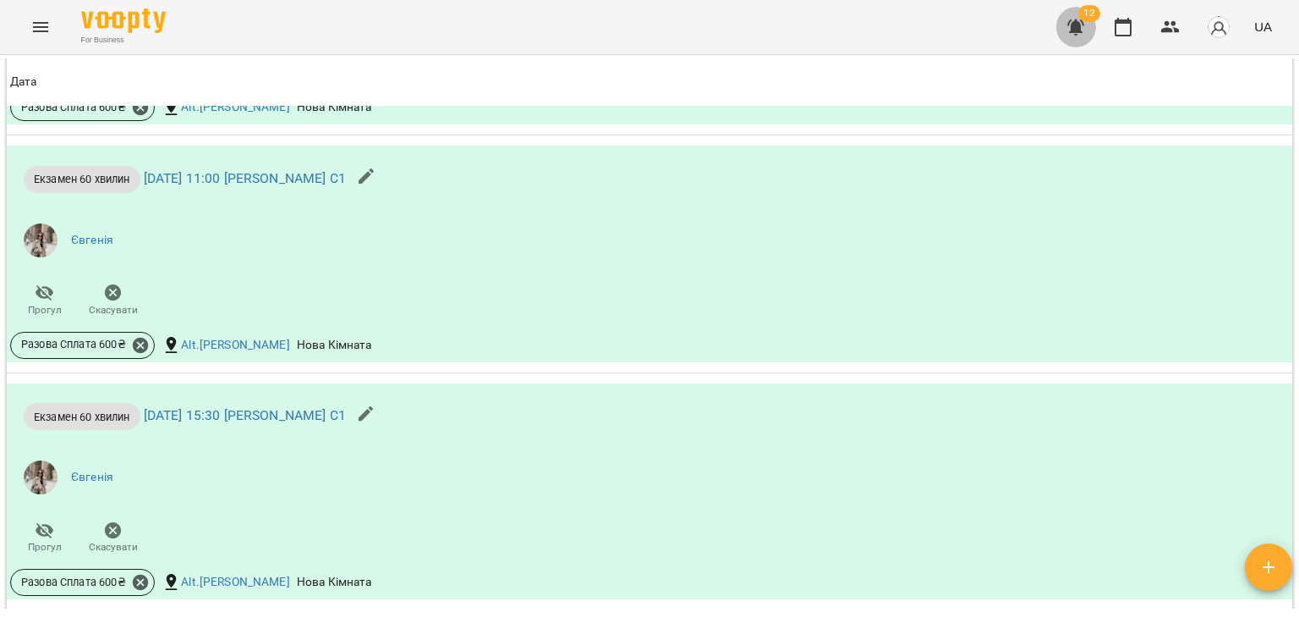
click at [1096, 25] on button "button" at bounding box center [1076, 27] width 41 height 41
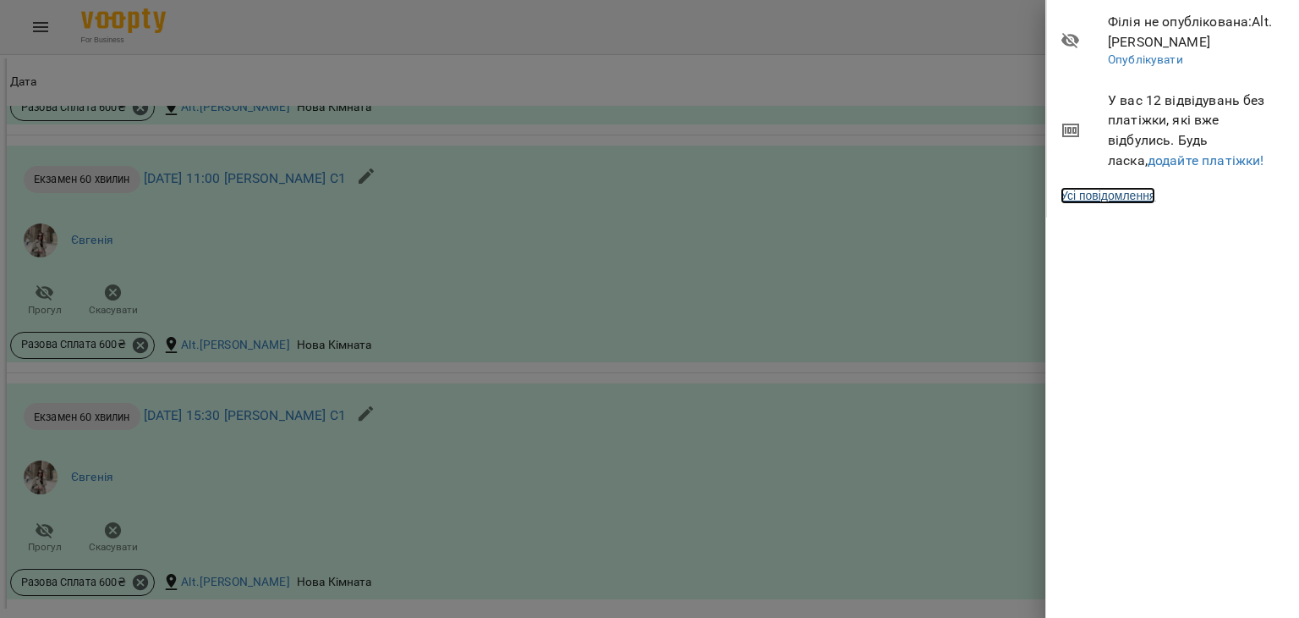
click at [1142, 197] on link "Усі повідомлення" at bounding box center [1108, 195] width 95 height 17
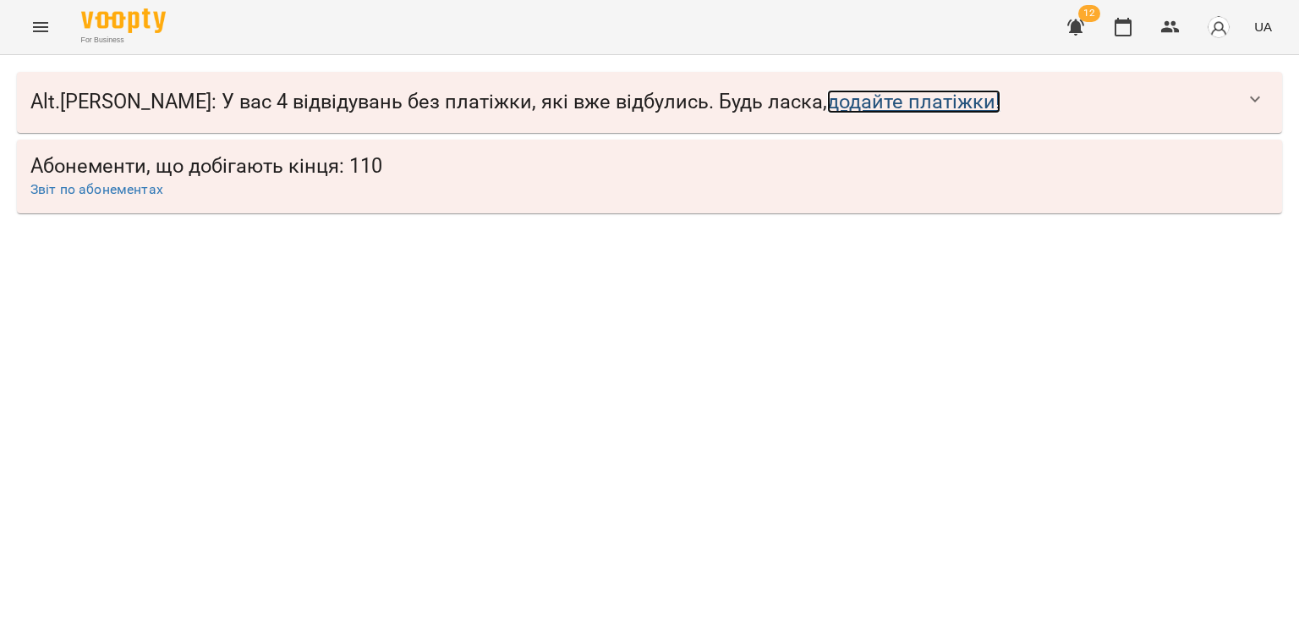
click at [827, 96] on link "додайте платіжки!" at bounding box center [913, 102] width 173 height 24
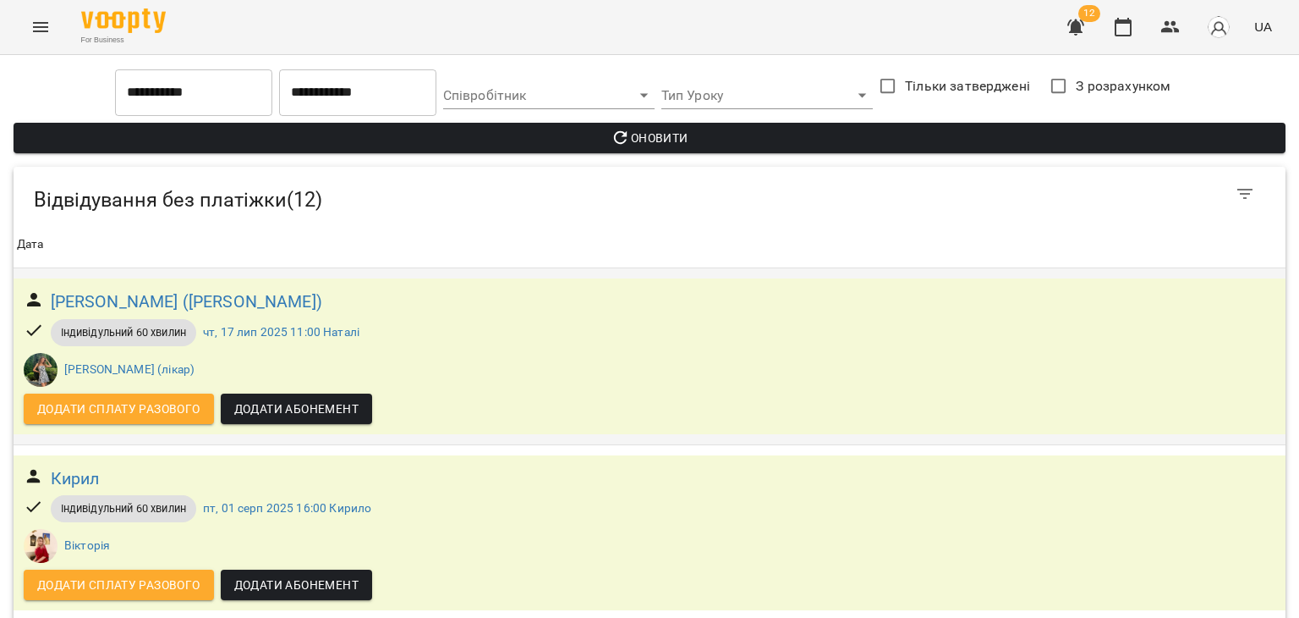
scroll to position [1086, 0]
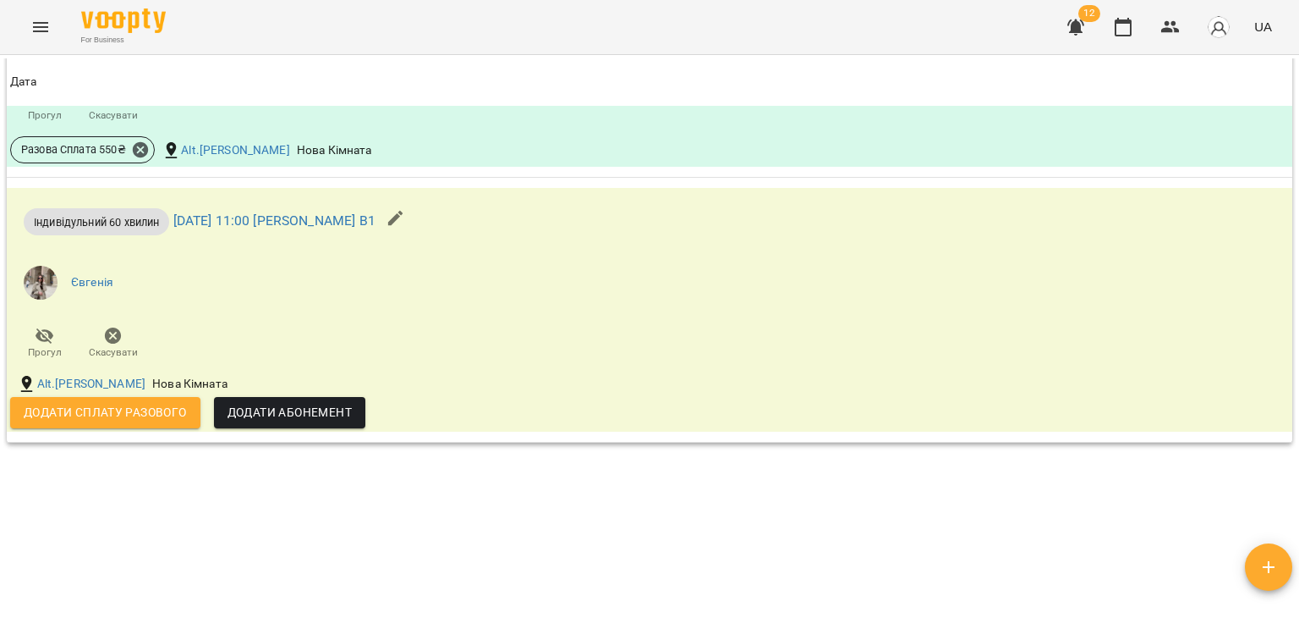
scroll to position [1357, 0]
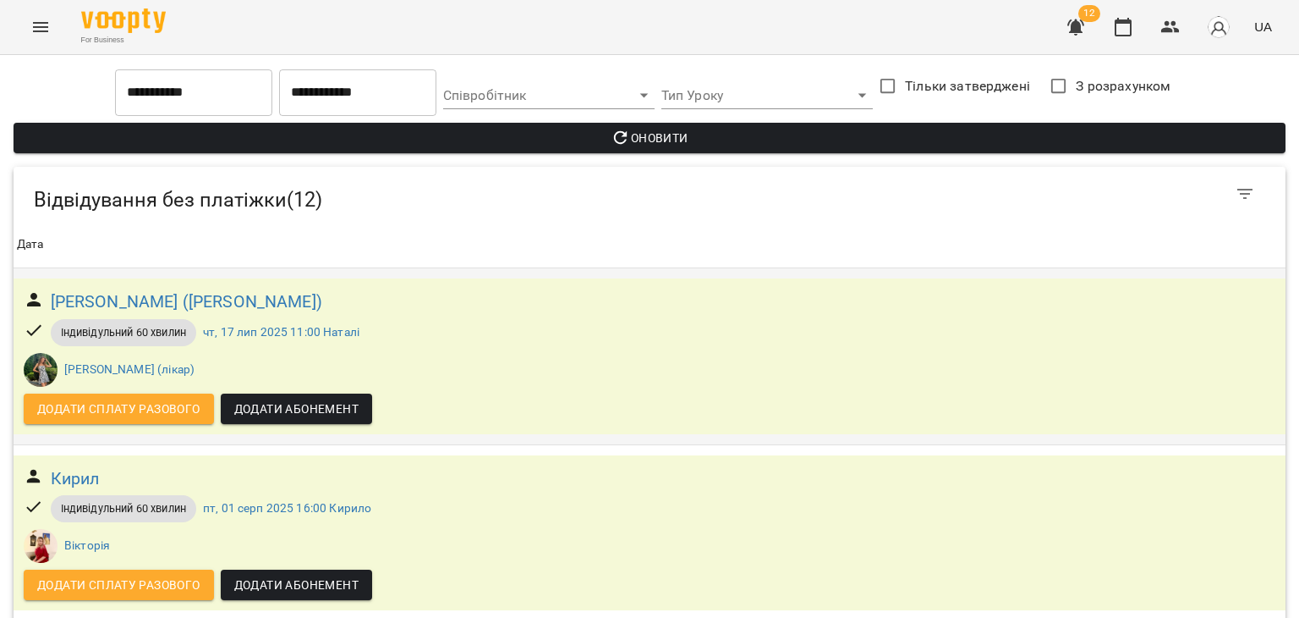
scroll to position [1359, 0]
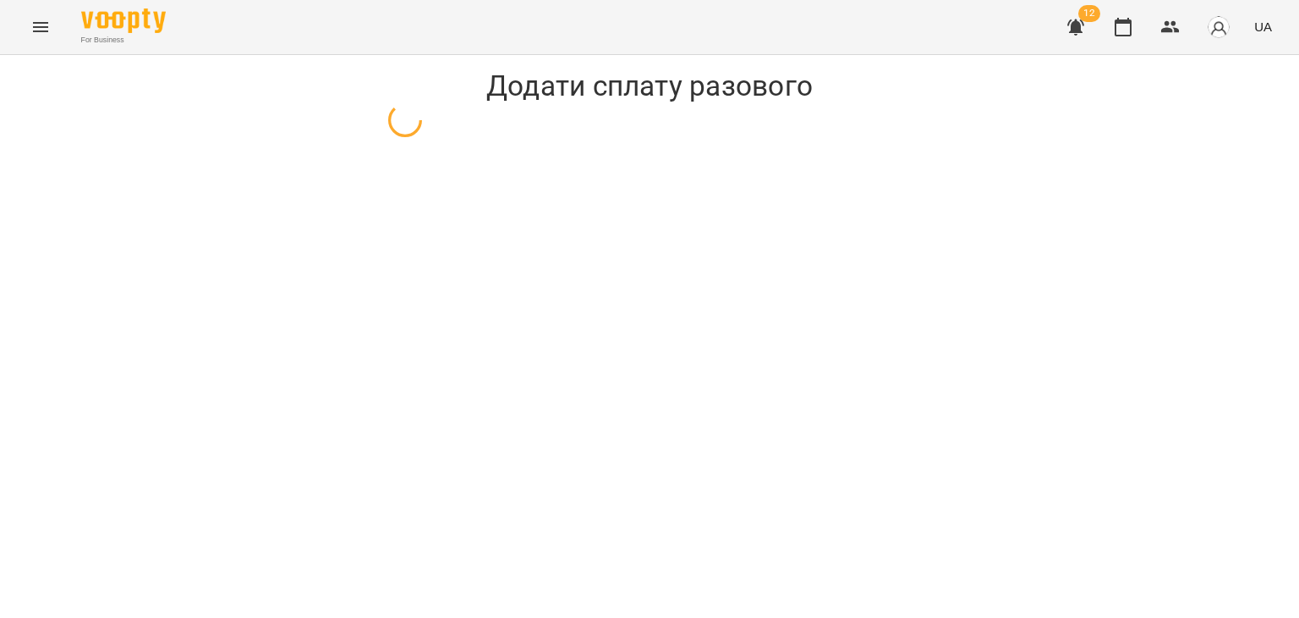
select select "**********"
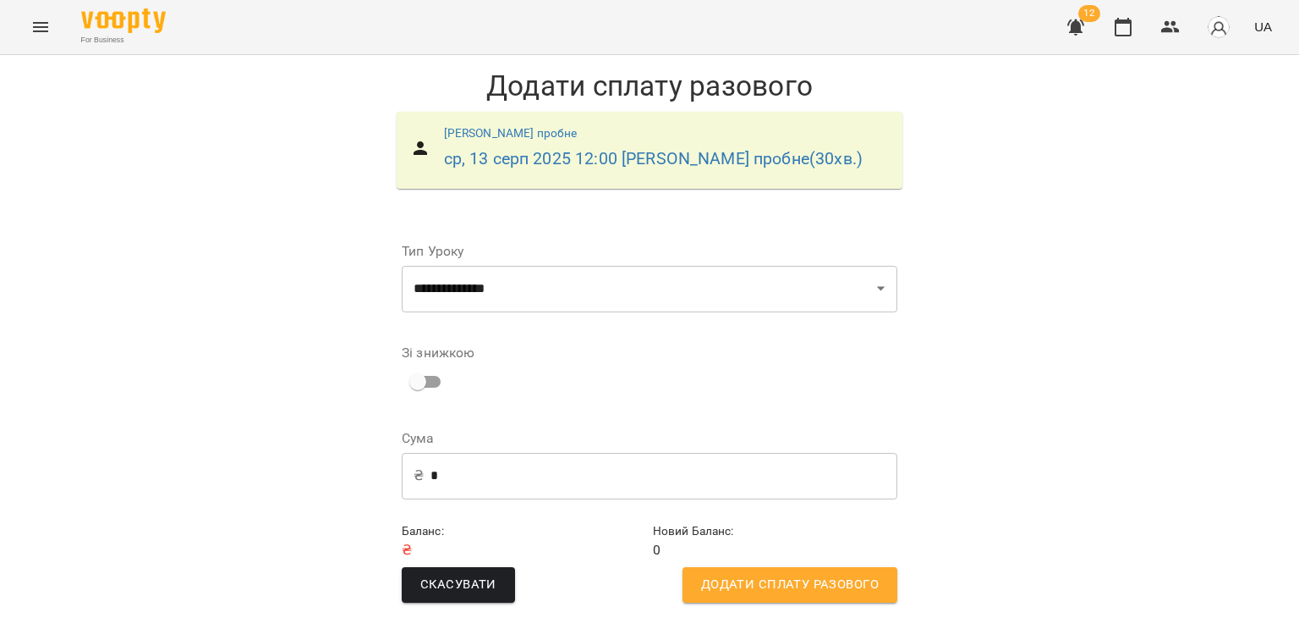
scroll to position [11, 0]
click at [773, 585] on button "Додати сплату разового" at bounding box center [790, 585] width 215 height 36
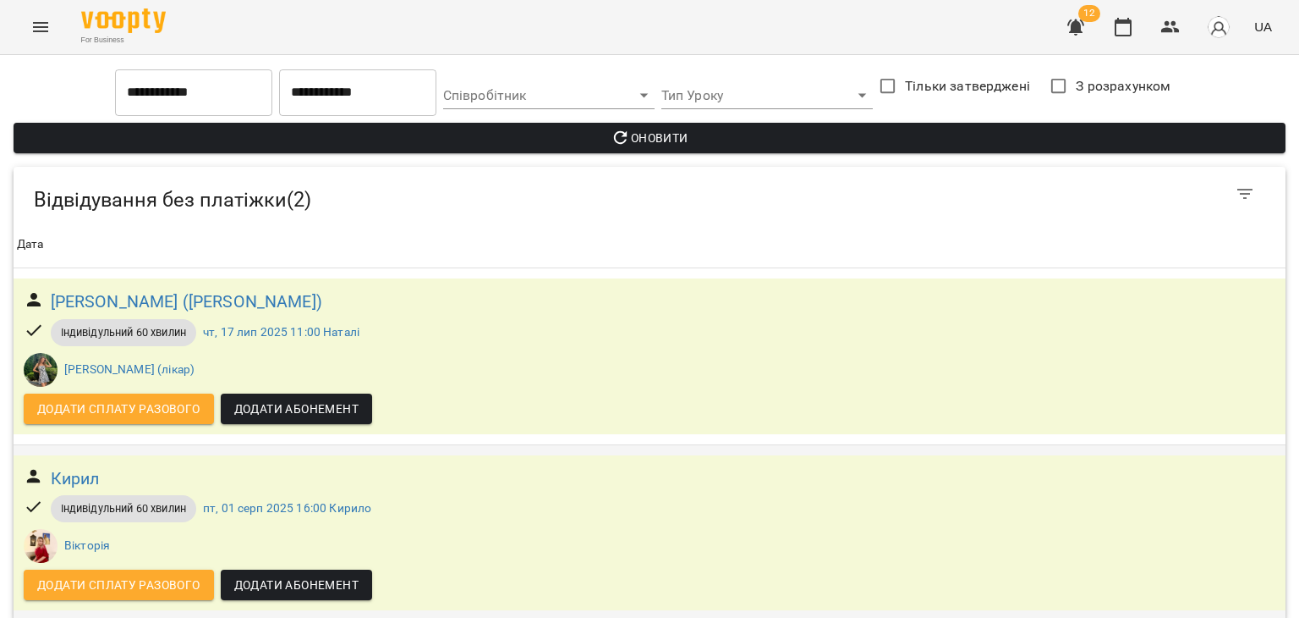
scroll to position [17, 0]
click at [25, 31] on button "Menu" at bounding box center [40, 27] width 41 height 41
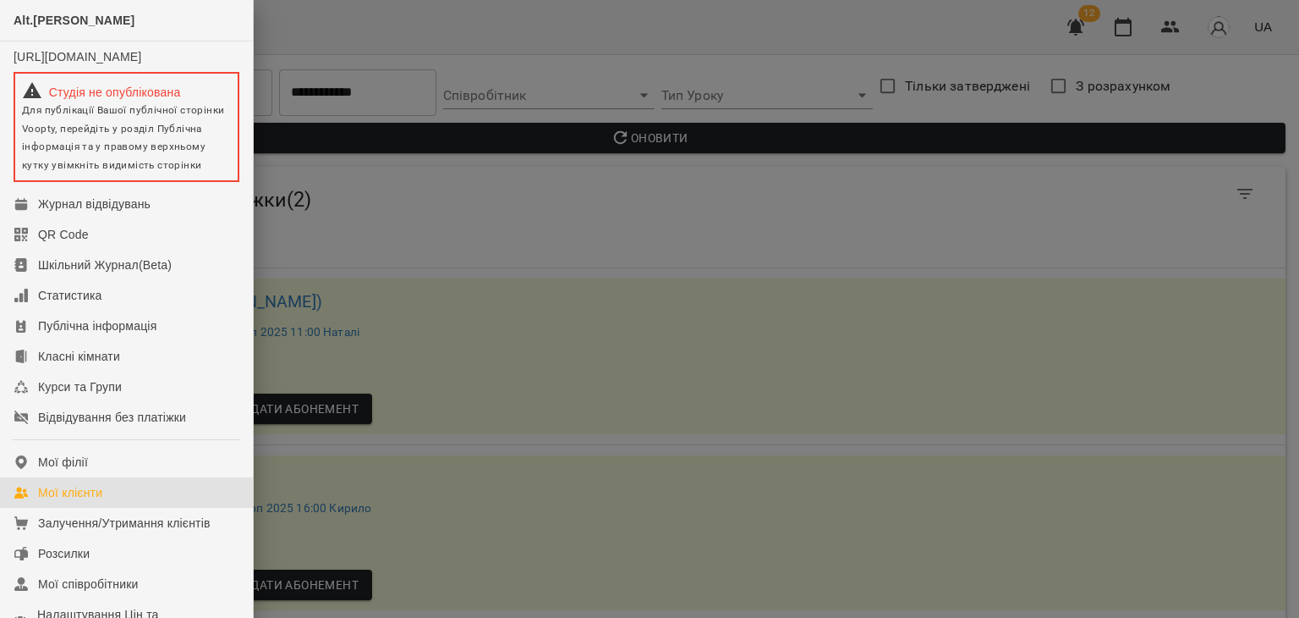
click at [102, 501] on div "Мої клієнти" at bounding box center [70, 492] width 64 height 17
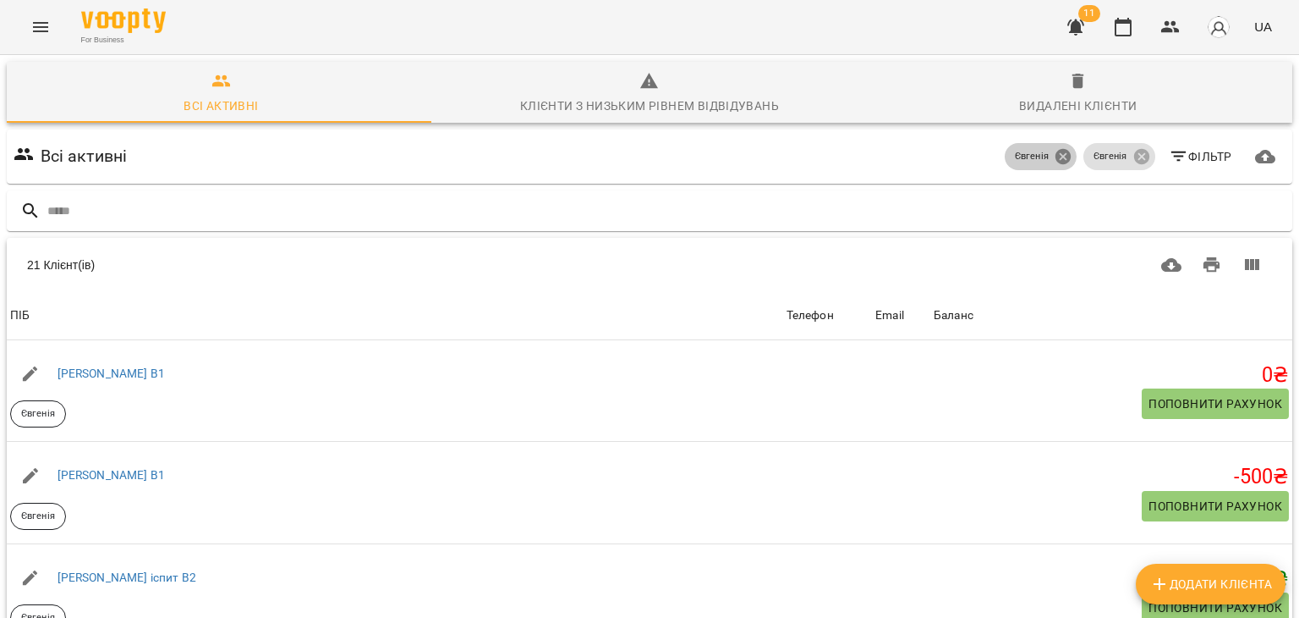
click at [1056, 153] on icon at bounding box center [1063, 156] width 15 height 15
click at [1136, 157] on icon at bounding box center [1141, 156] width 15 height 15
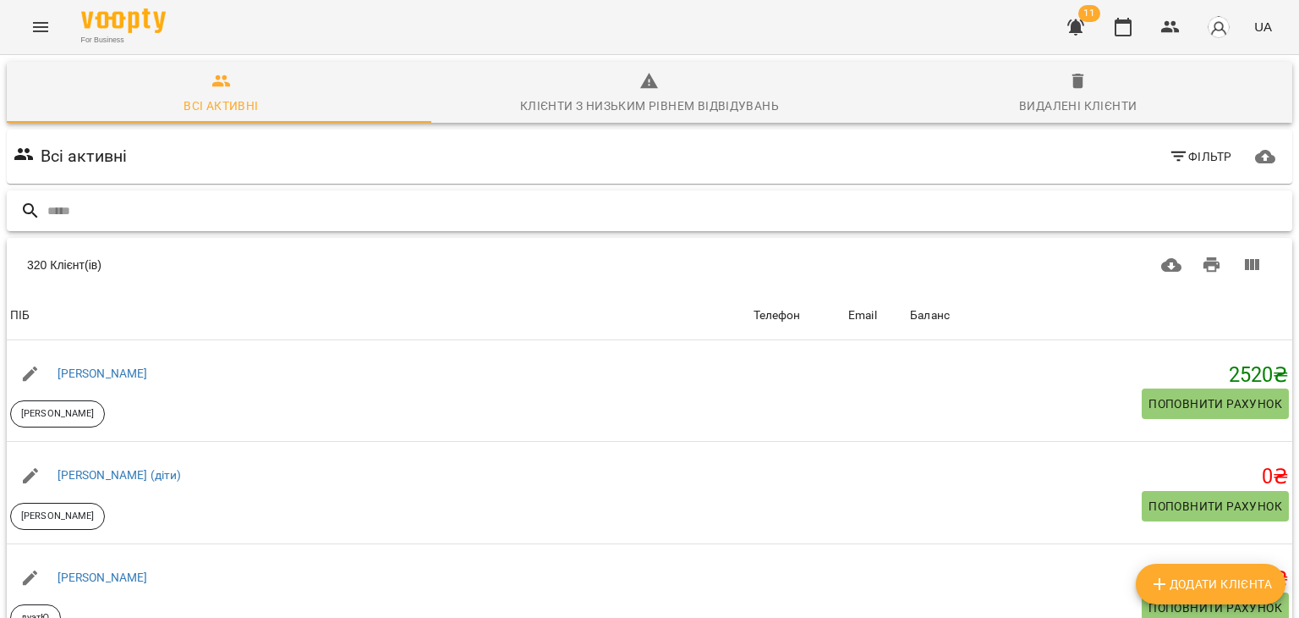
click at [650, 211] on input "text" at bounding box center [666, 211] width 1238 height 28
type input "******"
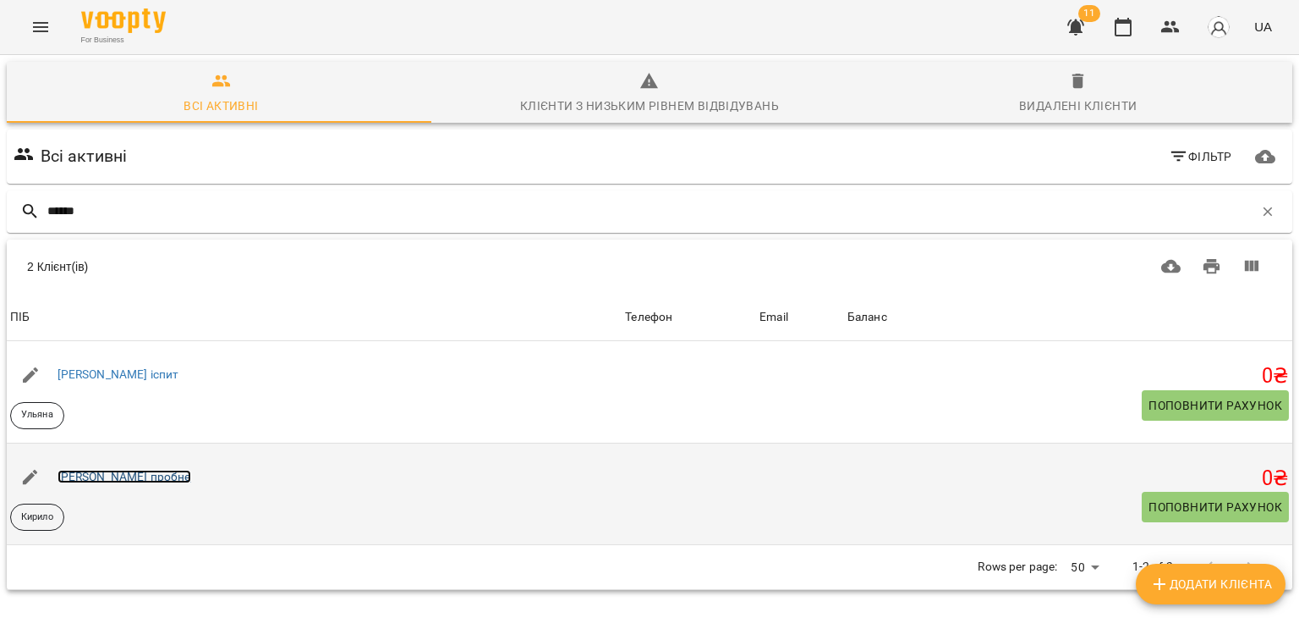
click at [150, 475] on link "Оксана Хахіна пробне" at bounding box center [125, 477] width 134 height 14
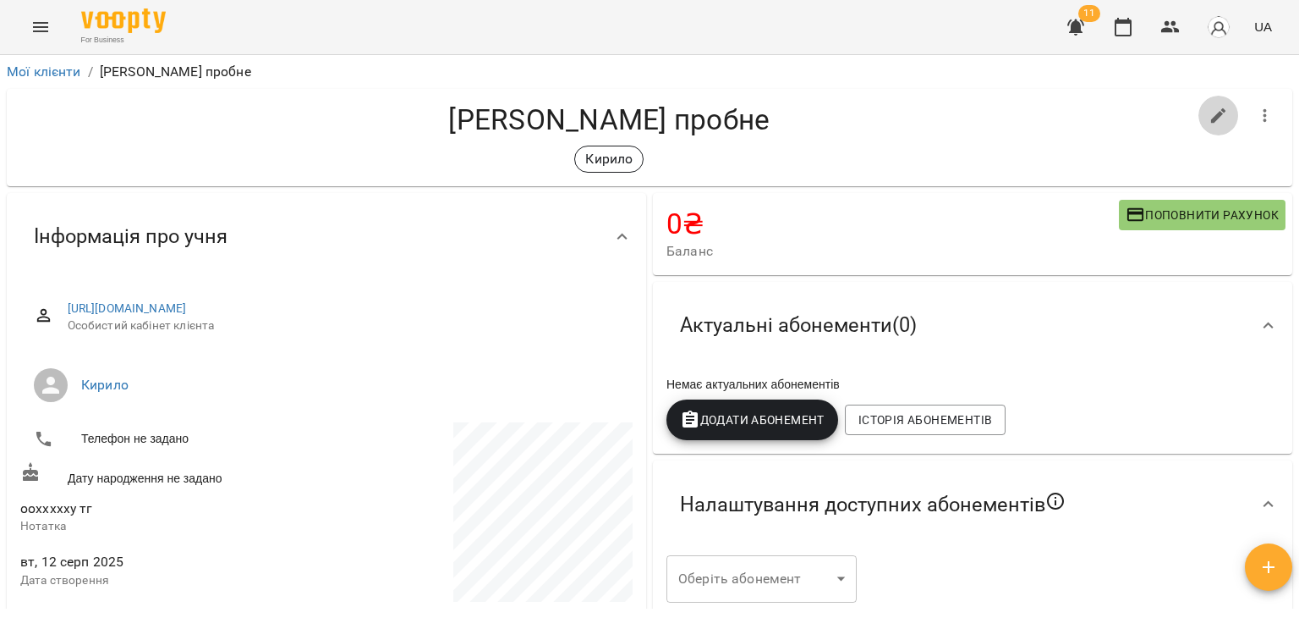
click at [1209, 120] on icon "button" at bounding box center [1219, 116] width 20 height 20
select select "**"
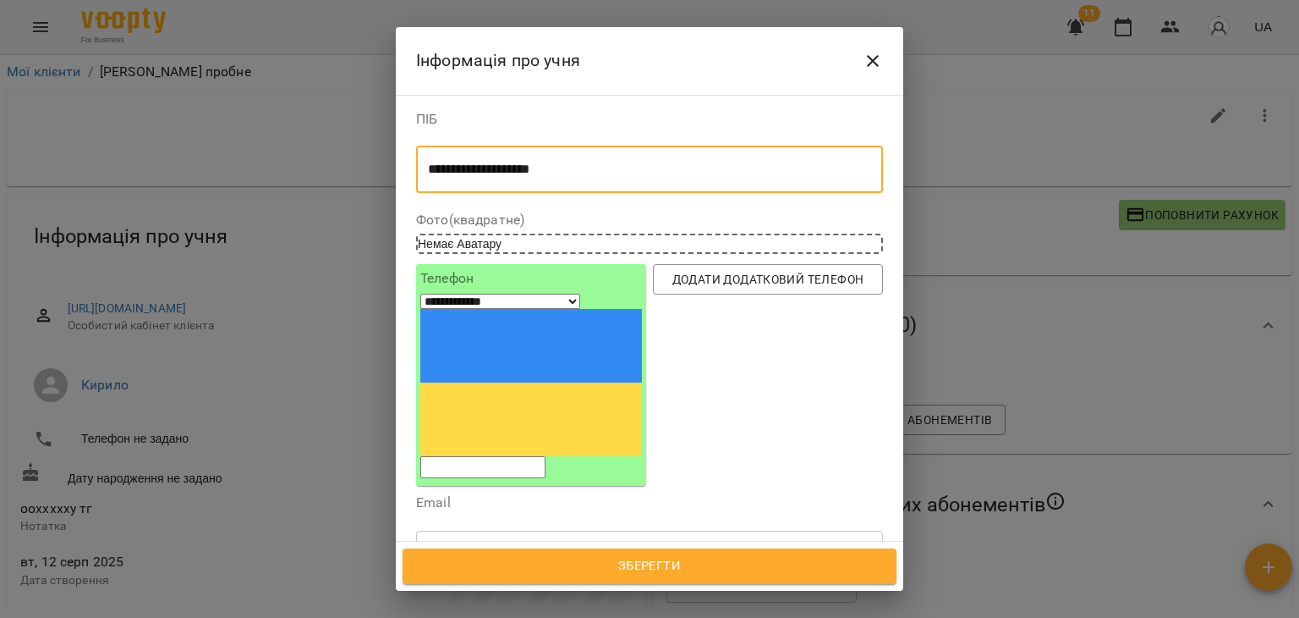
click at [562, 170] on textarea "**********" at bounding box center [643, 170] width 431 height 16
type textarea "**********"
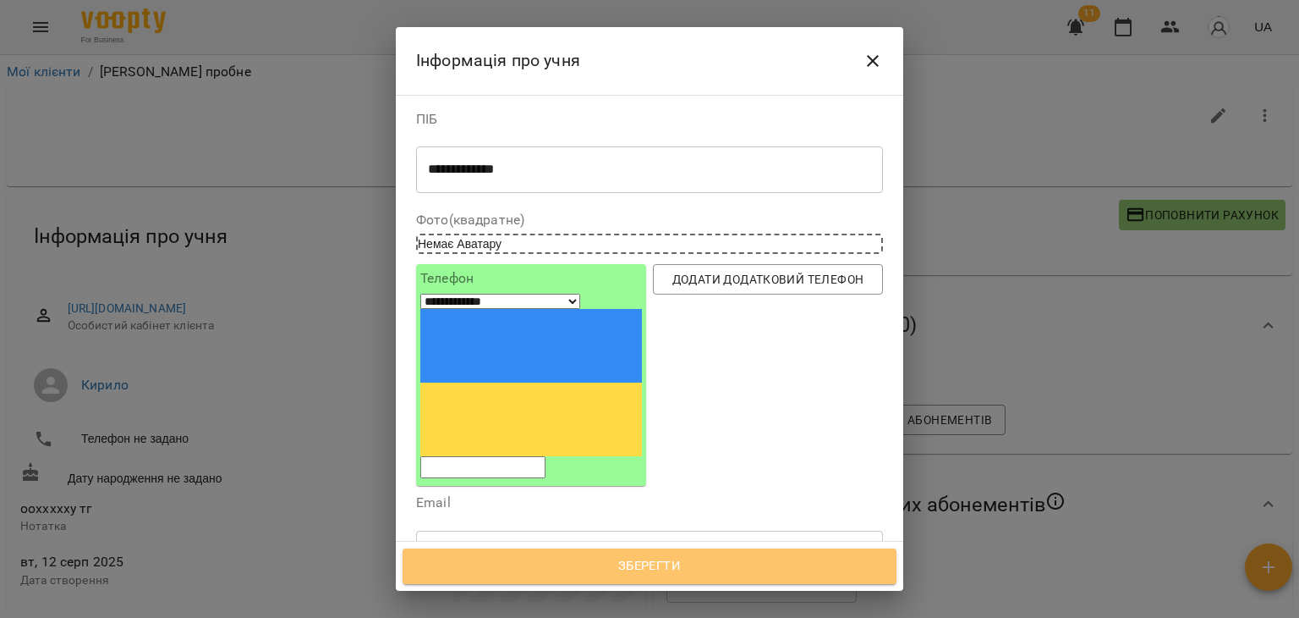
click at [614, 564] on span "Зберегти" at bounding box center [649, 566] width 457 height 22
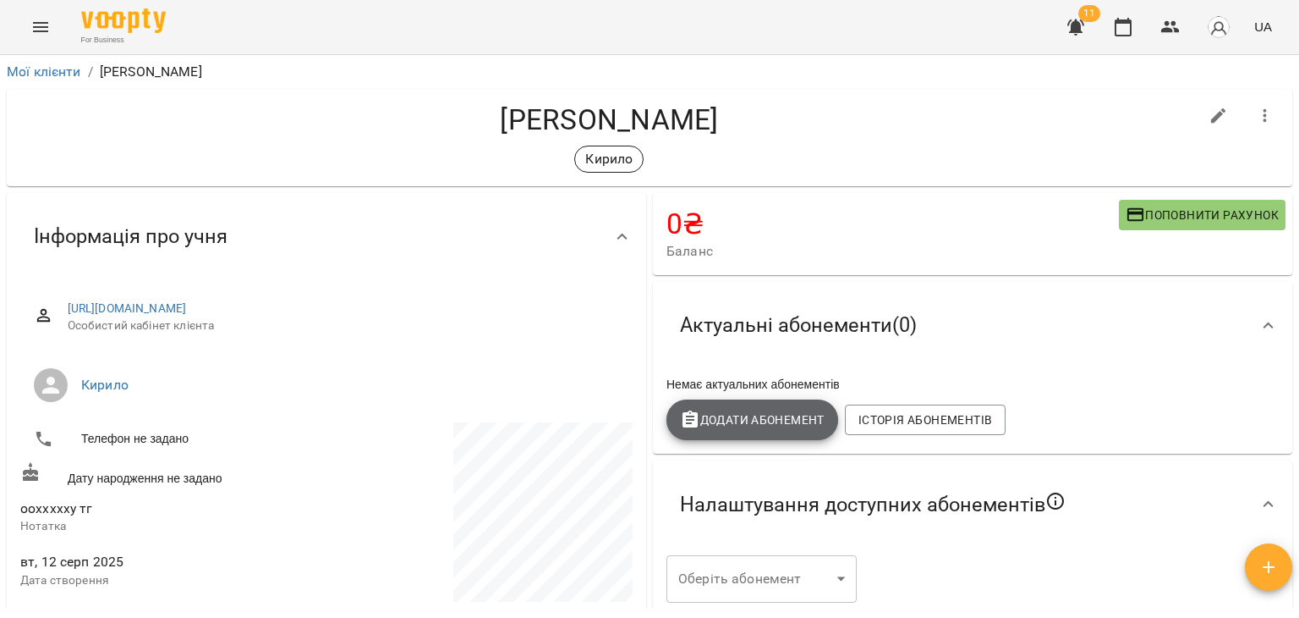
click at [751, 424] on span "Додати Абонемент" at bounding box center [752, 419] width 145 height 20
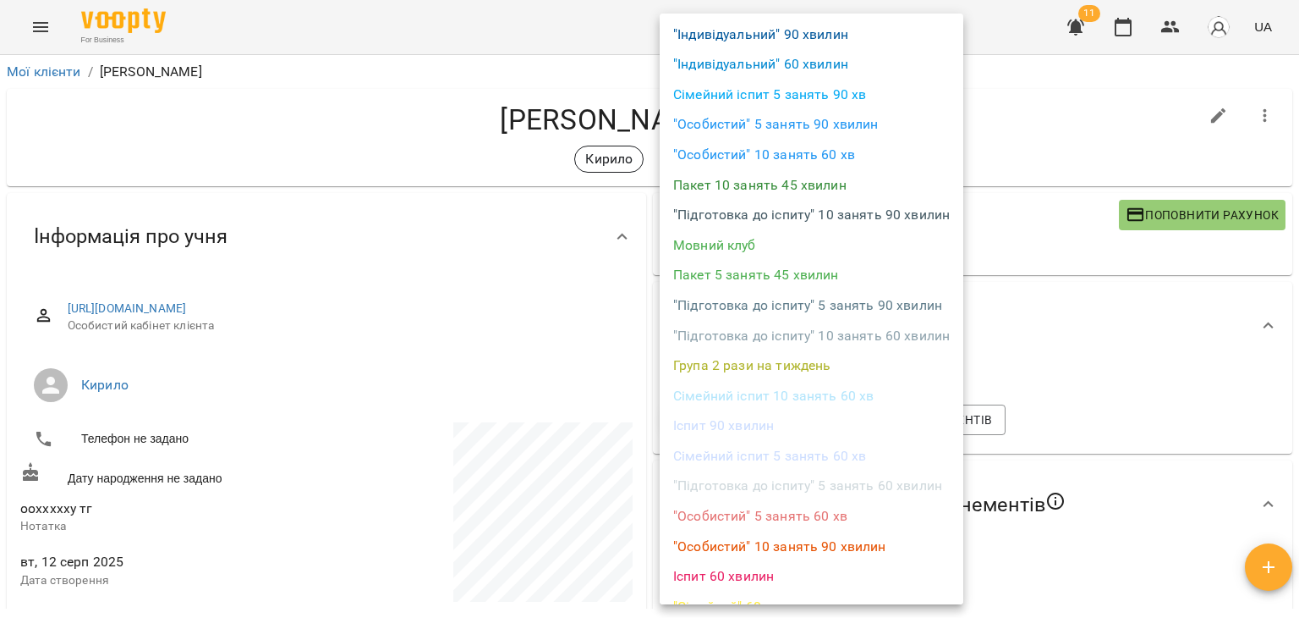
scroll to position [135, 0]
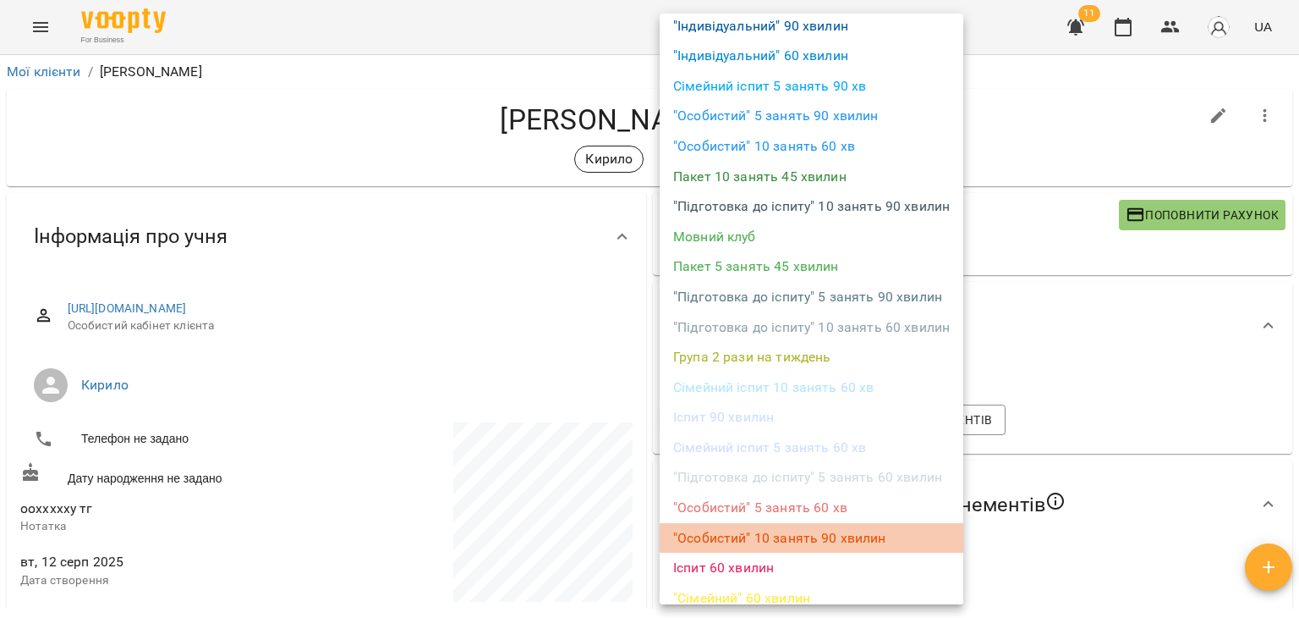
click at [814, 538] on li ""Особистий" 10 занять 90 хвилин" at bounding box center [812, 538] width 304 height 30
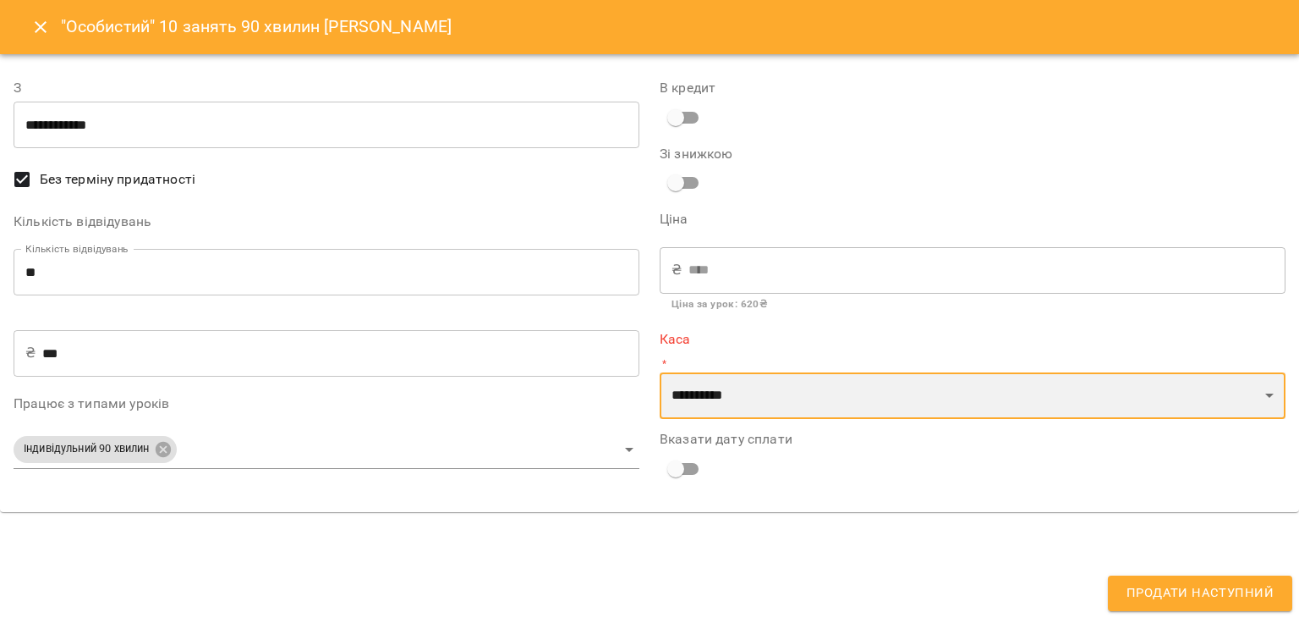
click at [725, 392] on select "**********" at bounding box center [973, 395] width 626 height 47
select select "**********"
click at [660, 372] on select "**********" at bounding box center [973, 395] width 626 height 47
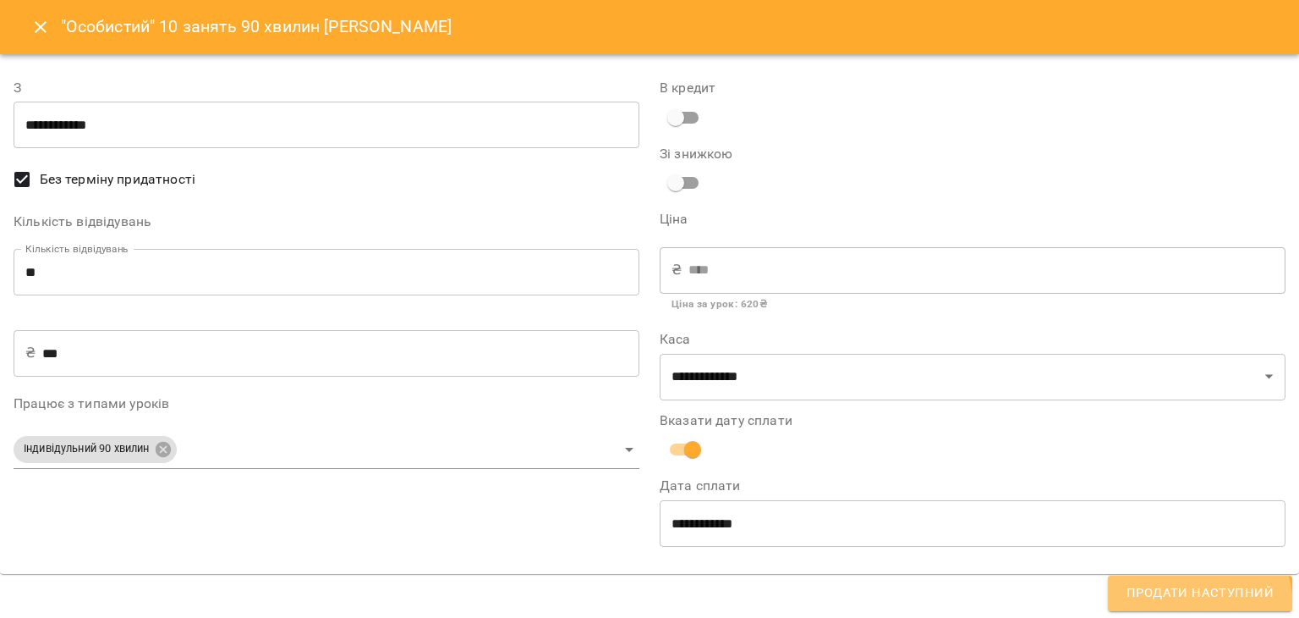
click at [1184, 607] on button "Продати наступний" at bounding box center [1200, 593] width 184 height 36
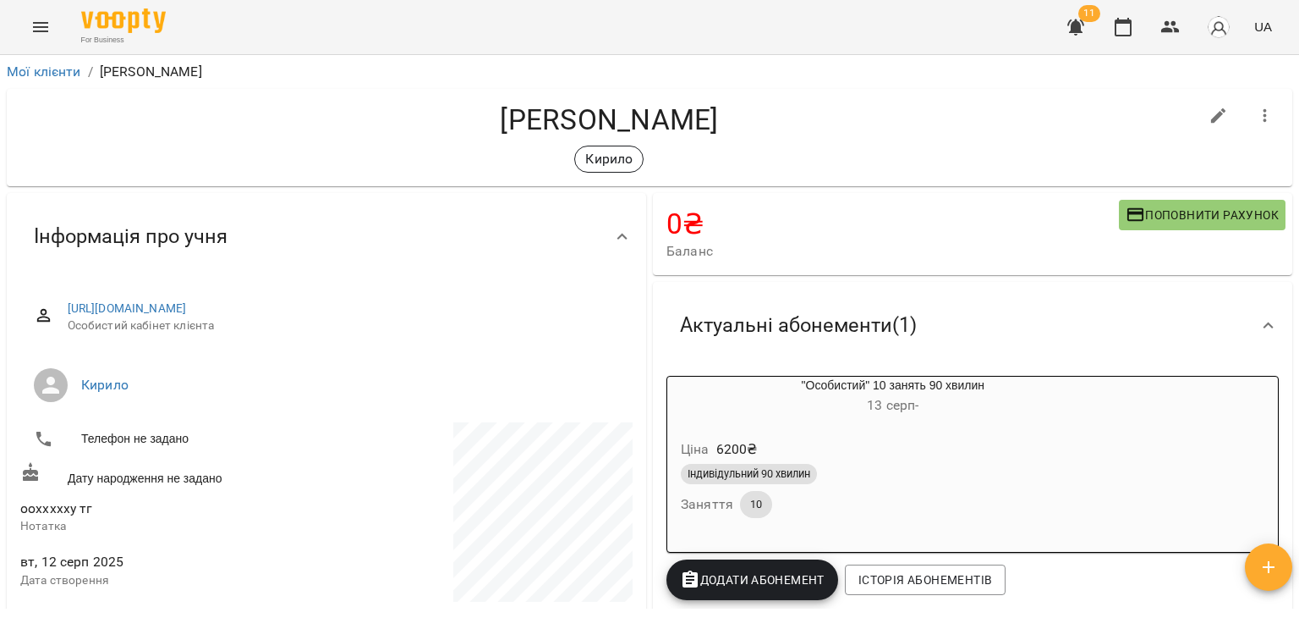
click at [1086, 9] on span "11" at bounding box center [1090, 13] width 22 height 17
click at [1079, 24] on icon "button" at bounding box center [1076, 27] width 17 height 16
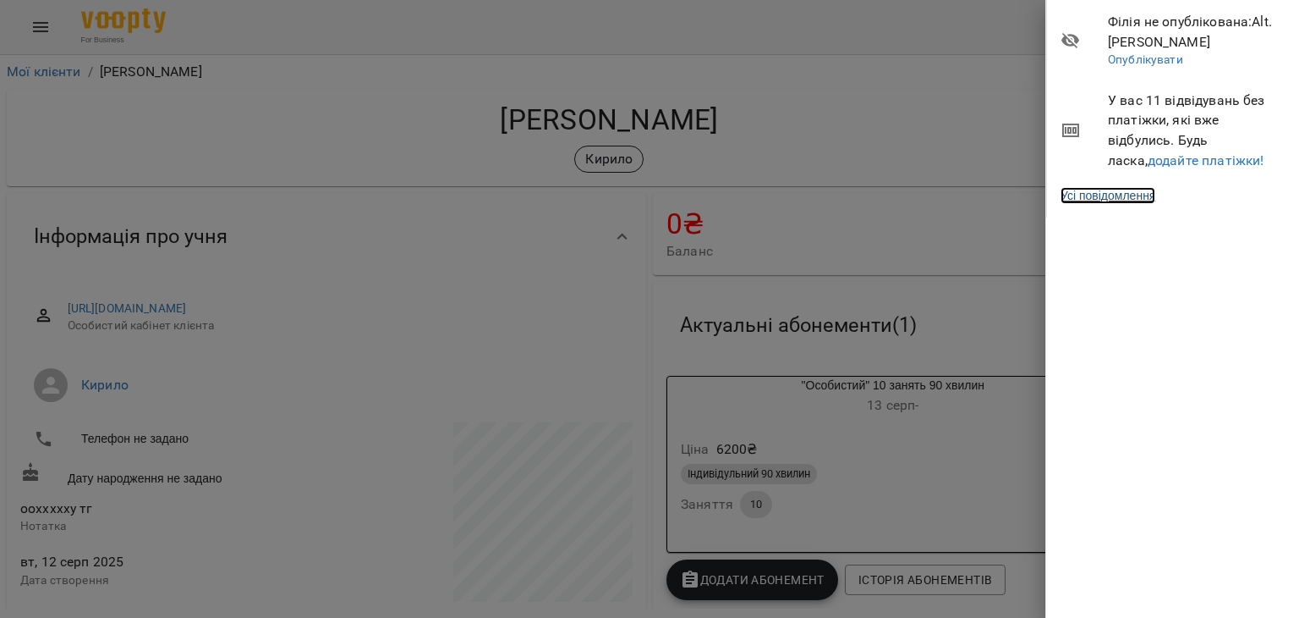
click at [1123, 195] on link "Усі повідомлення" at bounding box center [1108, 195] width 95 height 17
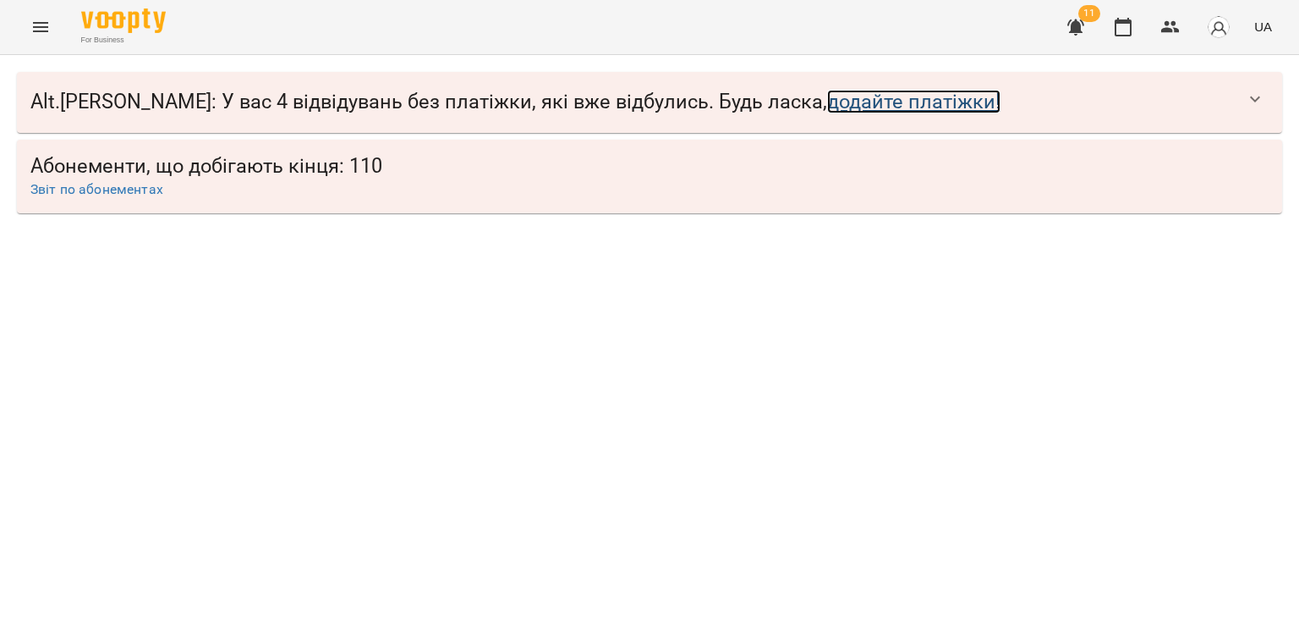
click at [827, 102] on link "додайте платіжки!" at bounding box center [913, 102] width 173 height 24
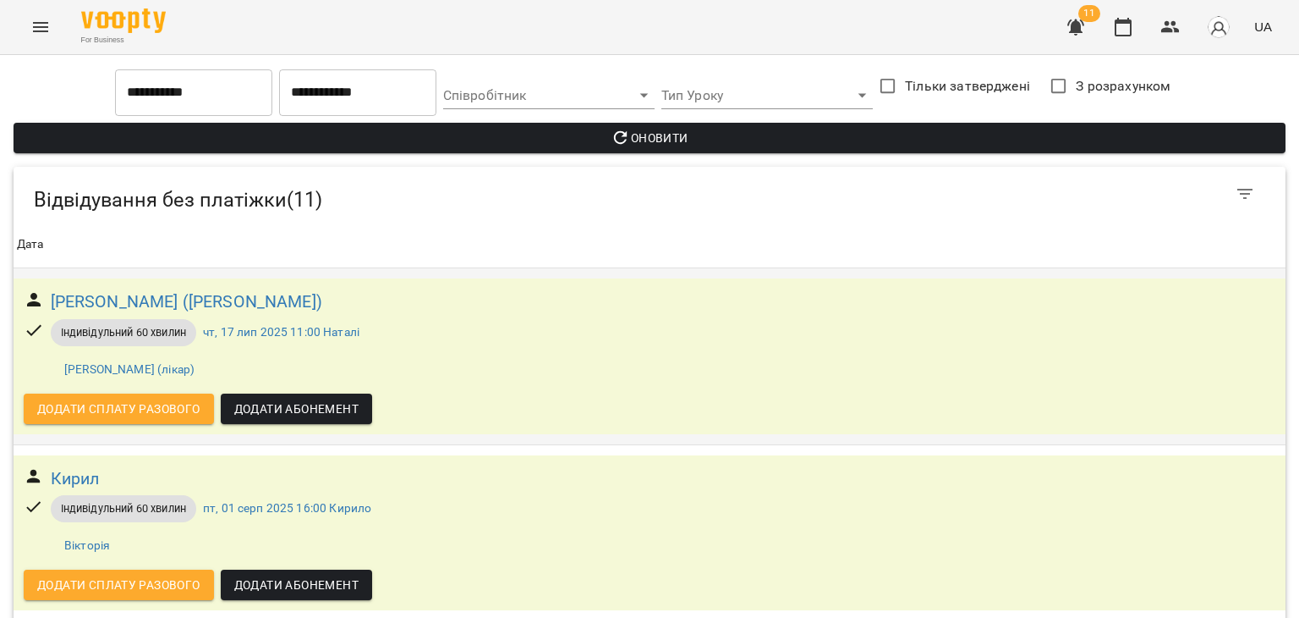
scroll to position [1376, 0]
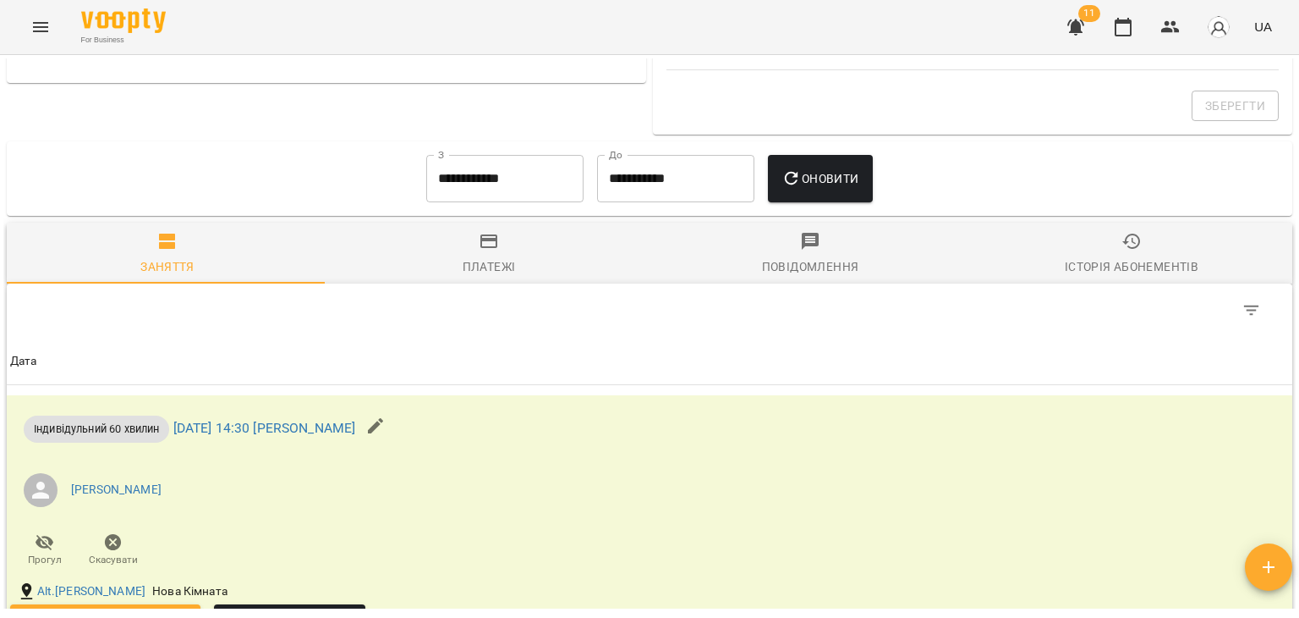
scroll to position [1023, 0]
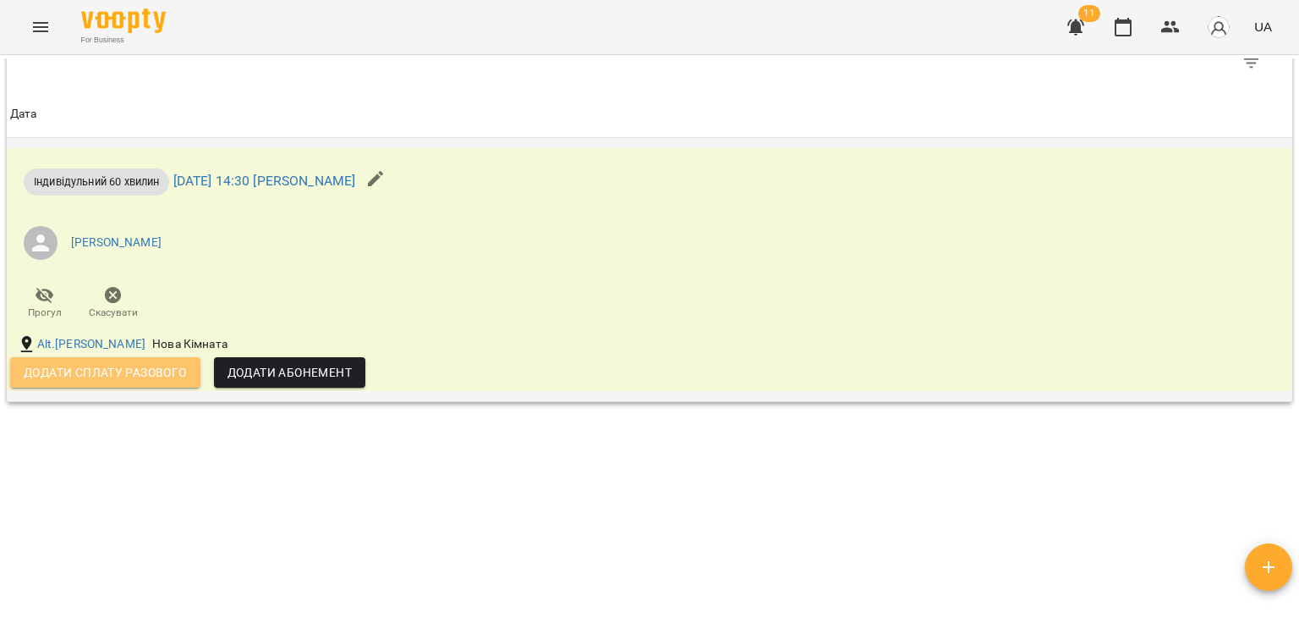
click at [157, 376] on span "Додати сплату разового" at bounding box center [105, 372] width 163 height 20
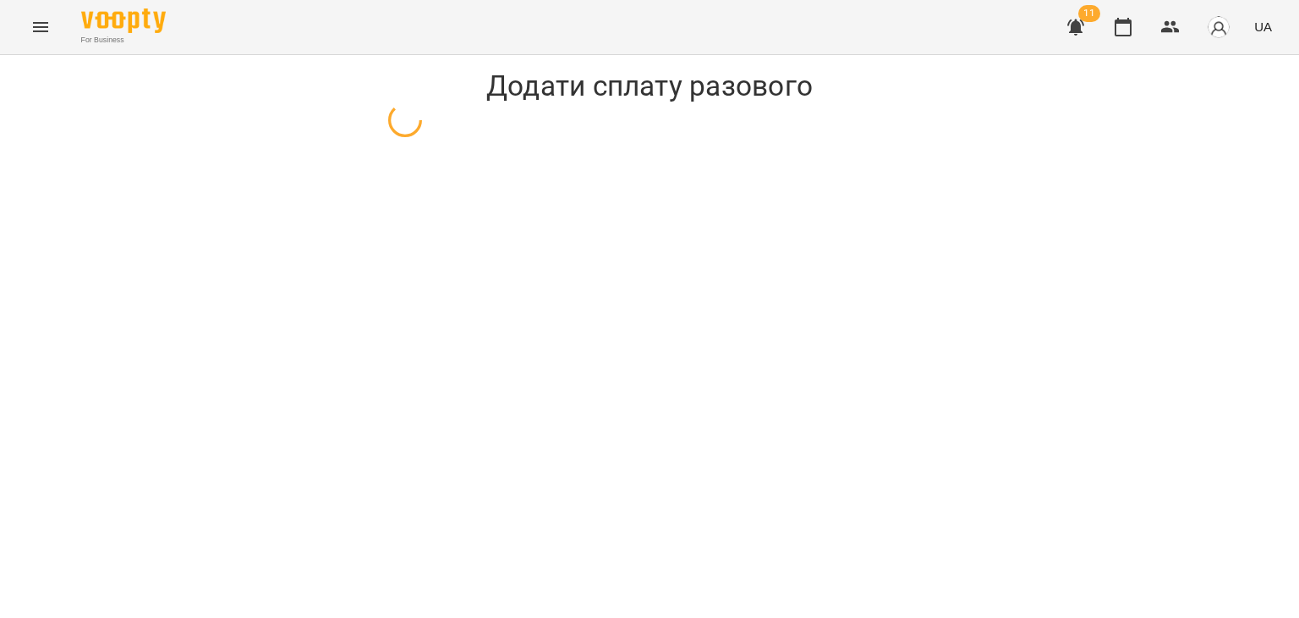
select select "**********"
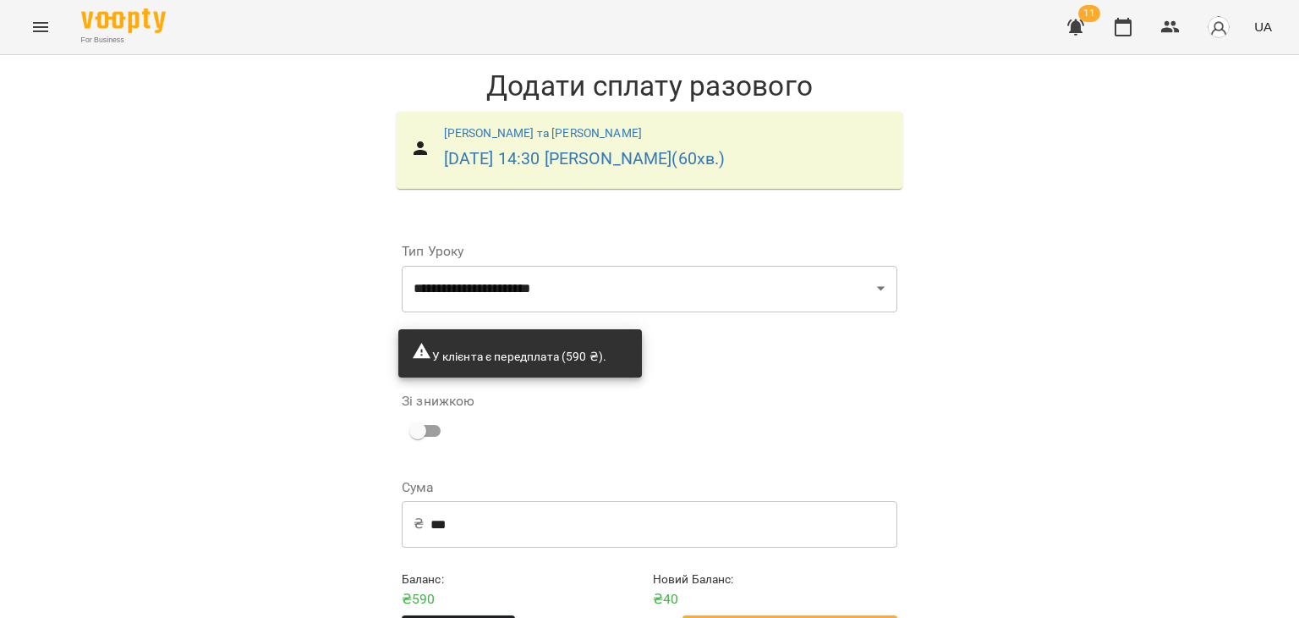
scroll to position [59, 0]
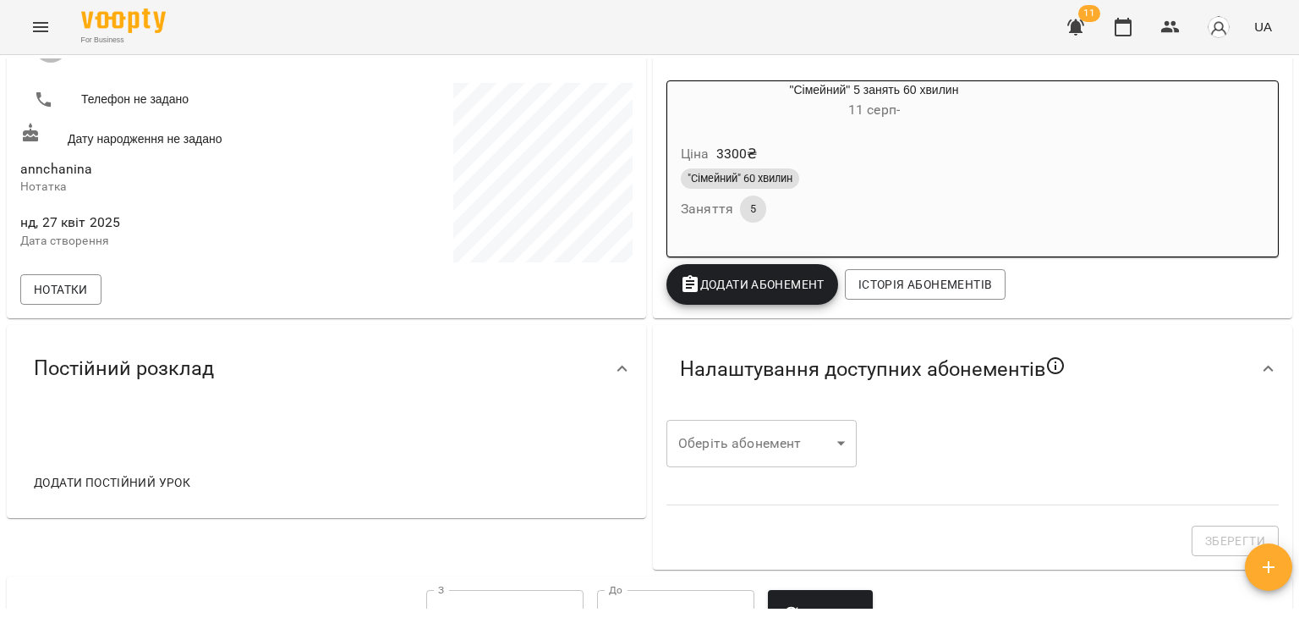
scroll to position [228, 0]
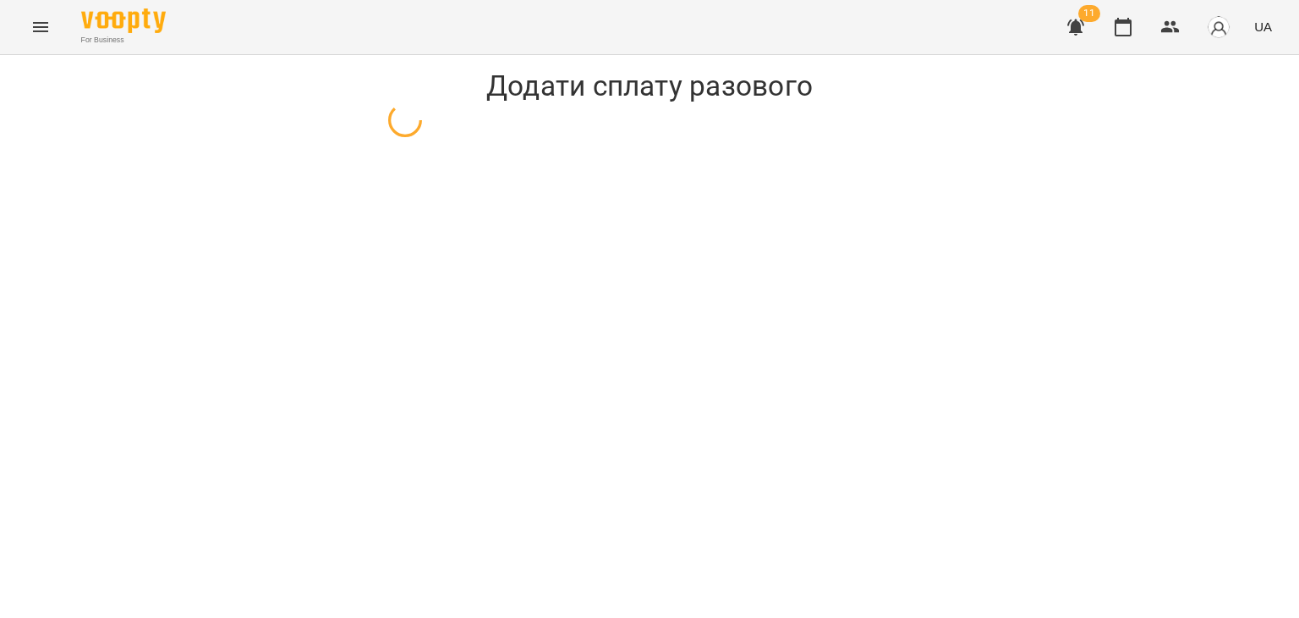
select select "**********"
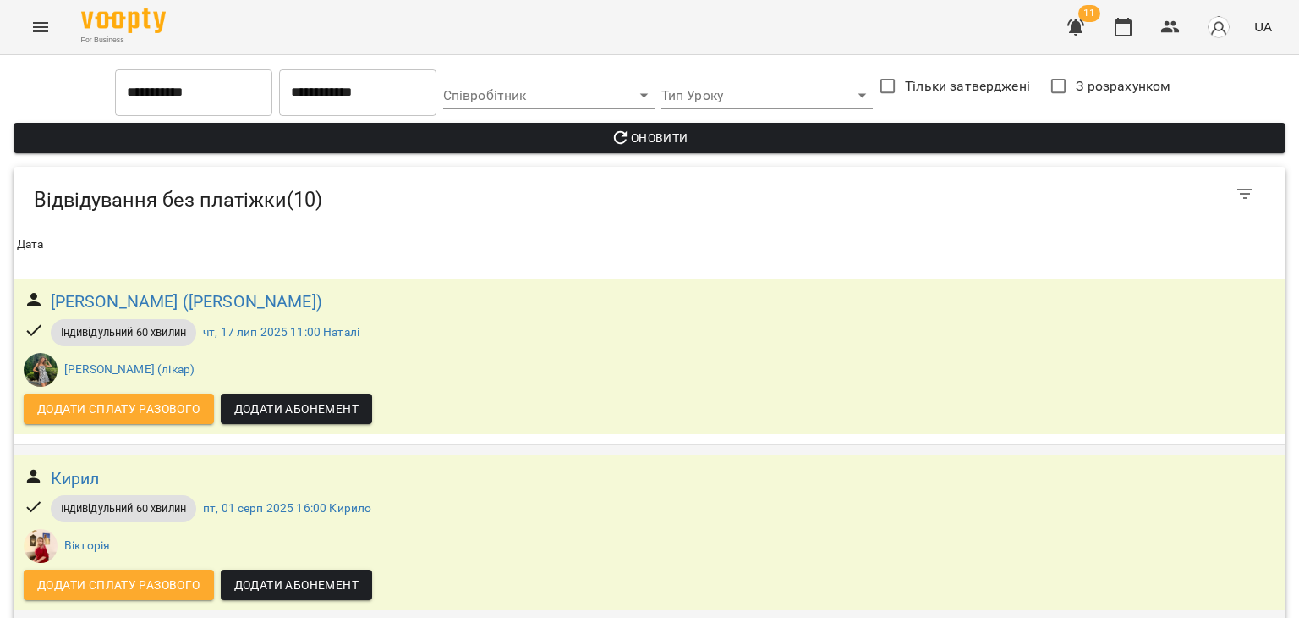
scroll to position [1395, 0]
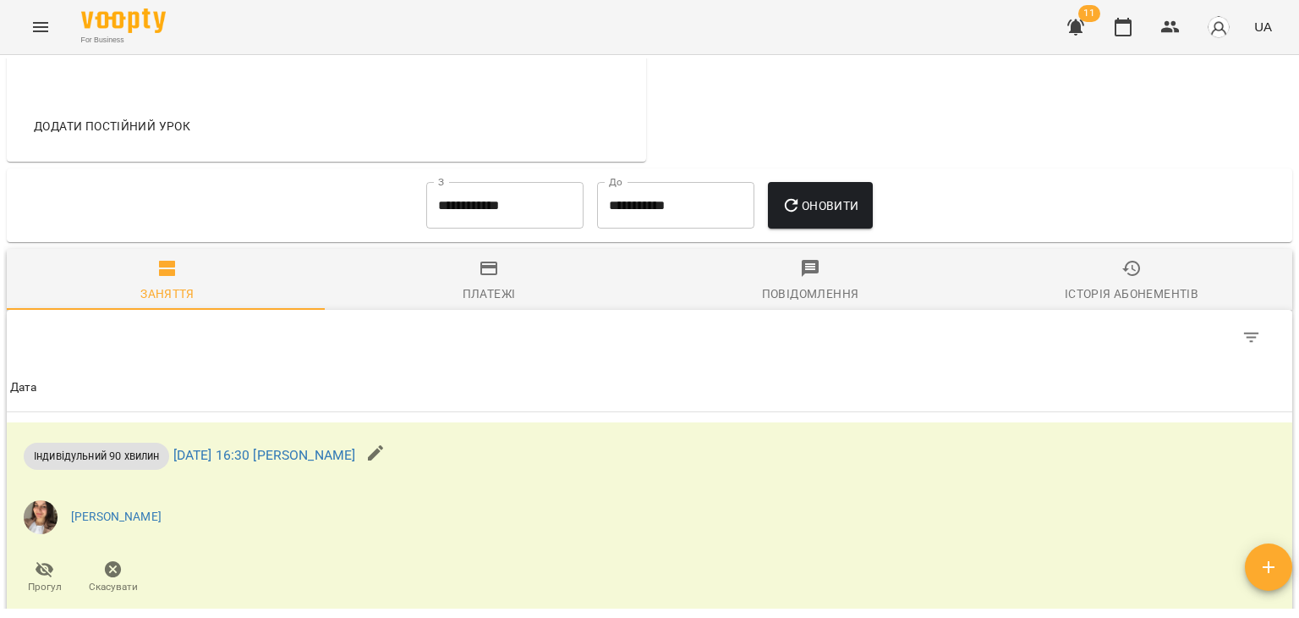
scroll to position [969, 0]
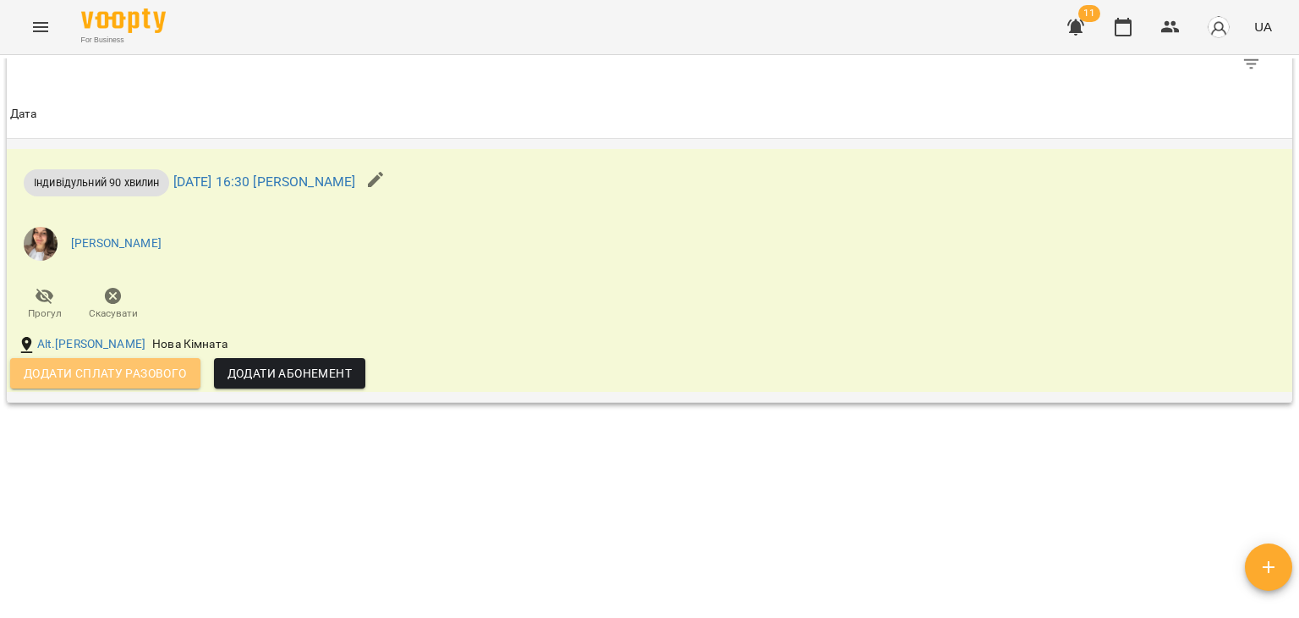
click at [152, 373] on span "Додати сплату разового" at bounding box center [105, 373] width 163 height 20
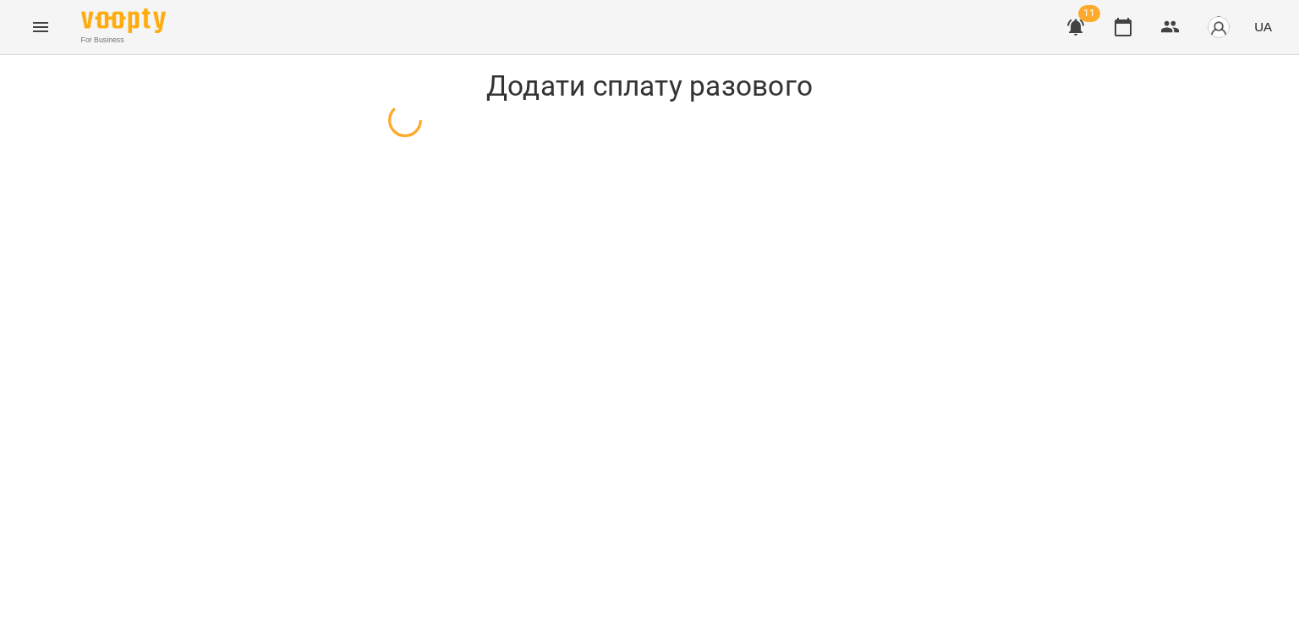
select select "**********"
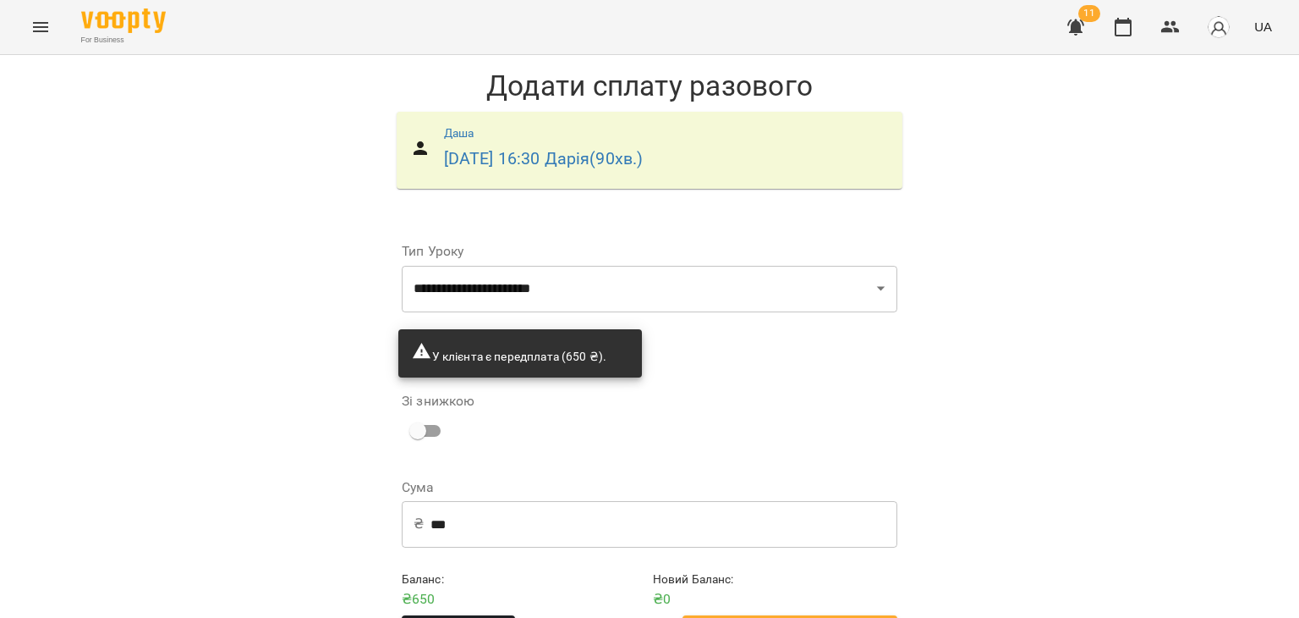
scroll to position [59, 0]
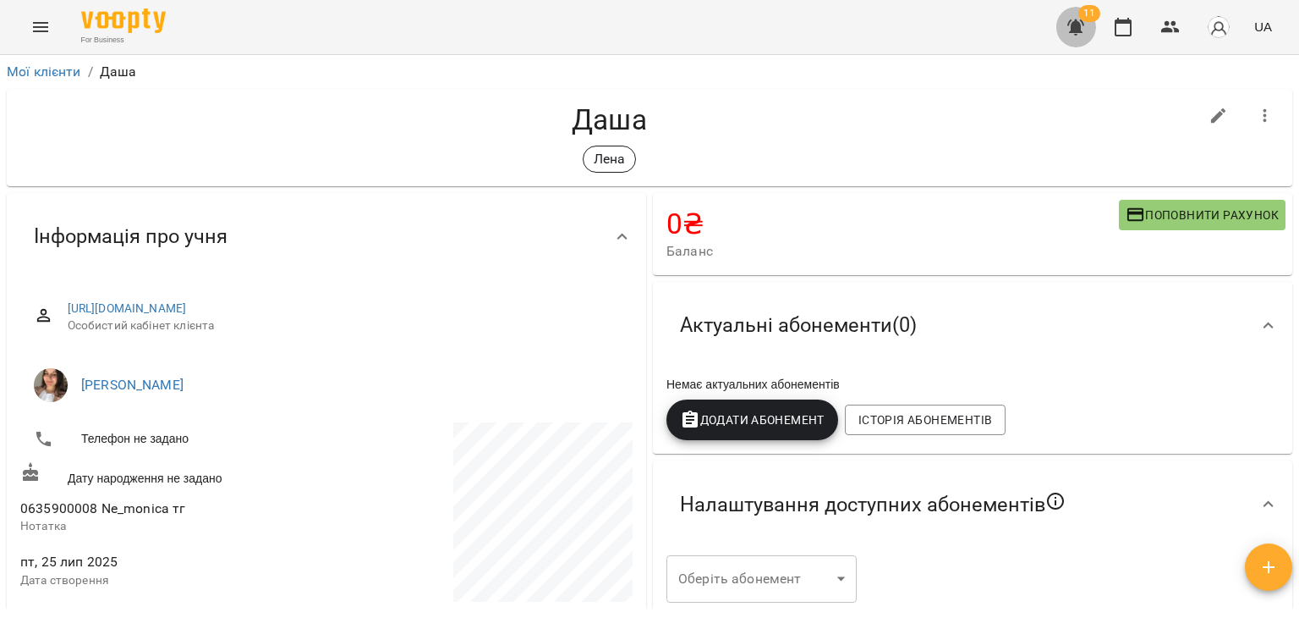
click at [1070, 23] on icon "button" at bounding box center [1076, 27] width 17 height 16
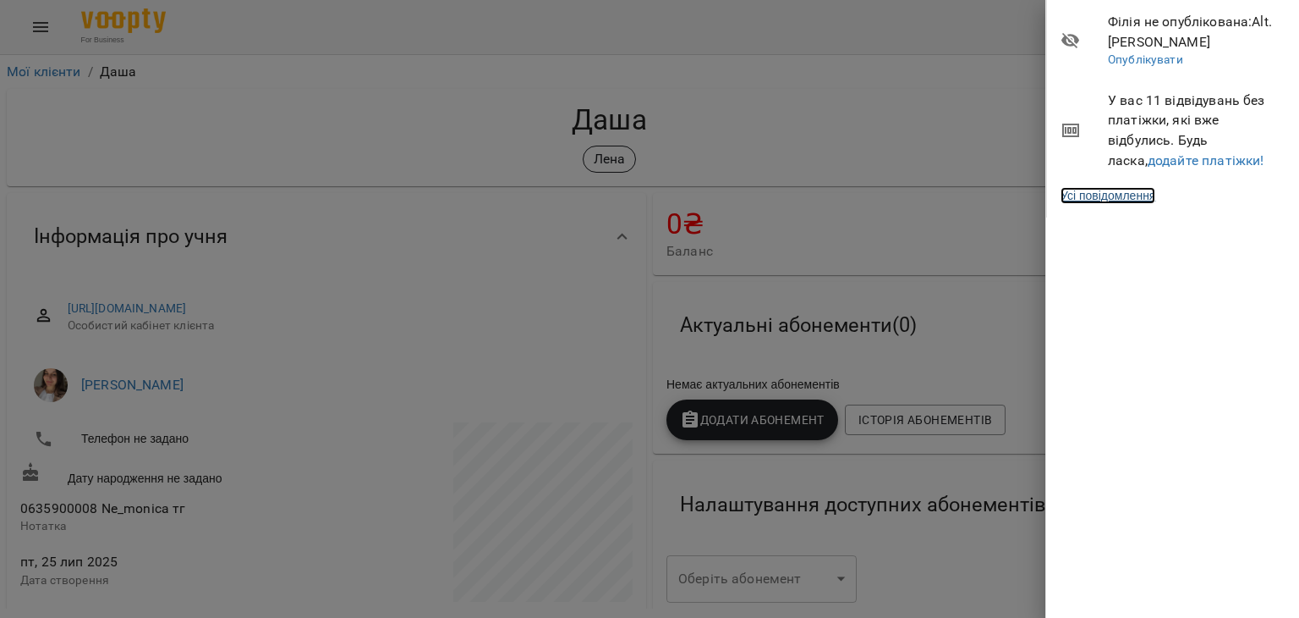
click at [1127, 195] on link "Усі повідомлення" at bounding box center [1108, 195] width 95 height 17
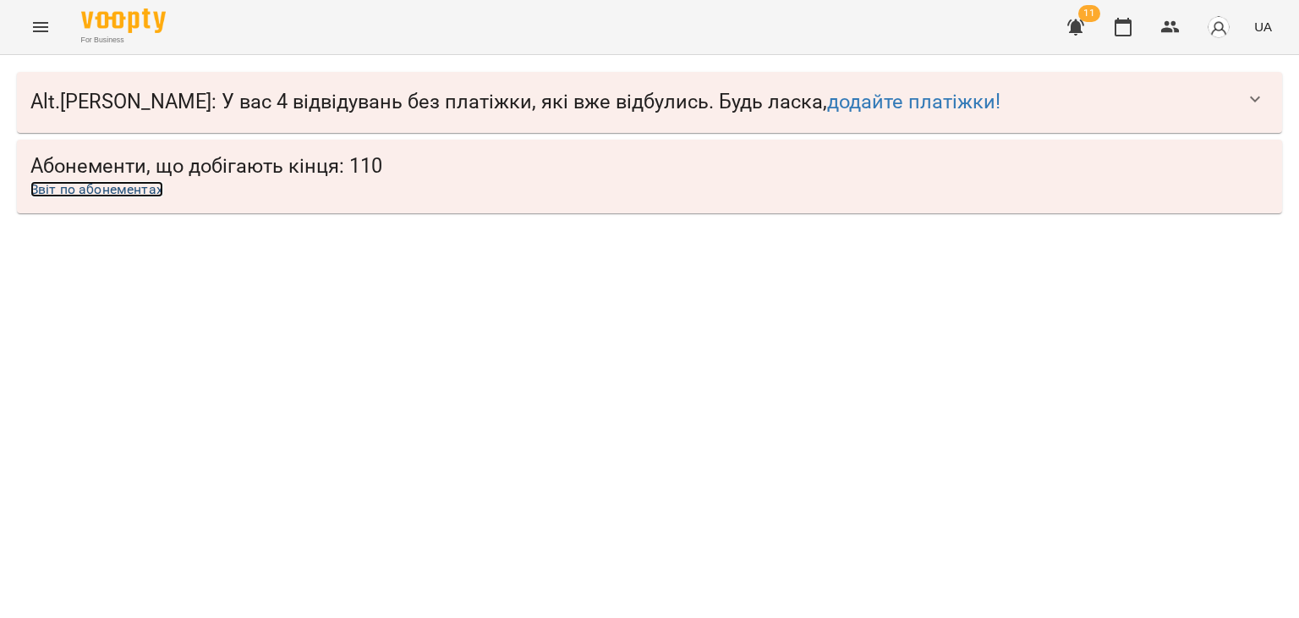
click at [87, 187] on link "Звіт по абонементах" at bounding box center [96, 189] width 133 height 16
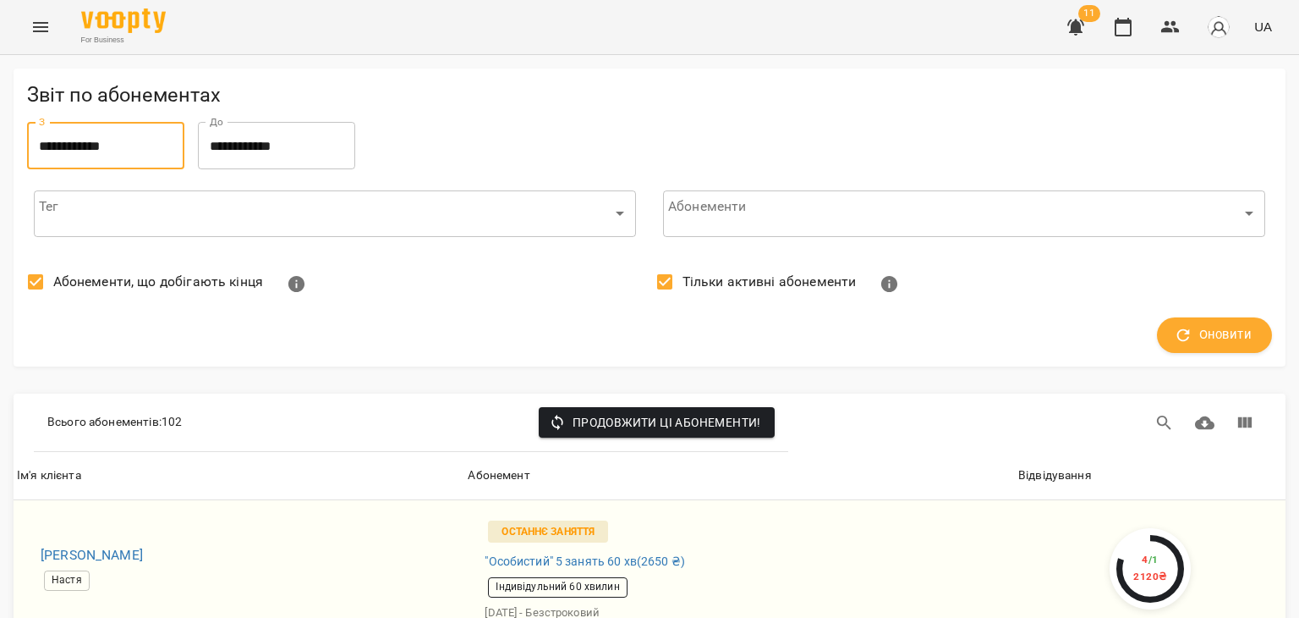
click at [102, 151] on input "**********" at bounding box center [105, 145] width 157 height 47
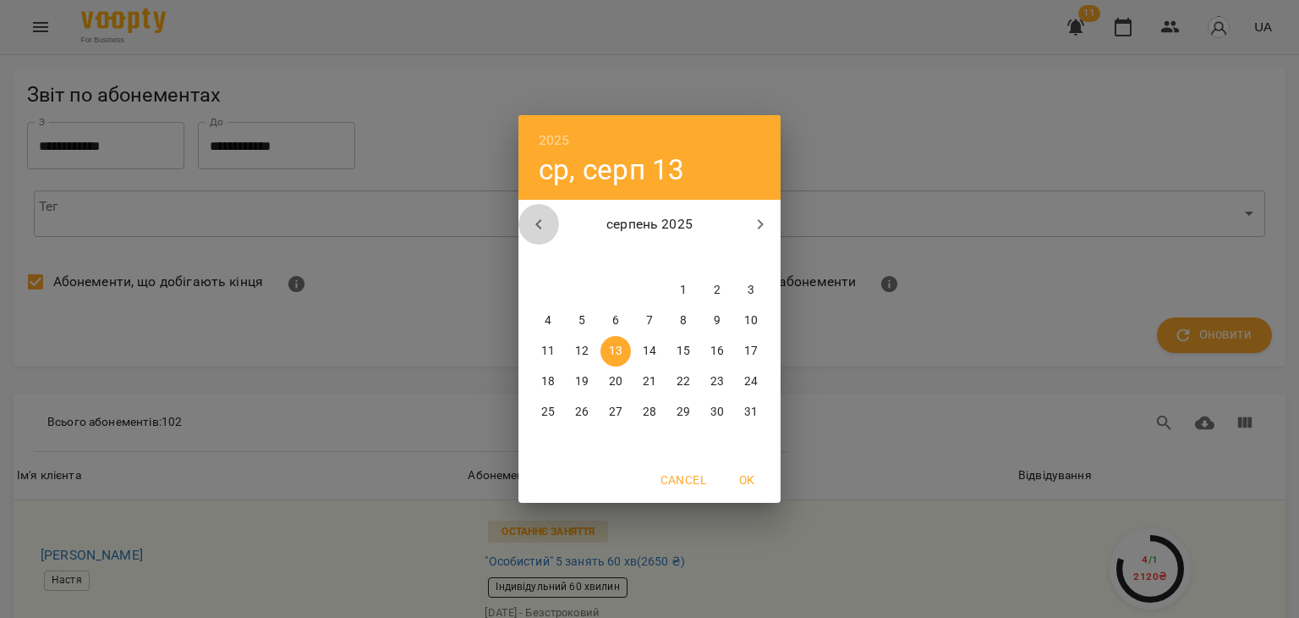
click at [548, 224] on button "button" at bounding box center [539, 224] width 41 height 41
click at [766, 289] on div "1" at bounding box center [751, 290] width 34 height 30
type input "**********"
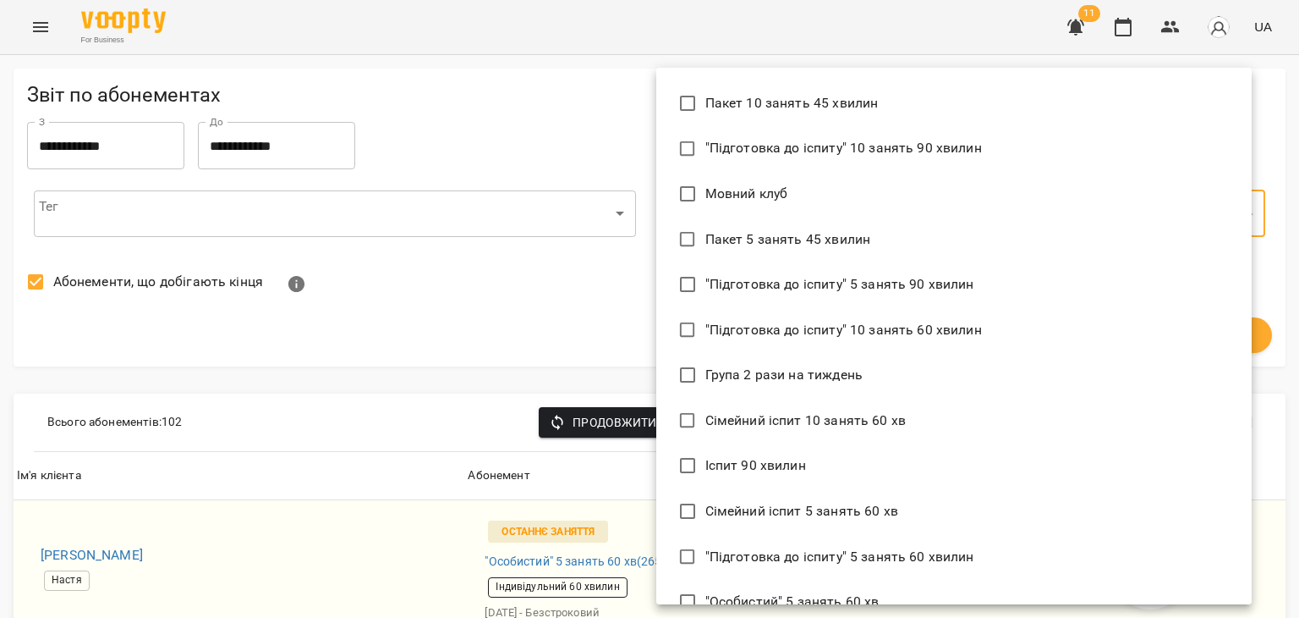
scroll to position [314, 0]
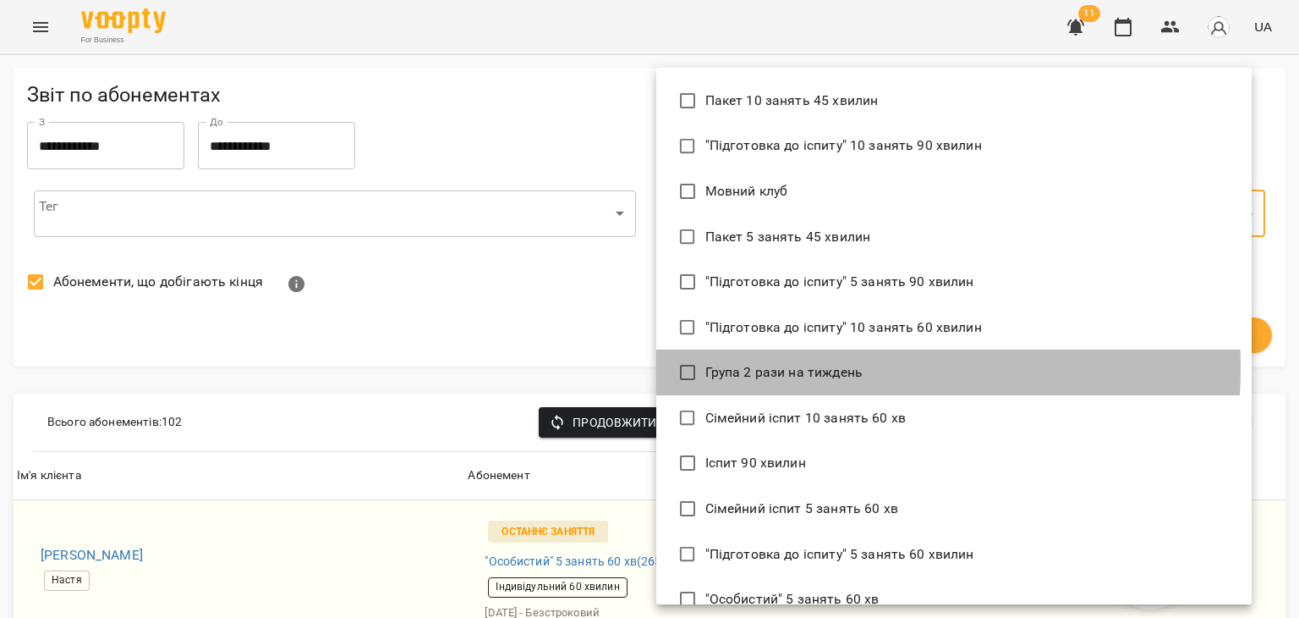
click at [753, 368] on span "Група 2 рази на тиждень" at bounding box center [784, 372] width 157 height 20
type input "**********"
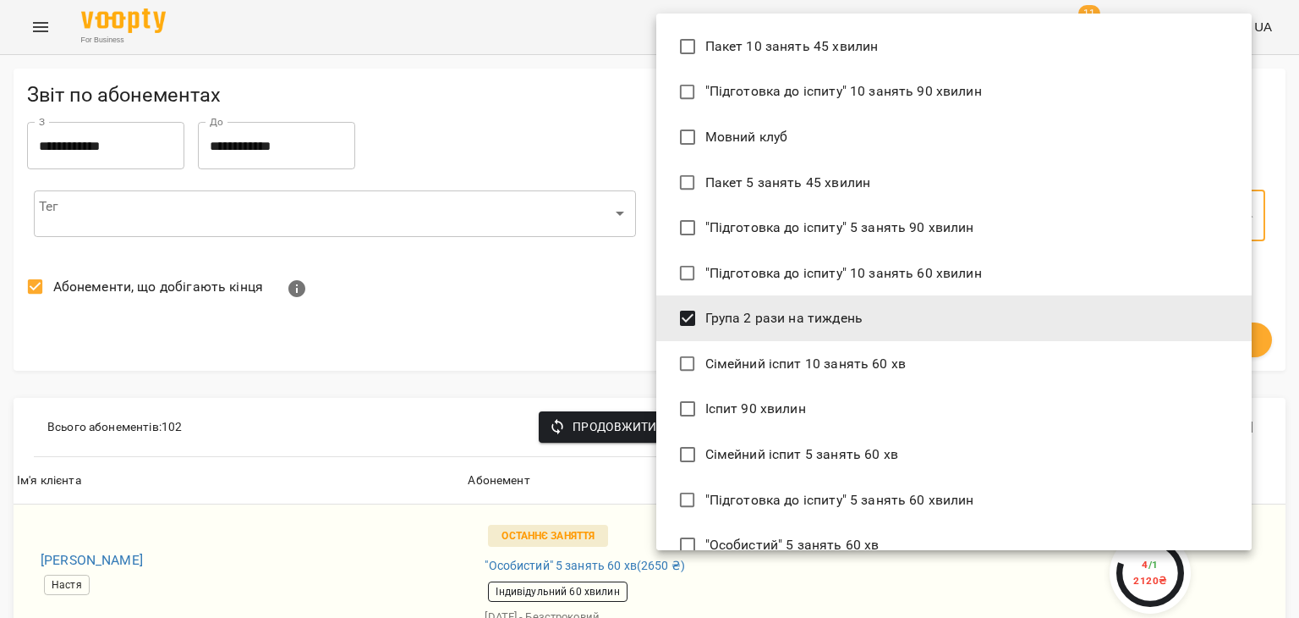
click at [531, 341] on div at bounding box center [649, 309] width 1299 height 618
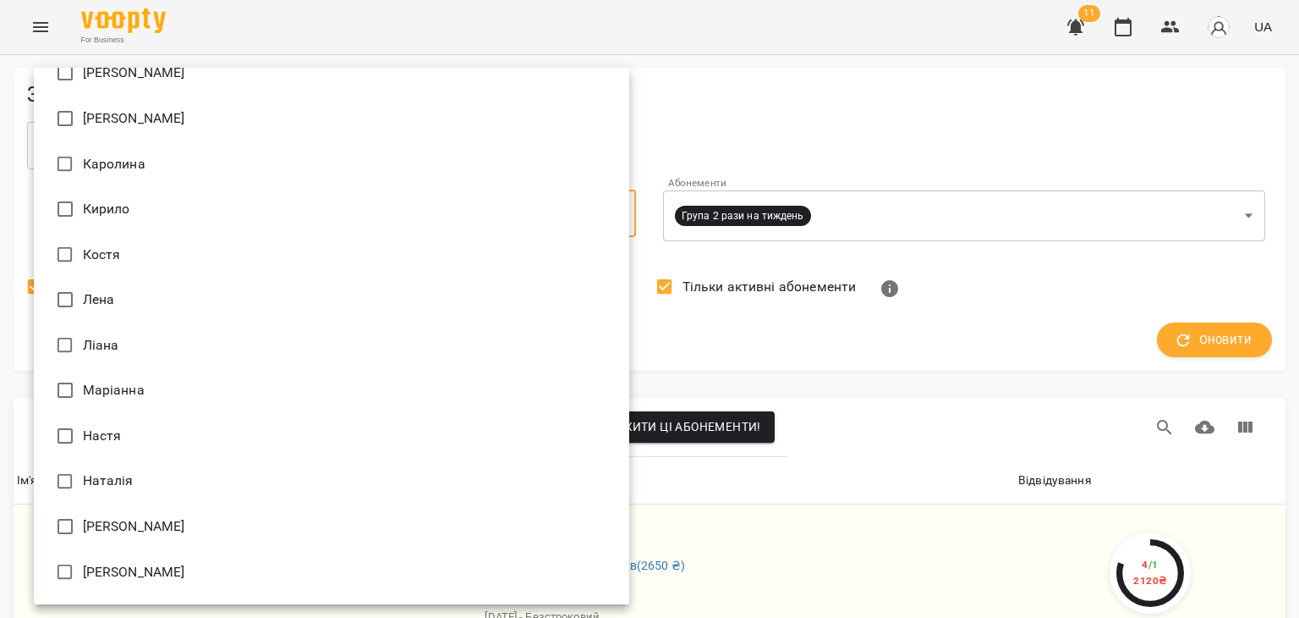
scroll to position [788, 0]
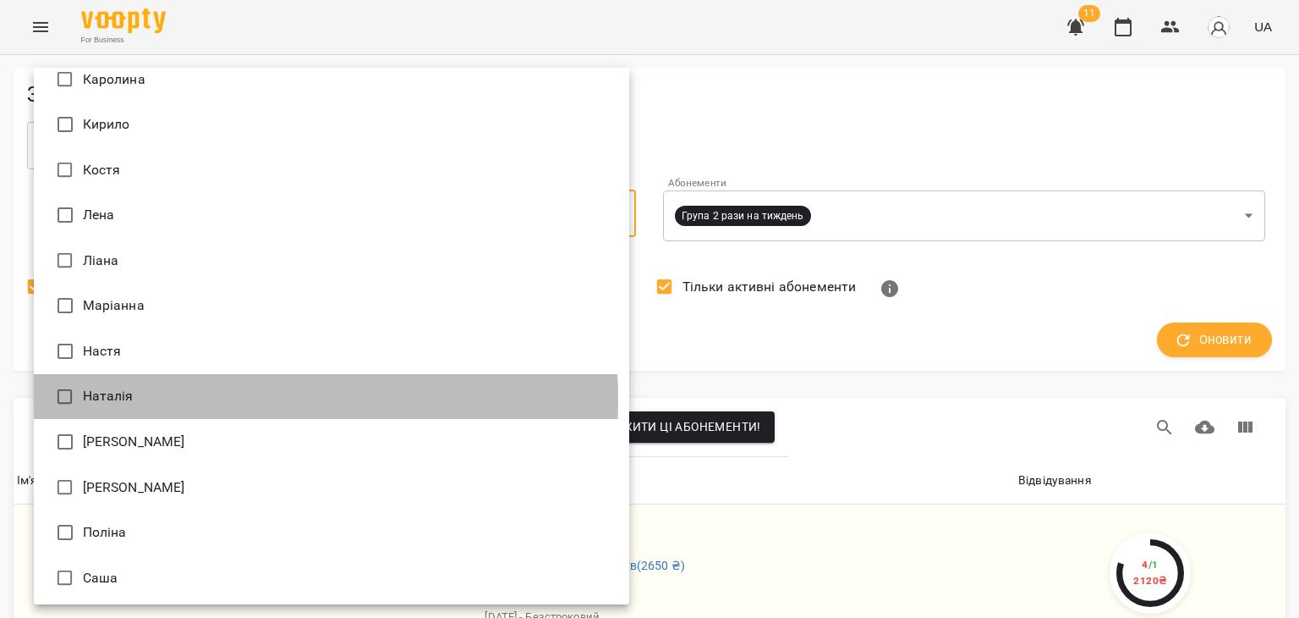
click at [208, 398] on li "Наталія" at bounding box center [332, 397] width 596 height 46
type input "*******"
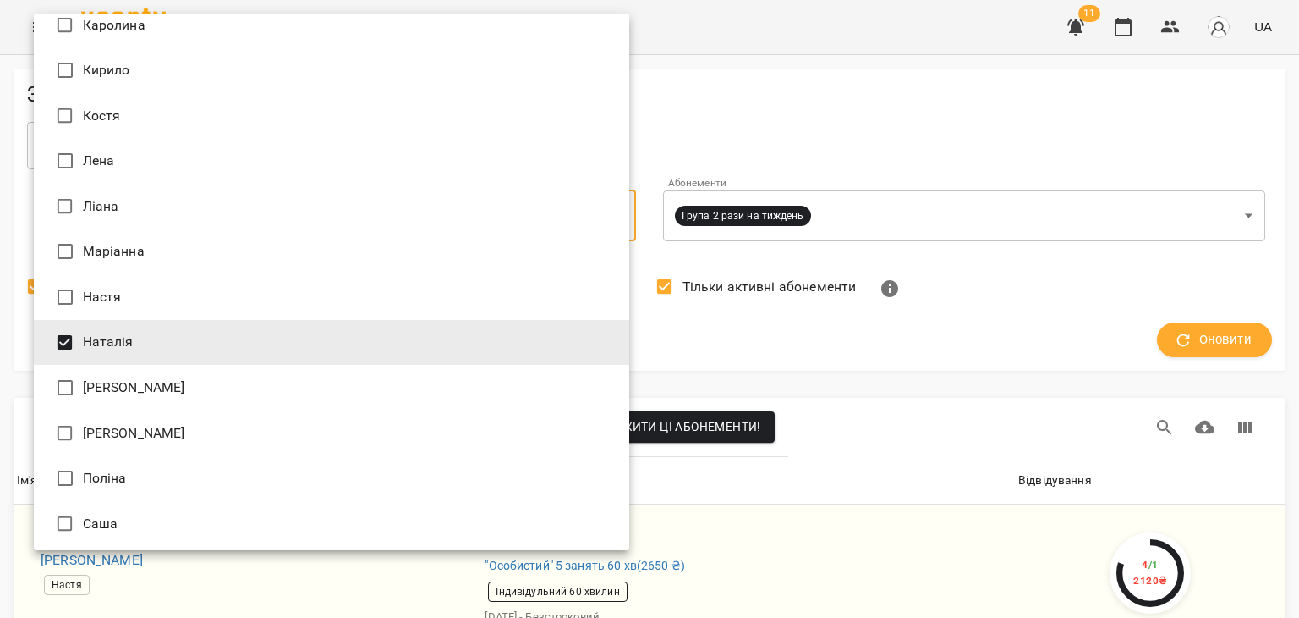
click at [808, 339] on div at bounding box center [649, 309] width 1299 height 618
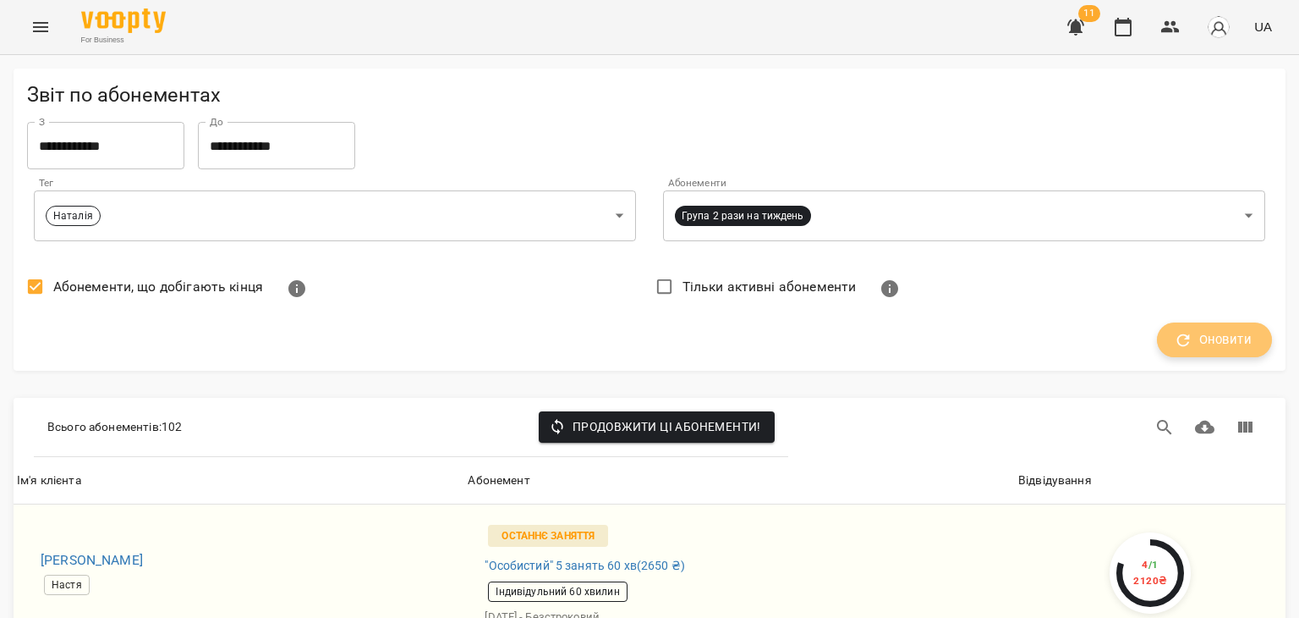
click at [1184, 336] on span "Оновити" at bounding box center [1215, 340] width 74 height 22
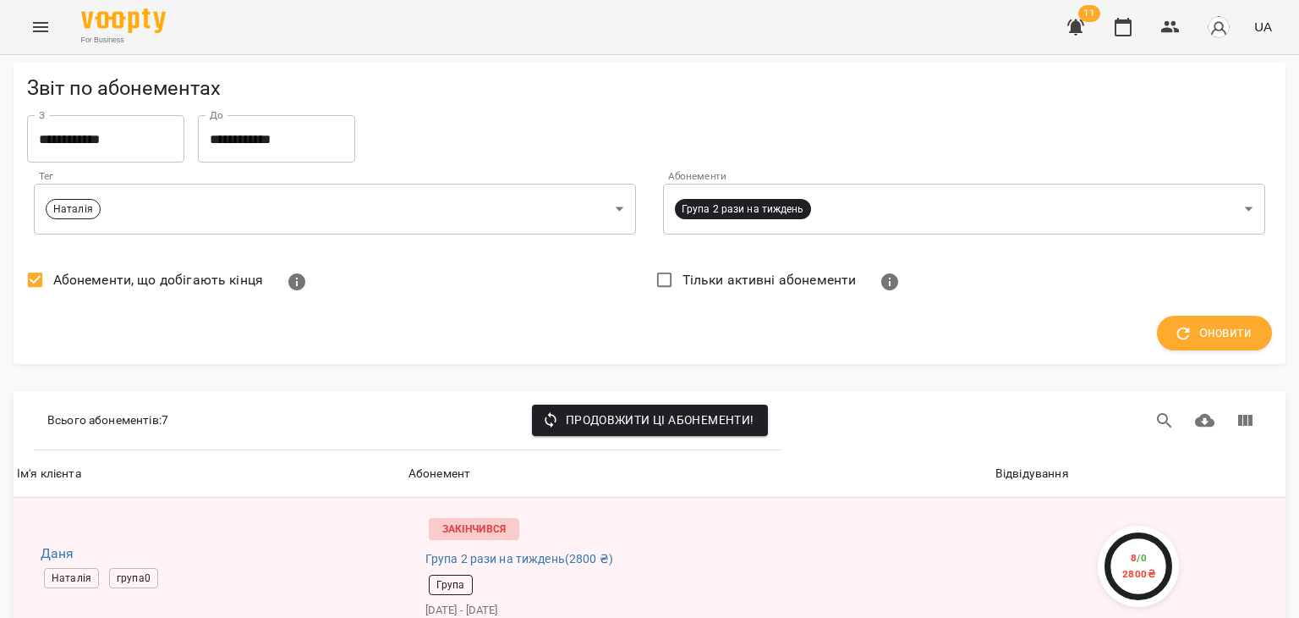
scroll to position [271, 0]
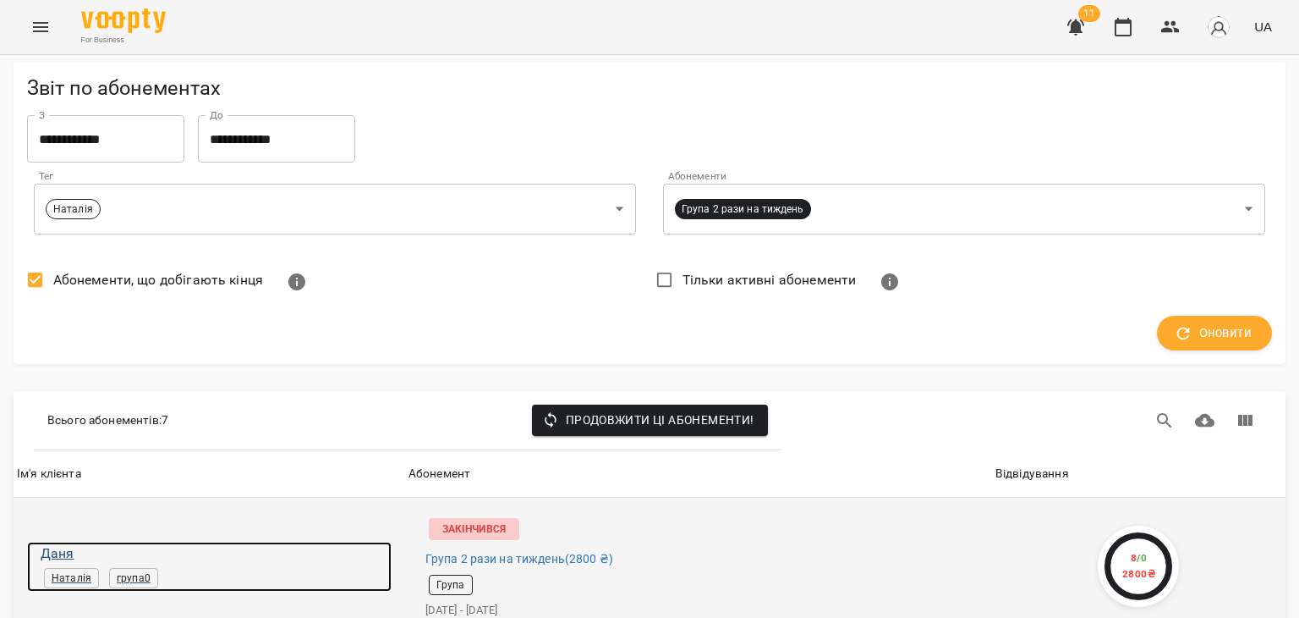
click at [54, 541] on h6 "Даня" at bounding box center [216, 553] width 351 height 24
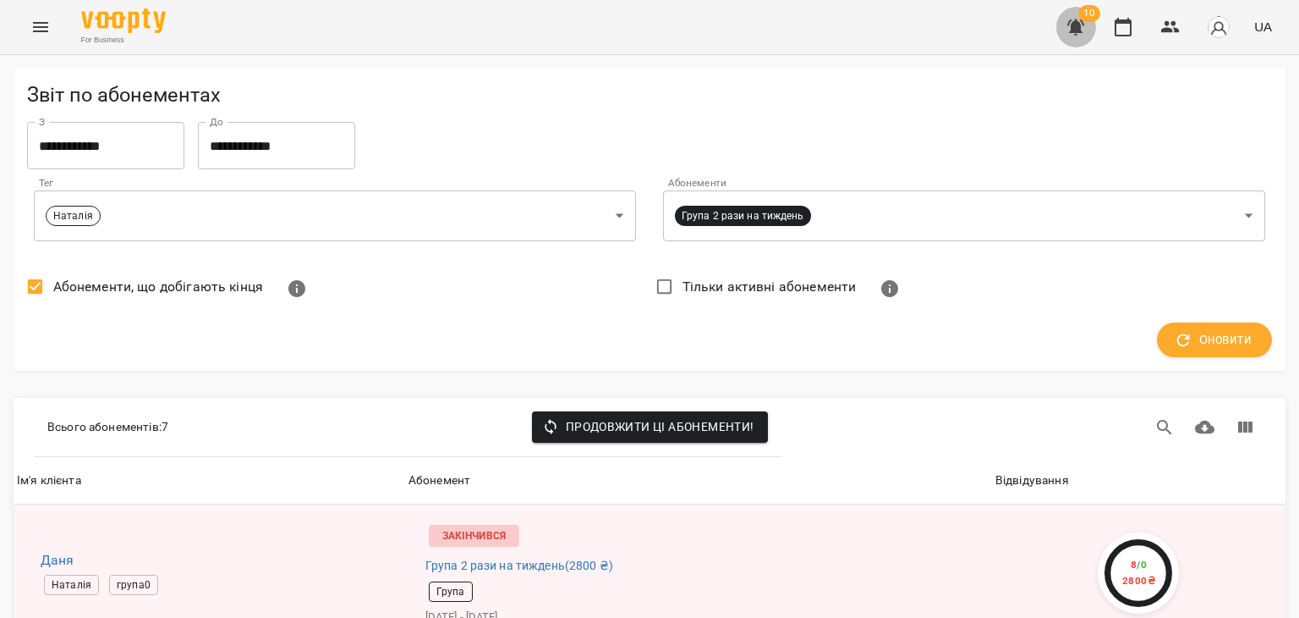
click at [1086, 25] on icon "button" at bounding box center [1076, 27] width 20 height 20
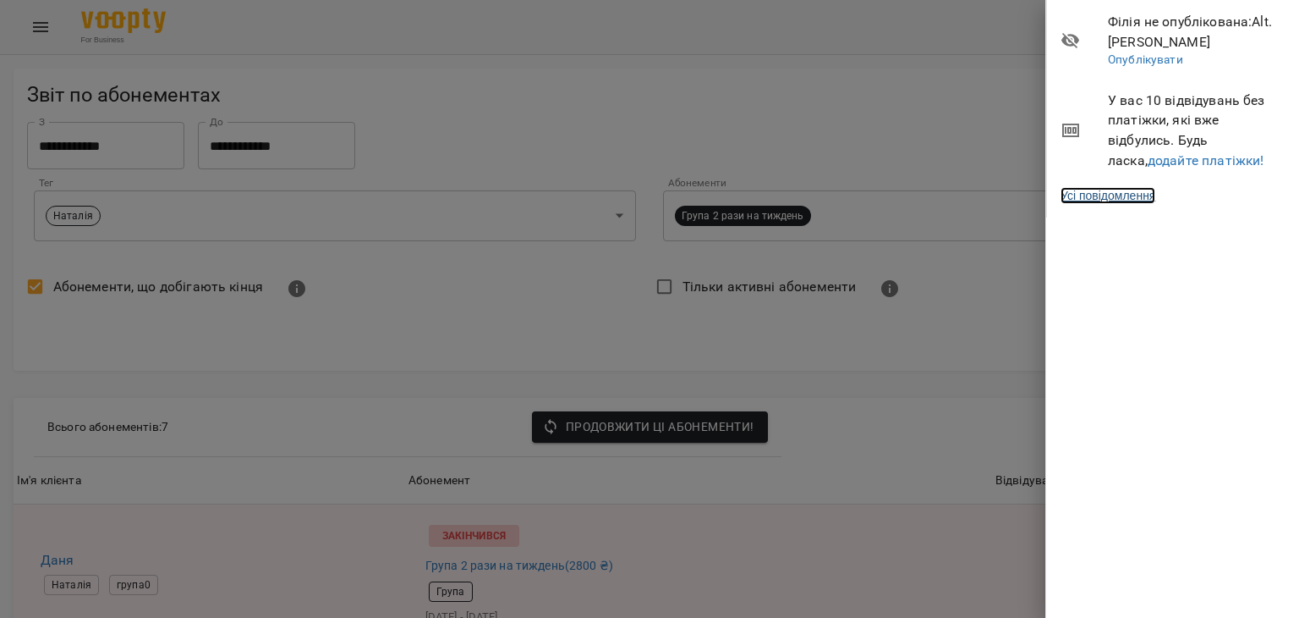
click at [1113, 194] on link "Усі повідомлення" at bounding box center [1108, 195] width 95 height 17
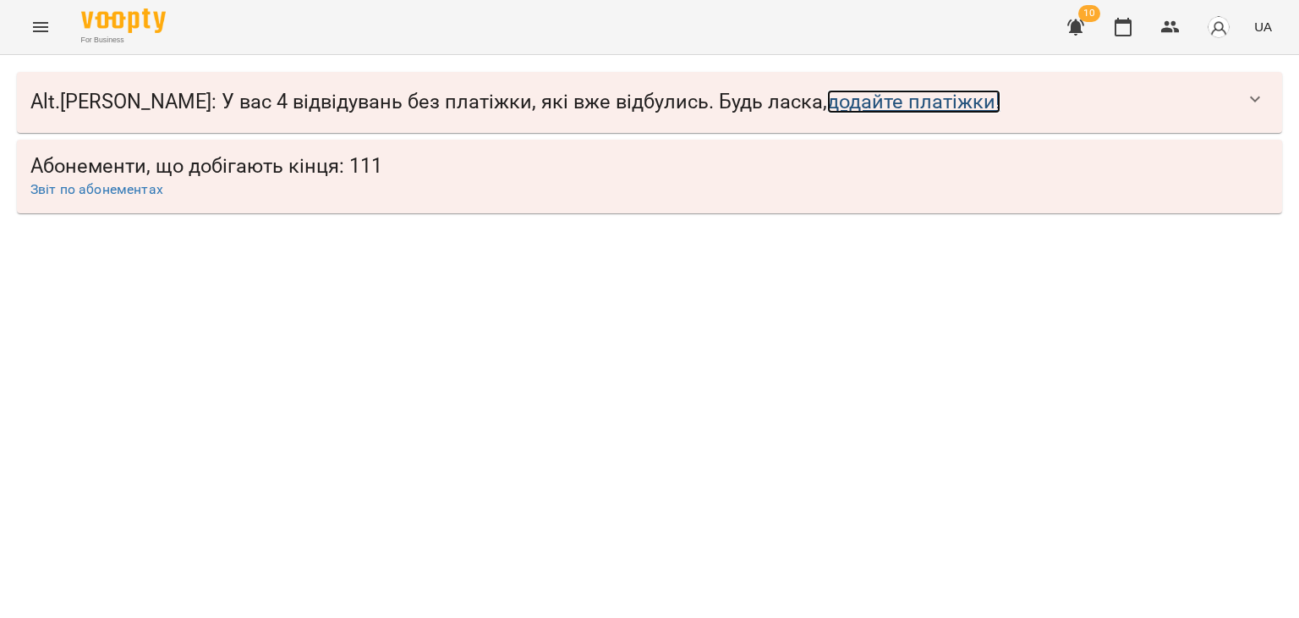
click at [827, 98] on link "додайте платіжки!" at bounding box center [913, 102] width 173 height 24
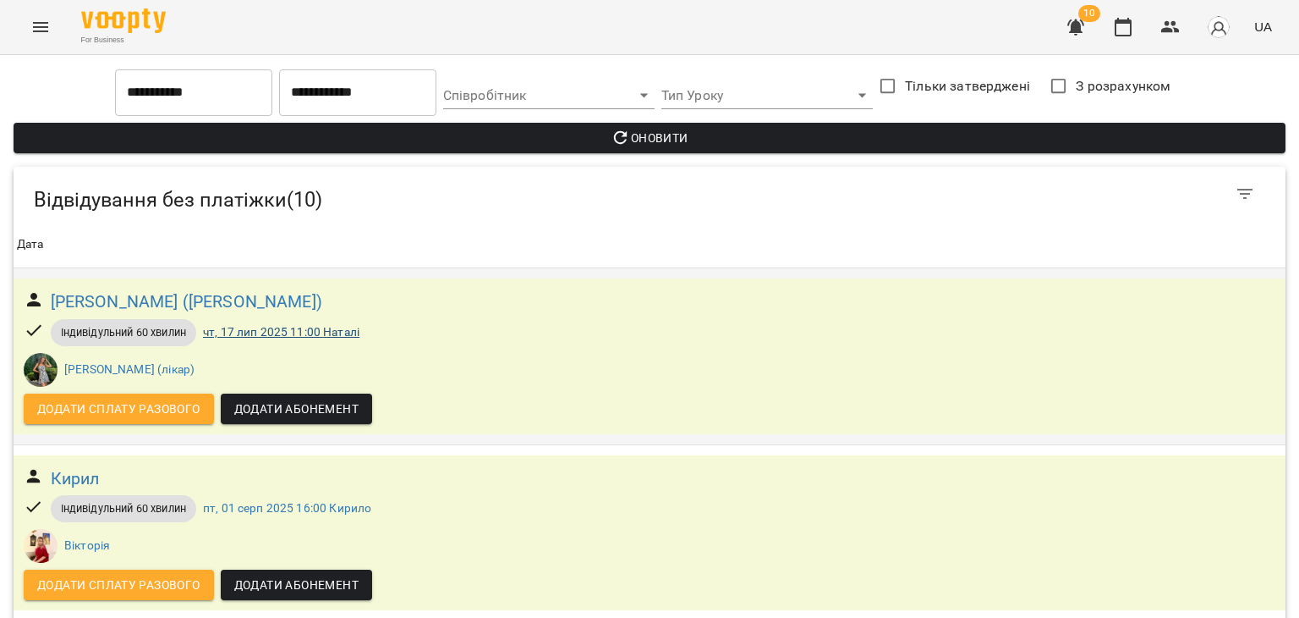
scroll to position [1395, 0]
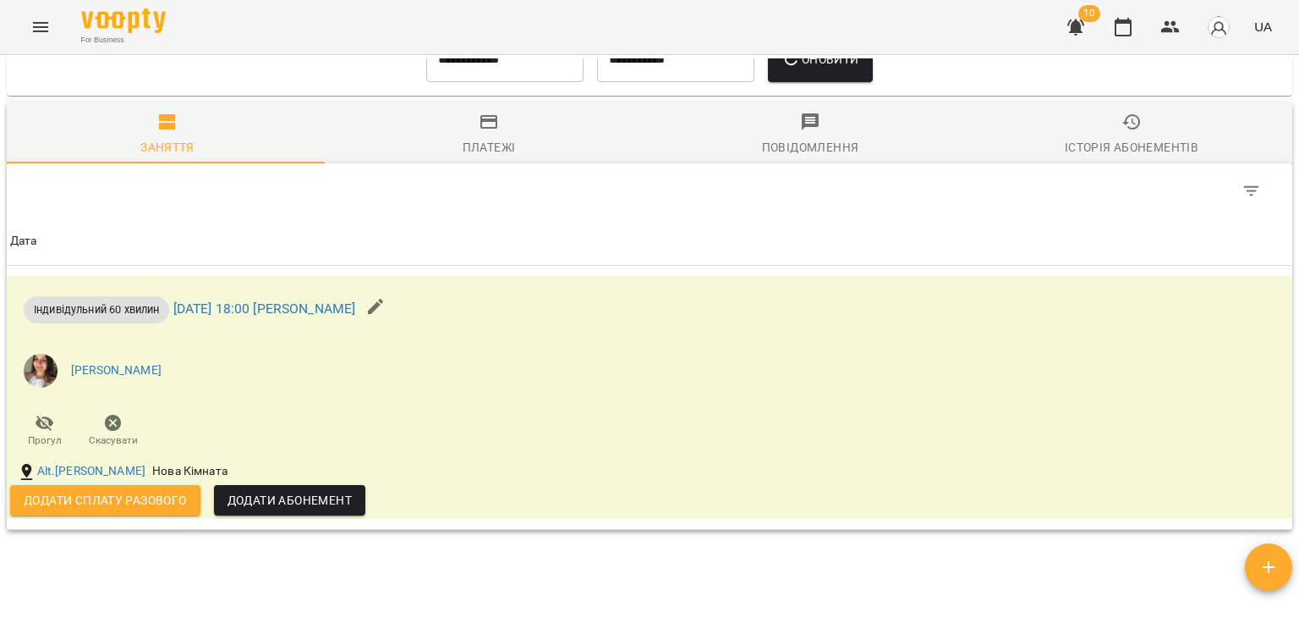
scroll to position [969, 0]
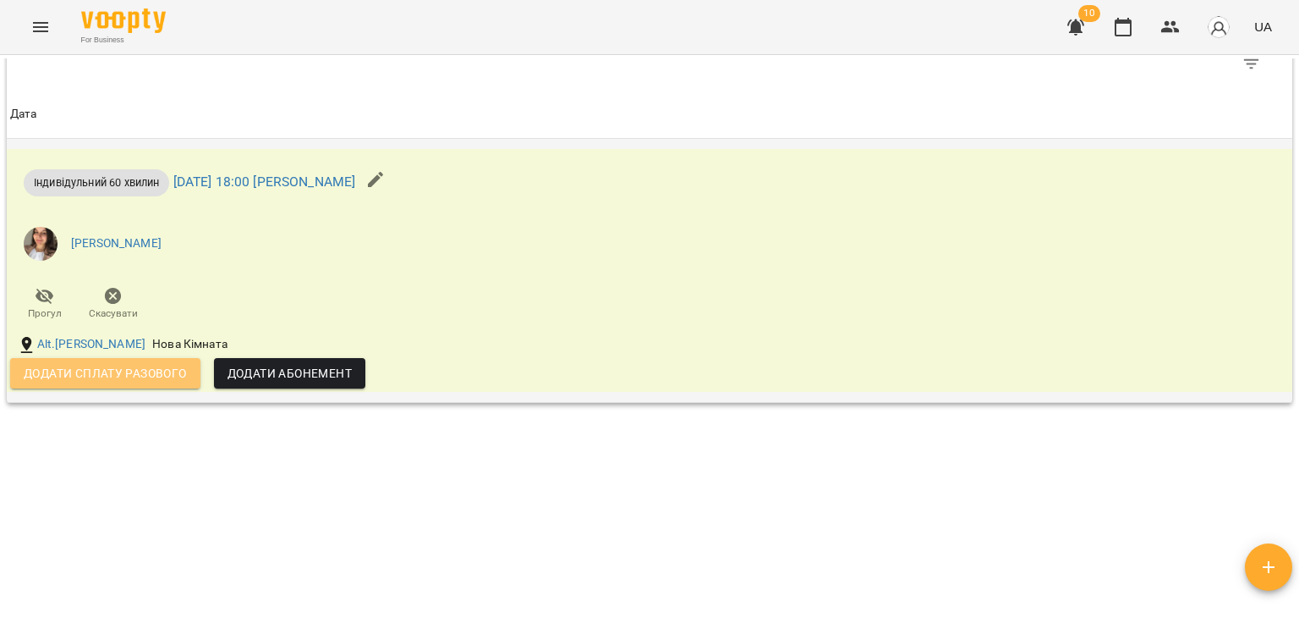
click at [144, 369] on span "Додати сплату разового" at bounding box center [105, 373] width 163 height 20
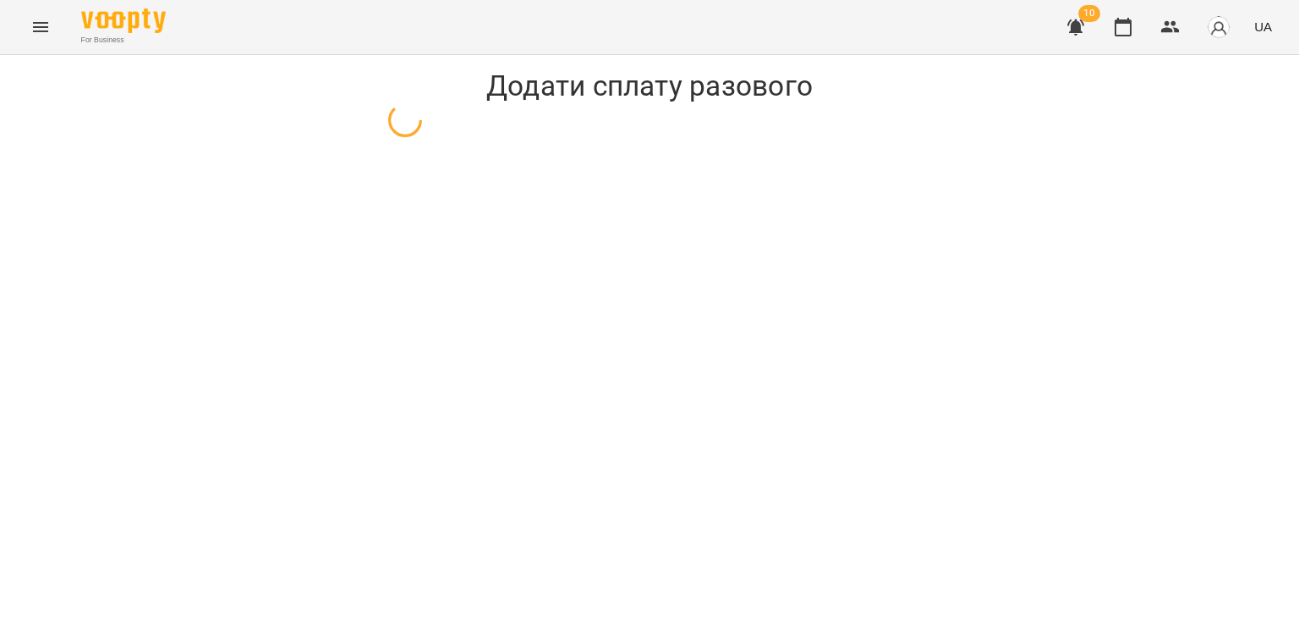
select select "**********"
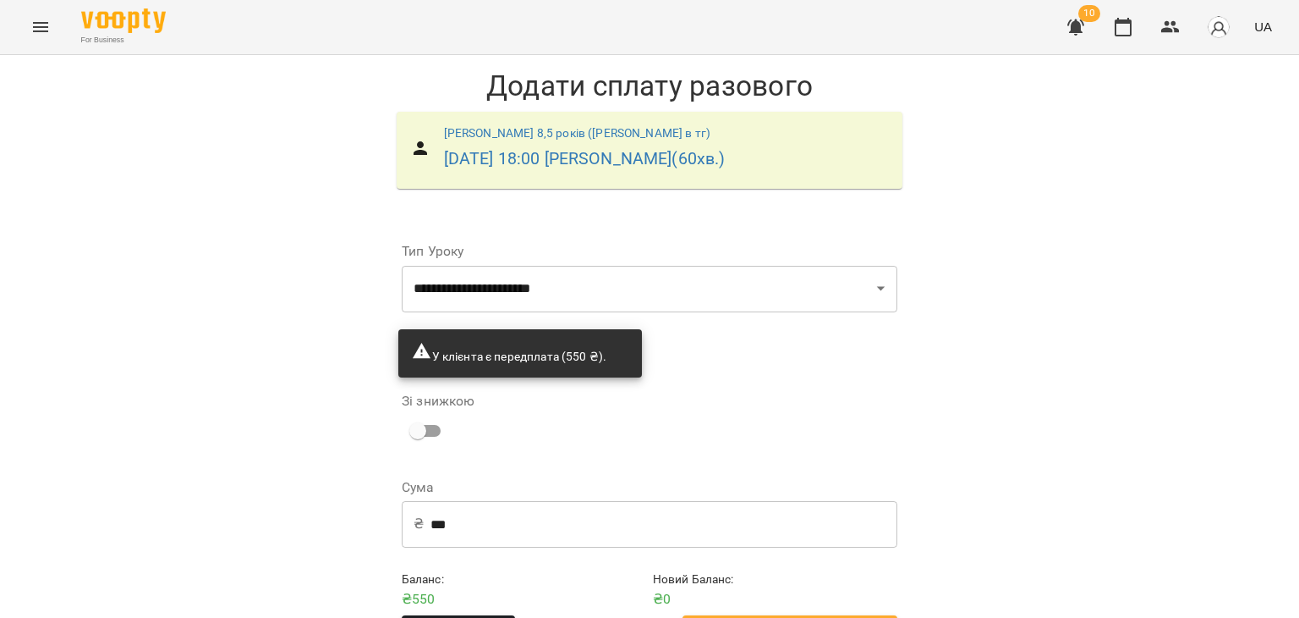
scroll to position [59, 0]
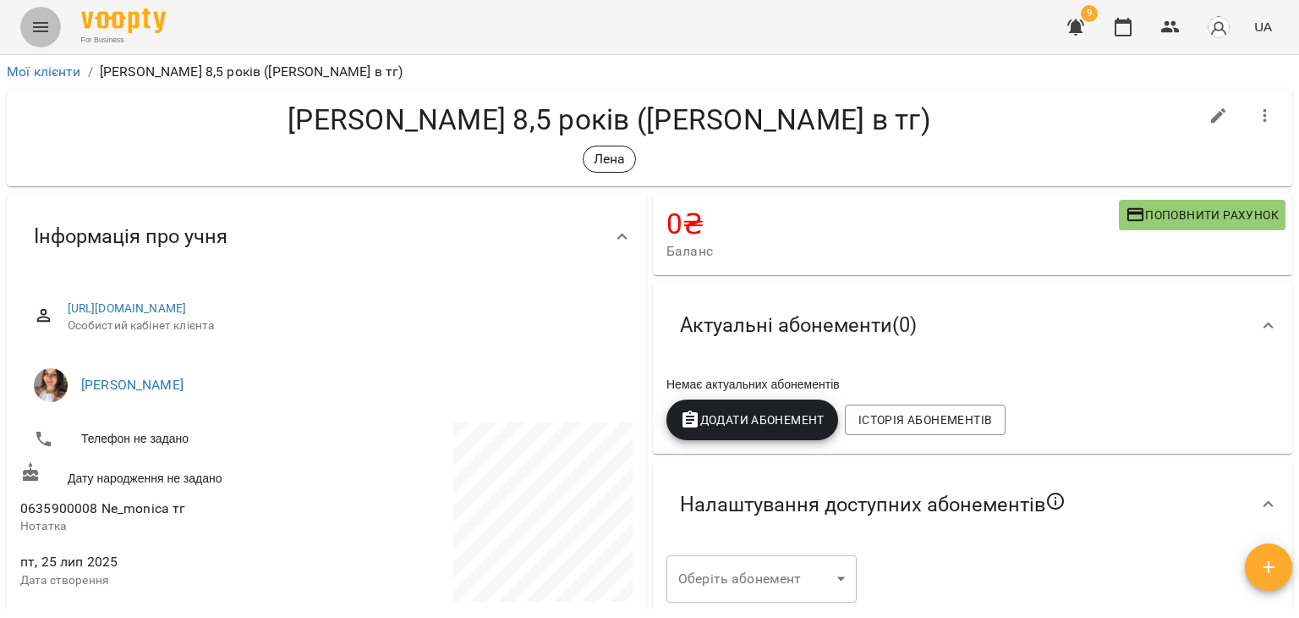
click at [45, 34] on icon "Menu" at bounding box center [40, 27] width 20 height 20
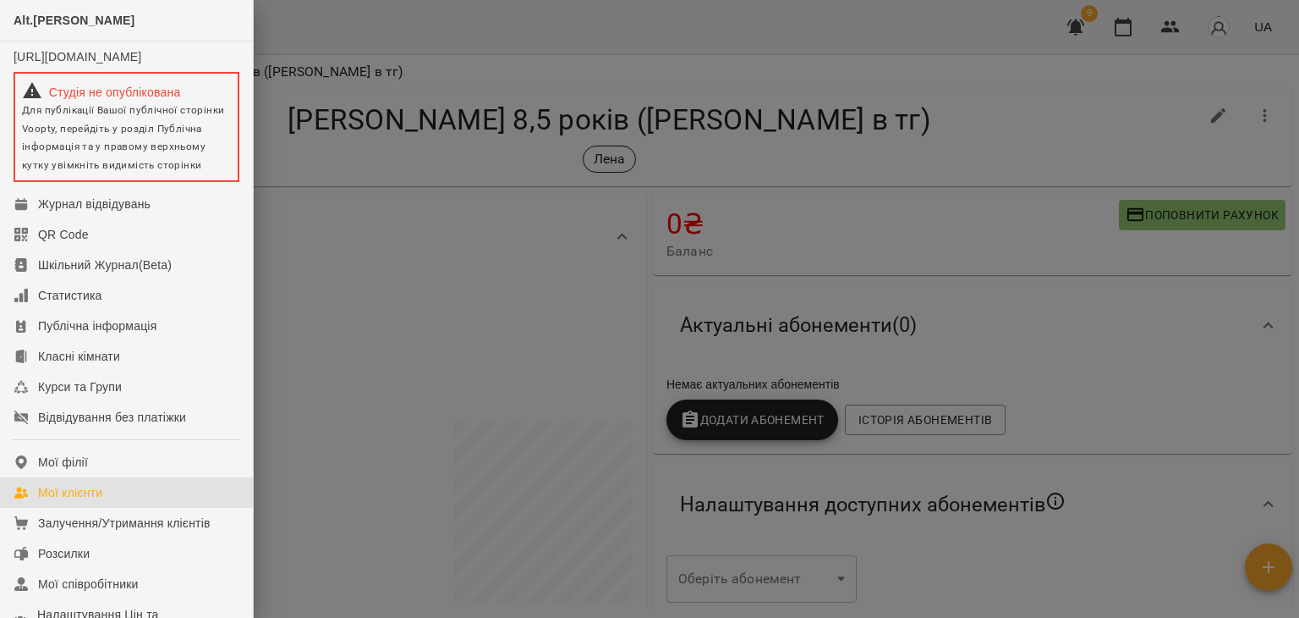
click at [91, 501] on div "Мої клієнти" at bounding box center [70, 492] width 64 height 17
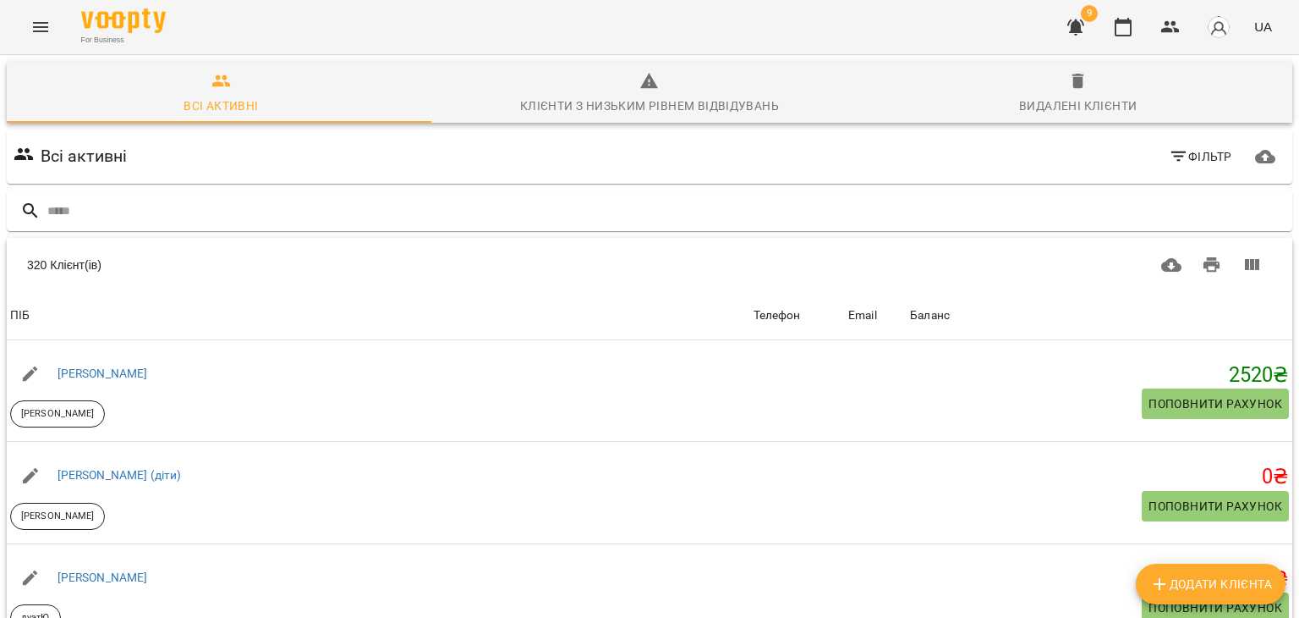
click at [1245, 575] on span "Додати клієнта" at bounding box center [1211, 584] width 123 height 20
select select "**"
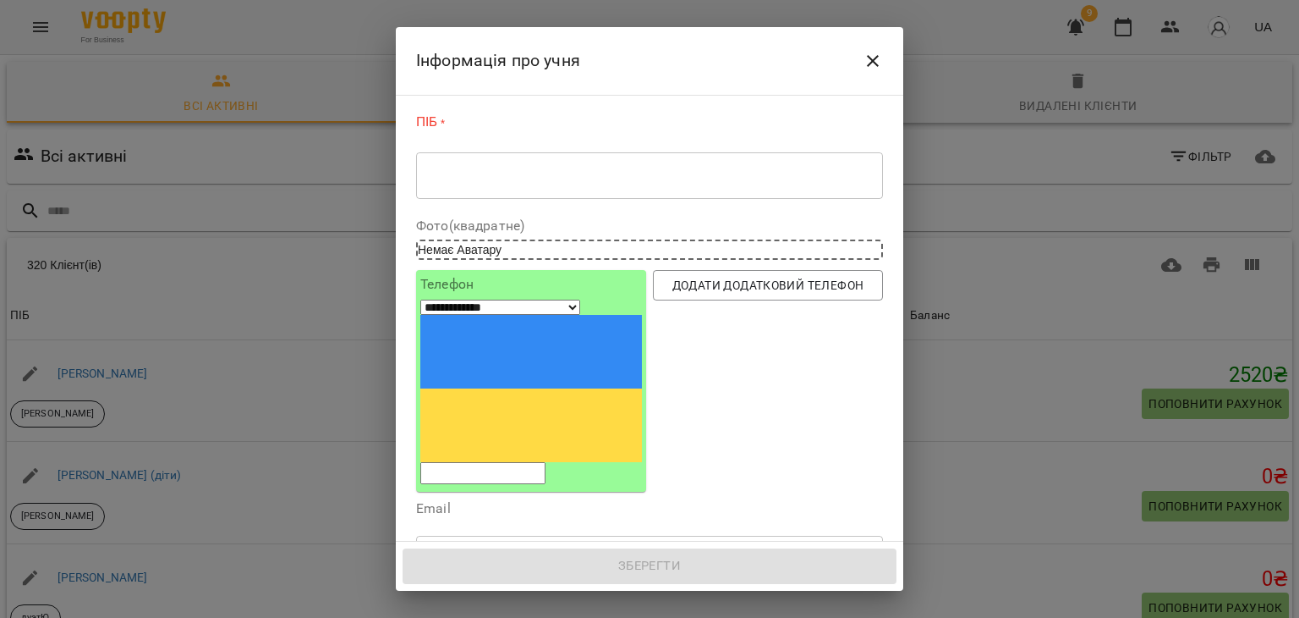
click at [667, 190] on div "* ​" at bounding box center [649, 174] width 467 height 47
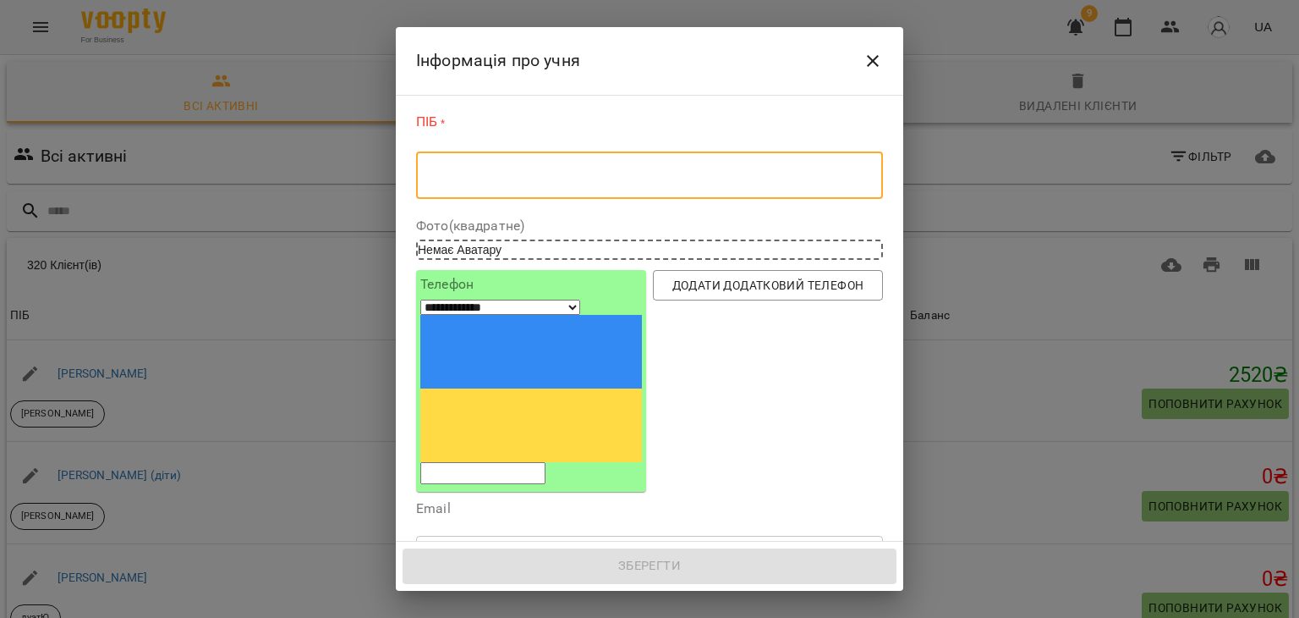
paste textarea "**********"
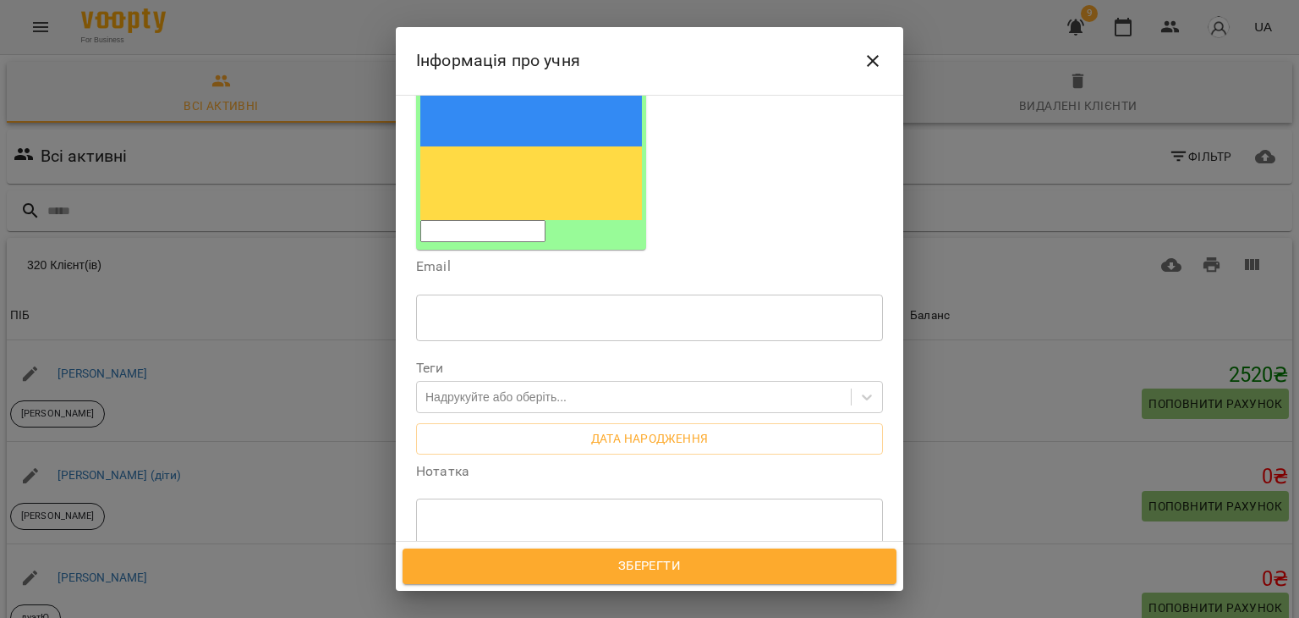
scroll to position [239, 0]
type textarea "**********"
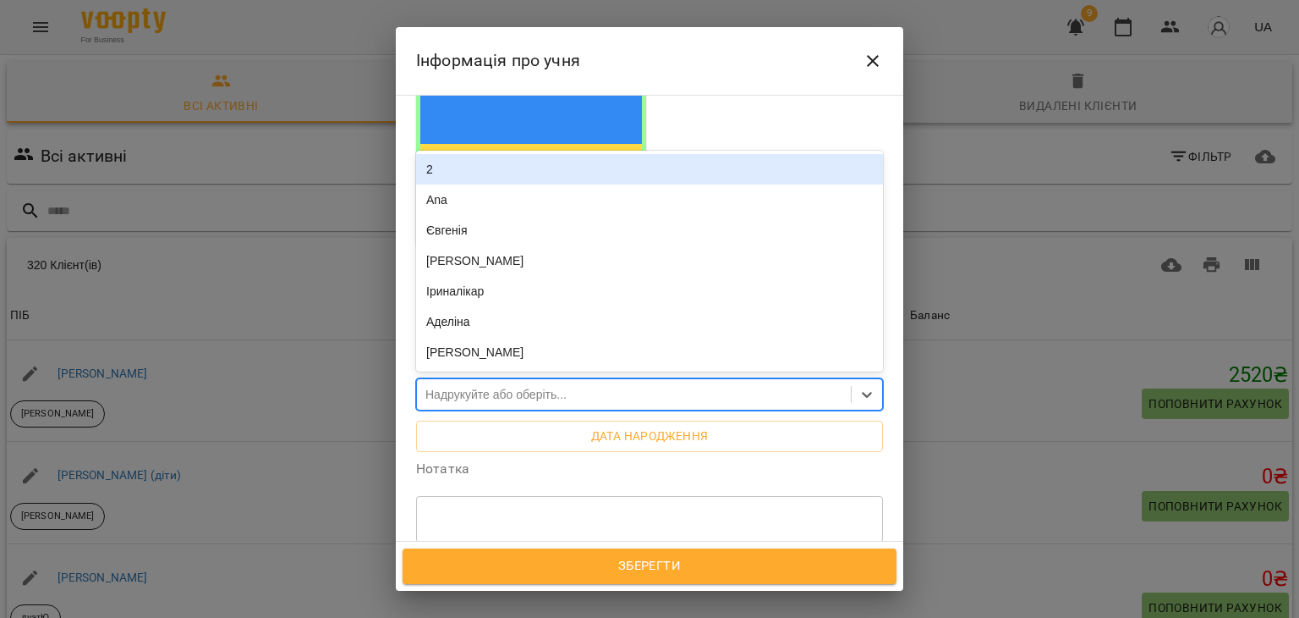
click at [521, 386] on div "Надрукуйте або оберіть..." at bounding box center [496, 394] width 141 height 17
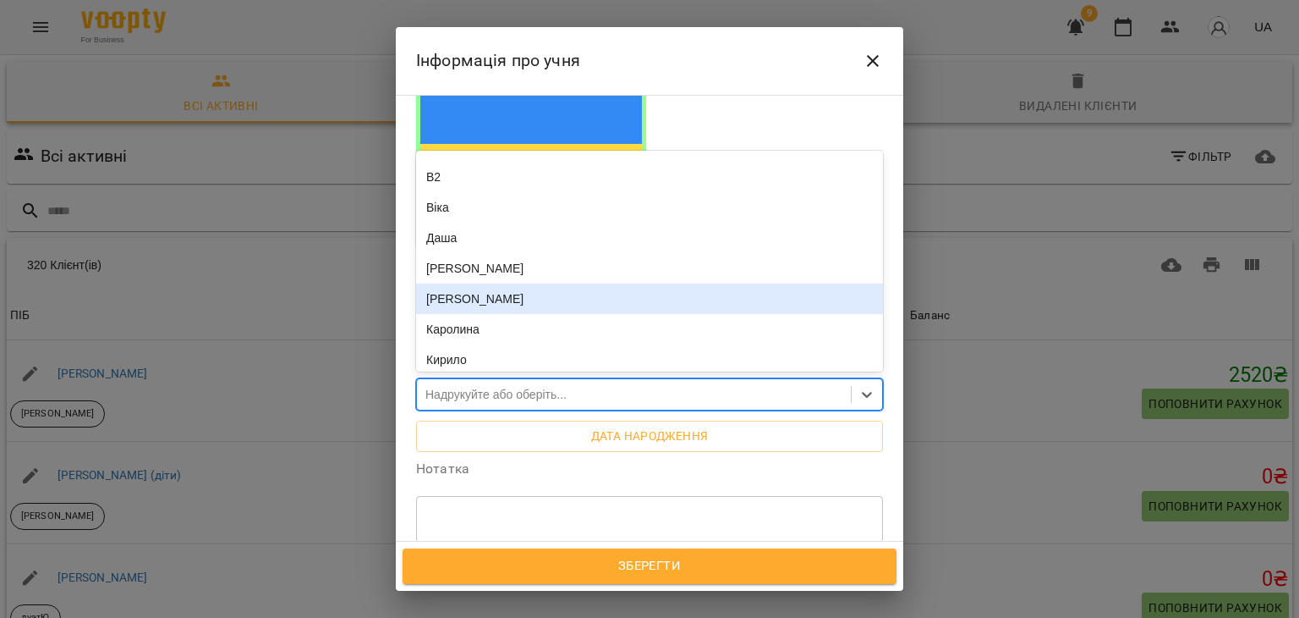
scroll to position [457, 0]
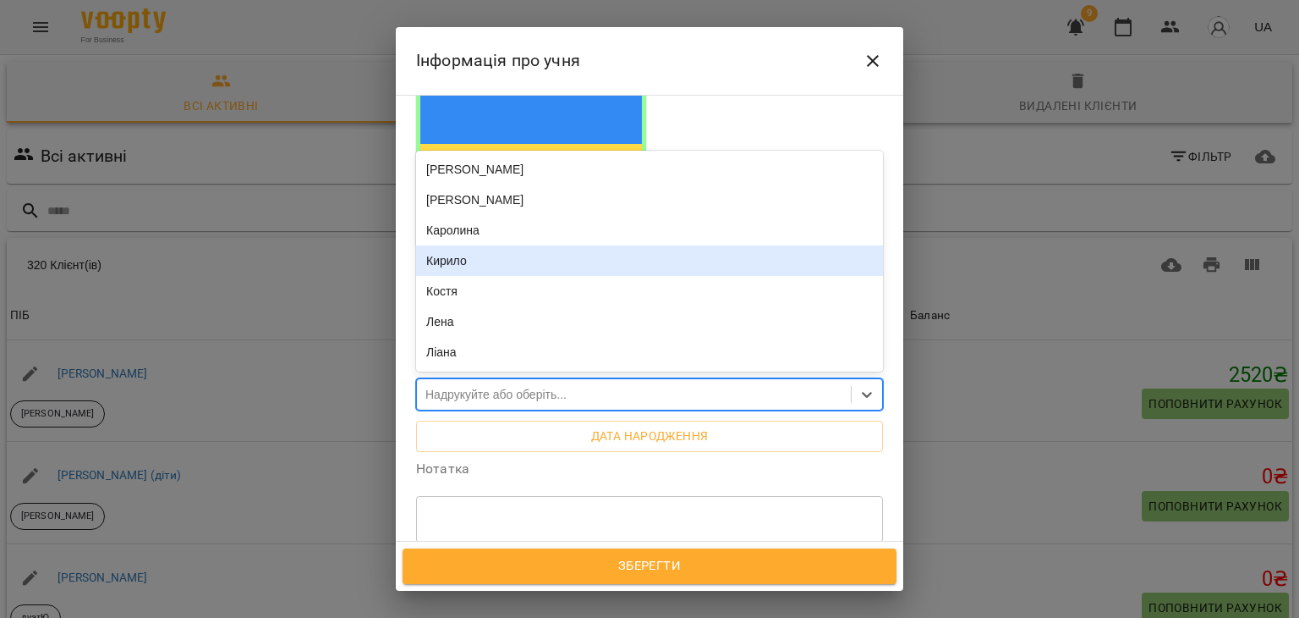
click at [484, 245] on div "Кирило" at bounding box center [649, 260] width 467 height 30
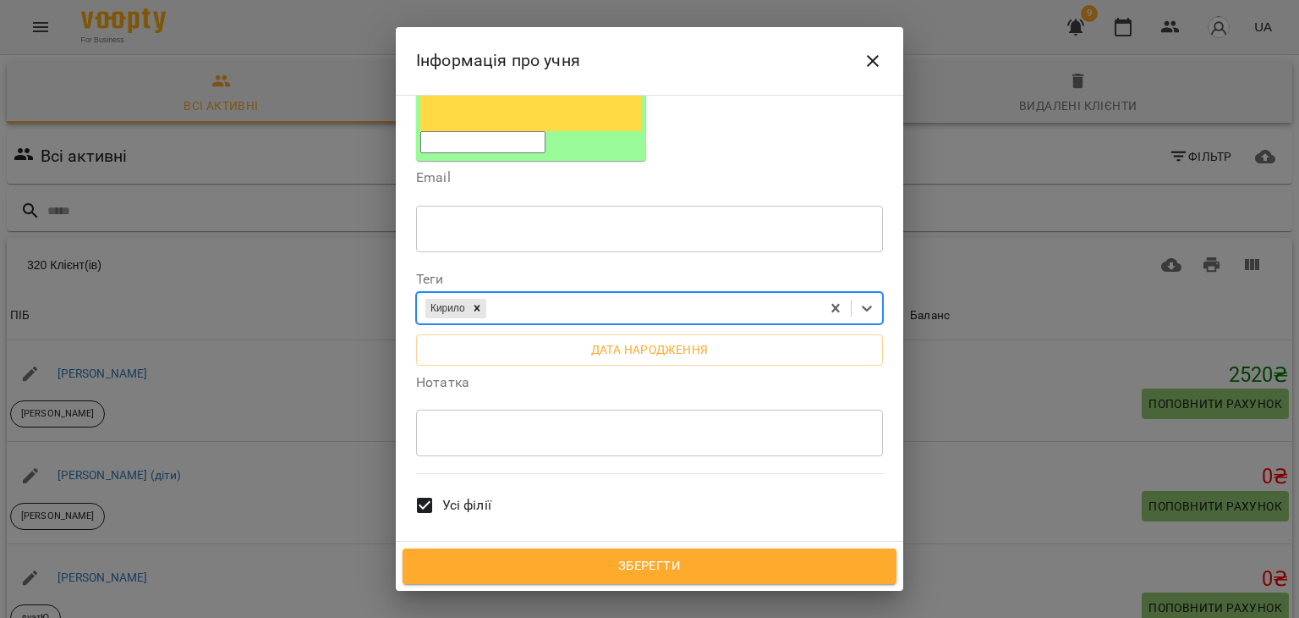
scroll to position [327, 0]
click at [511, 407] on div "* ​" at bounding box center [649, 430] width 467 height 47
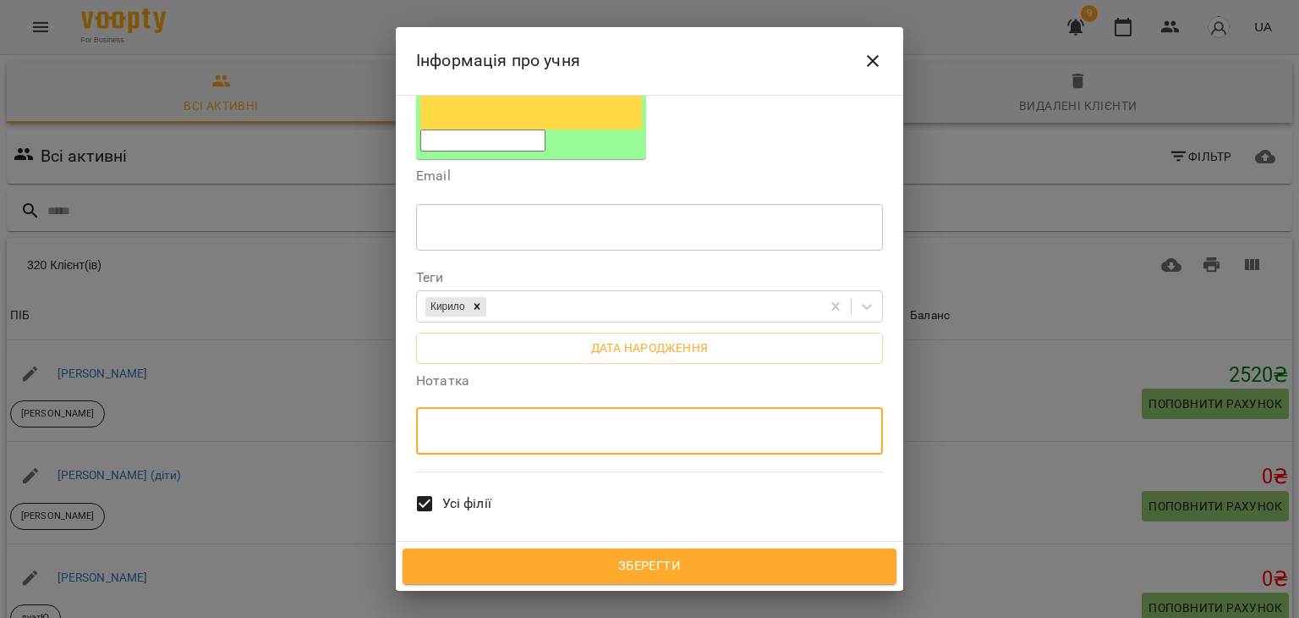
paste textarea "********"
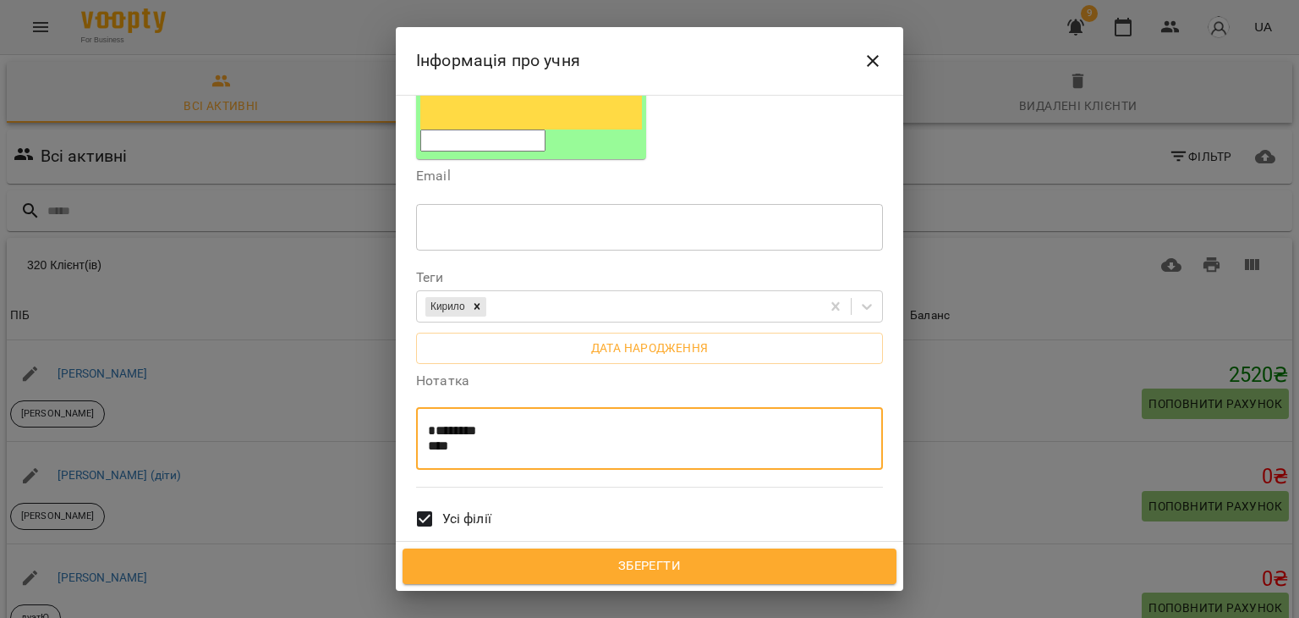
scroll to position [422, 0]
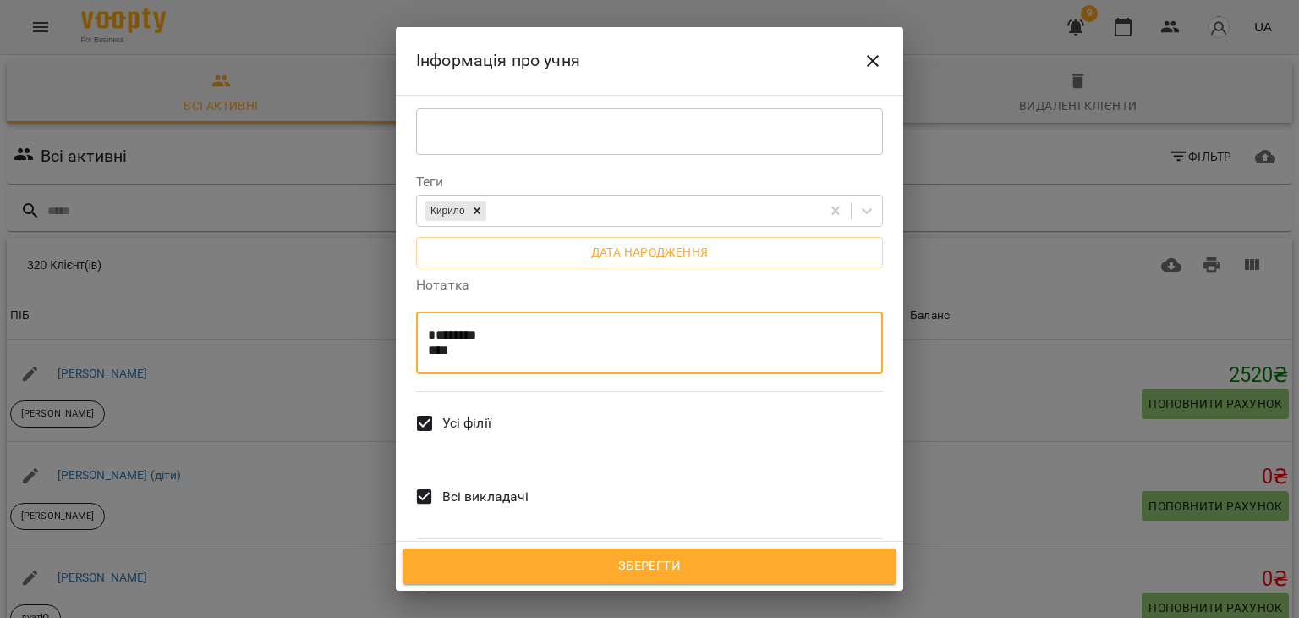
type textarea "******** ***"
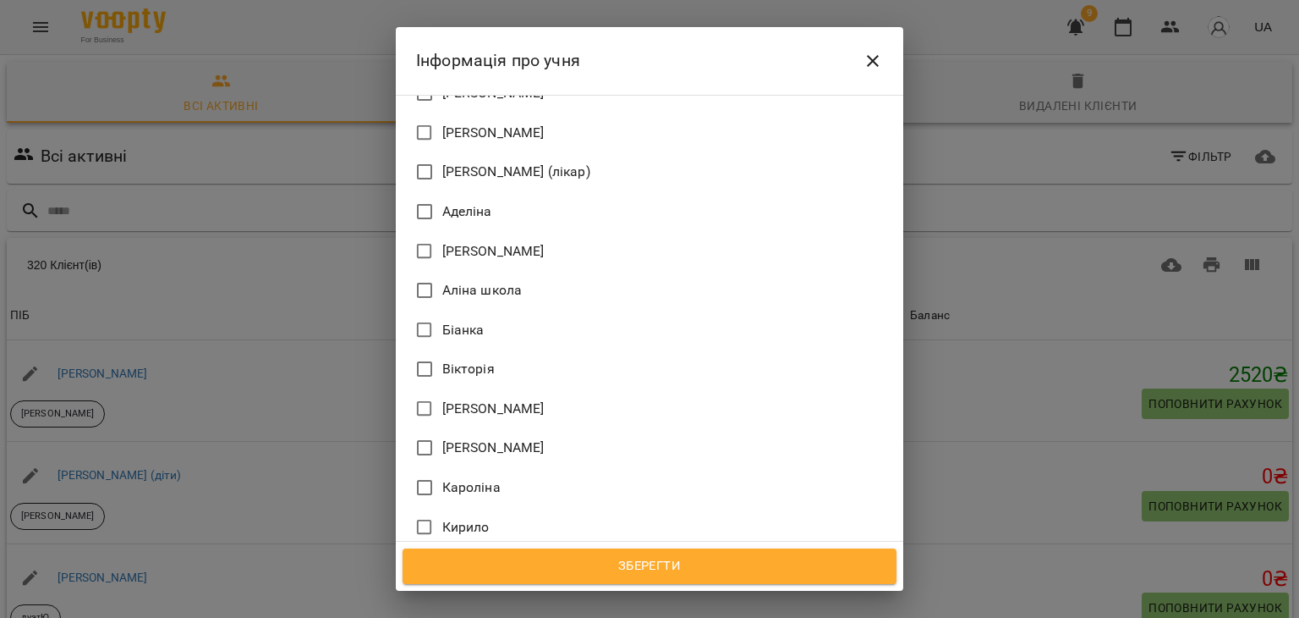
scroll to position [1081, 0]
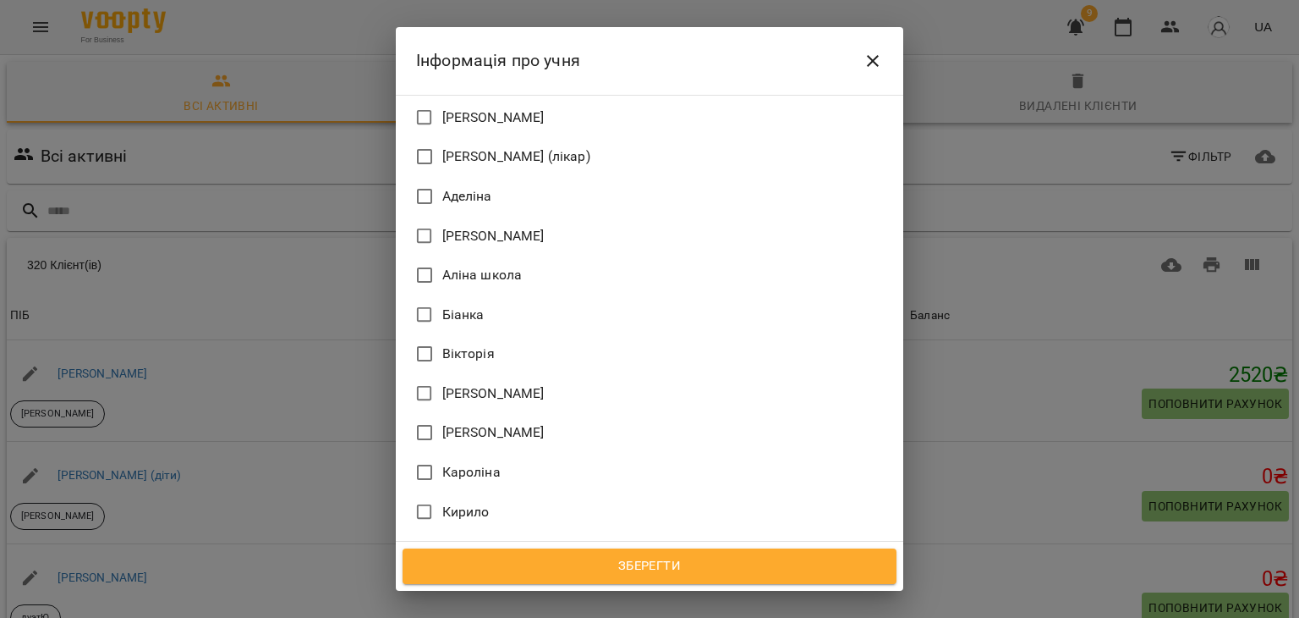
click at [475, 502] on span "Кирило" at bounding box center [465, 512] width 47 height 20
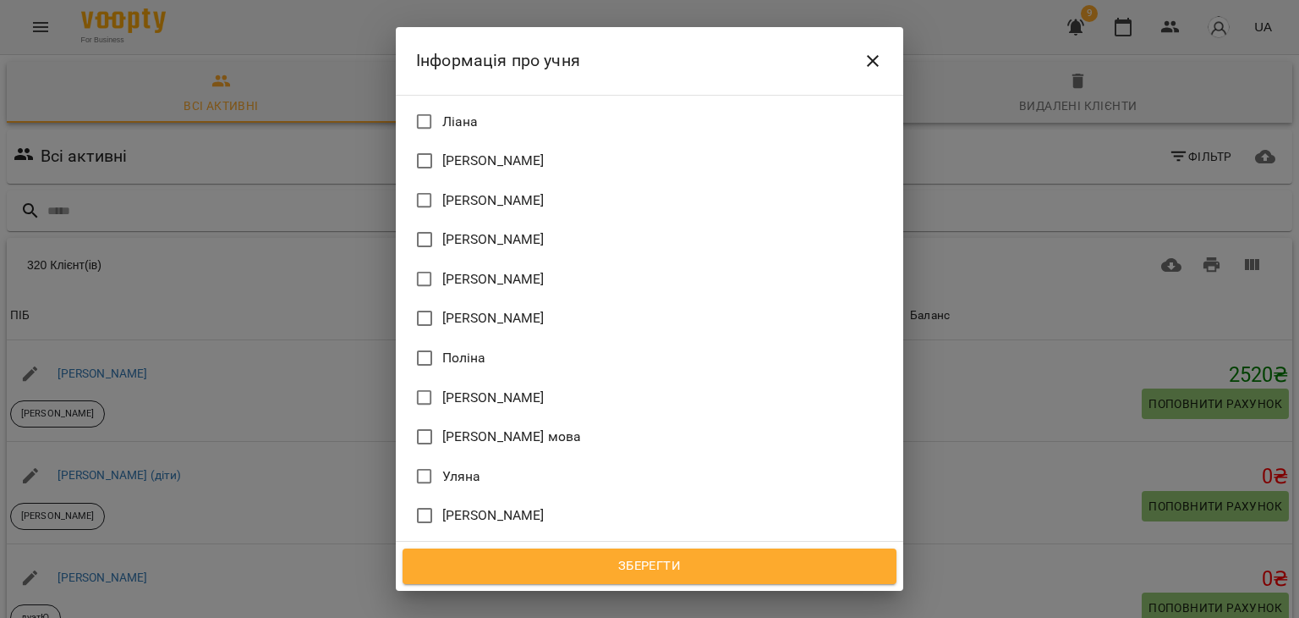
scroll to position [1552, 0]
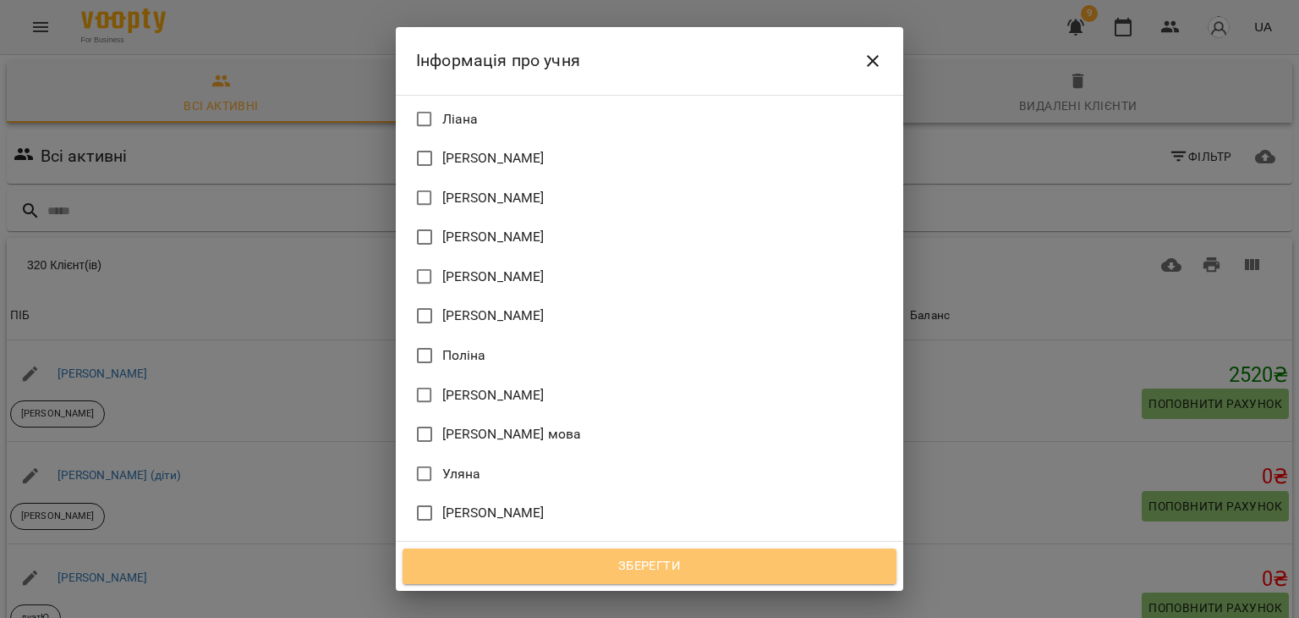
click at [622, 573] on span "Зберегти" at bounding box center [649, 566] width 457 height 22
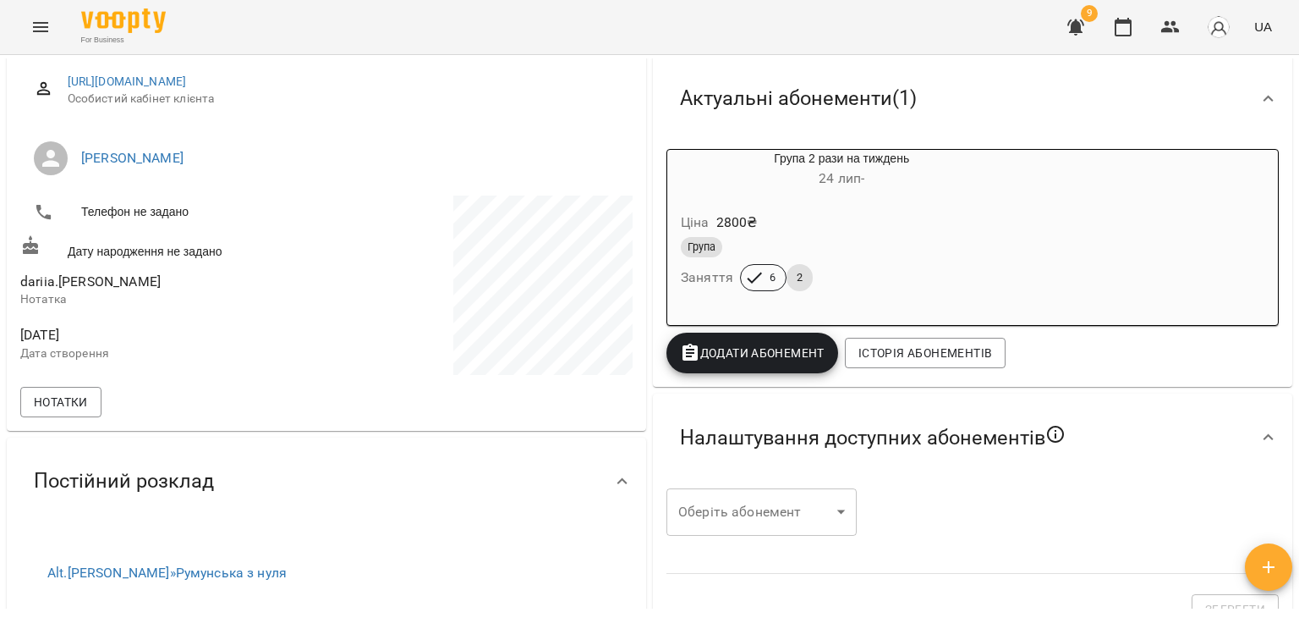
scroll to position [228, 0]
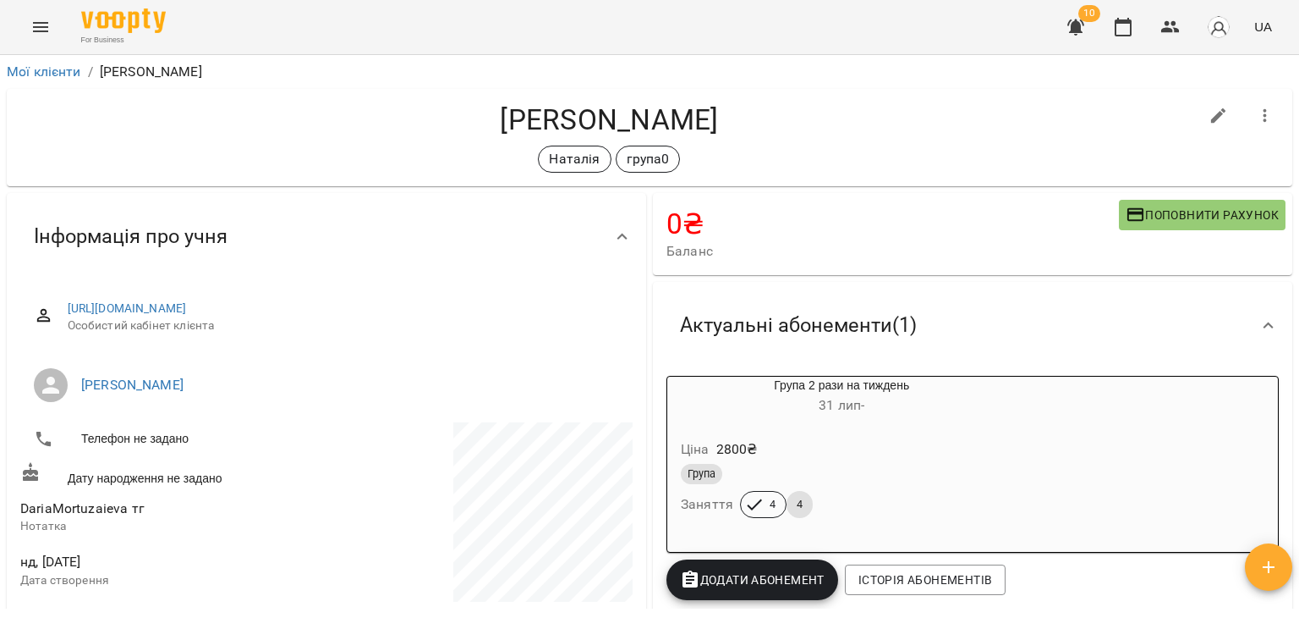
scroll to position [206, 0]
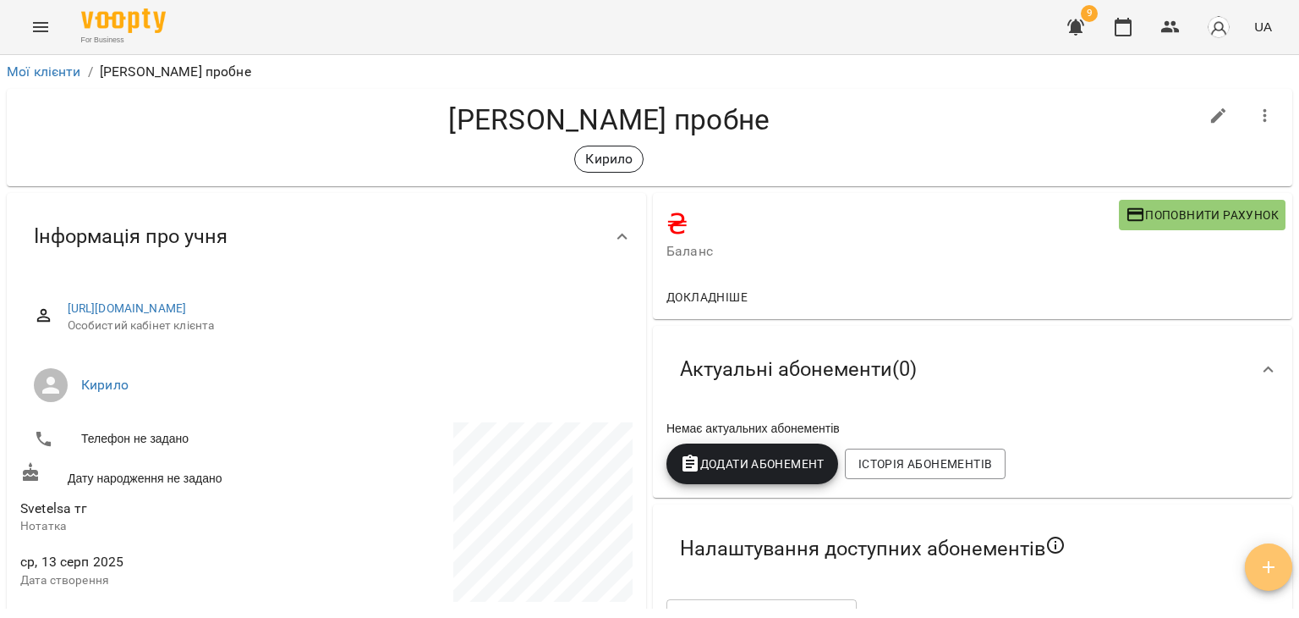
click at [1284, 559] on span "button" at bounding box center [1268, 567] width 47 height 20
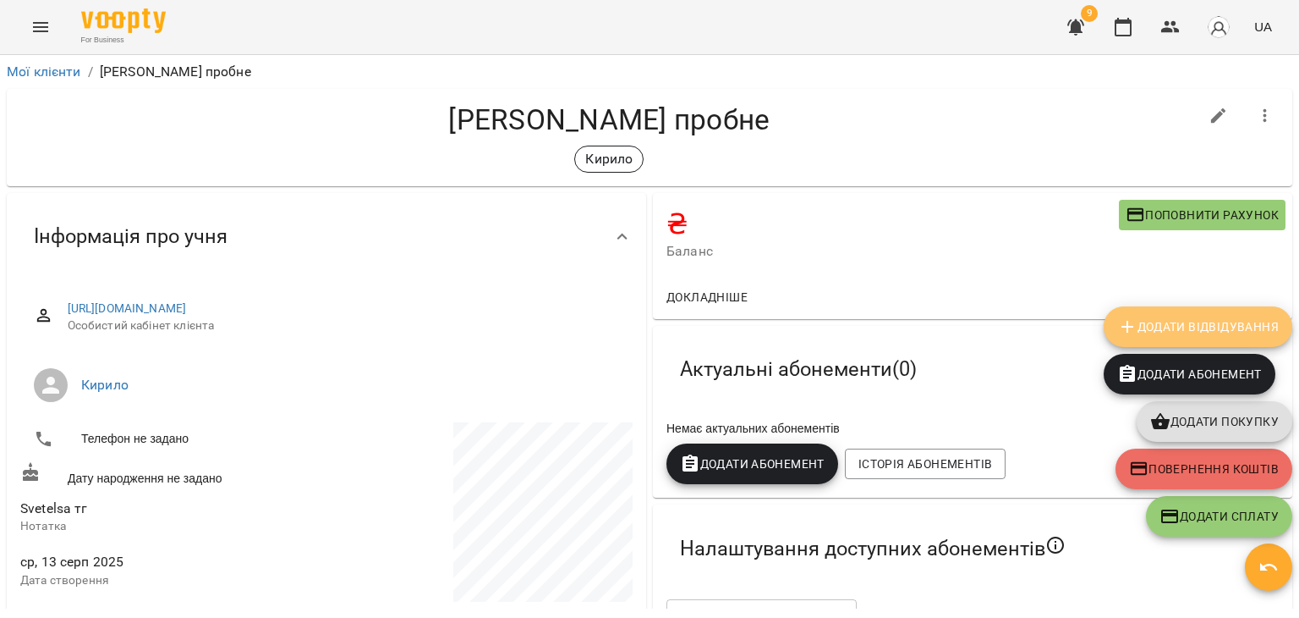
click at [1214, 316] on span "Додати Відвідування" at bounding box center [1198, 326] width 162 height 20
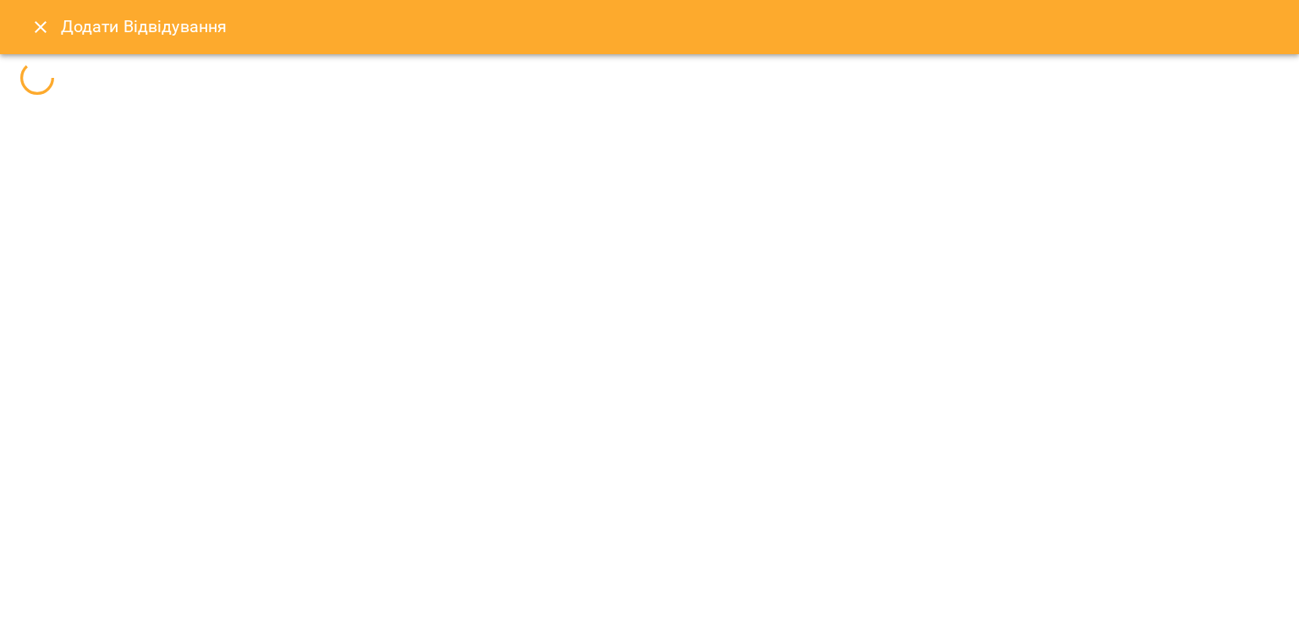
select select
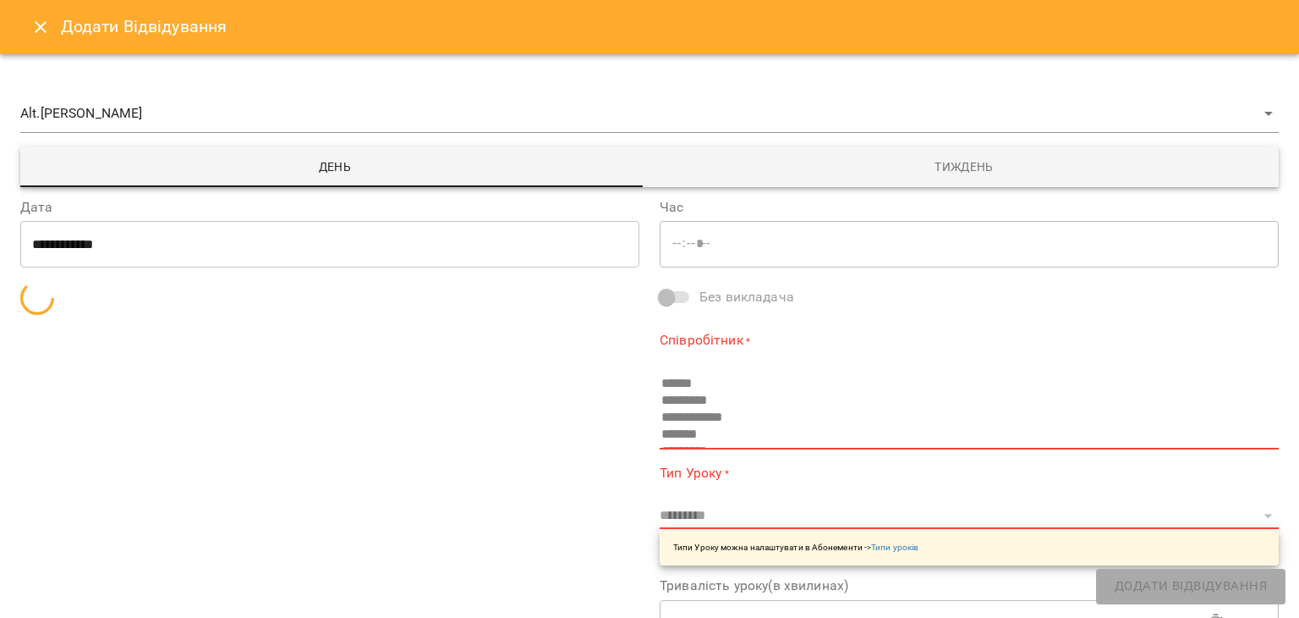
type input "*****"
type input "**********"
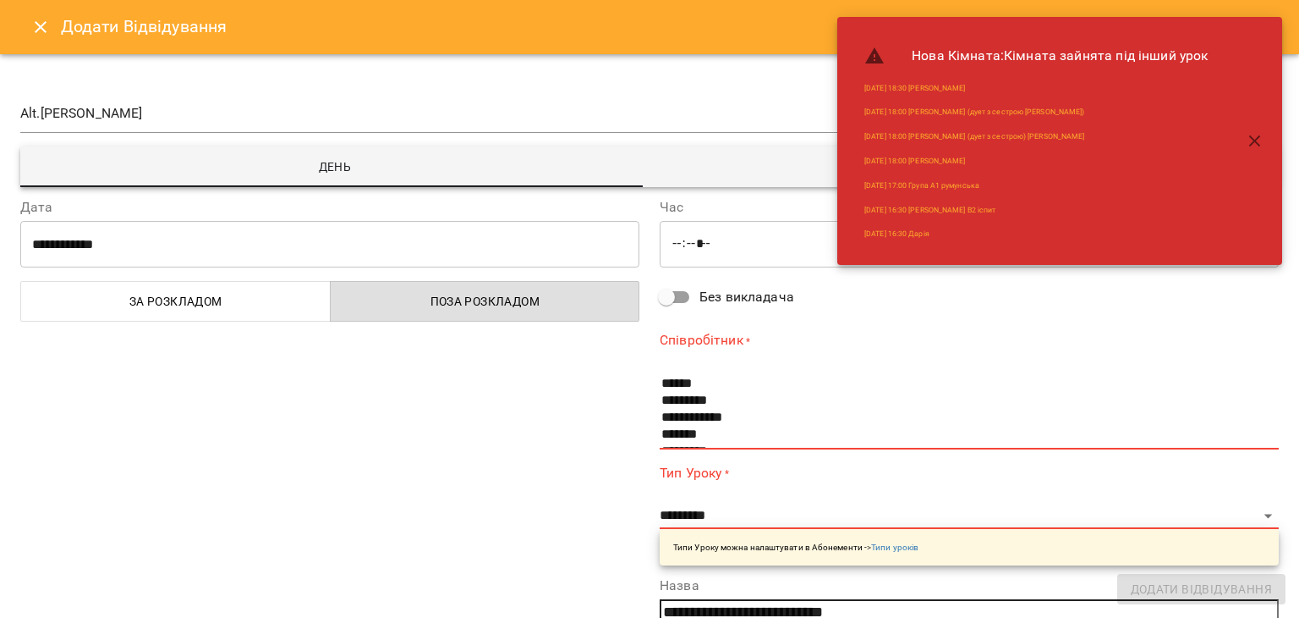
click at [316, 229] on input "**********" at bounding box center [329, 243] width 619 height 47
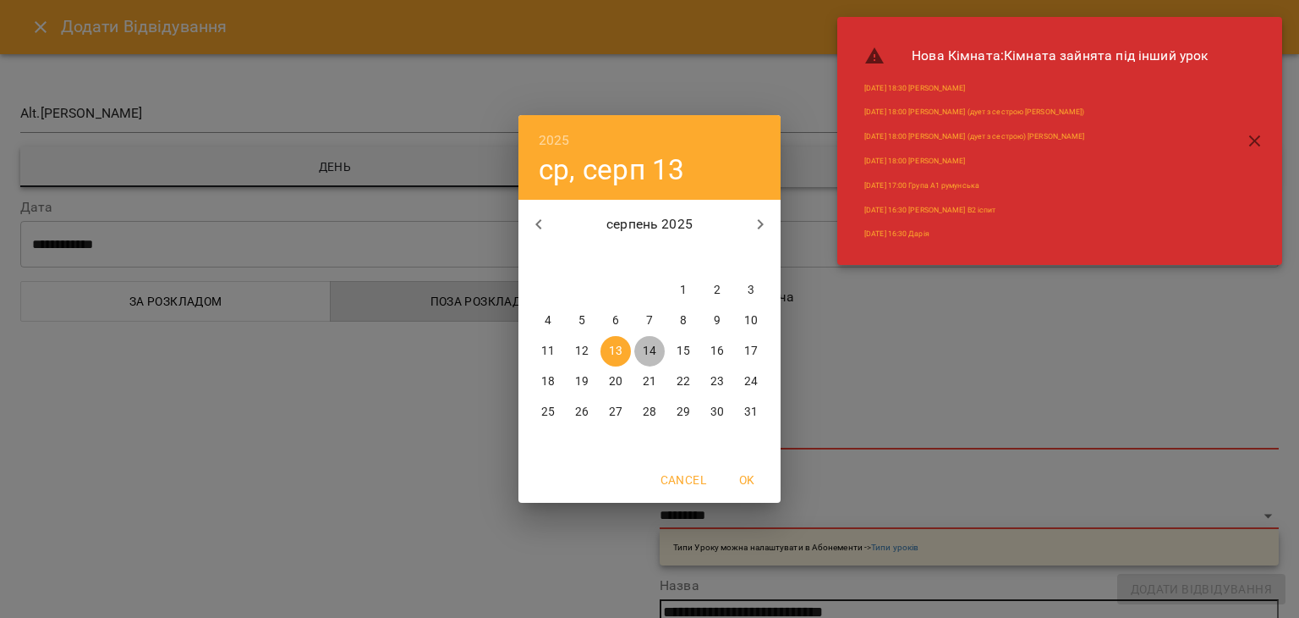
click at [650, 344] on p "14" at bounding box center [650, 351] width 14 height 17
type input "**********"
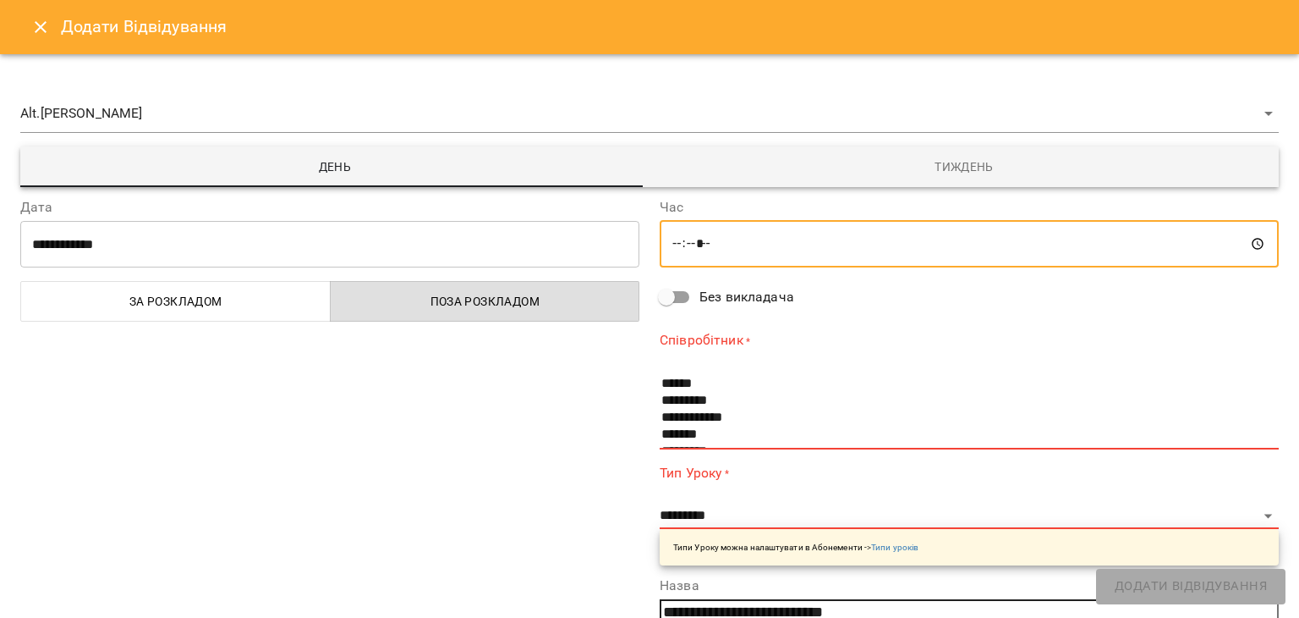
click at [678, 250] on input "*****" at bounding box center [969, 243] width 619 height 47
type input "*****"
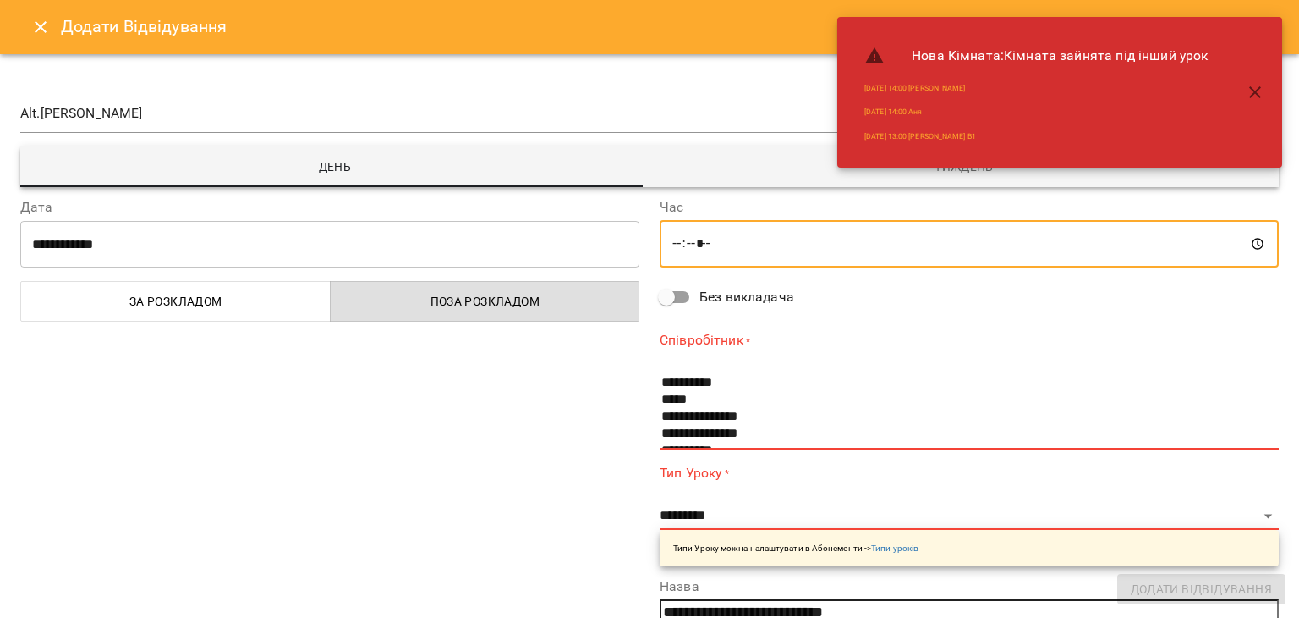
scroll to position [250, 0]
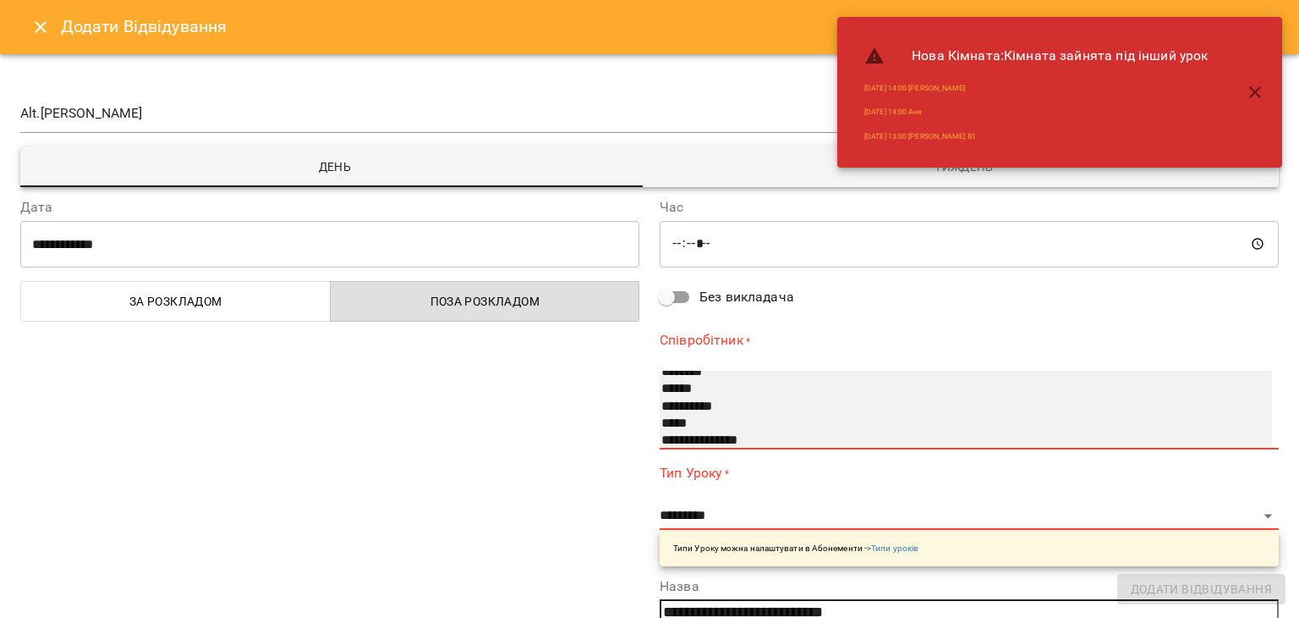
select select "**********"
click at [683, 386] on option "******" at bounding box center [949, 389] width 579 height 17
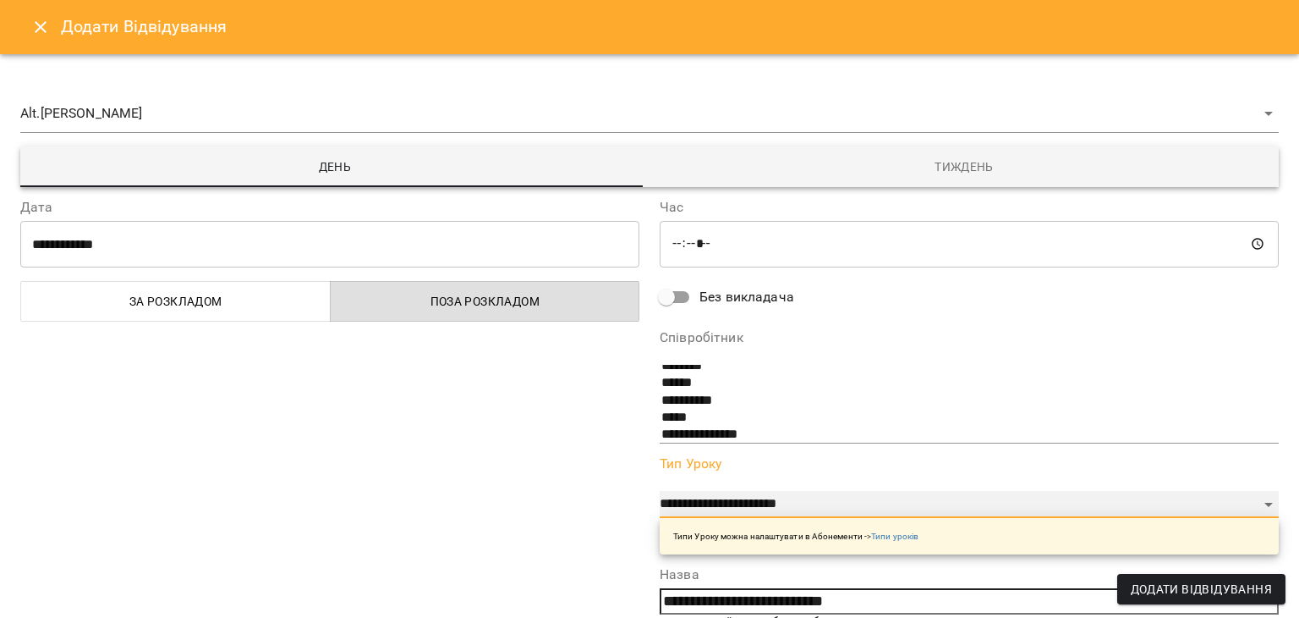
click at [698, 501] on select "**********" at bounding box center [969, 504] width 619 height 27
select select "**********"
click at [660, 518] on select "**********" at bounding box center [969, 504] width 619 height 27
type input "**"
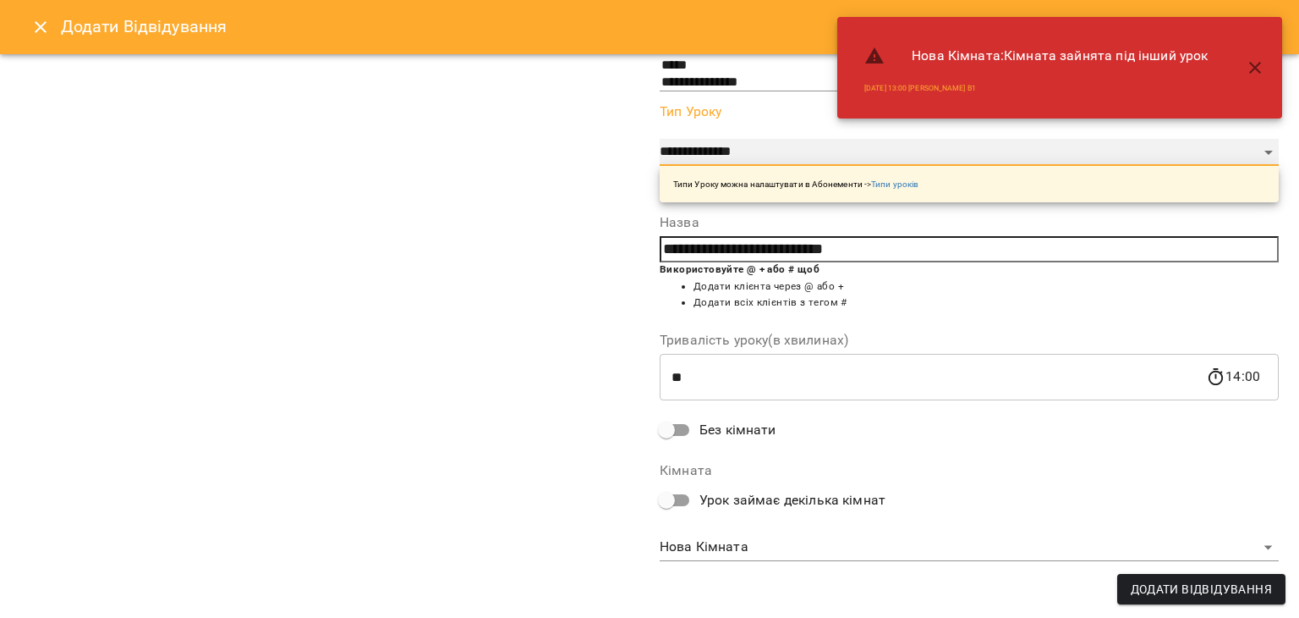
scroll to position [352, 0]
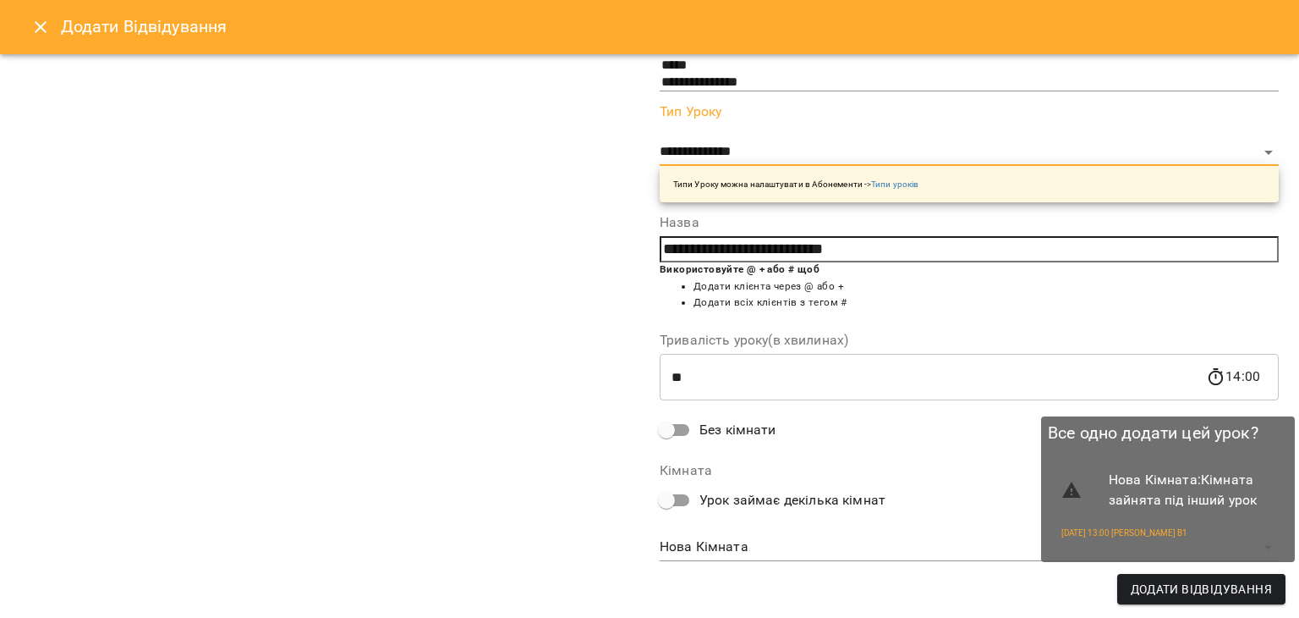
click at [1178, 586] on span "Додати Відвідування" at bounding box center [1201, 589] width 141 height 20
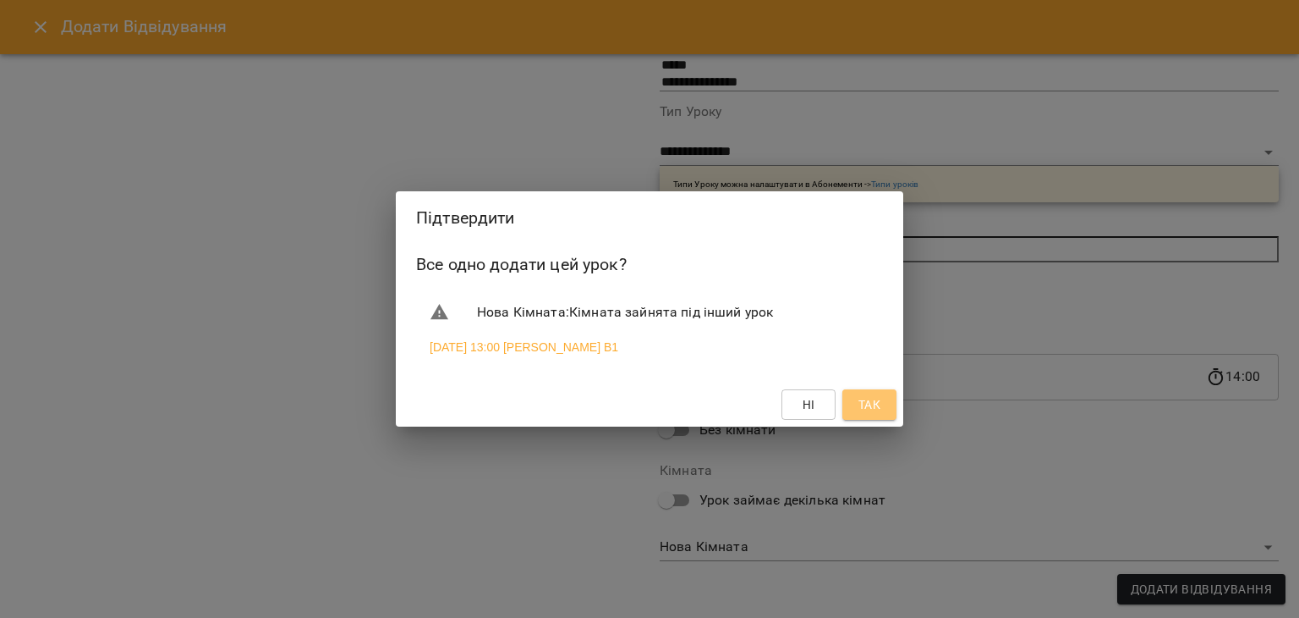
click at [854, 407] on button "Так" at bounding box center [870, 404] width 54 height 30
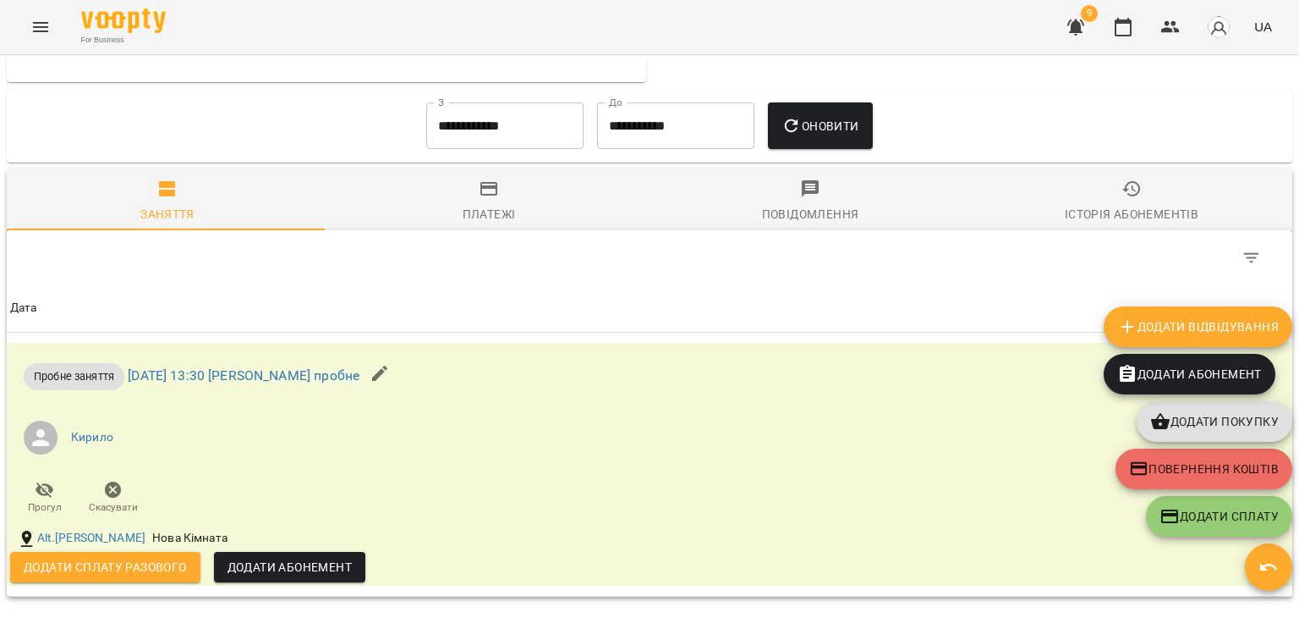
scroll to position [899, 0]
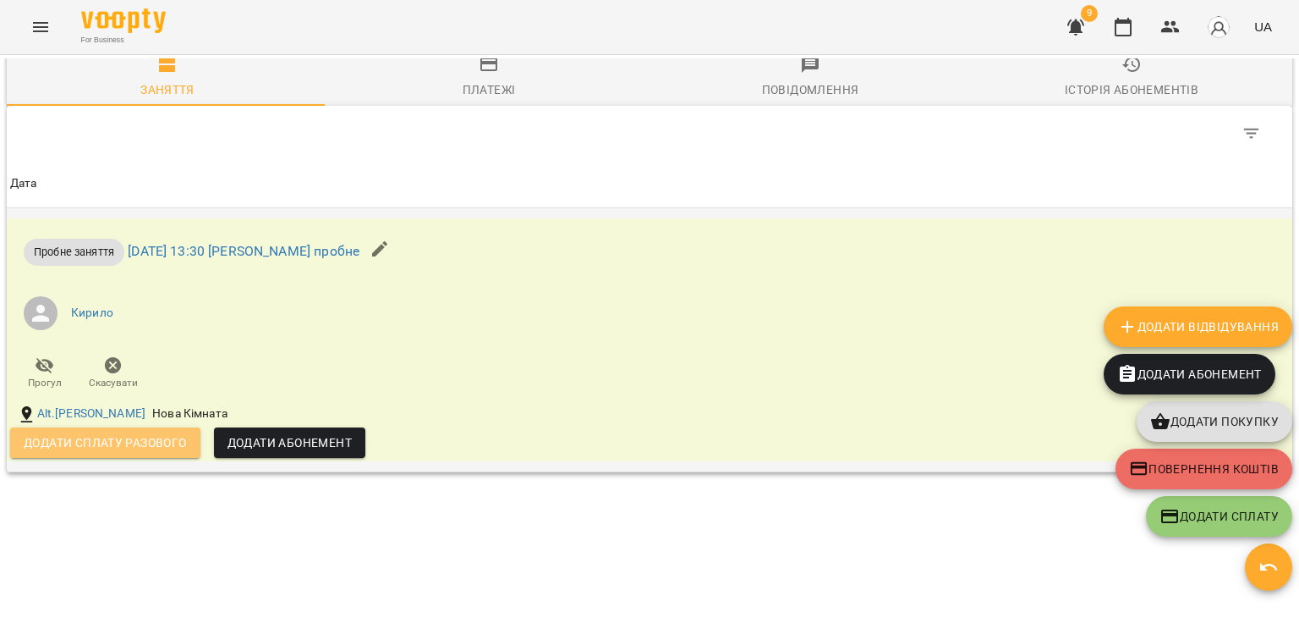
click at [162, 434] on span "Додати сплату разового" at bounding box center [105, 442] width 163 height 20
select select "**********"
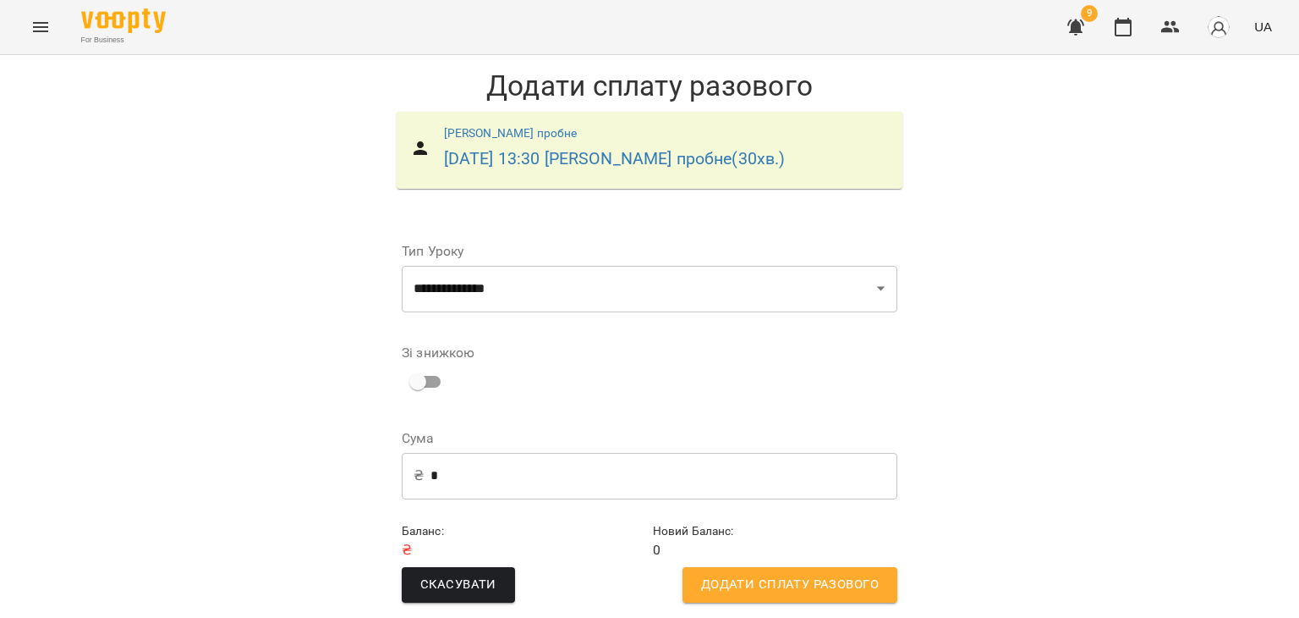
scroll to position [11, 0]
click at [769, 574] on span "Додати сплату разового" at bounding box center [790, 585] width 178 height 22
